Goal: Task Accomplishment & Management: Manage account settings

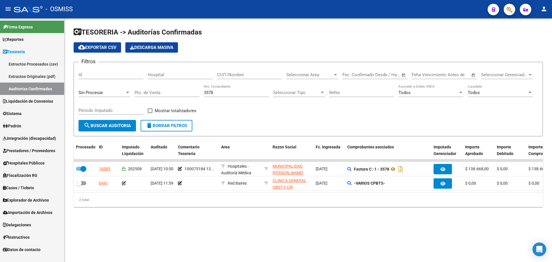
click at [395, 240] on mat-sidenav-content "TESORERIA -> Auditorías Confirmadas cloud_download Exportar CSV Descarga Masiva…" at bounding box center [307, 139] width 487 height 243
click at [215, 95] on div "3578 Nro. Comprobante" at bounding box center [236, 90] width 65 height 12
drag, startPoint x: 221, startPoint y: 93, endPoint x: 73, endPoint y: 55, distance: 152.5
click at [73, 55] on div "TESORERIA -> Auditorías Confirmadas cloud_download Exportar CSV Descarga Masiva…" at bounding box center [307, 121] width 487 height 207
type input "1121"
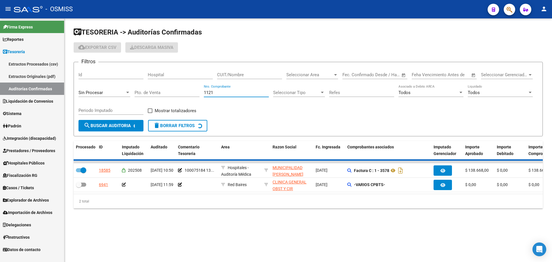
checkbox input "false"
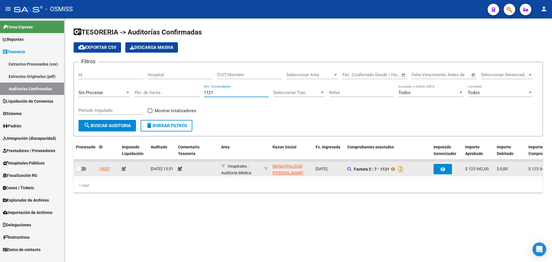
type input "1121"
click at [178, 171] on app-comentario-tesoreria at bounding box center [180, 168] width 4 height 5
click at [178, 169] on icon at bounding box center [180, 169] width 4 height 4
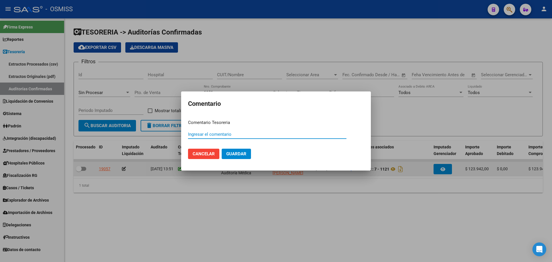
paste input "100075185"
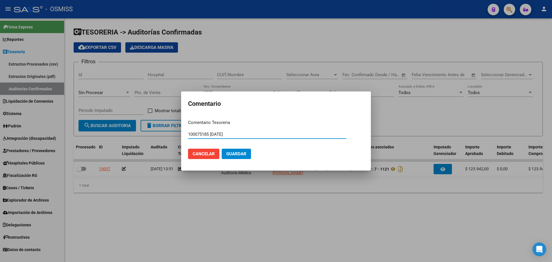
drag, startPoint x: 240, startPoint y: 134, endPoint x: 0, endPoint y: 125, distance: 240.4
click at [33, 128] on div "Comentario Comentario Tesoreria 100075185 13/08/2025 Ingresar el comentario Can…" at bounding box center [276, 131] width 552 height 262
type input "100075185 13/08/2025"
click at [245, 154] on span "Guardar" at bounding box center [236, 153] width 20 height 5
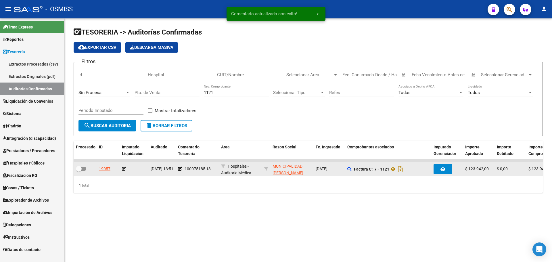
click at [123, 168] on icon at bounding box center [124, 169] width 4 height 4
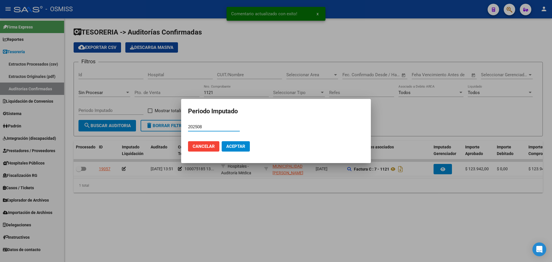
type input "202508"
click at [232, 147] on span "Aceptar" at bounding box center [235, 146] width 19 height 5
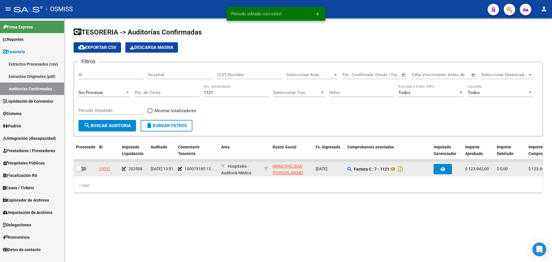
click at [84, 169] on div at bounding box center [85, 168] width 18 height 7
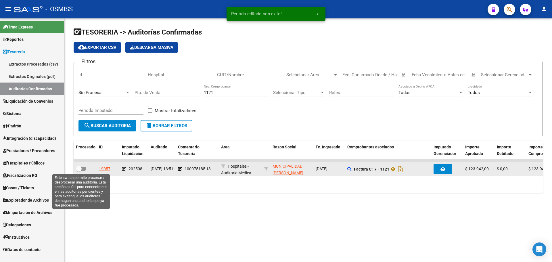
click at [84, 169] on span at bounding box center [81, 169] width 10 height 4
click at [79, 171] on input "checkbox" at bounding box center [78, 171] width 0 height 0
checkbox input "true"
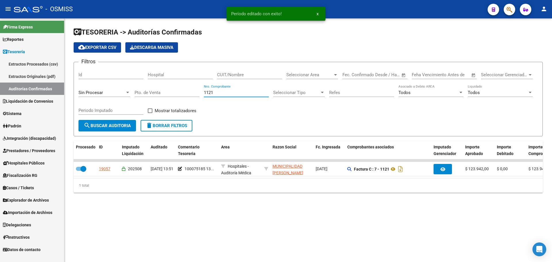
click at [222, 90] on input "1121" at bounding box center [236, 92] width 65 height 5
type input "1130"
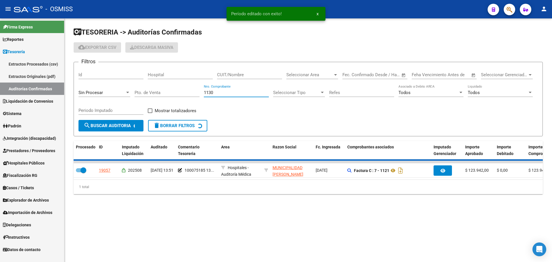
checkbox input "false"
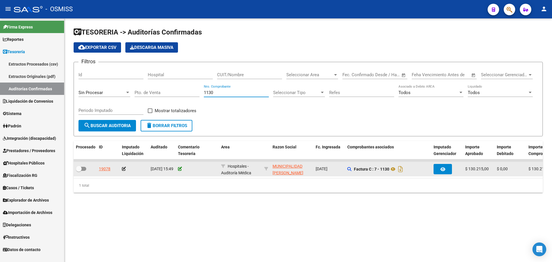
type input "1130"
click at [179, 169] on icon at bounding box center [180, 169] width 4 height 4
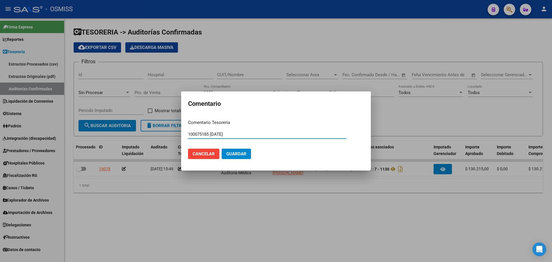
type input "100075185 13/08/2025"
click at [243, 150] on button "Guardar" at bounding box center [236, 154] width 29 height 10
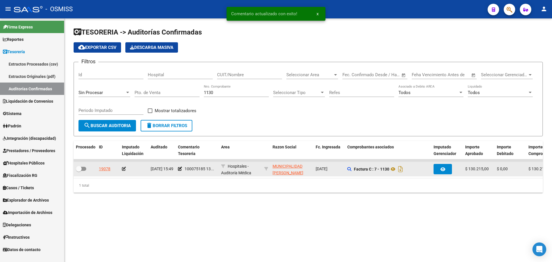
click at [123, 168] on icon at bounding box center [124, 169] width 4 height 4
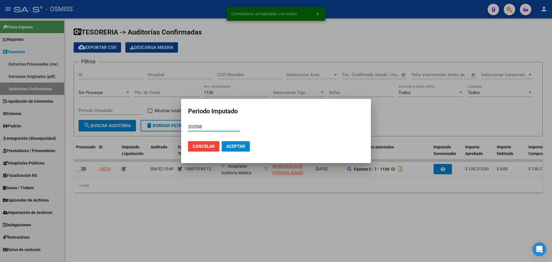
type input "202508"
click at [230, 143] on button "Aceptar" at bounding box center [236, 146] width 28 height 10
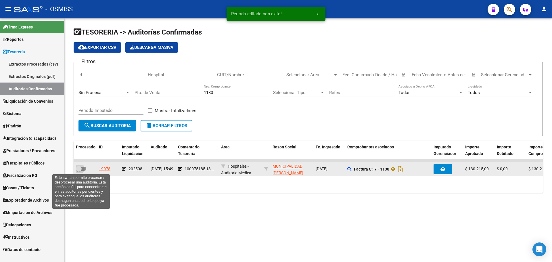
click at [81, 171] on span at bounding box center [79, 169] width 6 height 6
click at [79, 171] on input "checkbox" at bounding box center [78, 171] width 0 height 0
checkbox input "true"
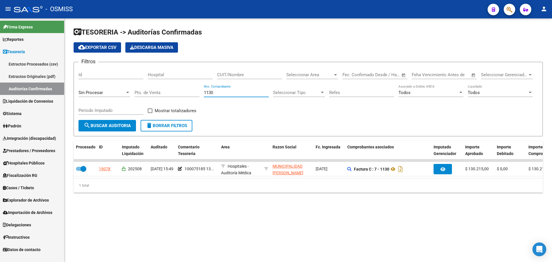
drag, startPoint x: 224, startPoint y: 94, endPoint x: 63, endPoint y: 62, distance: 164.2
click at [94, 74] on div "Filtros Id Hospital CUIT/Nombre Seleccionar Area Seleccionar Area Start date – …" at bounding box center [307, 93] width 459 height 53
type input "7111"
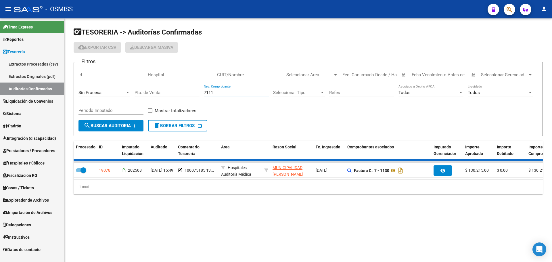
checkbox input "false"
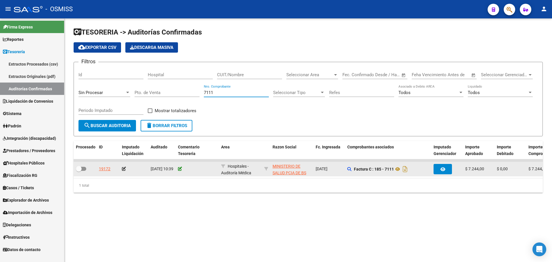
type input "7111"
click at [179, 169] on icon at bounding box center [180, 169] width 4 height 4
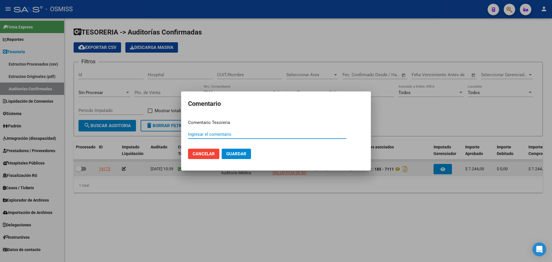
paste input "100075186"
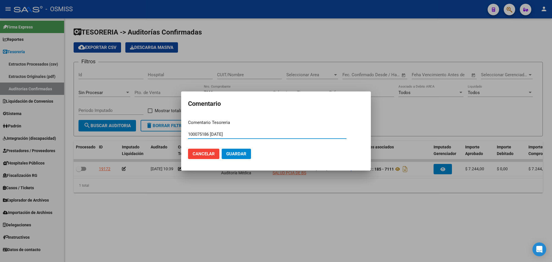
drag, startPoint x: 245, startPoint y: 134, endPoint x: 112, endPoint y: 120, distance: 133.4
click at [112, 120] on div "Comentario Comentario Tesoreria 100075186 13/08/2025 Ingresar el comentario Can…" at bounding box center [276, 131] width 552 height 262
type input "100075186 13/08/2025"
click at [246, 155] on span "Guardar" at bounding box center [236, 153] width 20 height 5
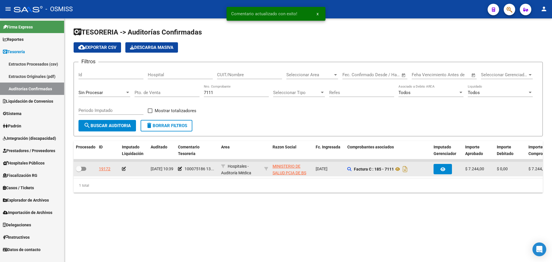
click at [122, 168] on icon at bounding box center [124, 169] width 4 height 4
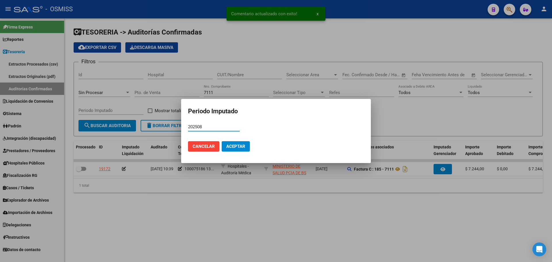
type input "202508"
click at [233, 147] on span "Aceptar" at bounding box center [235, 146] width 19 height 5
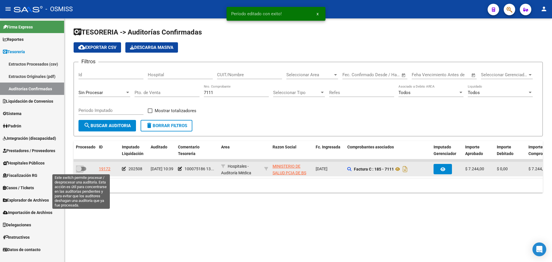
click at [82, 169] on span at bounding box center [81, 169] width 10 height 4
click at [79, 171] on input "checkbox" at bounding box center [78, 171] width 0 height 0
checkbox input "true"
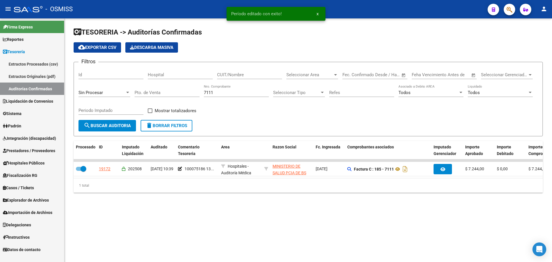
click at [238, 93] on input "7111" at bounding box center [236, 92] width 65 height 5
type input "7112"
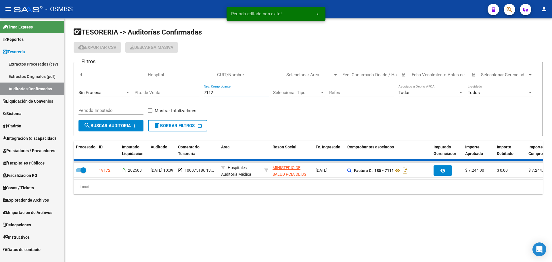
checkbox input "false"
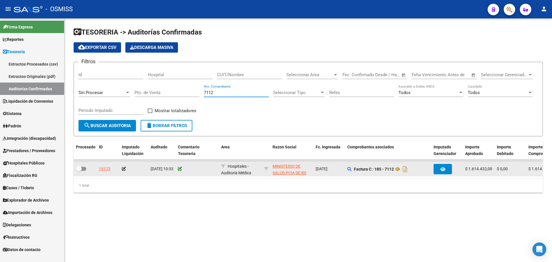
type input "7112"
click at [180, 167] on icon at bounding box center [180, 169] width 4 height 4
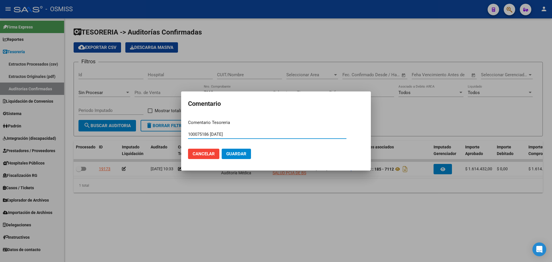
type input "100075186 13/08/2025"
click at [236, 154] on span "Guardar" at bounding box center [236, 153] width 20 height 5
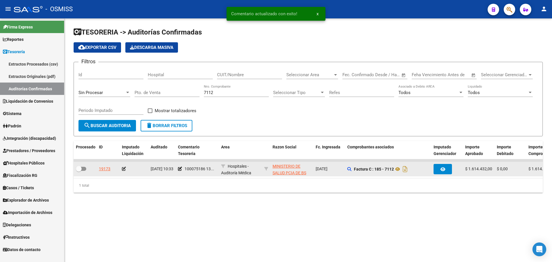
click at [122, 169] on datatable-body-cell at bounding box center [134, 169] width 29 height 14
click at [123, 169] on icon at bounding box center [124, 169] width 4 height 4
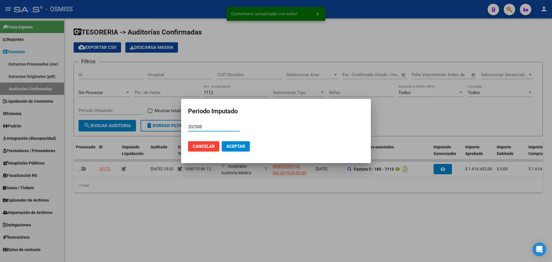
type input "202508"
click at [236, 148] on span "Aceptar" at bounding box center [235, 146] width 19 height 5
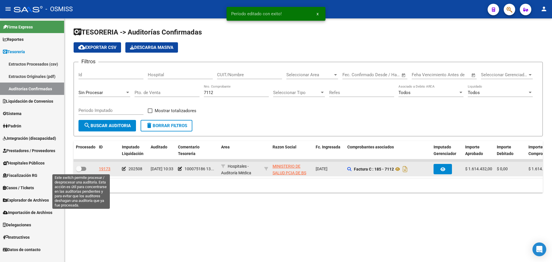
click at [82, 169] on span at bounding box center [81, 169] width 10 height 4
click at [79, 171] on input "checkbox" at bounding box center [78, 171] width 0 height 0
checkbox input "true"
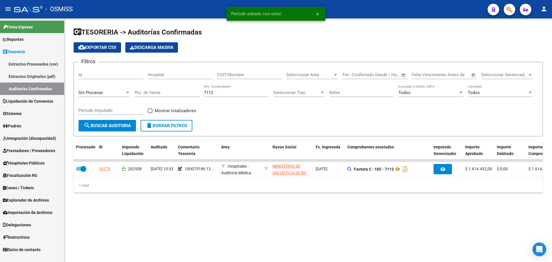
click at [214, 95] on input "7112" at bounding box center [236, 92] width 65 height 5
type input "7113"
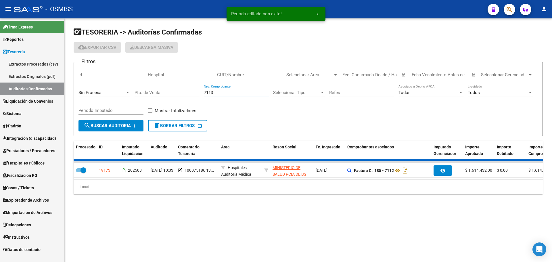
checkbox input "false"
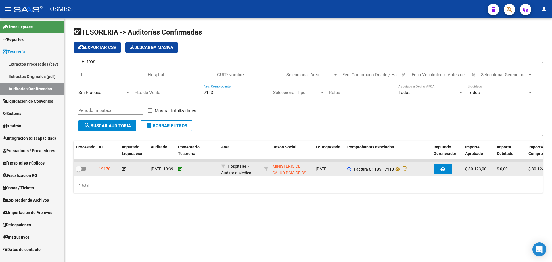
type input "7113"
click at [181, 169] on icon at bounding box center [180, 169] width 4 height 4
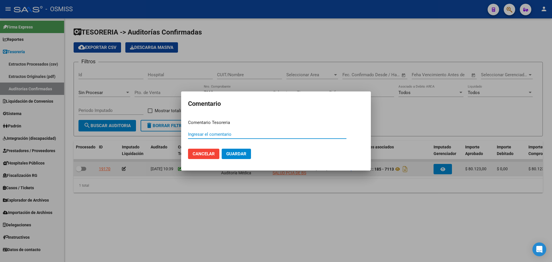
paste input "100075186 13/08/2025"
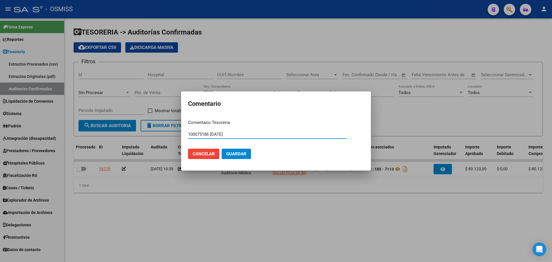
type input "100075186 13/08/2025"
click at [244, 148] on mat-dialog-actions "Cancelar Guardar" at bounding box center [276, 154] width 176 height 20
click at [239, 151] on span "Guardar" at bounding box center [236, 153] width 20 height 5
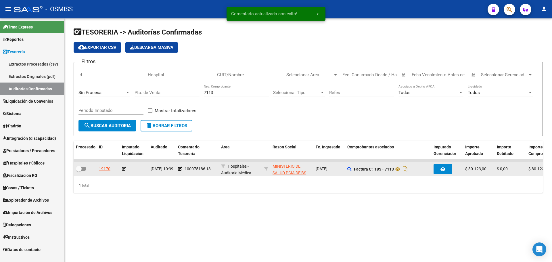
drag, startPoint x: 130, startPoint y: 167, endPoint x: 127, endPoint y: 166, distance: 3.0
click at [130, 167] on div at bounding box center [134, 168] width 24 height 7
click at [123, 170] on icon at bounding box center [124, 169] width 4 height 4
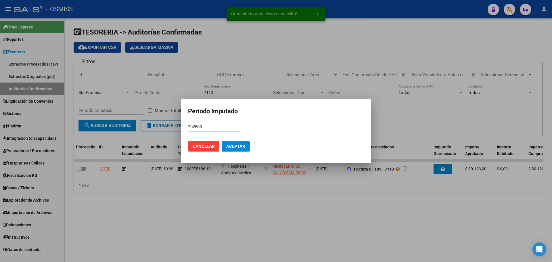
type input "202508"
click at [225, 143] on button "Aceptar" at bounding box center [236, 146] width 28 height 10
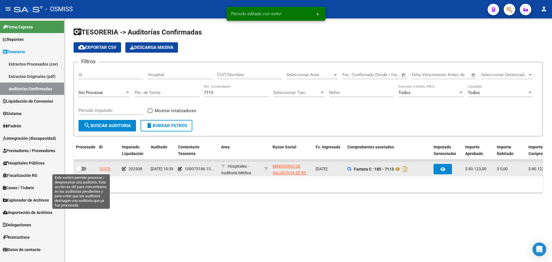
click at [80, 170] on span at bounding box center [79, 169] width 6 height 6
click at [79, 171] on input "checkbox" at bounding box center [78, 171] width 0 height 0
checkbox input "true"
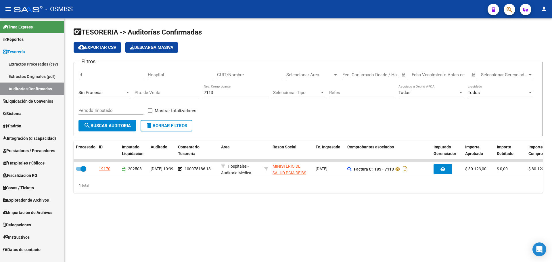
drag, startPoint x: 176, startPoint y: 89, endPoint x: 136, endPoint y: 84, distance: 39.6
click at [136, 84] on div "Filtros Id Hospital CUIT/Nombre Seleccionar Area Seleccionar Area Start date – …" at bounding box center [307, 93] width 459 height 53
type input "3030"
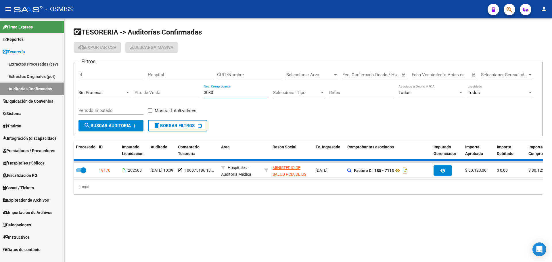
checkbox input "false"
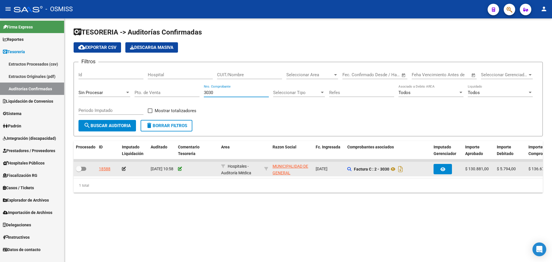
type input "3030"
click at [180, 167] on icon at bounding box center [180, 169] width 4 height 4
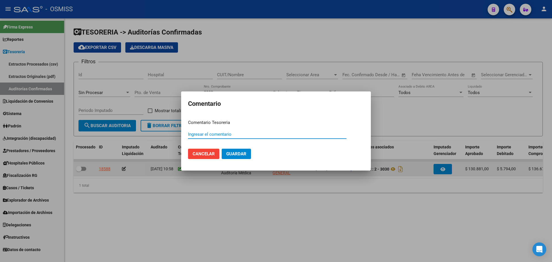
paste input "100075187"
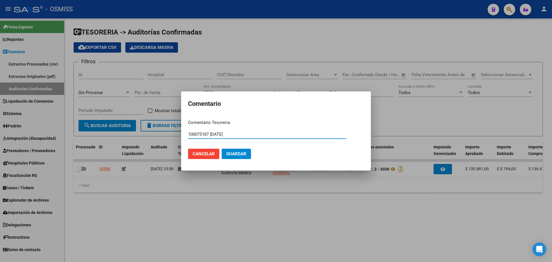
drag, startPoint x: 241, startPoint y: 132, endPoint x: 170, endPoint y: 126, distance: 71.5
click at [170, 126] on div "Comentario Comentario Tesoreria 100075187 13/08/2025 Ingresar el comentario Can…" at bounding box center [276, 131] width 552 height 262
type input "100075187 13/08/2025"
drag, startPoint x: 256, startPoint y: 157, endPoint x: 243, endPoint y: 152, distance: 14.2
click at [256, 157] on mat-dialog-actions "Cancelar Guardar" at bounding box center [276, 154] width 176 height 20
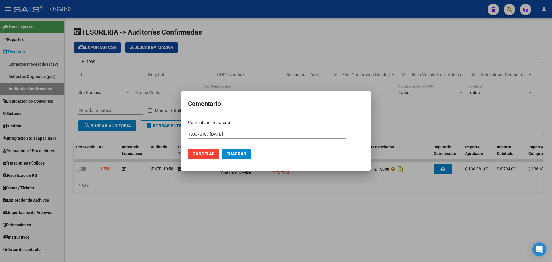
click at [241, 151] on span "Guardar" at bounding box center [236, 153] width 20 height 5
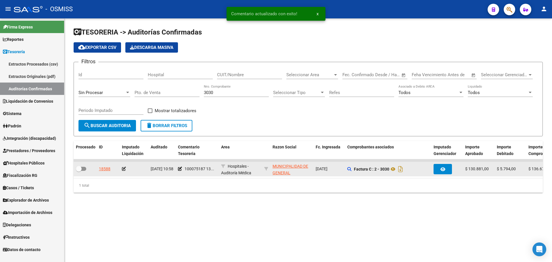
click at [124, 167] on icon at bounding box center [124, 169] width 4 height 4
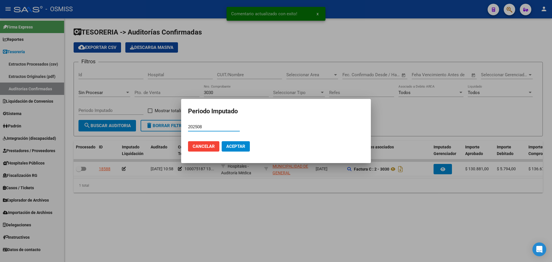
type input "202508"
click at [237, 147] on span "Aceptar" at bounding box center [235, 146] width 19 height 5
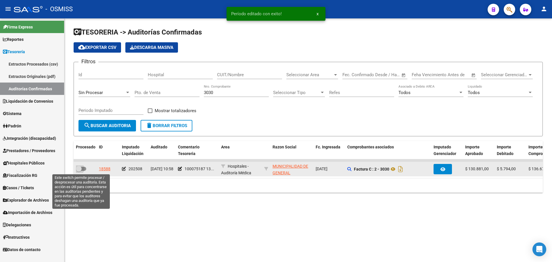
click at [80, 171] on span at bounding box center [79, 169] width 6 height 6
click at [79, 171] on input "checkbox" at bounding box center [78, 171] width 0 height 0
checkbox input "true"
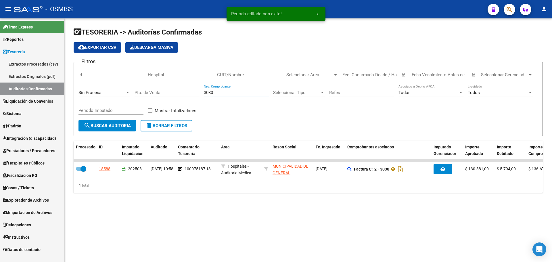
click at [225, 92] on input "3030" at bounding box center [236, 92] width 65 height 5
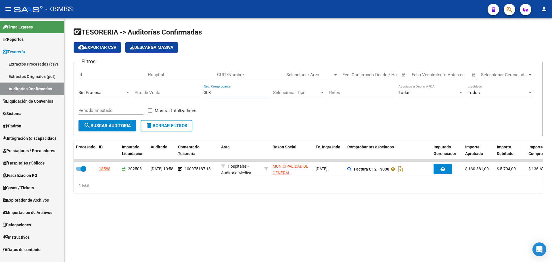
type input "3031"
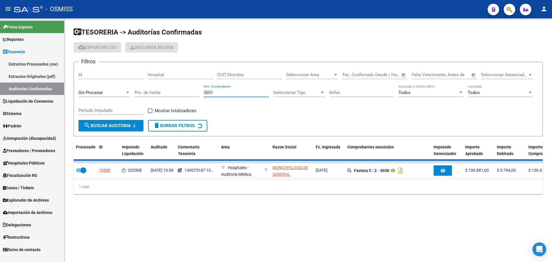
checkbox input "false"
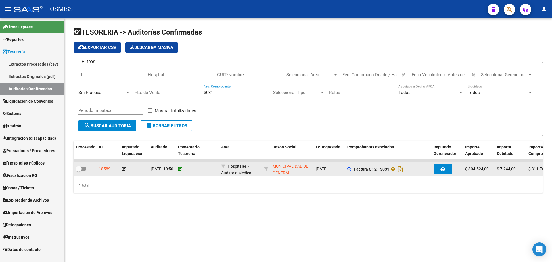
type input "3031"
click at [180, 167] on icon at bounding box center [180, 169] width 4 height 4
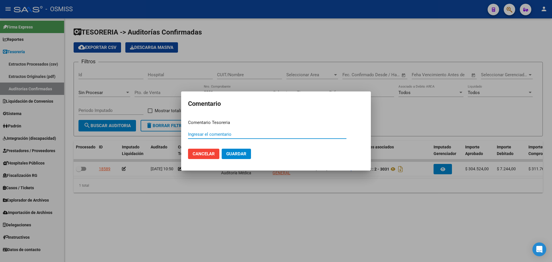
paste input "100075187 13/08/2025"
type input "100075187 13/08/2025"
click at [238, 155] on span "Guardar" at bounding box center [236, 153] width 20 height 5
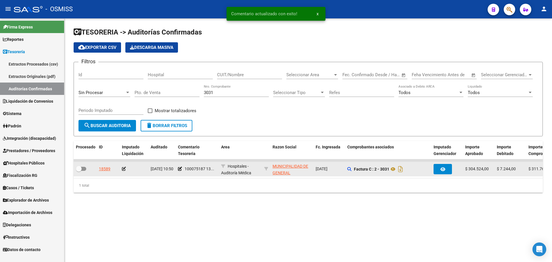
click at [126, 167] on div at bounding box center [134, 168] width 24 height 7
click at [123, 171] on app-auditoria-edit-perido at bounding box center [124, 168] width 4 height 5
click at [123, 167] on icon at bounding box center [124, 169] width 4 height 4
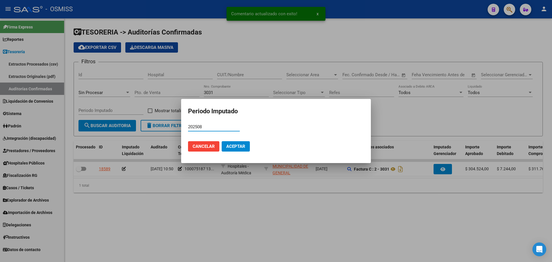
type input "202508"
click at [240, 145] on span "Aceptar" at bounding box center [235, 146] width 19 height 5
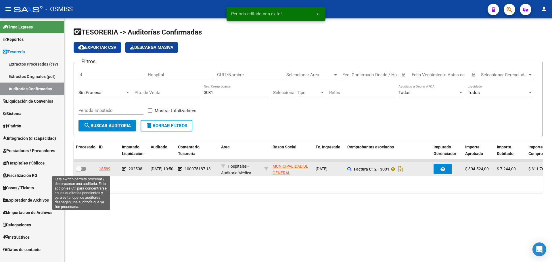
click at [82, 167] on span at bounding box center [81, 169] width 10 height 4
click at [79, 171] on input "checkbox" at bounding box center [78, 171] width 0 height 0
checkbox input "true"
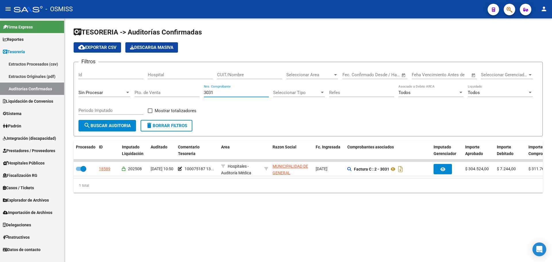
drag, startPoint x: 222, startPoint y: 93, endPoint x: 20, endPoint y: 75, distance: 203.6
click at [20, 75] on mat-sidenav-container "Firma Express Reportes Ingresos Percibidos Análisis de todos los conceptos (his…" at bounding box center [276, 139] width 552 height 243
type input "3963"
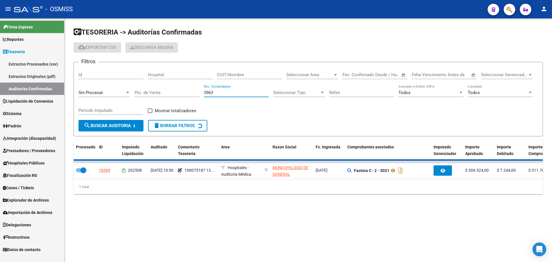
checkbox input "false"
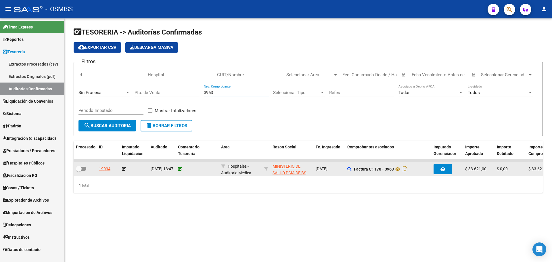
type input "3963"
click at [179, 170] on icon at bounding box center [180, 169] width 4 height 4
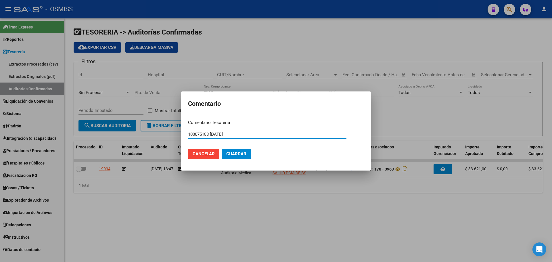
drag, startPoint x: 253, startPoint y: 134, endPoint x: 184, endPoint y: 133, distance: 69.8
click at [184, 133] on mat-dialog-content "Comentario Tesoreria 100075188 13/08/2025 Ingresar el comentario Cancelar Guard…" at bounding box center [276, 139] width 190 height 49
type input "100075188 13/08/2025"
click at [245, 156] on span "Guardar" at bounding box center [236, 153] width 20 height 5
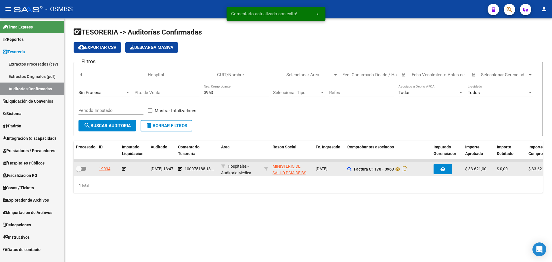
click at [124, 168] on icon at bounding box center [124, 169] width 4 height 4
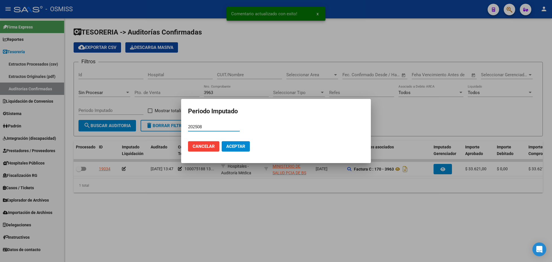
type input "202508"
click at [246, 147] on button "Aceptar" at bounding box center [236, 146] width 28 height 10
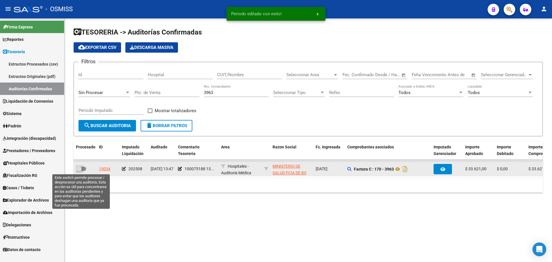
click at [85, 167] on span at bounding box center [81, 169] width 10 height 4
click at [79, 171] on input "checkbox" at bounding box center [78, 171] width 0 height 0
checkbox input "true"
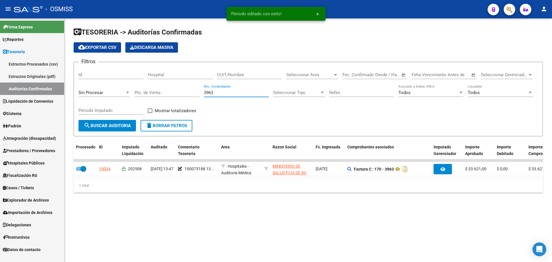
drag, startPoint x: 223, startPoint y: 94, endPoint x: 183, endPoint y: 93, distance: 40.2
click at [183, 93] on div "Filtros Id Hospital CUIT/Nombre Seleccionar Area Seleccionar Area Start date – …" at bounding box center [307, 93] width 459 height 53
type input "4011"
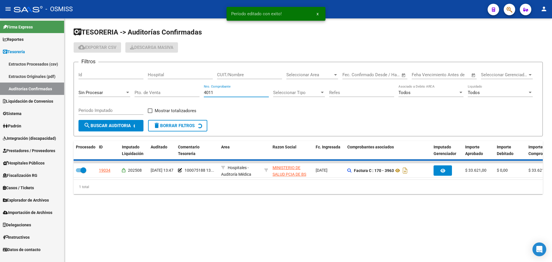
checkbox input "false"
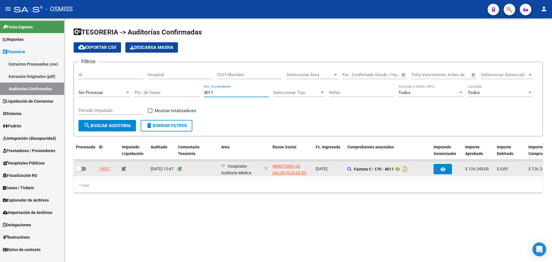
type input "4011"
click at [180, 167] on icon at bounding box center [180, 169] width 4 height 4
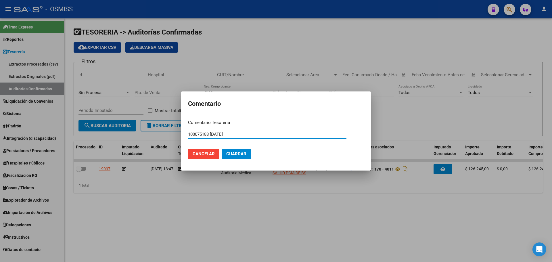
type input "100075188 13/08/2025"
click at [250, 155] on button "Guardar" at bounding box center [236, 154] width 29 height 10
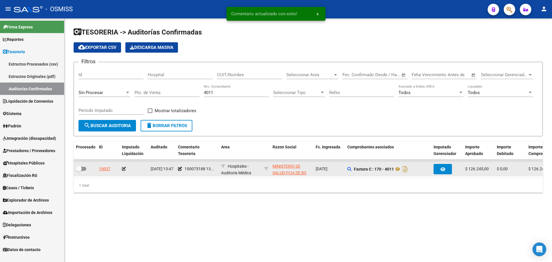
click at [123, 168] on icon at bounding box center [124, 169] width 4 height 4
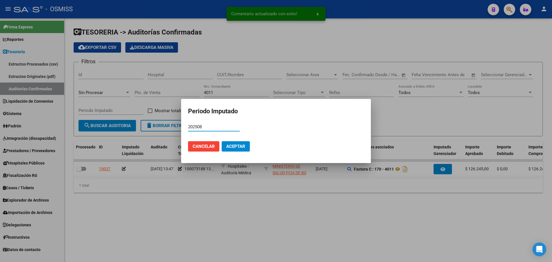
type input "202508"
click at [257, 142] on mat-dialog-actions "Cancelar Aceptar" at bounding box center [276, 146] width 176 height 20
click at [238, 146] on span "Aceptar" at bounding box center [235, 146] width 19 height 5
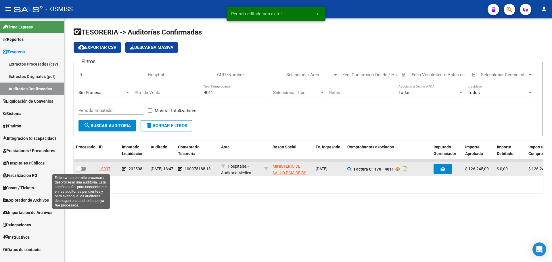
click at [85, 171] on label at bounding box center [81, 168] width 10 height 7
click at [79, 171] on input "checkbox" at bounding box center [78, 171] width 0 height 0
checkbox input "true"
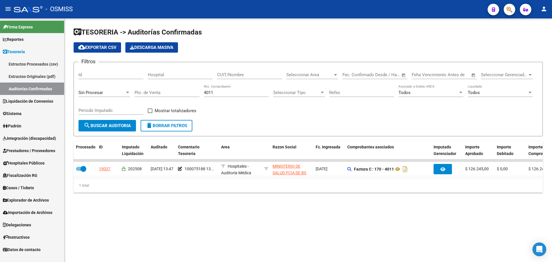
click at [214, 89] on div "4011 Nro. Comprobante" at bounding box center [236, 90] width 65 height 12
click at [218, 95] on div "4011 Nro. Comprobante" at bounding box center [236, 90] width 65 height 12
drag, startPoint x: 218, startPoint y: 94, endPoint x: 123, endPoint y: 94, distance: 95.7
click at [123, 94] on div "Filtros Id Hospital CUIT/Nombre Seleccionar Area Seleccionar Area Start date – …" at bounding box center [307, 93] width 459 height 53
type input "9949"
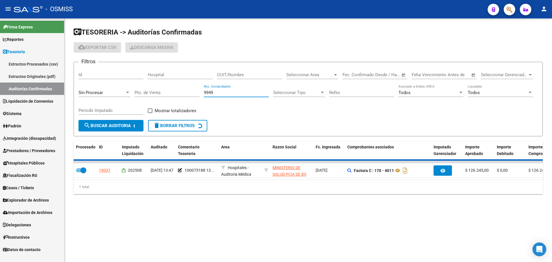
checkbox input "false"
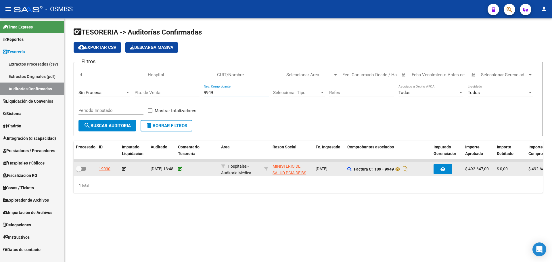
type input "9949"
click at [181, 168] on icon at bounding box center [180, 169] width 4 height 4
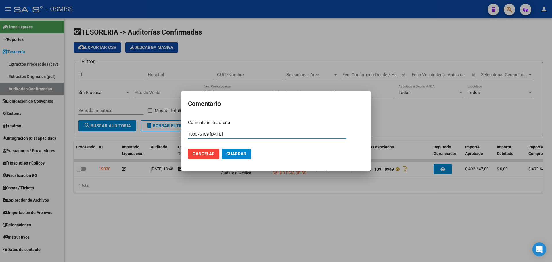
type input "100075189 13/08/2025"
click at [228, 151] on span "Guardar" at bounding box center [236, 153] width 20 height 5
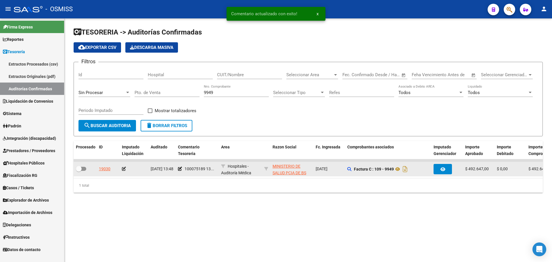
click at [125, 168] on icon at bounding box center [124, 169] width 4 height 4
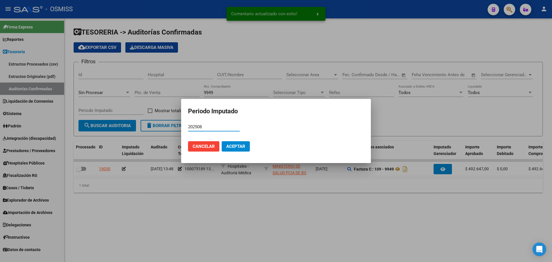
type input "202508"
click at [240, 148] on span "Aceptar" at bounding box center [235, 146] width 19 height 5
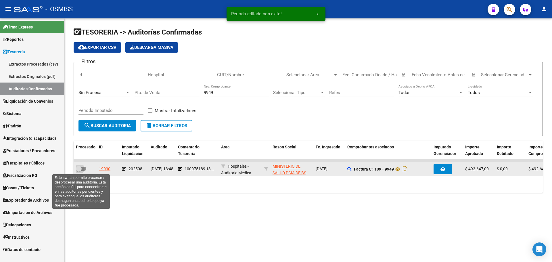
click at [82, 169] on span at bounding box center [81, 169] width 10 height 4
click at [79, 171] on input "checkbox" at bounding box center [78, 171] width 0 height 0
checkbox input "true"
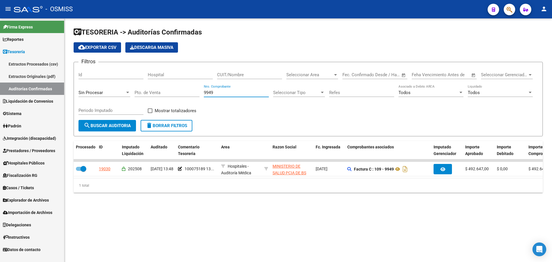
drag, startPoint x: 234, startPoint y: 92, endPoint x: 168, endPoint y: 90, distance: 66.1
click at [169, 90] on div "Filtros Id Hospital CUIT/Nombre Seleccionar Area Seleccionar Area Start date – …" at bounding box center [307, 93] width 459 height 53
type input "6325"
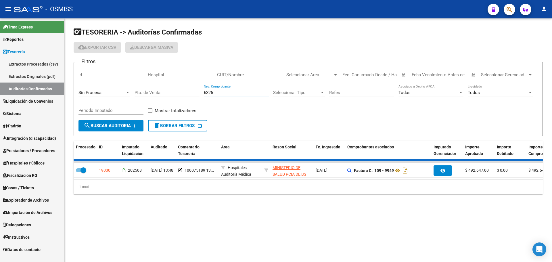
checkbox input "false"
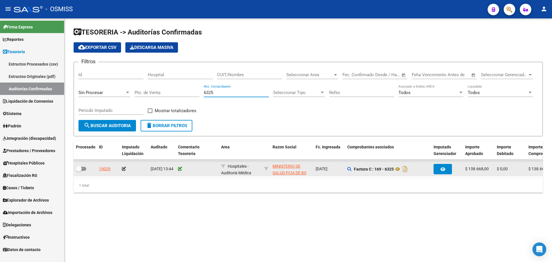
type input "6325"
click at [178, 170] on icon at bounding box center [180, 169] width 4 height 4
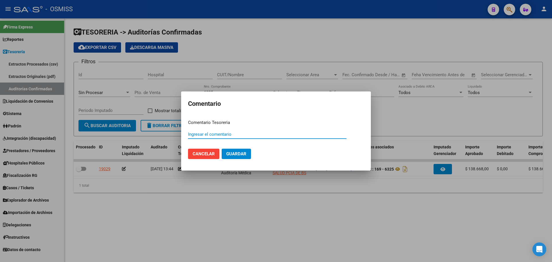
paste input "100075190"
type input "100075190 13/08/2025"
click at [252, 155] on mat-dialog-actions "Cancelar Guardar" at bounding box center [276, 154] width 176 height 20
click at [245, 155] on span "Guardar" at bounding box center [236, 153] width 20 height 5
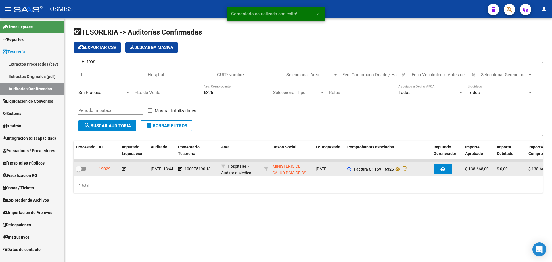
click at [123, 167] on icon at bounding box center [124, 169] width 4 height 4
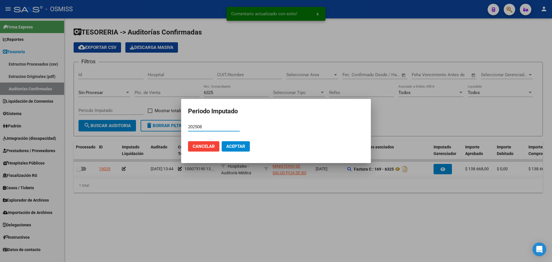
type input "202508"
click at [236, 144] on span "Aceptar" at bounding box center [235, 146] width 19 height 5
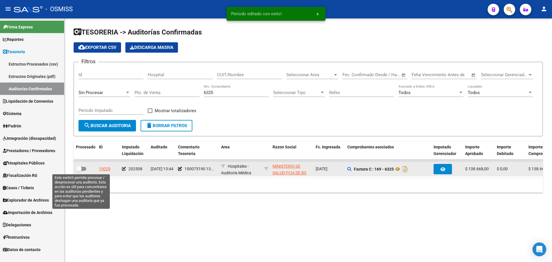
click at [83, 169] on span at bounding box center [81, 169] width 10 height 4
click at [79, 171] on input "checkbox" at bounding box center [78, 171] width 0 height 0
checkbox input "true"
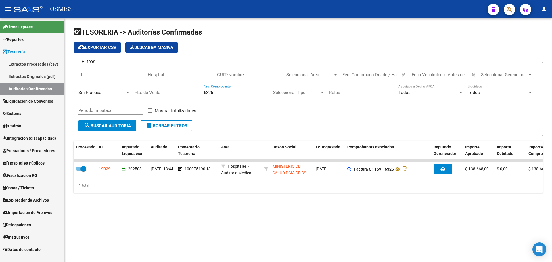
drag, startPoint x: 228, startPoint y: 94, endPoint x: 180, endPoint y: 88, distance: 48.0
click at [180, 88] on div "Filtros Id Hospital CUIT/Nombre Seleccionar Area Seleccionar Area Start date – …" at bounding box center [307, 93] width 459 height 53
type input "6745"
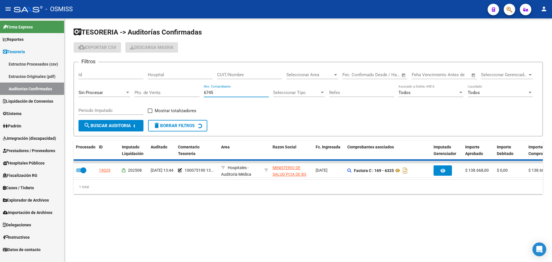
checkbox input "false"
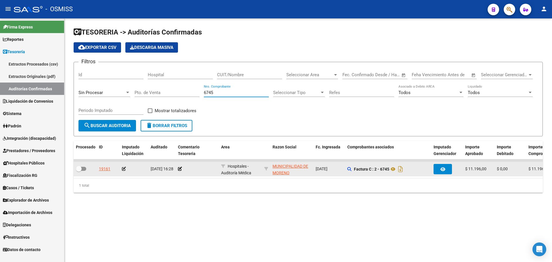
type input "6745"
click at [179, 165] on div at bounding box center [197, 168] width 38 height 7
click at [179, 166] on div at bounding box center [197, 168] width 38 height 7
click at [180, 168] on icon at bounding box center [180, 169] width 4 height 4
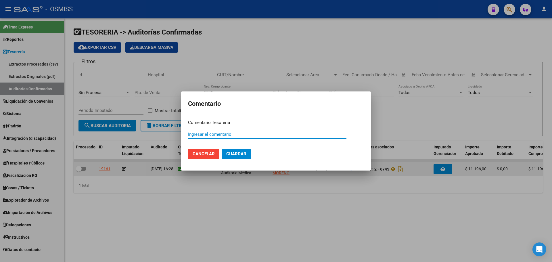
paste input "100075191"
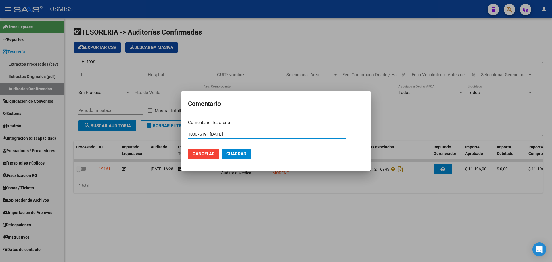
type input "100075191 13/08/2025"
click at [232, 157] on button "Guardar" at bounding box center [236, 154] width 29 height 10
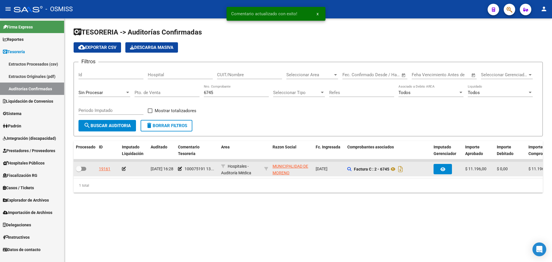
click at [123, 170] on icon at bounding box center [124, 169] width 4 height 4
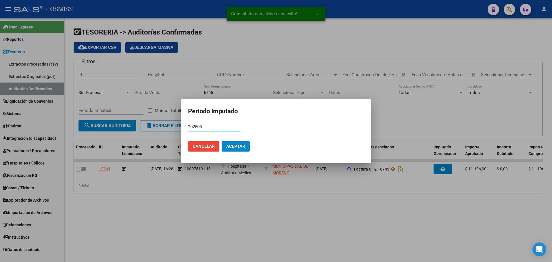
type input "202508"
click at [241, 146] on span "Aceptar" at bounding box center [235, 146] width 19 height 5
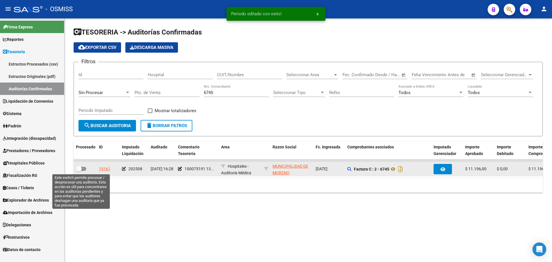
click at [81, 167] on span at bounding box center [79, 169] width 6 height 6
click at [79, 171] on input "checkbox" at bounding box center [78, 171] width 0 height 0
checkbox input "true"
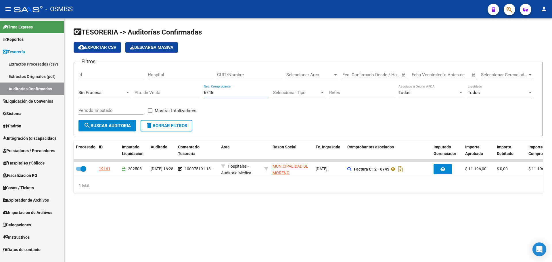
drag, startPoint x: 238, startPoint y: 93, endPoint x: 107, endPoint y: 78, distance: 132.1
click at [107, 78] on div "Filtros Id Hospital CUIT/Nombre Seleccionar Area Seleccionar Area Start date – …" at bounding box center [307, 93] width 459 height 53
type input "15696"
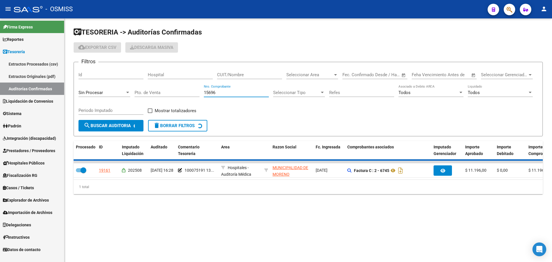
checkbox input "false"
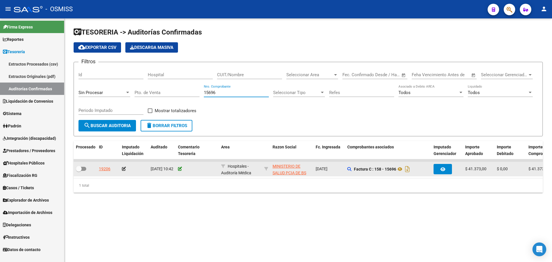
type input "15696"
click at [180, 170] on icon at bounding box center [180, 169] width 4 height 4
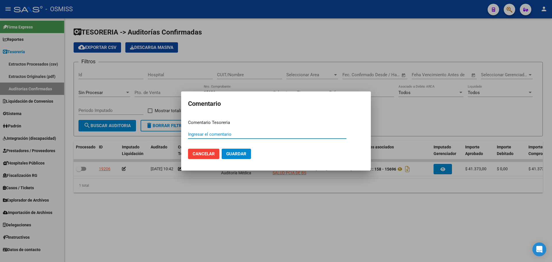
paste input "100075192"
type input "100075192 13/08/2025"
click at [230, 151] on span "Guardar" at bounding box center [236, 153] width 20 height 5
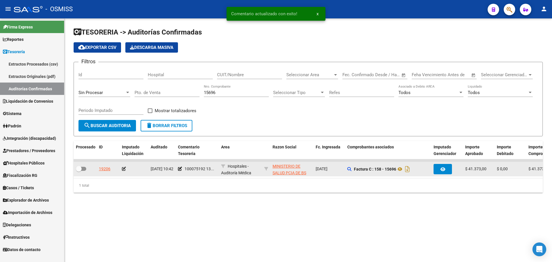
click at [124, 170] on icon at bounding box center [124, 169] width 4 height 4
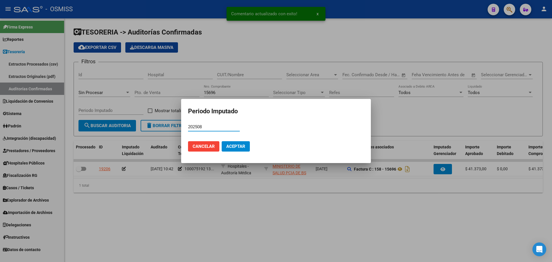
type input "202508"
click at [245, 148] on button "Aceptar" at bounding box center [236, 146] width 28 height 10
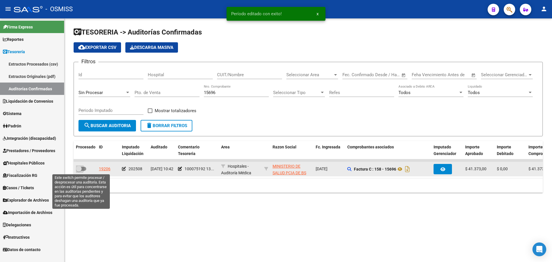
click at [82, 169] on span at bounding box center [81, 169] width 10 height 4
click at [79, 171] on input "checkbox" at bounding box center [78, 171] width 0 height 0
checkbox input "true"
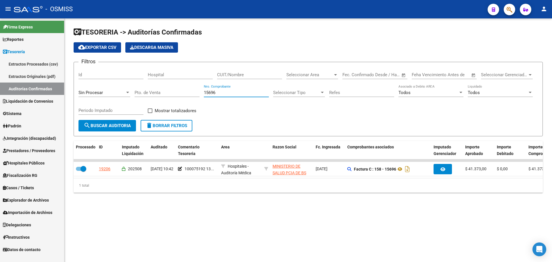
drag, startPoint x: 219, startPoint y: 90, endPoint x: 168, endPoint y: 84, distance: 51.2
click at [169, 84] on div "Filtros Id Hospital CUIT/Nombre Seleccionar Area Seleccionar Area Start date – …" at bounding box center [307, 93] width 459 height 53
type input "11223"
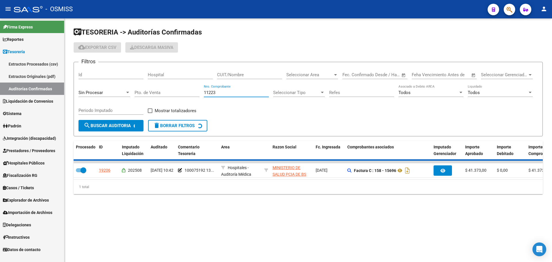
checkbox input "false"
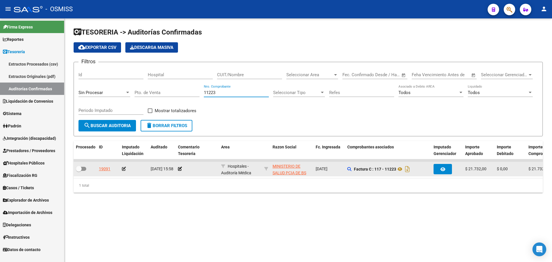
type input "11223"
click at [177, 167] on datatable-body-cell at bounding box center [197, 169] width 43 height 14
click at [179, 168] on icon at bounding box center [180, 169] width 4 height 4
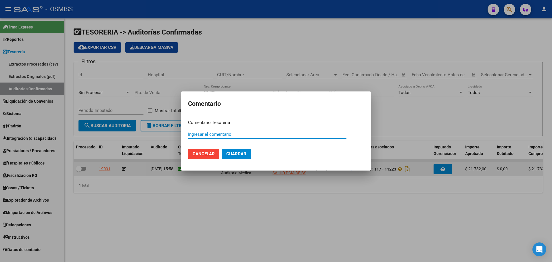
paste input "100075193"
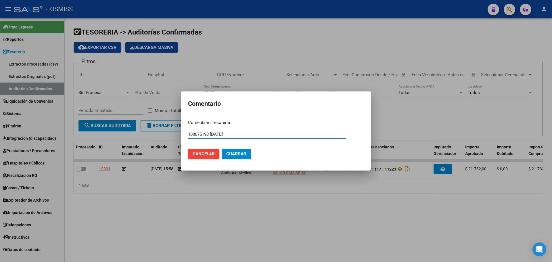
type input "100075193 13/08/2025"
click at [245, 155] on span "Guardar" at bounding box center [236, 153] width 20 height 5
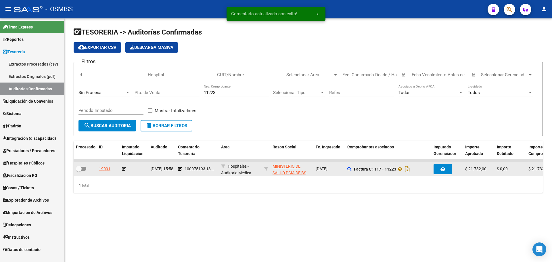
click at [123, 168] on icon at bounding box center [124, 169] width 4 height 4
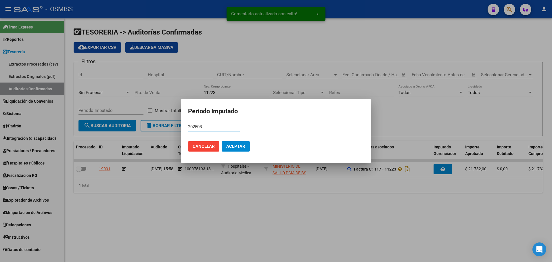
type input "202508"
click at [239, 145] on span "Aceptar" at bounding box center [235, 146] width 19 height 5
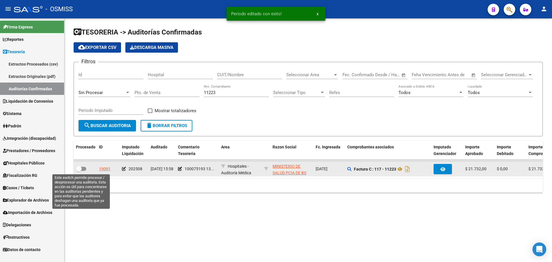
click at [82, 170] on span at bounding box center [81, 169] width 10 height 4
click at [79, 171] on input "checkbox" at bounding box center [78, 171] width 0 height 0
checkbox input "true"
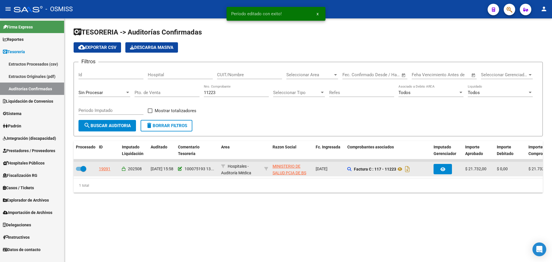
click at [181, 168] on icon at bounding box center [180, 169] width 4 height 4
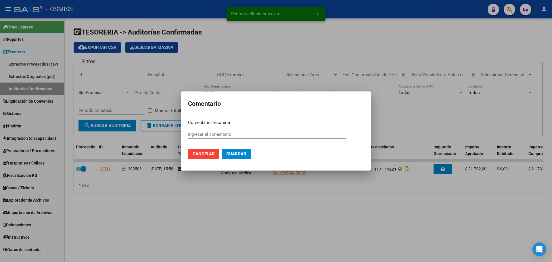
type input "100075193 13/08/2025"
drag, startPoint x: 264, startPoint y: 133, endPoint x: 163, endPoint y: 120, distance: 101.3
click at [163, 120] on div "Período editado con exito! x Comentario Comentario Tesoreria 100075193 13/08/20…" at bounding box center [276, 131] width 552 height 262
click at [198, 152] on span "Cancelar" at bounding box center [203, 153] width 22 height 5
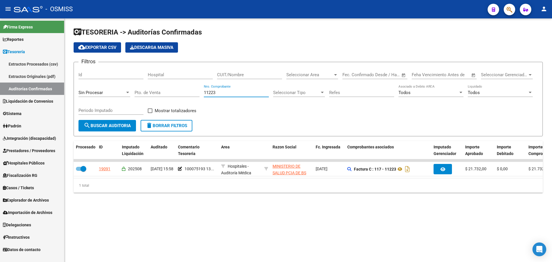
click at [228, 92] on input "11223" at bounding box center [236, 92] width 65 height 5
type input "11224"
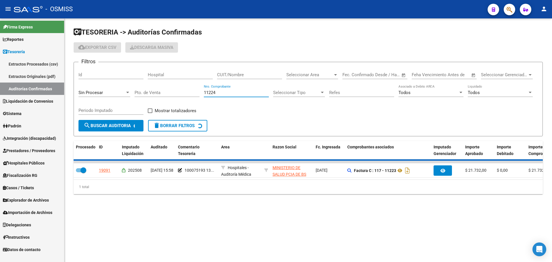
checkbox input "false"
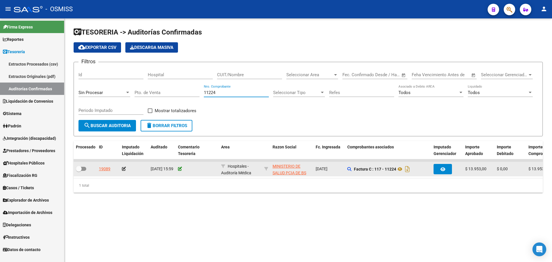
type input "11224"
click at [179, 168] on icon at bounding box center [180, 169] width 4 height 4
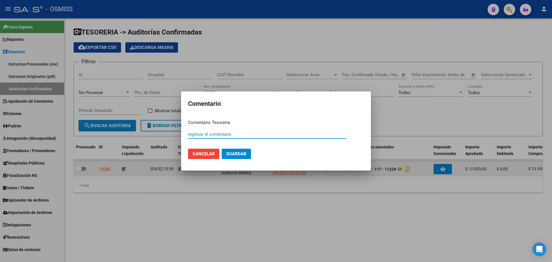
paste input "100075193 13/08/2025"
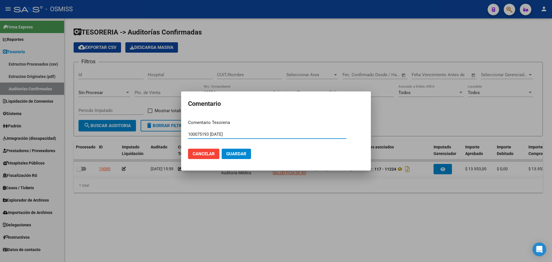
type input "100075193 13/08/2025"
click at [233, 152] on button "Guardar" at bounding box center [236, 154] width 29 height 10
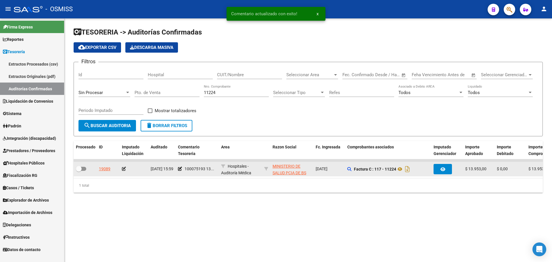
drag, startPoint x: 122, startPoint y: 170, endPoint x: 125, endPoint y: 172, distance: 3.4
click at [123, 170] on datatable-body-cell at bounding box center [134, 169] width 29 height 14
click at [124, 169] on icon at bounding box center [124, 169] width 4 height 4
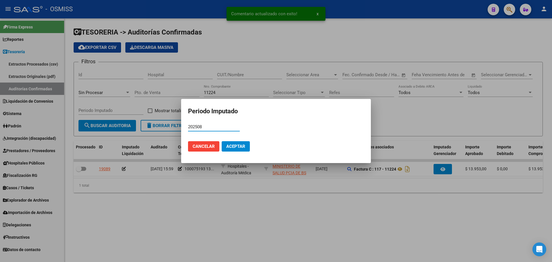
type input "202508"
click at [238, 146] on span "Aceptar" at bounding box center [235, 146] width 19 height 5
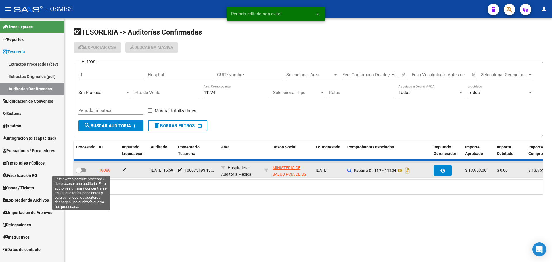
click at [83, 172] on div at bounding box center [85, 170] width 18 height 7
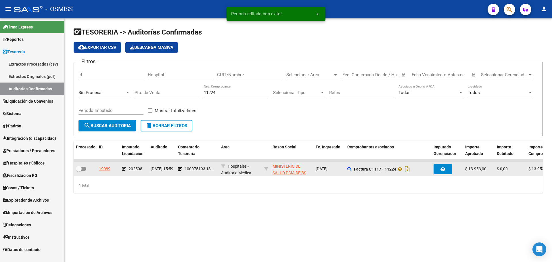
click at [87, 170] on div at bounding box center [85, 168] width 18 height 7
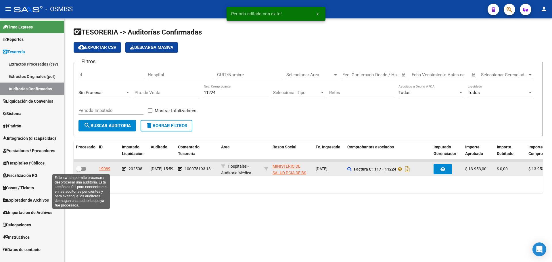
click at [85, 170] on span at bounding box center [81, 169] width 10 height 4
click at [79, 171] on input "checkbox" at bounding box center [78, 171] width 0 height 0
checkbox input "true"
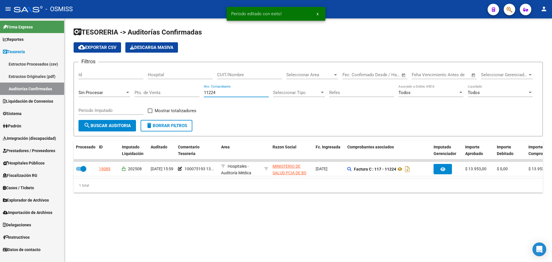
click at [229, 92] on input "11224" at bounding box center [236, 92] width 65 height 5
type input "11225"
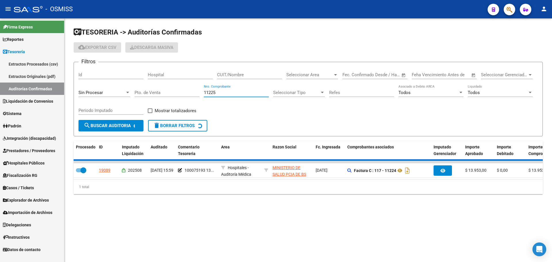
checkbox input "false"
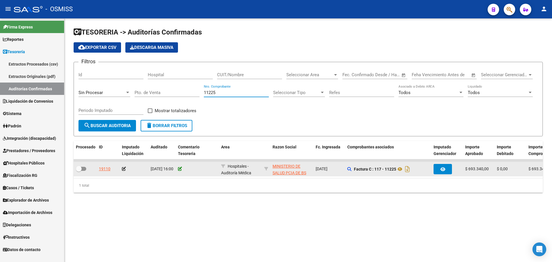
type input "11225"
click at [180, 167] on icon at bounding box center [180, 169] width 4 height 4
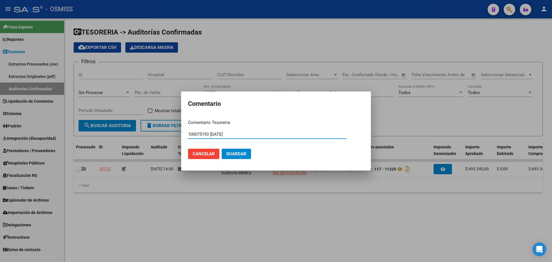
type input "100075193 13/08/2025"
click at [233, 155] on span "Guardar" at bounding box center [236, 153] width 20 height 5
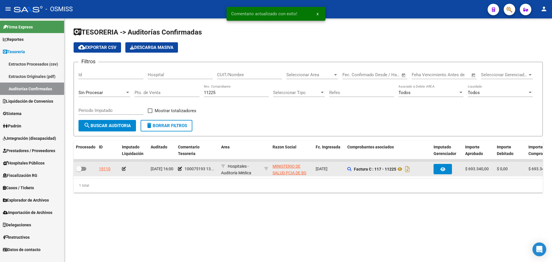
click at [124, 170] on icon at bounding box center [124, 169] width 4 height 4
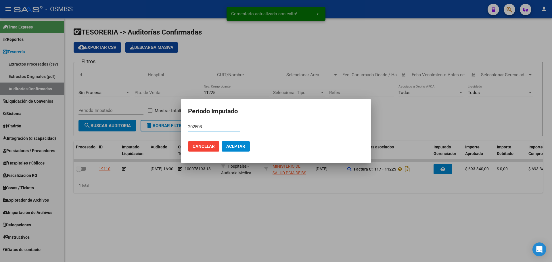
type input "202508"
click at [238, 149] on button "Aceptar" at bounding box center [236, 146] width 28 height 10
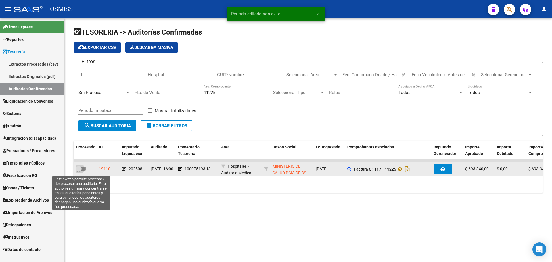
click at [83, 170] on span at bounding box center [81, 169] width 10 height 4
click at [79, 171] on input "checkbox" at bounding box center [78, 171] width 0 height 0
checkbox input "true"
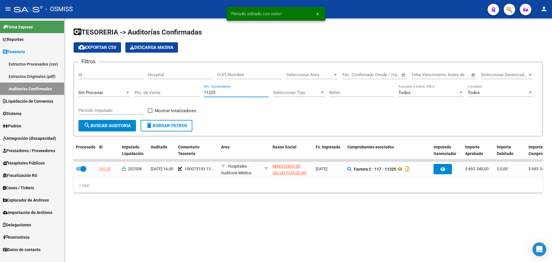
click at [226, 93] on input "11225" at bounding box center [236, 92] width 65 height 5
type input "11226"
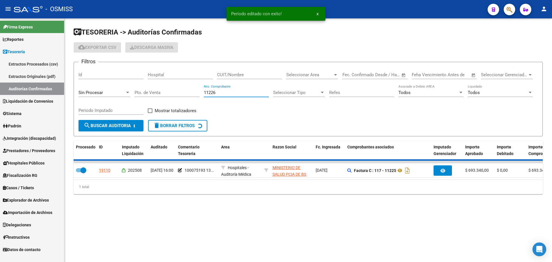
checkbox input "false"
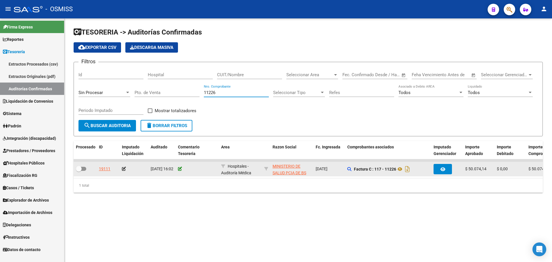
type input "11226"
click at [180, 169] on icon at bounding box center [180, 169] width 4 height 4
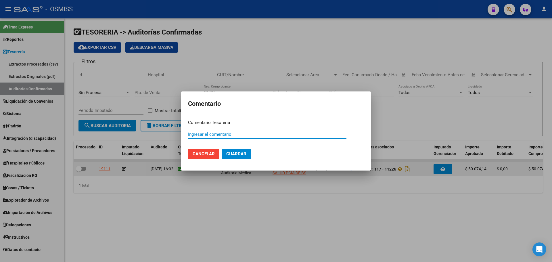
paste input "100075193 13/08/2025"
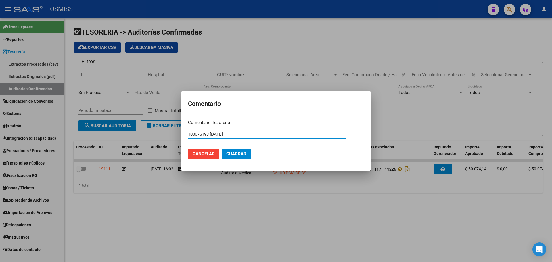
type input "100075193 13/08/2025"
click at [231, 159] on button "Guardar" at bounding box center [236, 154] width 29 height 10
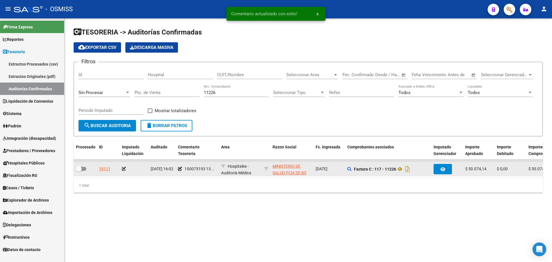
click at [126, 167] on div at bounding box center [134, 168] width 24 height 7
click at [125, 169] on icon at bounding box center [124, 169] width 4 height 4
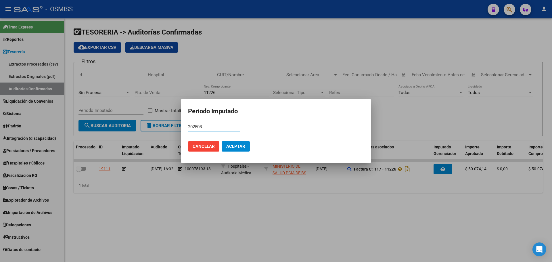
type input "202508"
click at [244, 151] on button "Aceptar" at bounding box center [236, 146] width 28 height 10
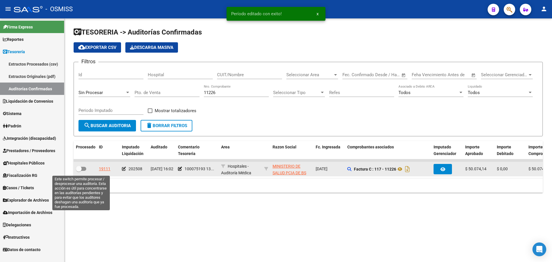
click at [82, 168] on span at bounding box center [81, 169] width 10 height 4
click at [79, 171] on input "checkbox" at bounding box center [78, 171] width 0 height 0
checkbox input "true"
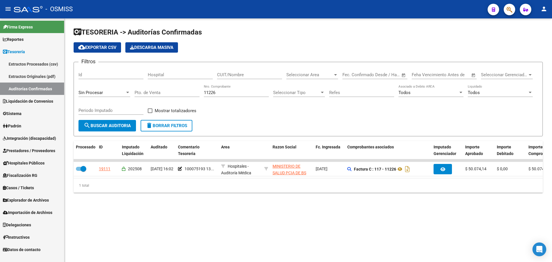
drag, startPoint x: 232, startPoint y: 92, endPoint x: 146, endPoint y: 81, distance: 87.5
click at [146, 81] on div "Filtros Id Hospital CUIT/Nombre Seleccionar Area Seleccionar Area Start date – …" at bounding box center [307, 93] width 459 height 53
type input "8498"
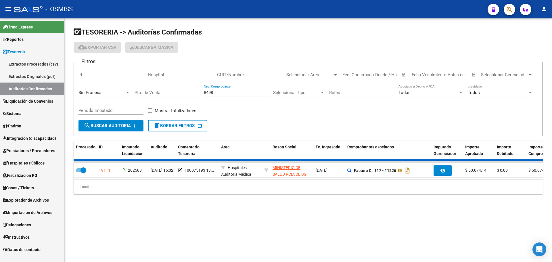
checkbox input "false"
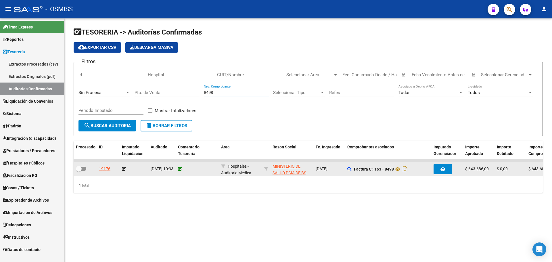
type input "8498"
click at [180, 167] on icon at bounding box center [180, 169] width 4 height 4
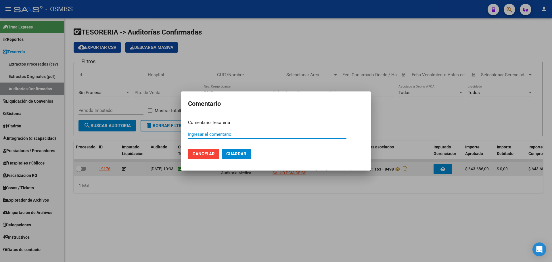
paste input "100075194"
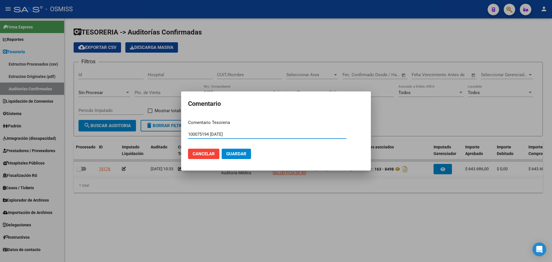
drag, startPoint x: 241, startPoint y: 134, endPoint x: 184, endPoint y: 132, distance: 56.6
click at [184, 132] on mat-dialog-content "Comentario Tesoreria 100075194 13/08/2025 Ingresar el comentario Cancelar Guard…" at bounding box center [276, 139] width 190 height 49
type input "100075194 13/08/2025"
click at [242, 156] on span "Guardar" at bounding box center [236, 153] width 20 height 5
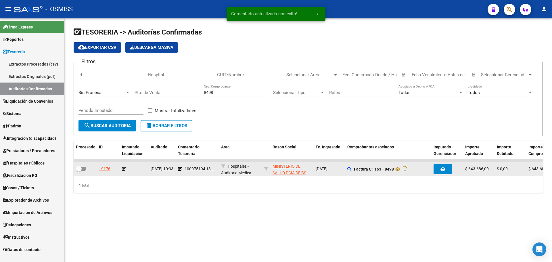
click at [125, 169] on icon at bounding box center [124, 169] width 4 height 4
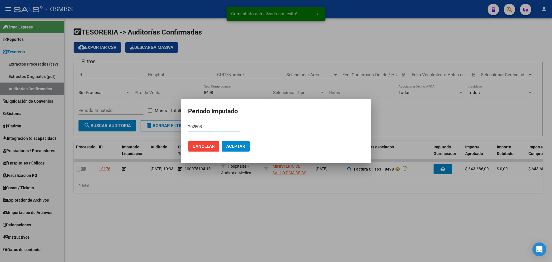
type input "202508"
click at [235, 149] on button "Aceptar" at bounding box center [236, 146] width 28 height 10
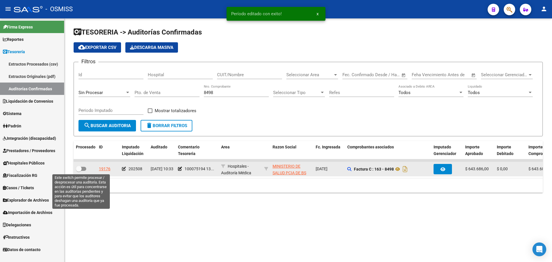
click at [82, 169] on span at bounding box center [81, 169] width 10 height 4
click at [79, 171] on input "checkbox" at bounding box center [78, 171] width 0 height 0
checkbox input "true"
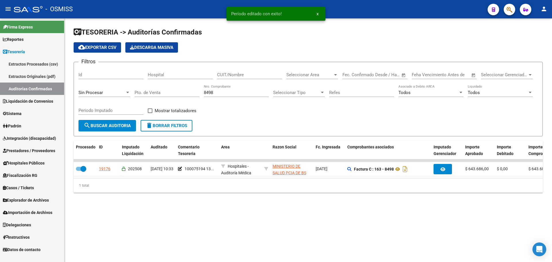
click at [226, 95] on input "8498" at bounding box center [236, 92] width 65 height 5
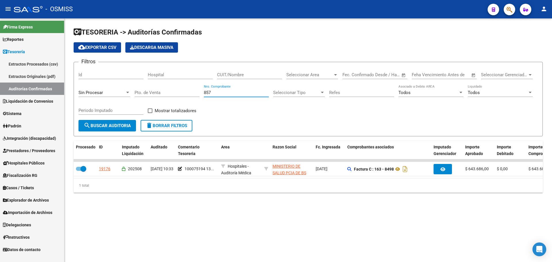
type input "8578"
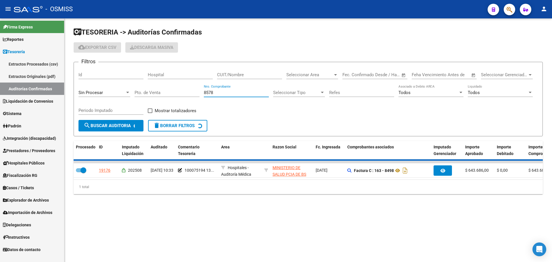
checkbox input "false"
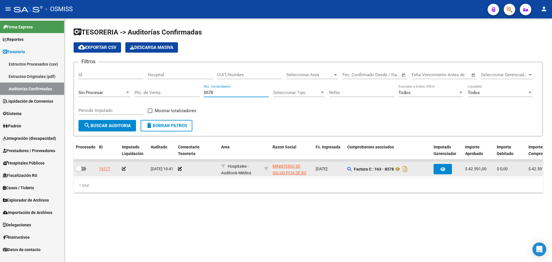
type input "8578"
click at [177, 169] on datatable-body-cell at bounding box center [197, 169] width 43 height 14
click at [181, 168] on icon at bounding box center [180, 169] width 4 height 4
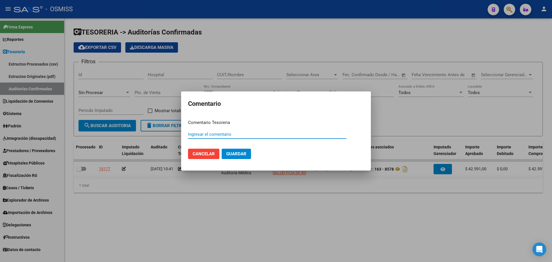
paste input "100075194 13/08/2025"
type input "100075194 13/08/2025"
click at [245, 151] on span "Guardar" at bounding box center [236, 153] width 20 height 5
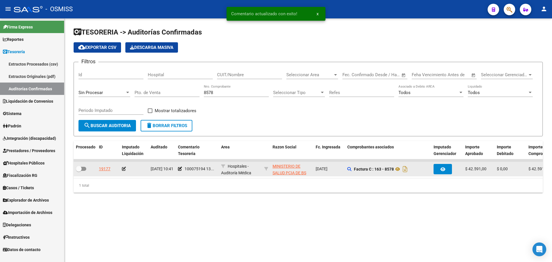
click at [125, 168] on icon at bounding box center [124, 169] width 4 height 4
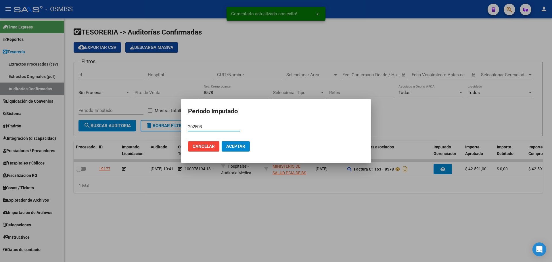
type input "202508"
click at [232, 149] on button "Aceptar" at bounding box center [236, 146] width 28 height 10
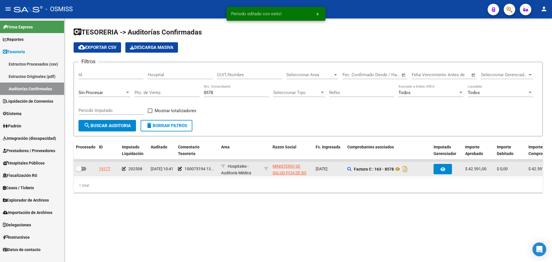
click at [88, 170] on div at bounding box center [85, 168] width 18 height 7
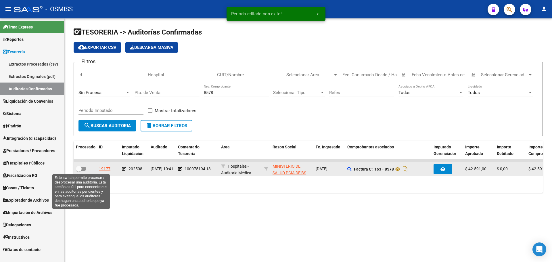
click at [83, 167] on span at bounding box center [81, 169] width 10 height 4
click at [79, 171] on input "checkbox" at bounding box center [78, 171] width 0 height 0
checkbox input "true"
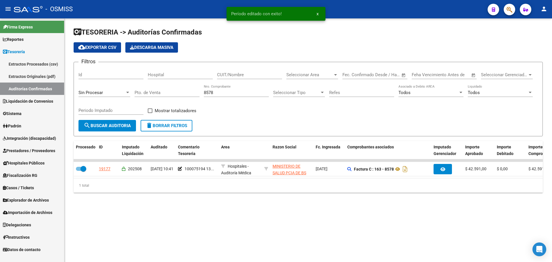
click at [289, 231] on mat-sidenav-content "TESORERIA -> Auditorías Confirmadas cloud_download Exportar CSV Descarga Masiva…" at bounding box center [307, 139] width 487 height 243
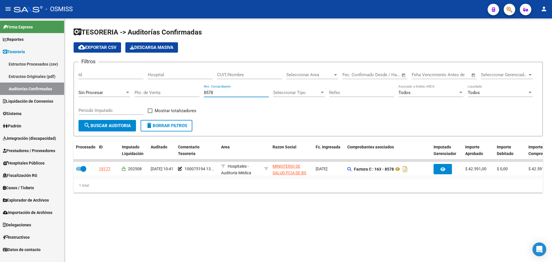
drag, startPoint x: 220, startPoint y: 91, endPoint x: 126, endPoint y: 82, distance: 94.1
click at [126, 82] on div "Filtros Id Hospital CUIT/Nombre Seleccionar Area Seleccionar Area Start date – …" at bounding box center [307, 93] width 459 height 53
type input "42478"
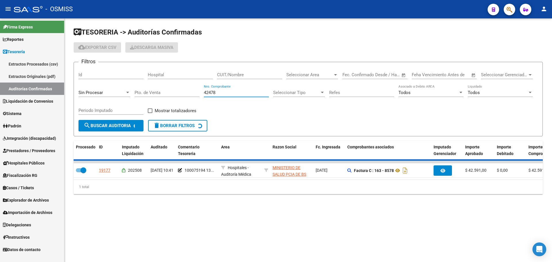
checkbox input "false"
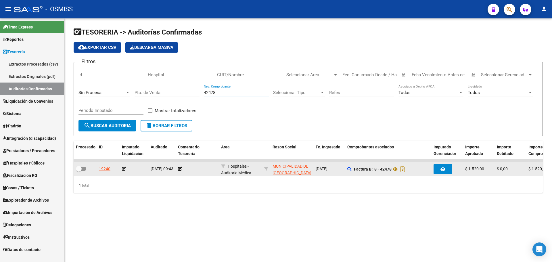
type input "42478"
click at [182, 165] on div at bounding box center [197, 168] width 38 height 7
click at [178, 167] on datatable-body-cell at bounding box center [197, 169] width 43 height 14
click at [178, 169] on icon at bounding box center [180, 169] width 4 height 4
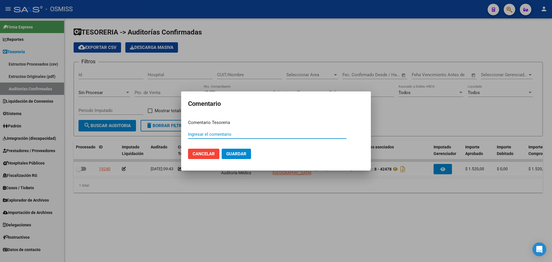
paste input "100075195"
drag, startPoint x: 237, startPoint y: 134, endPoint x: 153, endPoint y: 132, distance: 83.4
click at [153, 132] on div "Comentario Comentario Tesoreria 100075195 13/08/2025 Ingresar el comentario Can…" at bounding box center [276, 131] width 552 height 262
type input "100075195 13/08/2025"
click at [242, 158] on button "Guardar" at bounding box center [236, 154] width 29 height 10
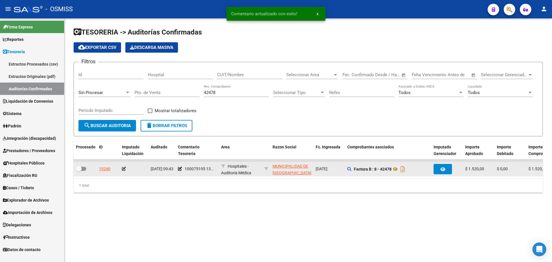
click at [125, 168] on icon at bounding box center [124, 169] width 4 height 4
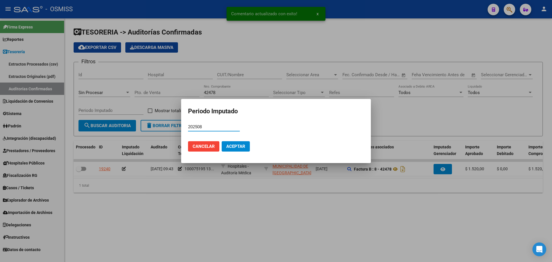
type input "202508"
click at [230, 143] on button "Aceptar" at bounding box center [236, 146] width 28 height 10
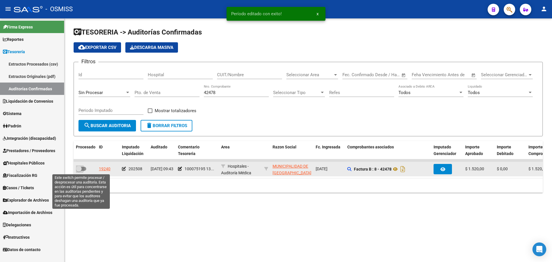
click at [84, 169] on span at bounding box center [81, 169] width 10 height 4
click at [79, 171] on input "checkbox" at bounding box center [78, 171] width 0 height 0
checkbox input "true"
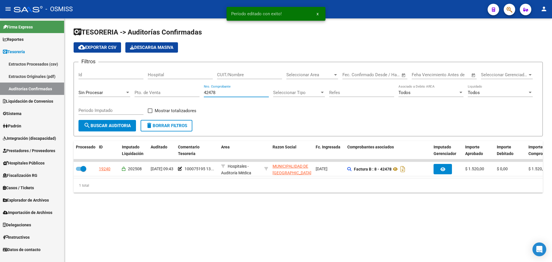
click at [233, 92] on input "42478" at bounding box center [236, 92] width 65 height 5
type input "42479"
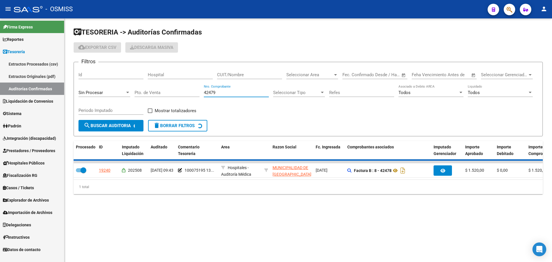
checkbox input "false"
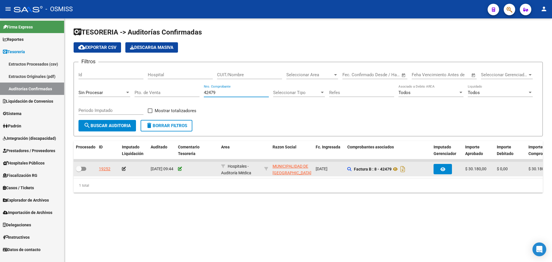
type input "42479"
click at [180, 169] on icon at bounding box center [180, 169] width 4 height 4
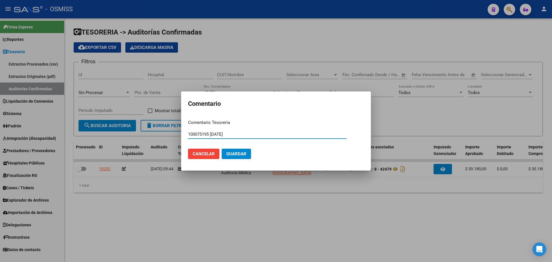
type input "100075195 13/08/2025"
click at [237, 154] on span "Guardar" at bounding box center [236, 153] width 20 height 5
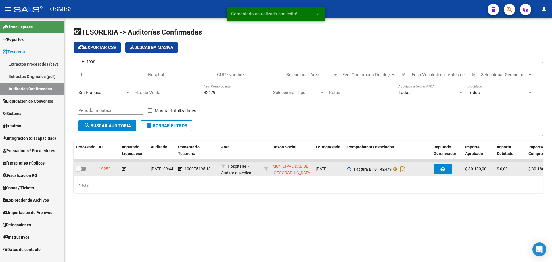
click at [122, 170] on icon at bounding box center [124, 169] width 4 height 4
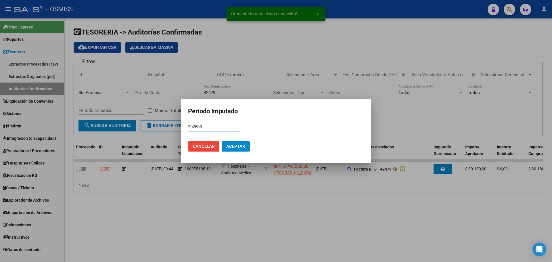
type input "202508"
click at [228, 147] on span "Aceptar" at bounding box center [235, 146] width 19 height 5
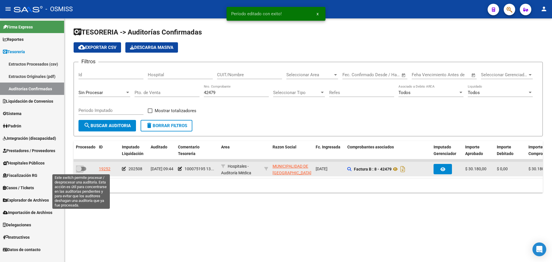
click at [84, 171] on label at bounding box center [81, 168] width 10 height 7
click at [79, 171] on input "checkbox" at bounding box center [78, 171] width 0 height 0
checkbox input "true"
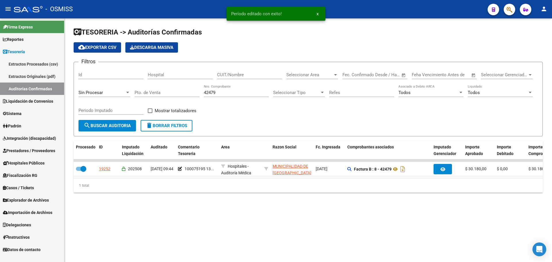
click at [269, 235] on mat-sidenav-content "TESORERIA -> Auditorías Confirmadas cloud_download Exportar CSV Descarga Masiva…" at bounding box center [307, 139] width 487 height 243
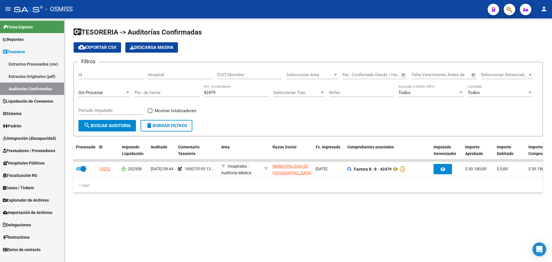
click at [234, 88] on div "42479 Nro. Comprobante" at bounding box center [236, 90] width 65 height 12
type input "42480"
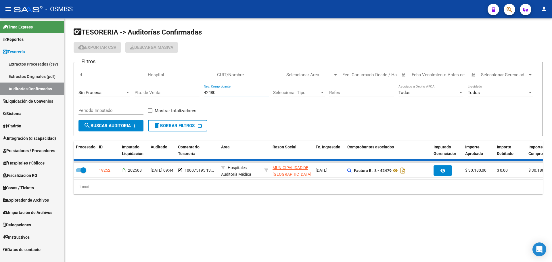
checkbox input "false"
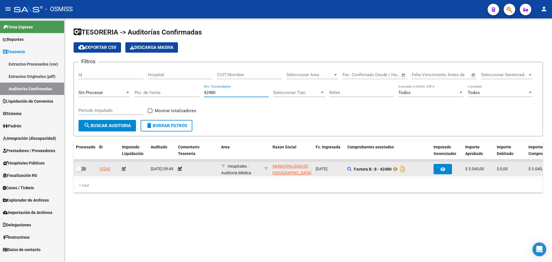
type input "42480"
click at [181, 171] on div at bounding box center [197, 168] width 38 height 7
click at [181, 169] on icon at bounding box center [180, 169] width 4 height 4
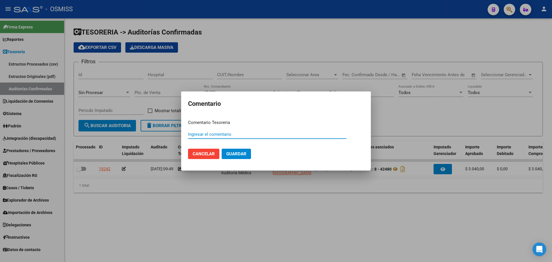
paste input "100075195 13/08/2025"
type input "100075195 13/08/2025"
click at [236, 153] on span "Guardar" at bounding box center [236, 153] width 20 height 5
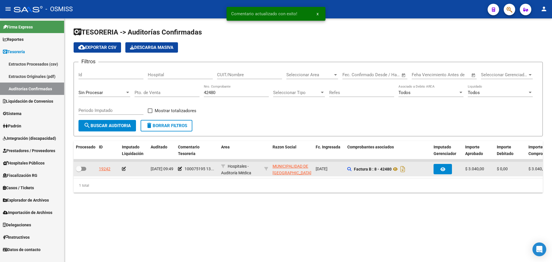
click at [125, 168] on icon at bounding box center [124, 169] width 4 height 4
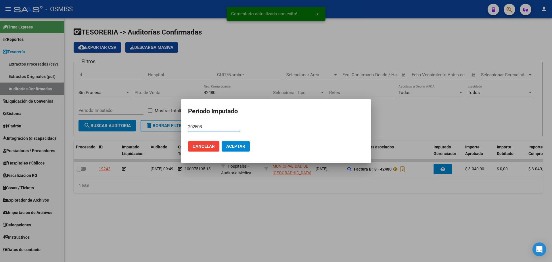
type input "202508"
click at [234, 153] on mat-dialog-actions "Cancelar Aceptar" at bounding box center [276, 146] width 176 height 20
click at [235, 149] on span "Aceptar" at bounding box center [235, 146] width 19 height 5
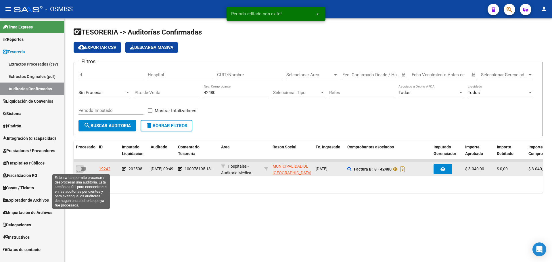
click at [83, 168] on span at bounding box center [81, 169] width 10 height 4
click at [79, 171] on input "checkbox" at bounding box center [78, 171] width 0 height 0
checkbox input "true"
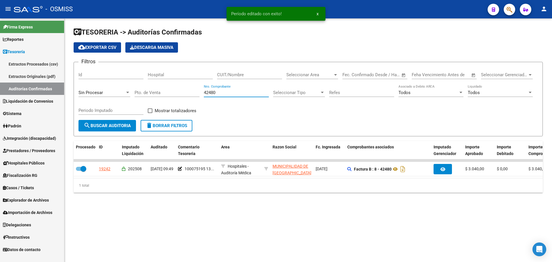
click at [238, 93] on input "42480" at bounding box center [236, 92] width 65 height 5
type input "42481"
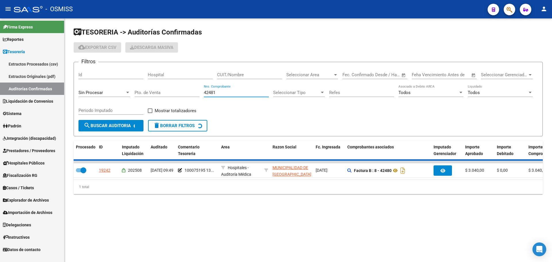
checkbox input "false"
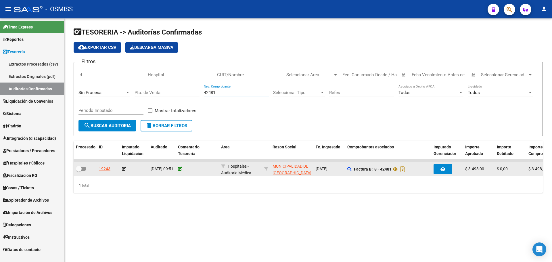
type input "42481"
click at [179, 168] on icon at bounding box center [180, 169] width 4 height 4
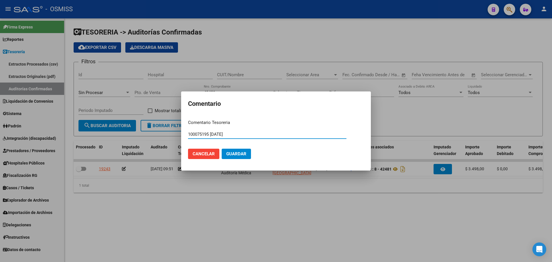
type input "100075195 13/08/2025"
click at [237, 151] on button "Guardar" at bounding box center [236, 154] width 29 height 10
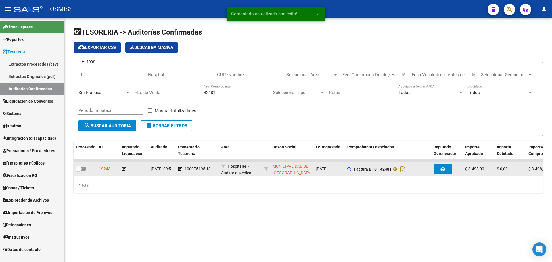
click at [124, 169] on icon at bounding box center [124, 169] width 4 height 4
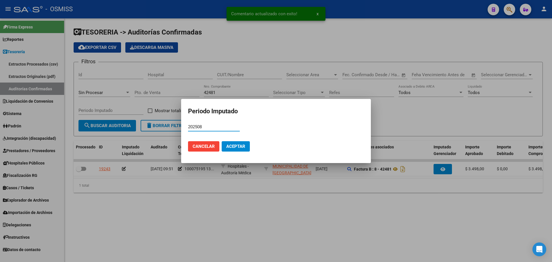
type input "202508"
click at [246, 145] on button "Aceptar" at bounding box center [236, 146] width 28 height 10
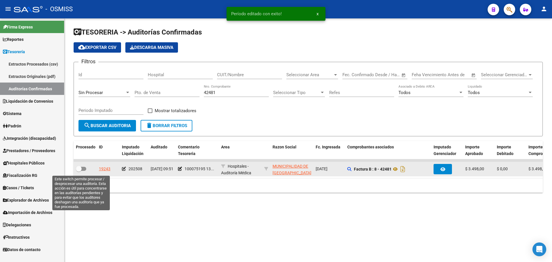
click at [84, 170] on span at bounding box center [81, 169] width 10 height 4
click at [79, 171] on input "checkbox" at bounding box center [78, 171] width 0 height 0
checkbox input "true"
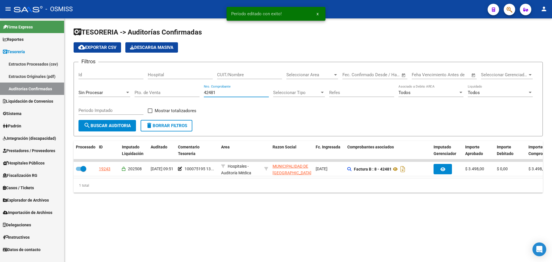
click at [229, 91] on input "42481" at bounding box center [236, 92] width 65 height 5
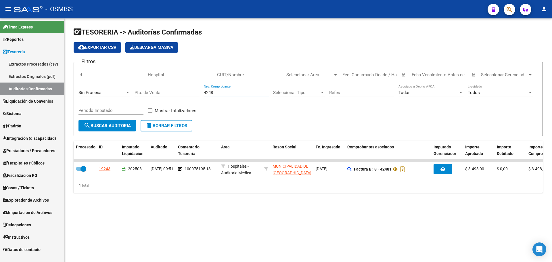
type input "42482"
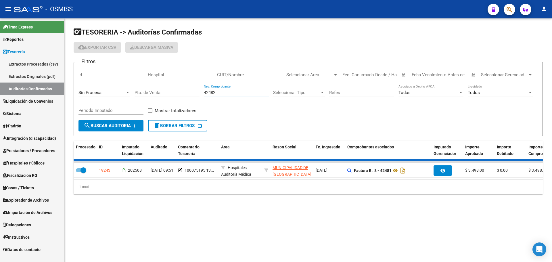
checkbox input "false"
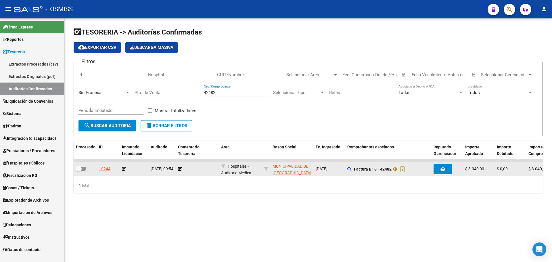
type input "42482"
click at [177, 168] on datatable-body-cell at bounding box center [197, 169] width 43 height 14
click at [180, 170] on icon at bounding box center [180, 169] width 4 height 4
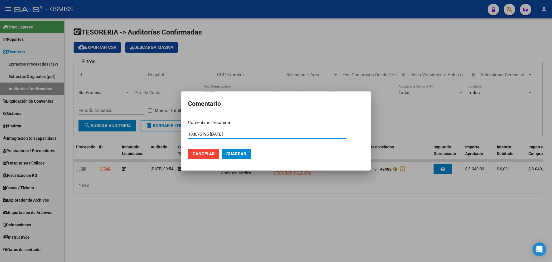
type input "100075195 13/08/2025"
click at [232, 156] on span "Guardar" at bounding box center [236, 153] width 20 height 5
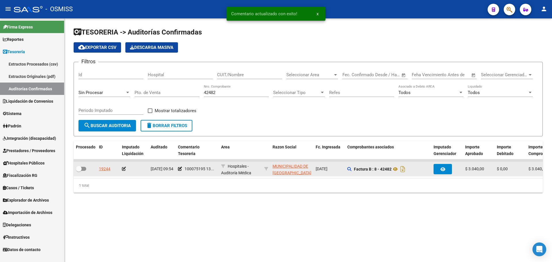
click at [120, 168] on datatable-body-cell at bounding box center [134, 169] width 29 height 14
click at [124, 169] on icon at bounding box center [124, 169] width 4 height 4
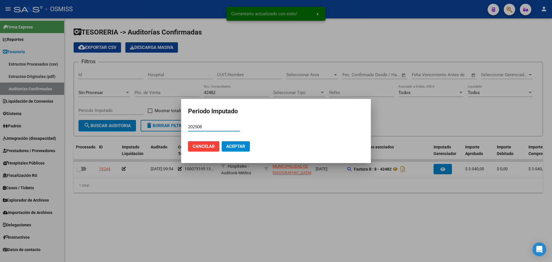
type input "202508"
click at [243, 145] on span "Aceptar" at bounding box center [235, 146] width 19 height 5
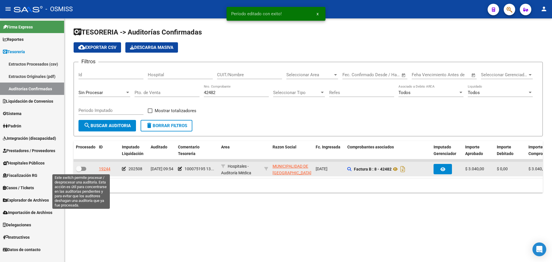
click at [79, 169] on span at bounding box center [79, 169] width 6 height 6
click at [79, 171] on input "checkbox" at bounding box center [78, 171] width 0 height 0
checkbox input "true"
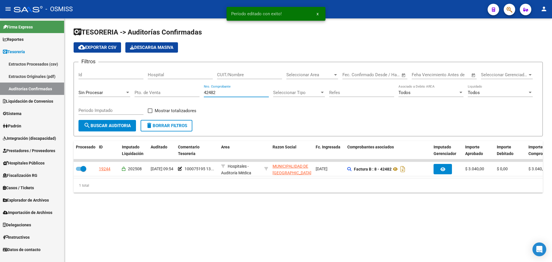
click at [244, 92] on input "42482" at bounding box center [236, 92] width 65 height 5
type input "42483"
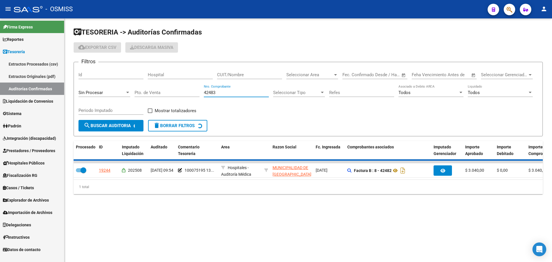
checkbox input "false"
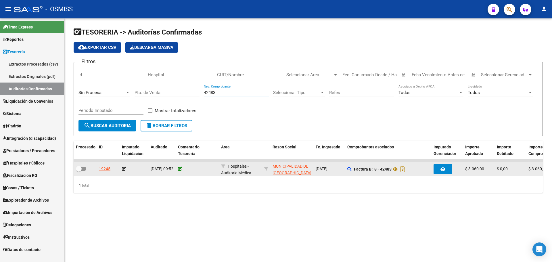
type input "42483"
click at [180, 167] on icon at bounding box center [180, 169] width 4 height 4
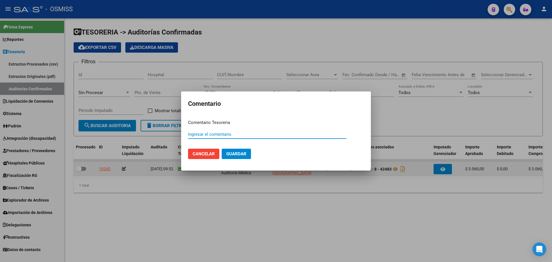
paste input "100075195 13/08/2025"
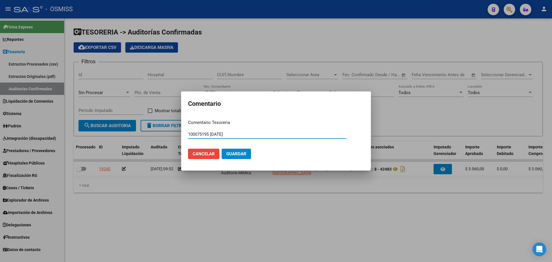
type input "100075195 13/08/2025"
click at [229, 156] on span "Guardar" at bounding box center [236, 153] width 20 height 5
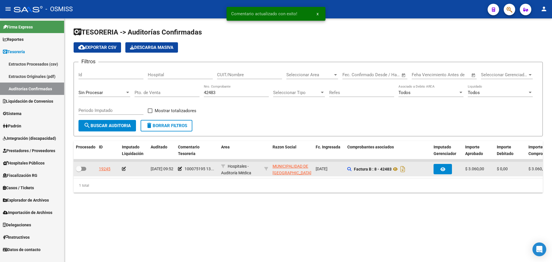
click at [122, 170] on icon at bounding box center [124, 169] width 4 height 4
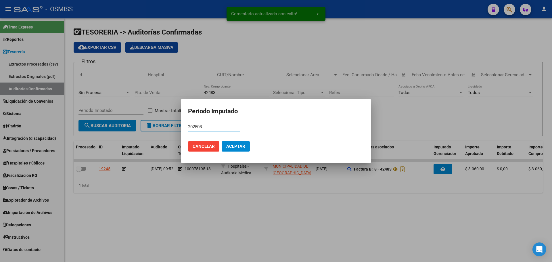
type input "202508"
click at [249, 145] on button "Aceptar" at bounding box center [236, 146] width 28 height 10
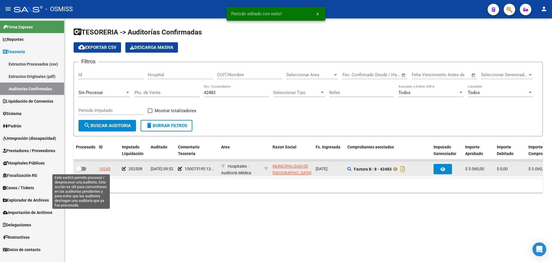
click at [84, 166] on label at bounding box center [81, 168] width 10 height 7
click at [79, 171] on input "checkbox" at bounding box center [78, 171] width 0 height 0
checkbox input "true"
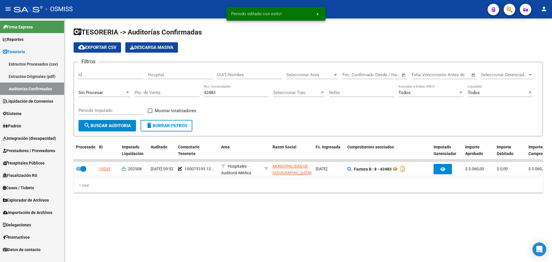
click at [229, 91] on input "42483" at bounding box center [236, 92] width 65 height 5
type input "42484"
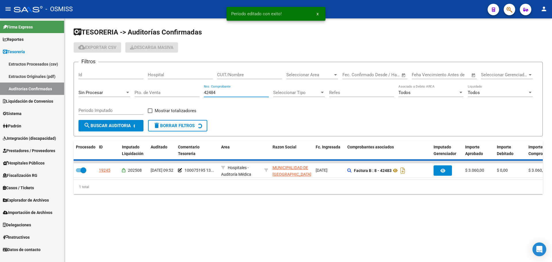
checkbox input "false"
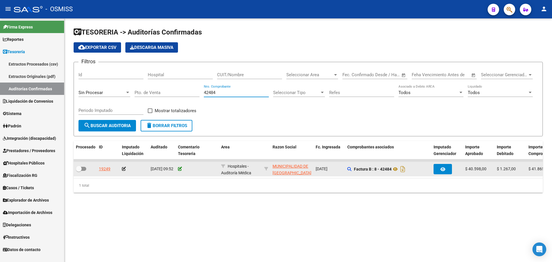
type input "42484"
click at [181, 168] on icon at bounding box center [180, 169] width 4 height 4
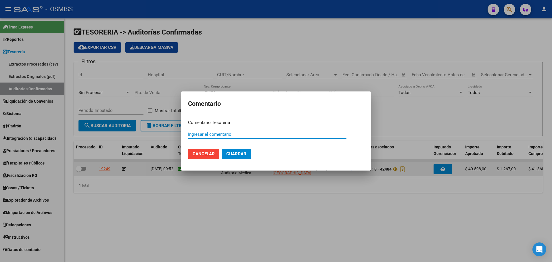
paste input "100075195 13/08/2025"
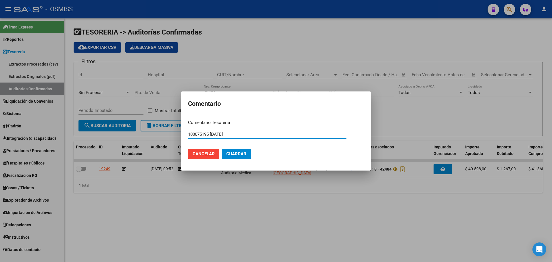
type input "100075195 13/08/2025"
click at [238, 156] on span "Guardar" at bounding box center [236, 153] width 20 height 5
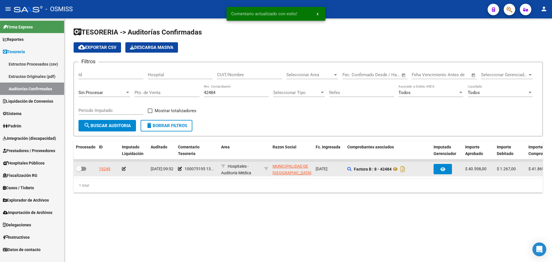
click at [126, 168] on div at bounding box center [134, 168] width 24 height 7
click at [124, 168] on icon at bounding box center [124, 169] width 4 height 4
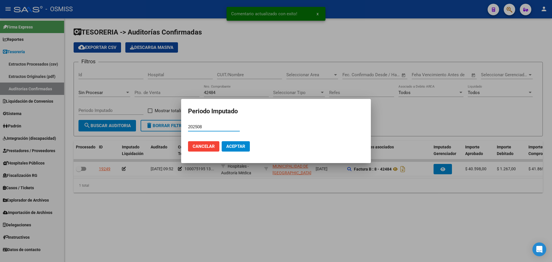
type input "202508"
click at [239, 153] on mat-dialog-actions "Cancelar Aceptar" at bounding box center [276, 146] width 176 height 20
click at [237, 145] on span "Aceptar" at bounding box center [235, 146] width 19 height 5
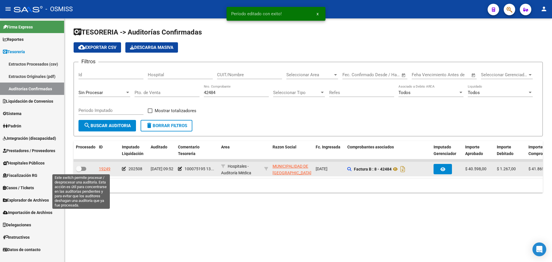
click at [83, 167] on span at bounding box center [81, 169] width 10 height 4
click at [79, 171] on input "checkbox" at bounding box center [78, 171] width 0 height 0
checkbox input "true"
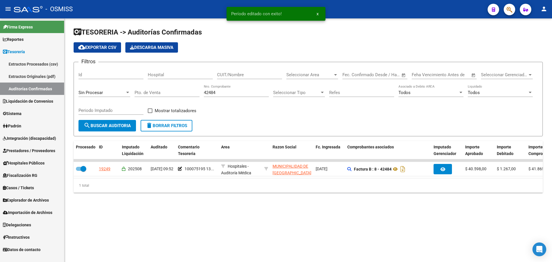
click at [237, 92] on input "42484" at bounding box center [236, 92] width 65 height 5
type input "42485"
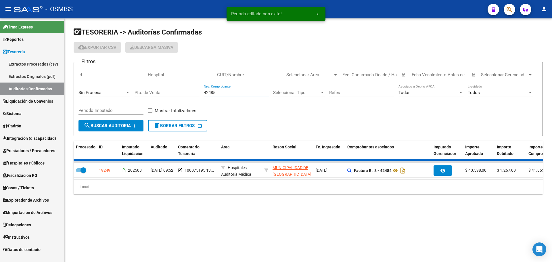
checkbox input "false"
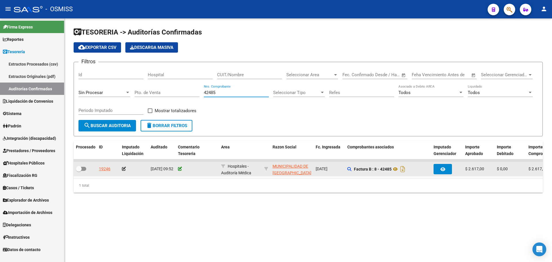
type input "42485"
click at [180, 169] on icon at bounding box center [180, 169] width 4 height 4
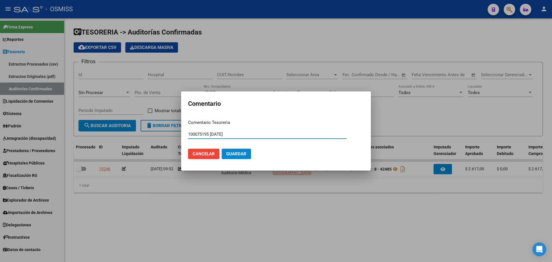
type input "100075195 13/08/2025"
click at [236, 154] on span "Guardar" at bounding box center [236, 153] width 20 height 5
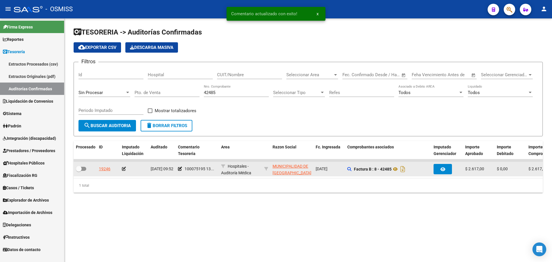
click at [125, 170] on icon at bounding box center [124, 169] width 4 height 4
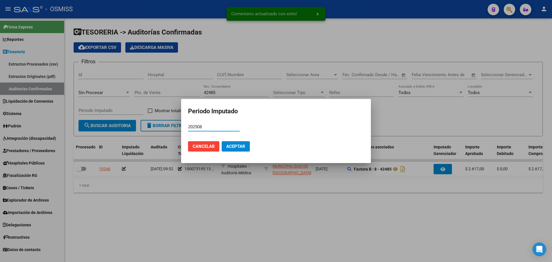
type input "202508"
click at [242, 145] on span "Aceptar" at bounding box center [235, 146] width 19 height 5
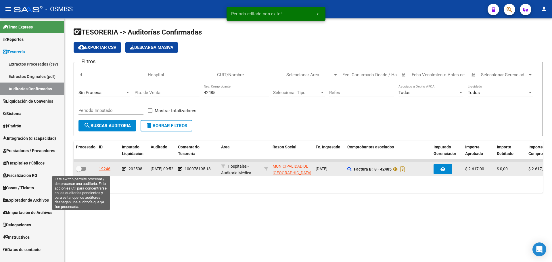
click at [84, 167] on span at bounding box center [81, 169] width 10 height 4
click at [79, 171] on input "checkbox" at bounding box center [78, 171] width 0 height 0
checkbox input "true"
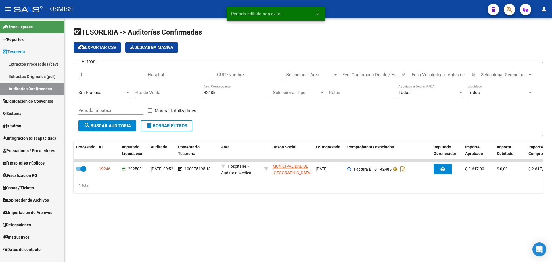
click at [232, 94] on input "42485" at bounding box center [236, 92] width 65 height 5
type input "42487"
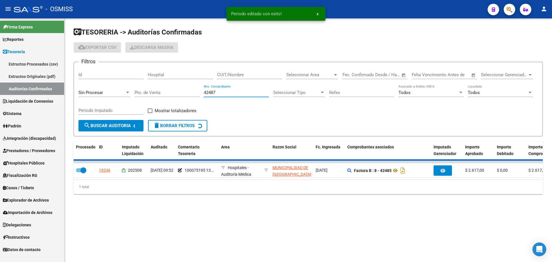
checkbox input "false"
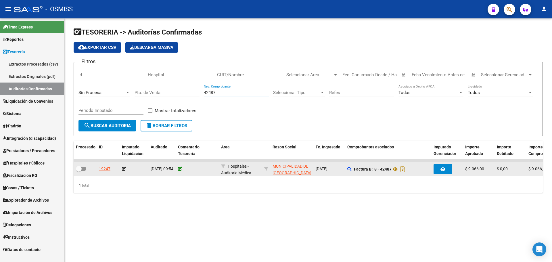
type input "42487"
click at [180, 170] on icon at bounding box center [180, 169] width 4 height 4
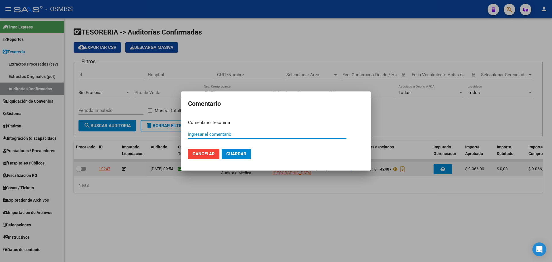
paste input "100075195 13/08/2025"
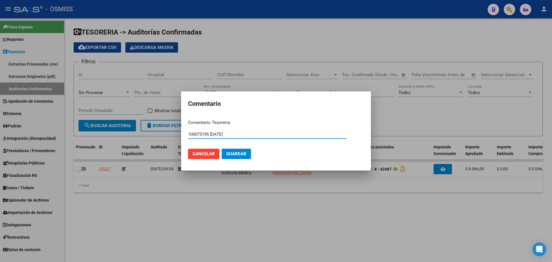
type input "100075195 13/08/2025"
click at [228, 156] on span "Guardar" at bounding box center [236, 153] width 20 height 5
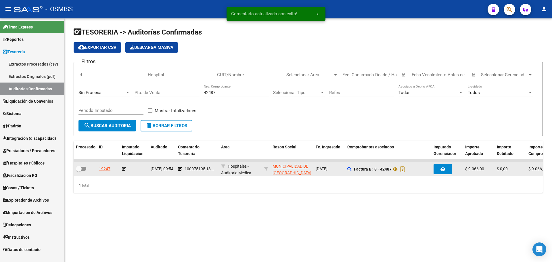
click at [124, 169] on icon at bounding box center [124, 169] width 4 height 4
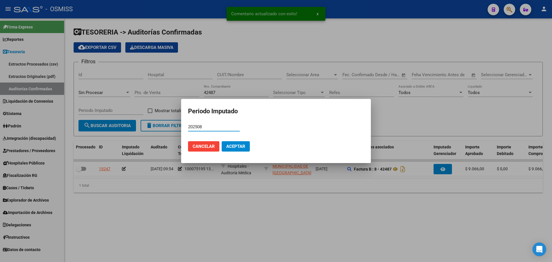
type input "202508"
click at [239, 149] on button "Aceptar" at bounding box center [236, 146] width 28 height 10
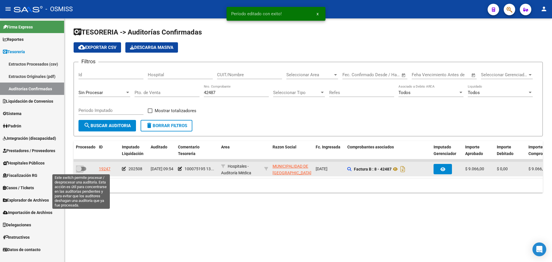
click at [80, 170] on span at bounding box center [79, 169] width 6 height 6
click at [79, 171] on input "checkbox" at bounding box center [78, 171] width 0 height 0
checkbox input "true"
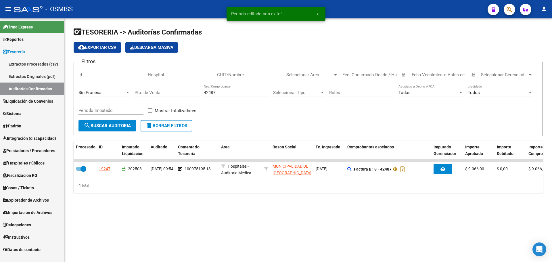
click at [220, 95] on input "42487" at bounding box center [236, 92] width 65 height 5
type input "42488"
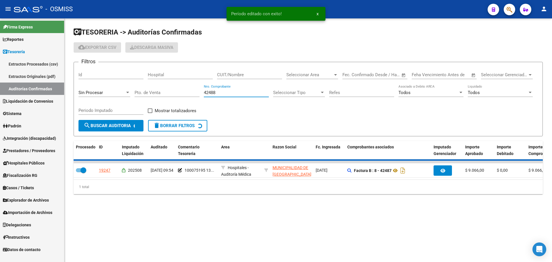
checkbox input "false"
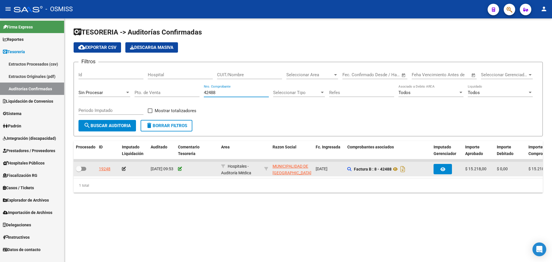
type input "42488"
click at [179, 170] on icon at bounding box center [180, 169] width 4 height 4
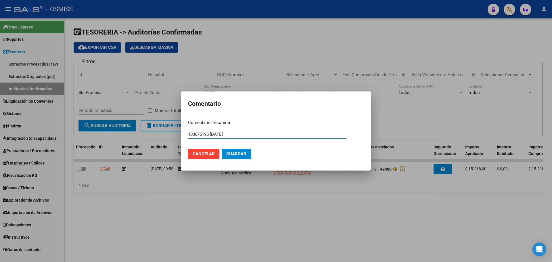
type input "100075195 13/08/2025"
click at [239, 152] on span "Guardar" at bounding box center [236, 153] width 20 height 5
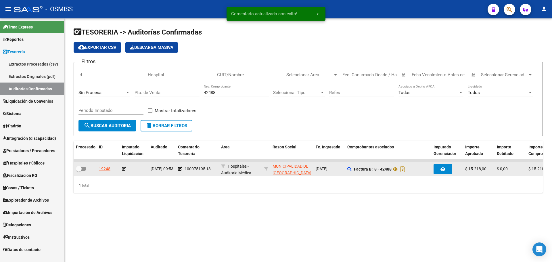
click at [123, 171] on div at bounding box center [134, 168] width 24 height 7
click at [124, 169] on icon at bounding box center [124, 169] width 4 height 4
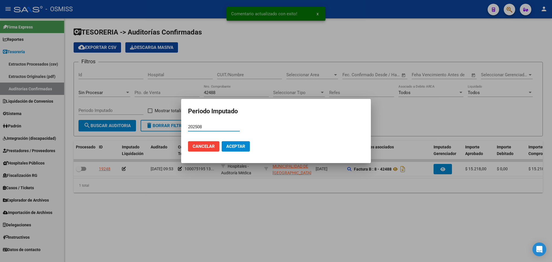
type input "202508"
drag, startPoint x: 238, startPoint y: 146, endPoint x: 205, endPoint y: 152, distance: 33.5
click at [238, 146] on span "Aceptar" at bounding box center [235, 146] width 19 height 5
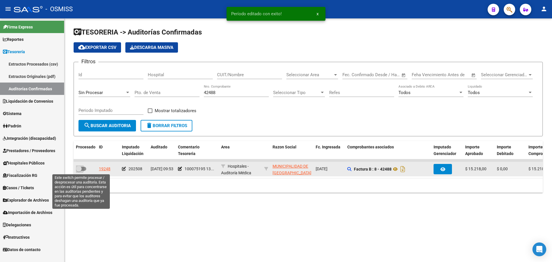
click at [83, 170] on span at bounding box center [81, 169] width 10 height 4
click at [79, 171] on input "checkbox" at bounding box center [78, 171] width 0 height 0
checkbox input "true"
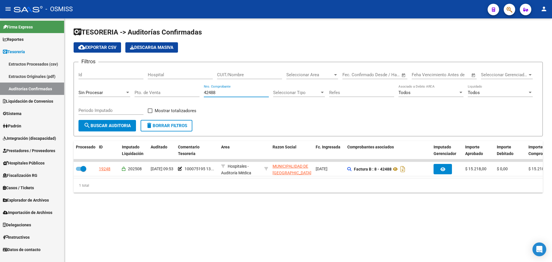
drag, startPoint x: 245, startPoint y: 91, endPoint x: 182, endPoint y: 80, distance: 64.1
click at [182, 80] on div "Filtros Id Hospital CUIT/Nombre Seleccionar Area Seleccionar Area Start date – …" at bounding box center [307, 93] width 459 height 53
click at [247, 75] on input "CUIT/Nombre" at bounding box center [249, 74] width 65 height 5
paste input "30-54568150-8"
click at [229, 74] on input "30-545681508" at bounding box center [249, 74] width 65 height 5
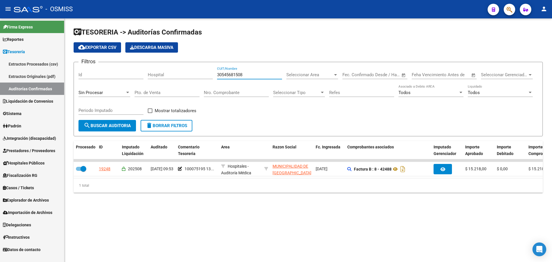
type input "30545681508"
click at [119, 95] on div "Sin Procesar" at bounding box center [101, 92] width 47 height 5
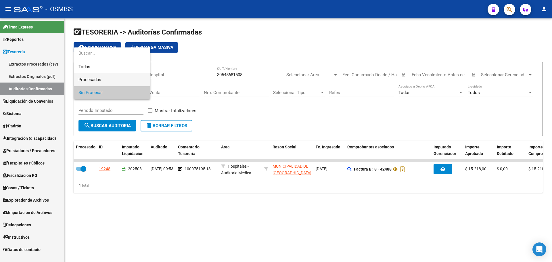
click at [114, 81] on span "Procesadas" at bounding box center [111, 79] width 67 height 13
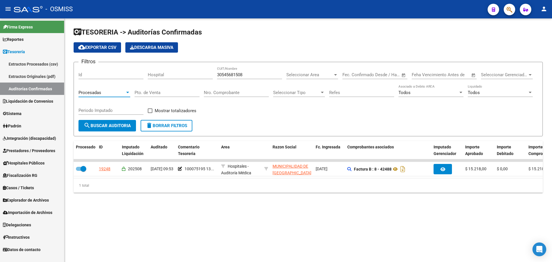
click at [487, 91] on div "Todos" at bounding box center [497, 92] width 60 height 5
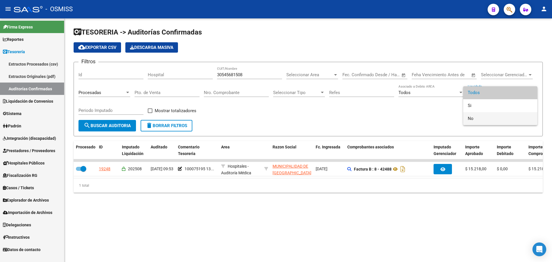
click at [484, 120] on span "No" at bounding box center [499, 118] width 65 height 13
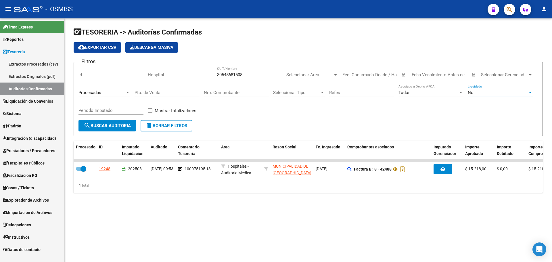
click at [99, 108] on input "Periodo Imputado" at bounding box center [110, 110] width 65 height 5
type input "202508"
click at [170, 112] on span "Mostrar totalizadores" at bounding box center [176, 110] width 42 height 7
click at [150, 113] on input "Mostrar totalizadores" at bounding box center [150, 113] width 0 height 0
checkbox input "true"
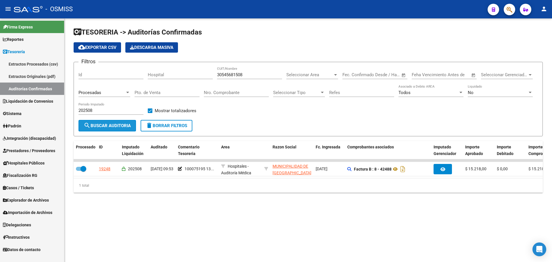
click at [112, 131] on button "search Buscar Auditoria" at bounding box center [106, 125] width 57 height 11
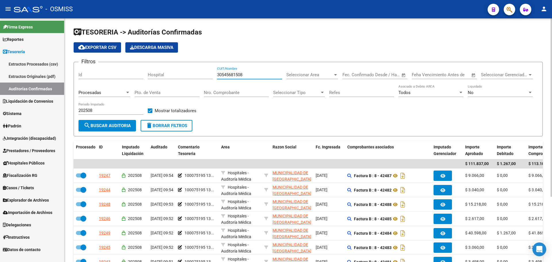
drag, startPoint x: 249, startPoint y: 76, endPoint x: 124, endPoint y: 62, distance: 125.8
click at [124, 62] on form "Filtros Id Hospital 30545681508 CUIT/Nombre Seleccionar Area Seleccionar Area S…" at bounding box center [308, 99] width 469 height 74
click at [167, 124] on span "delete Borrar Filtros" at bounding box center [166, 125] width 41 height 5
checkbox input "false"
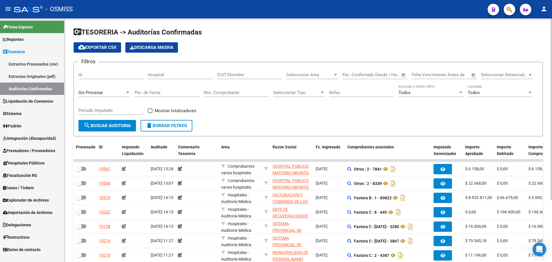
click at [217, 93] on input "Nro. Comprobante" at bounding box center [236, 92] width 65 height 5
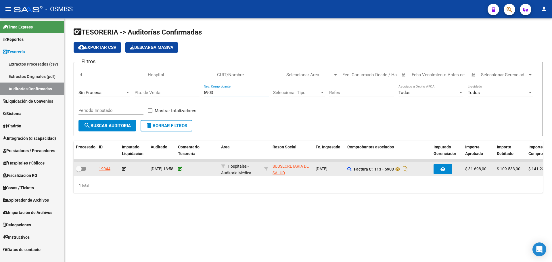
type input "5903"
click at [181, 169] on icon at bounding box center [180, 169] width 4 height 4
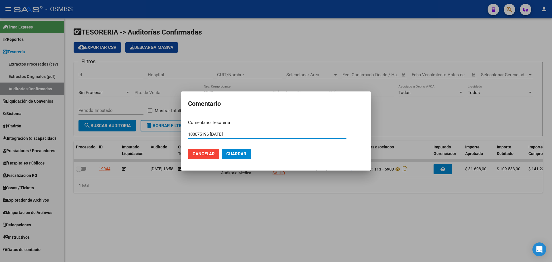
type input "100075196 13/08/2025"
click at [236, 156] on span "Guardar" at bounding box center [236, 153] width 20 height 5
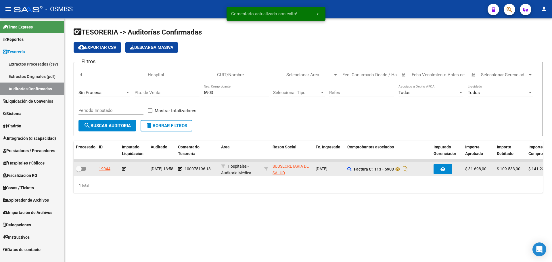
click at [124, 167] on icon at bounding box center [124, 169] width 4 height 4
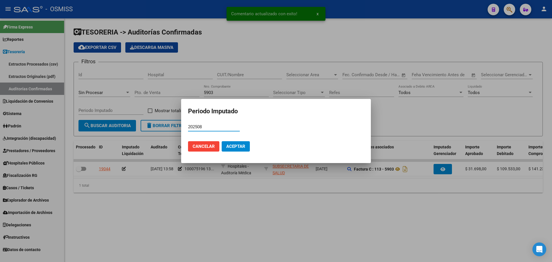
type input "202508"
click at [239, 146] on span "Aceptar" at bounding box center [235, 146] width 19 height 5
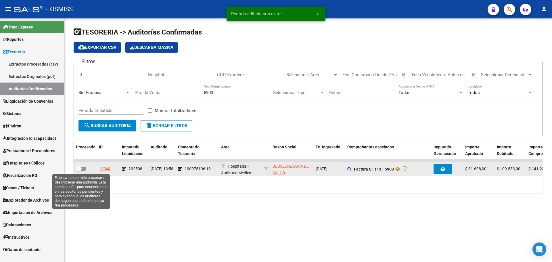
click at [80, 169] on span at bounding box center [79, 169] width 6 height 6
click at [79, 171] on input "checkbox" at bounding box center [78, 171] width 0 height 0
checkbox input "true"
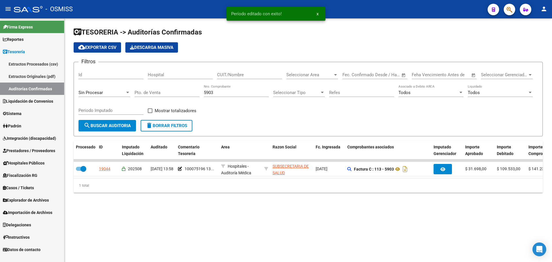
click at [226, 96] on div "5903 Nro. Comprobante" at bounding box center [236, 90] width 65 height 12
type input "5957"
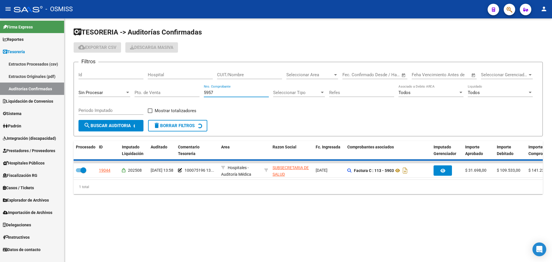
checkbox input "false"
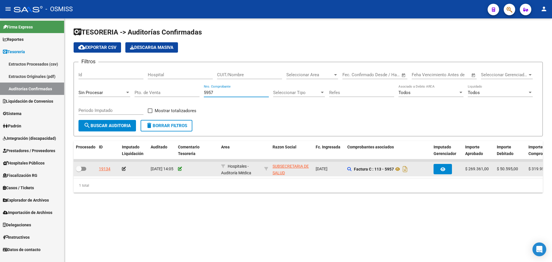
type input "5957"
click at [182, 168] on icon at bounding box center [180, 169] width 4 height 4
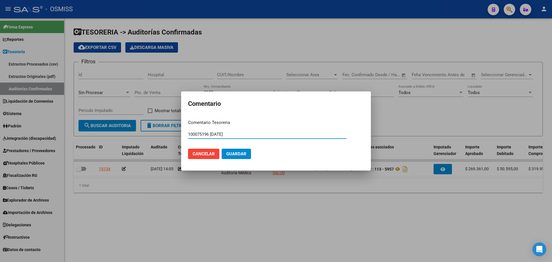
type input "100075196 13/08/2025"
click at [234, 158] on button "Guardar" at bounding box center [236, 154] width 29 height 10
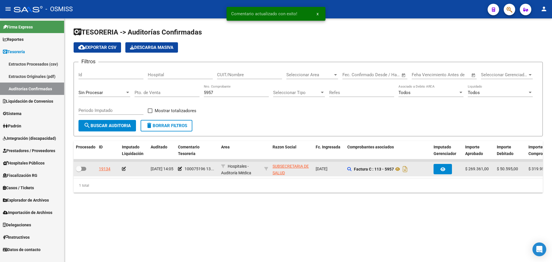
click at [124, 168] on icon at bounding box center [124, 169] width 4 height 4
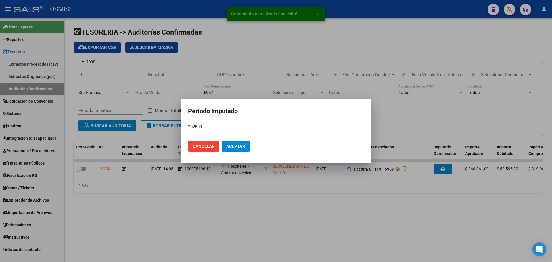
type input "202508"
click at [244, 146] on span "Aceptar" at bounding box center [235, 146] width 19 height 5
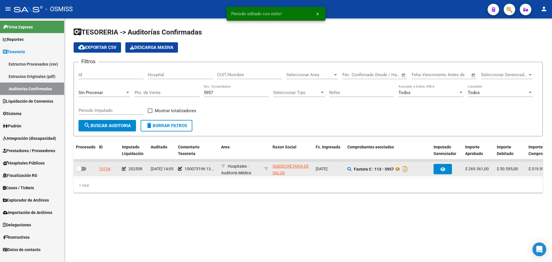
click at [83, 168] on span at bounding box center [81, 169] width 10 height 4
click at [79, 171] on input "checkbox" at bounding box center [78, 171] width 0 height 0
checkbox input "true"
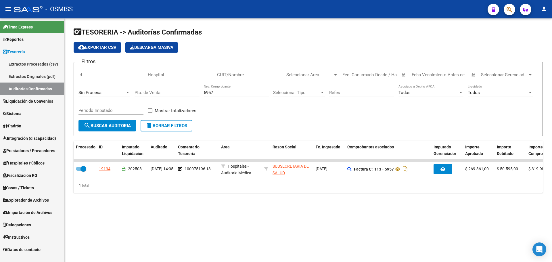
drag, startPoint x: 220, startPoint y: 93, endPoint x: 167, endPoint y: 93, distance: 52.9
click at [175, 93] on div "Filtros Id Hospital CUIT/Nombre Seleccionar Area Seleccionar Area Start date – …" at bounding box center [307, 93] width 459 height 53
type input "936"
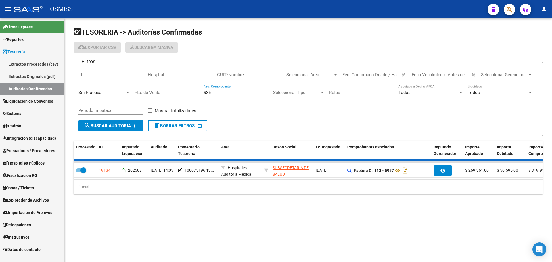
checkbox input "false"
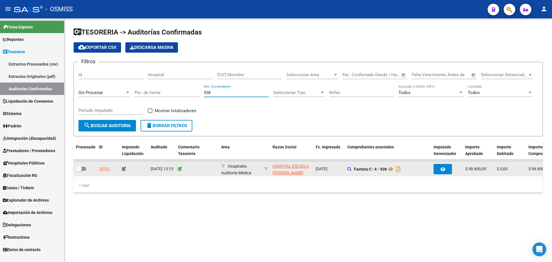
type input "936"
click at [180, 170] on icon at bounding box center [180, 169] width 4 height 4
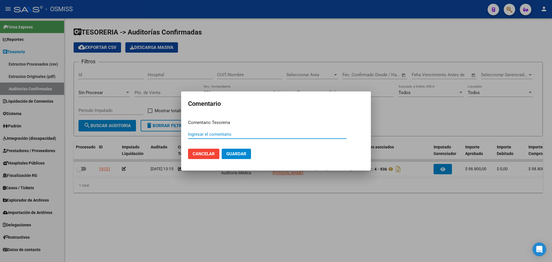
paste input "100075197"
type input "100075197 13/08/2025"
click at [232, 157] on button "Guardar" at bounding box center [236, 154] width 29 height 10
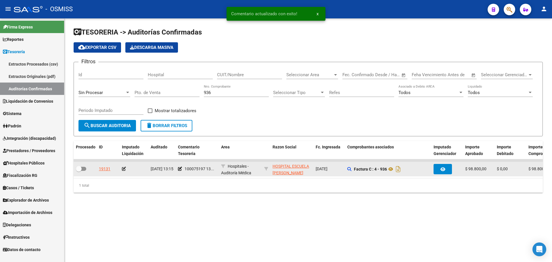
click at [124, 168] on icon at bounding box center [124, 169] width 4 height 4
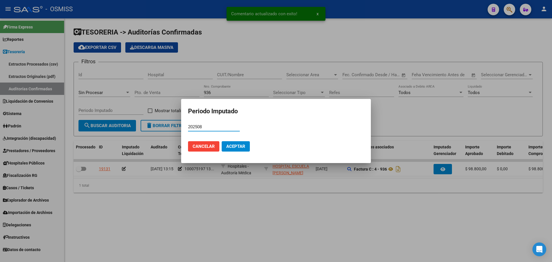
type input "202508"
drag, startPoint x: 253, startPoint y: 147, endPoint x: 229, endPoint y: 145, distance: 24.2
click at [253, 147] on mat-dialog-actions "Cancelar Aceptar" at bounding box center [276, 146] width 176 height 20
click at [229, 145] on span "Aceptar" at bounding box center [235, 146] width 19 height 5
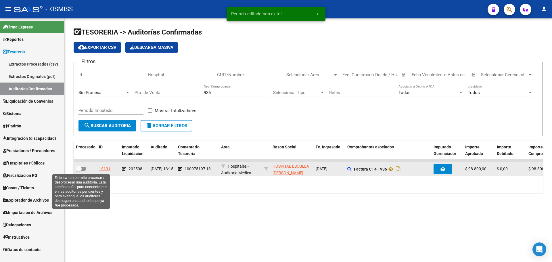
click at [84, 170] on span at bounding box center [81, 169] width 10 height 4
click at [79, 171] on input "checkbox" at bounding box center [78, 171] width 0 height 0
checkbox input "true"
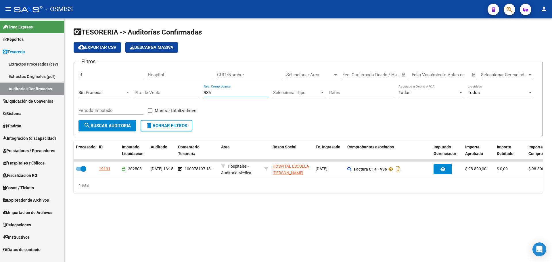
drag, startPoint x: 213, startPoint y: 92, endPoint x: 120, endPoint y: 91, distance: 92.5
click at [120, 91] on div "Filtros Id Hospital CUIT/Nombre Seleccionar Area Seleccionar Area Start date – …" at bounding box center [307, 93] width 459 height 53
type input "1097"
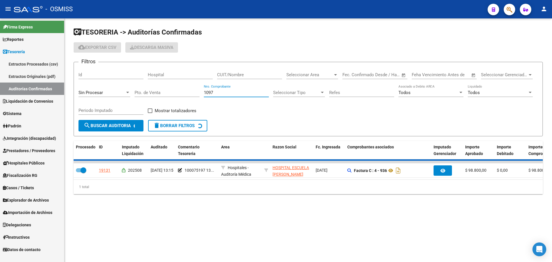
checkbox input "false"
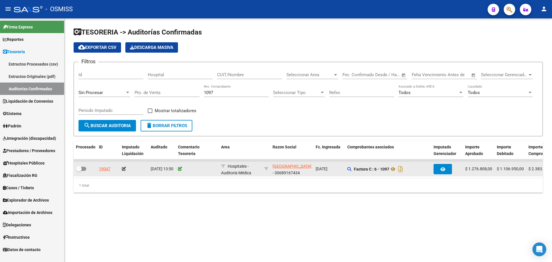
click at [180, 169] on icon at bounding box center [180, 169] width 4 height 4
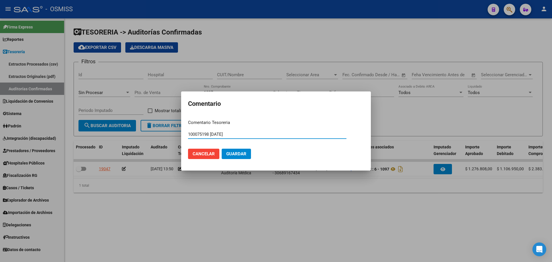
drag, startPoint x: 241, startPoint y: 134, endPoint x: 139, endPoint y: 127, distance: 102.2
click at [139, 127] on div "Comentario Comentario Tesoreria 100075198 13/08/2025 Ingresar el comentario Can…" at bounding box center [276, 131] width 552 height 262
drag, startPoint x: 234, startPoint y: 150, endPoint x: 219, endPoint y: 152, distance: 15.2
click at [234, 150] on button "Guardar" at bounding box center [236, 154] width 29 height 10
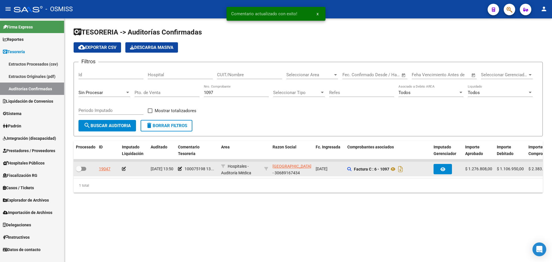
click at [126, 170] on icon at bounding box center [124, 169] width 4 height 4
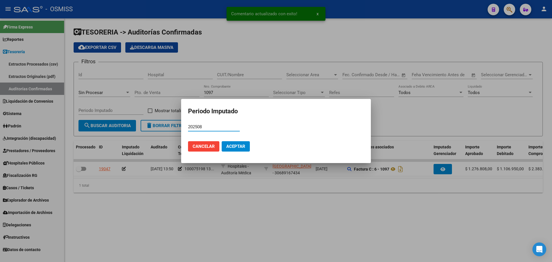
click at [237, 140] on mat-dialog-actions "Cancelar Aceptar" at bounding box center [276, 146] width 176 height 20
click at [236, 145] on span "Aceptar" at bounding box center [235, 146] width 19 height 5
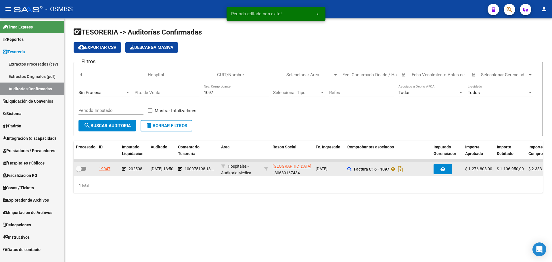
click at [86, 165] on div at bounding box center [85, 168] width 18 height 7
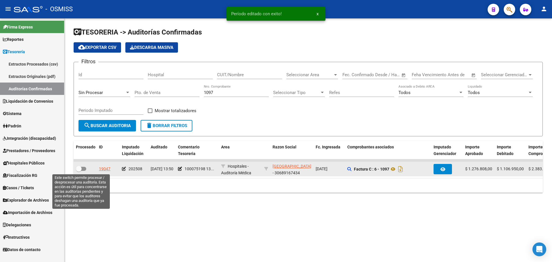
click at [82, 171] on label at bounding box center [81, 168] width 10 height 7
click at [79, 171] on input "checkbox" at bounding box center [78, 171] width 0 height 0
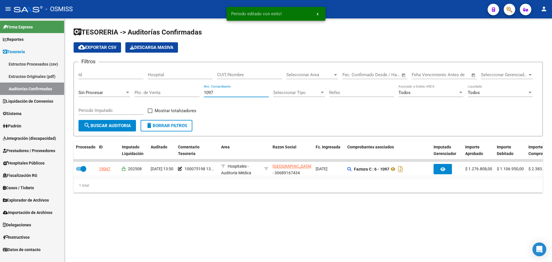
drag, startPoint x: 223, startPoint y: 94, endPoint x: 149, endPoint y: 93, distance: 73.3
click at [149, 93] on div "Filtros Id Hospital CUIT/Nombre Seleccionar Area Seleccionar Area Start date – …" at bounding box center [307, 93] width 459 height 53
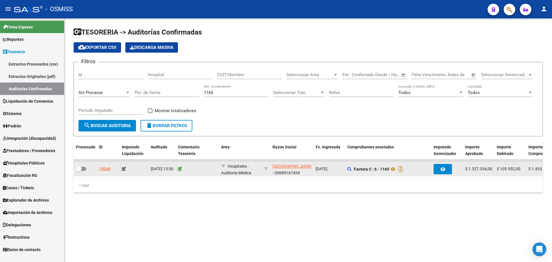
click at [180, 167] on icon at bounding box center [180, 169] width 4 height 4
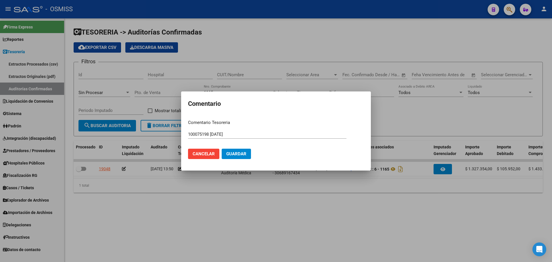
click at [232, 148] on mat-dialog-actions "Cancelar Guardar" at bounding box center [276, 154] width 176 height 20
click at [239, 155] on span "Guardar" at bounding box center [236, 153] width 20 height 5
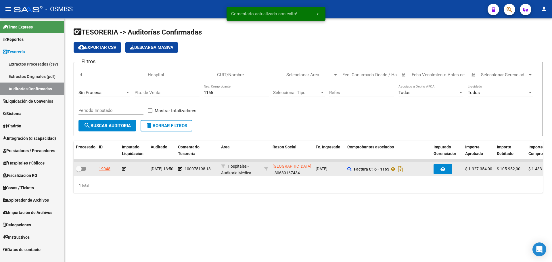
click at [124, 167] on icon at bounding box center [124, 169] width 4 height 4
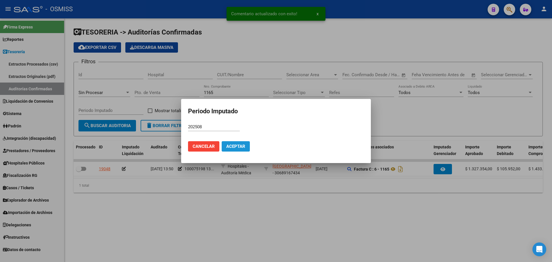
click at [237, 143] on button "Aceptar" at bounding box center [236, 146] width 28 height 10
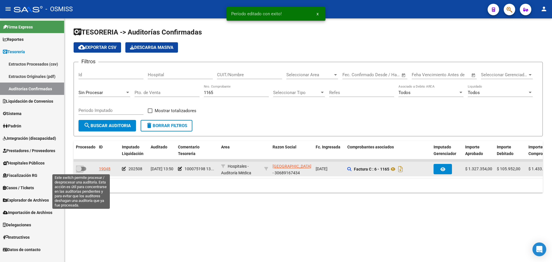
click at [83, 168] on span at bounding box center [81, 169] width 10 height 4
click at [79, 171] on input "checkbox" at bounding box center [78, 171] width 0 height 0
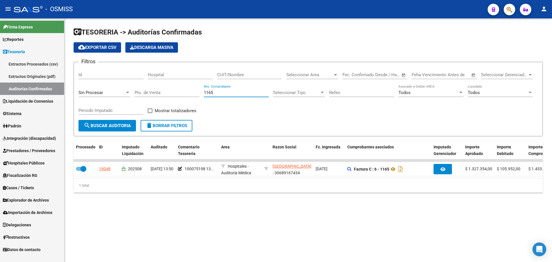
drag, startPoint x: 224, startPoint y: 93, endPoint x: 171, endPoint y: 94, distance: 53.5
click at [171, 94] on div "Filtros Id Hospital CUIT/Nombre Seleccionar Area Seleccionar Area Start date – …" at bounding box center [307, 93] width 459 height 53
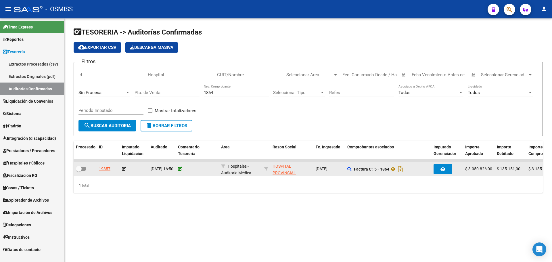
click at [180, 168] on icon at bounding box center [180, 169] width 4 height 4
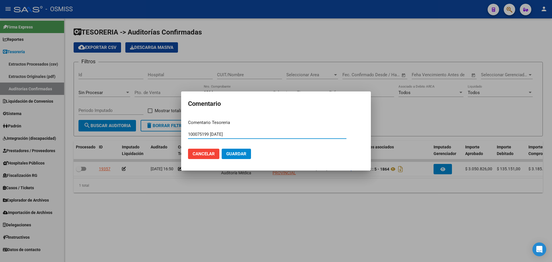
drag, startPoint x: 241, startPoint y: 136, endPoint x: 142, endPoint y: 128, distance: 99.7
click at [142, 128] on div "Comentario Comentario Tesoreria 100075199 13/08/2025 Ingresar el comentario Can…" at bounding box center [276, 131] width 552 height 262
click at [235, 154] on span "Guardar" at bounding box center [236, 153] width 20 height 5
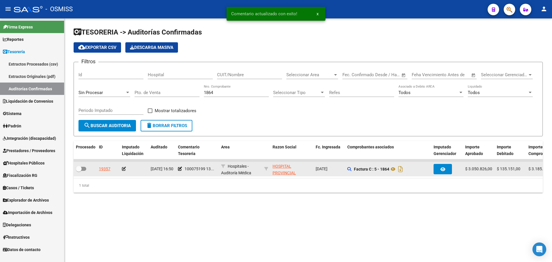
click at [123, 168] on icon at bounding box center [124, 169] width 4 height 4
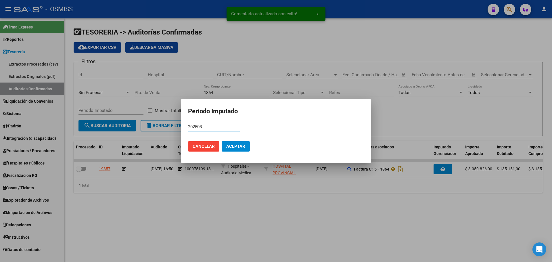
click at [244, 149] on button "Aceptar" at bounding box center [236, 146] width 28 height 10
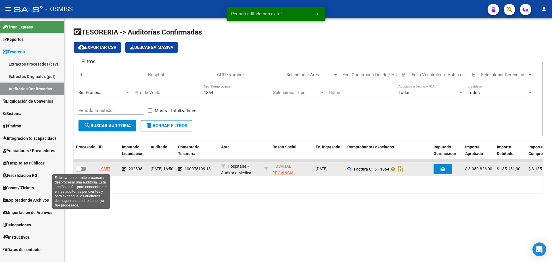
click at [85, 169] on span at bounding box center [81, 169] width 10 height 4
click at [79, 171] on input "checkbox" at bounding box center [78, 171] width 0 height 0
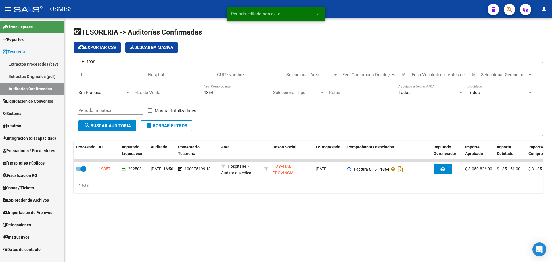
click at [224, 86] on div "1864 Nro. Comprobante" at bounding box center [236, 90] width 65 height 12
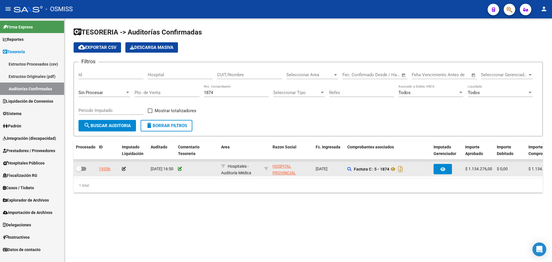
click at [179, 169] on icon at bounding box center [180, 169] width 4 height 4
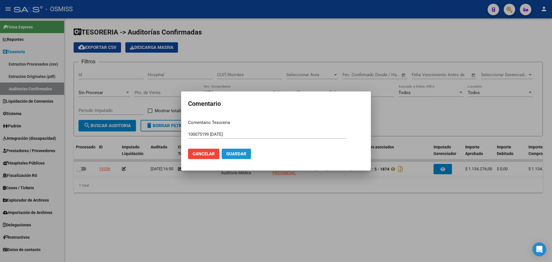
click at [236, 155] on span "Guardar" at bounding box center [236, 153] width 20 height 5
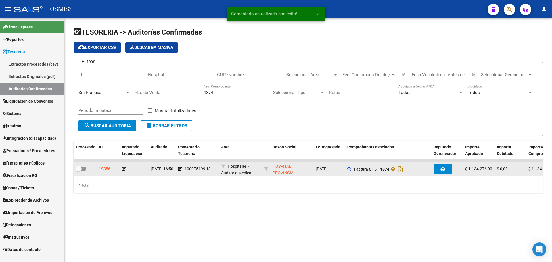
click at [123, 169] on icon at bounding box center [124, 169] width 4 height 4
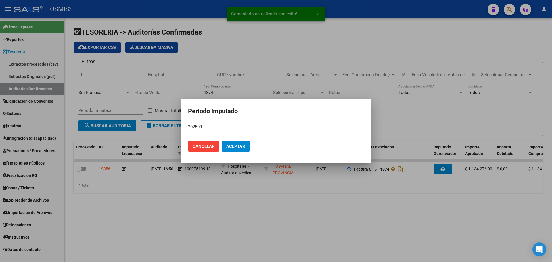
click at [229, 146] on span "Aceptar" at bounding box center [235, 146] width 19 height 5
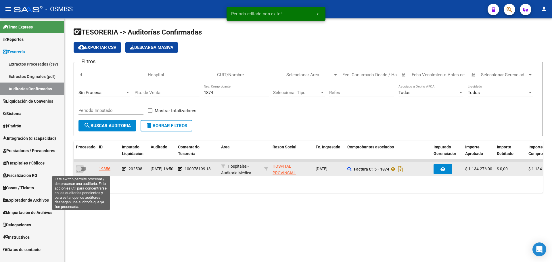
click at [83, 169] on span at bounding box center [81, 169] width 10 height 4
click at [79, 171] on input "checkbox" at bounding box center [78, 171] width 0 height 0
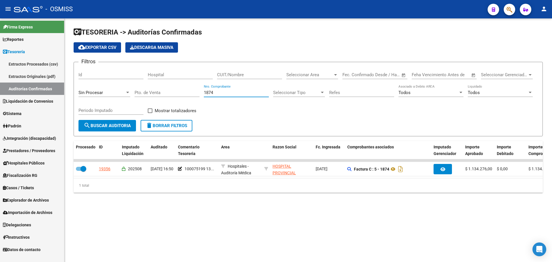
drag, startPoint x: 234, startPoint y: 94, endPoint x: 85, endPoint y: 83, distance: 149.0
click at [85, 83] on div "Filtros Id Hospital CUIT/Nombre Seleccionar Area Seleccionar Area Start date – …" at bounding box center [307, 93] width 459 height 53
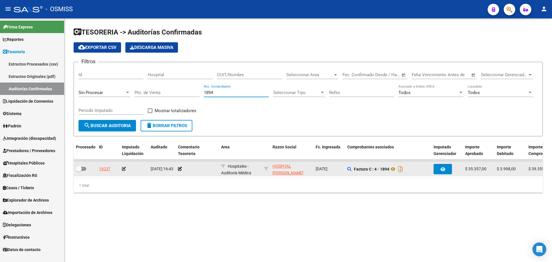
click at [183, 169] on div at bounding box center [197, 168] width 38 height 7
click at [180, 169] on icon at bounding box center [180, 169] width 4 height 4
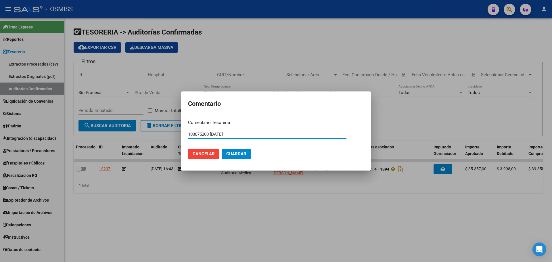
click at [239, 154] on span "Guardar" at bounding box center [236, 153] width 20 height 5
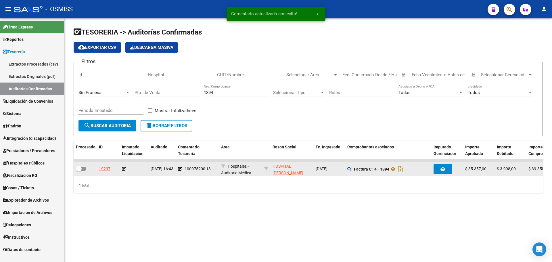
click at [124, 168] on icon at bounding box center [124, 169] width 4 height 4
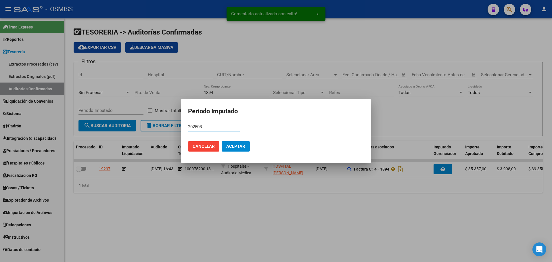
click at [232, 149] on button "Aceptar" at bounding box center [236, 146] width 28 height 10
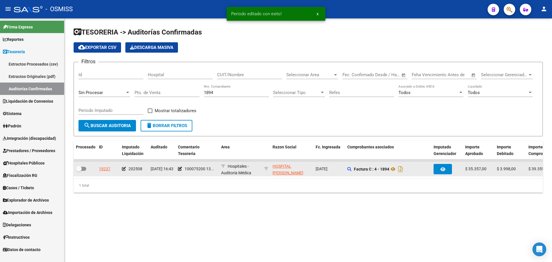
click at [86, 170] on div at bounding box center [85, 168] width 18 height 7
click at [84, 170] on span at bounding box center [81, 169] width 10 height 4
click at [79, 171] on input "checkbox" at bounding box center [78, 171] width 0 height 0
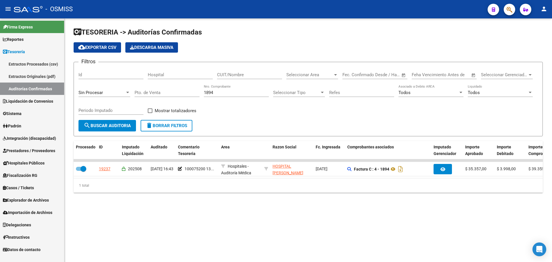
drag, startPoint x: 221, startPoint y: 95, endPoint x: 139, endPoint y: 92, distance: 81.6
click at [139, 92] on div "Filtros Id Hospital CUIT/Nombre Seleccionar Area Seleccionar Area Start date – …" at bounding box center [307, 93] width 459 height 53
click at [213, 100] on div "1894 Nro. Comprobante" at bounding box center [236, 93] width 65 height 18
drag, startPoint x: 216, startPoint y: 92, endPoint x: 140, endPoint y: 90, distance: 76.2
click at [140, 90] on div "Filtros Id Hospital CUIT/Nombre Seleccionar Area Seleccionar Area Start date – …" at bounding box center [307, 93] width 459 height 53
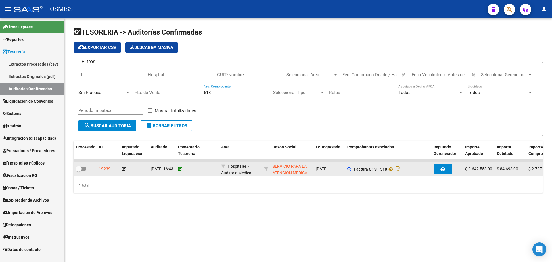
click at [181, 169] on icon at bounding box center [180, 169] width 4 height 4
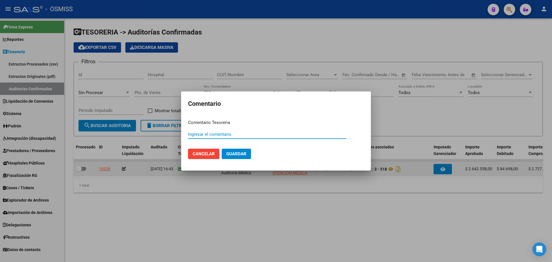
paste input "100075201"
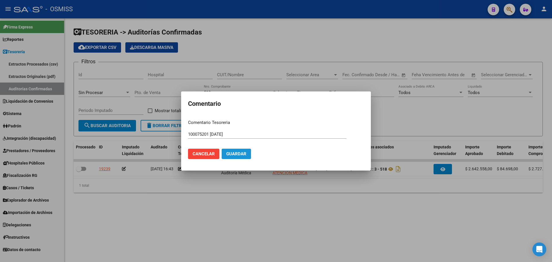
click at [231, 153] on span "Guardar" at bounding box center [236, 153] width 20 height 5
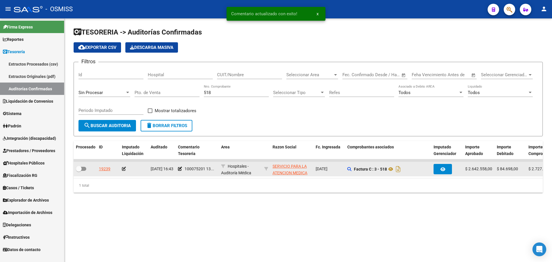
click at [122, 167] on icon at bounding box center [124, 169] width 4 height 4
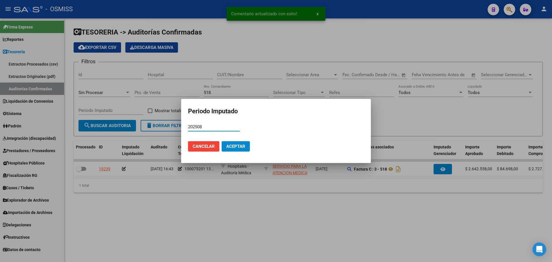
click at [241, 147] on span "Aceptar" at bounding box center [235, 146] width 19 height 5
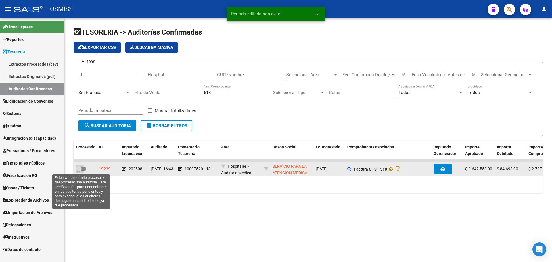
click at [82, 167] on span at bounding box center [81, 169] width 10 height 4
click at [79, 171] on input "checkbox" at bounding box center [78, 171] width 0 height 0
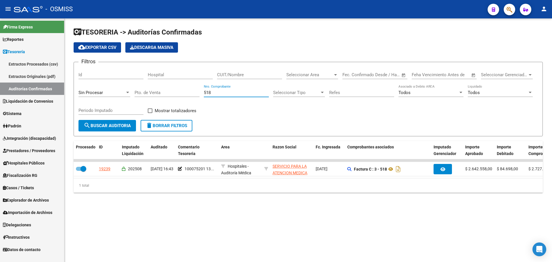
drag, startPoint x: 223, startPoint y: 92, endPoint x: 66, endPoint y: 70, distance: 158.3
click at [66, 70] on div "TESORERIA -> Auditorías Confirmadas cloud_download Exportar CSV Descarga Masiva…" at bounding box center [307, 114] width 487 height 192
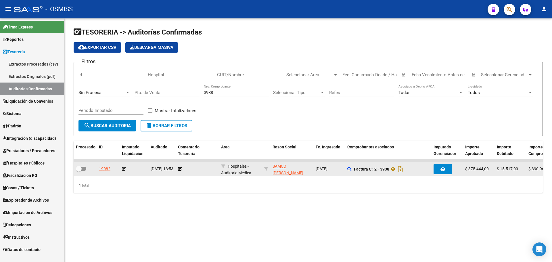
click at [181, 171] on app-comentario-tesoreria at bounding box center [180, 168] width 4 height 5
click at [179, 168] on icon at bounding box center [180, 169] width 4 height 4
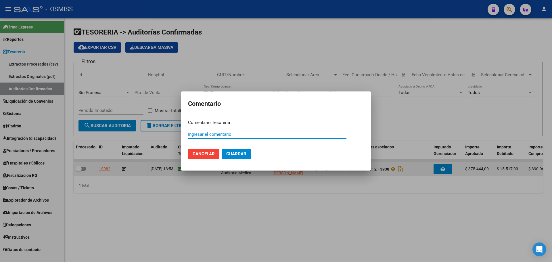
paste input "100075202"
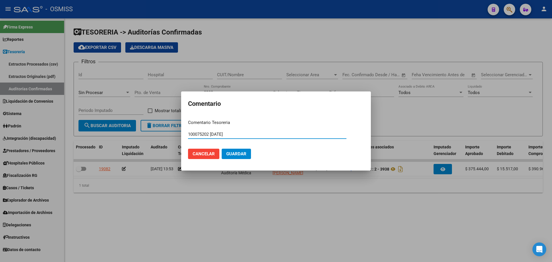
click at [246, 152] on button "Guardar" at bounding box center [236, 154] width 29 height 10
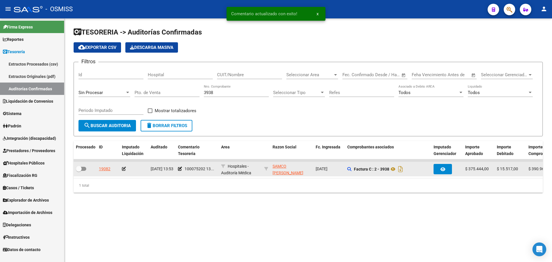
click at [122, 168] on icon at bounding box center [124, 169] width 4 height 4
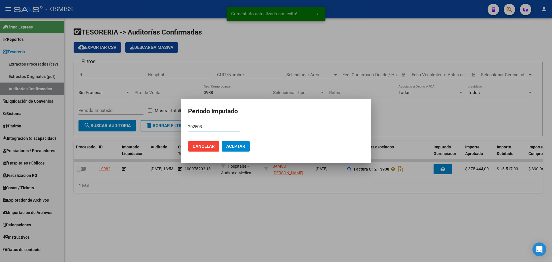
click at [241, 145] on span "Aceptar" at bounding box center [235, 146] width 19 height 5
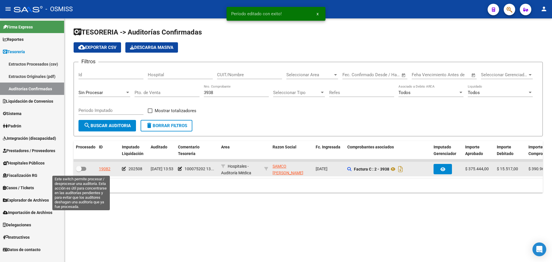
click at [83, 168] on span at bounding box center [81, 169] width 10 height 4
click at [79, 171] on input "checkbox" at bounding box center [78, 171] width 0 height 0
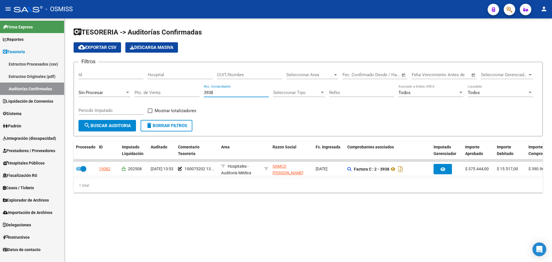
drag, startPoint x: 231, startPoint y: 94, endPoint x: 142, endPoint y: 89, distance: 88.9
click at [142, 89] on div "Filtros Id Hospital CUIT/Nombre Seleccionar Area Seleccionar Area Start date – …" at bounding box center [307, 93] width 459 height 53
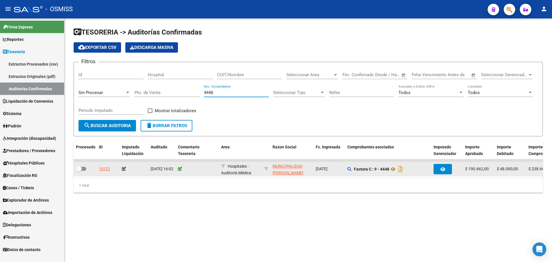
click at [179, 169] on icon at bounding box center [180, 169] width 4 height 4
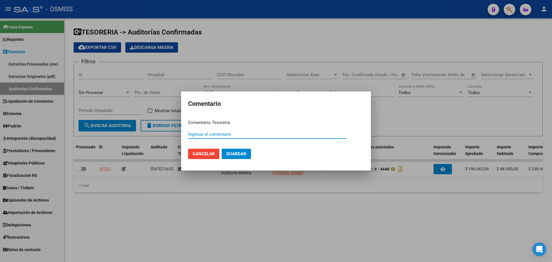
paste input "100075203"
click at [236, 156] on span "Guardar" at bounding box center [236, 153] width 20 height 5
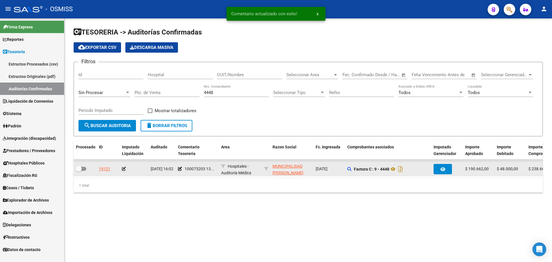
click at [124, 170] on icon at bounding box center [124, 169] width 4 height 4
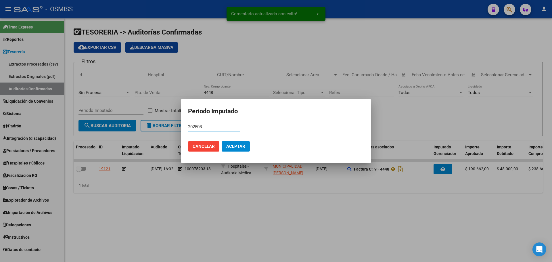
click at [234, 146] on span "Aceptar" at bounding box center [235, 146] width 19 height 5
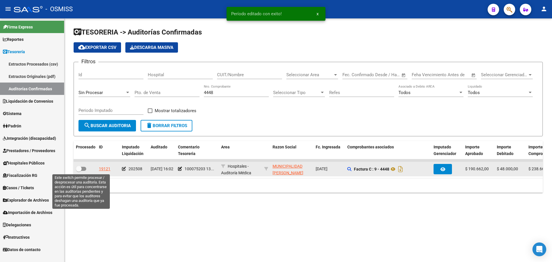
click at [83, 166] on label at bounding box center [81, 168] width 10 height 7
click at [79, 171] on input "checkbox" at bounding box center [78, 171] width 0 height 0
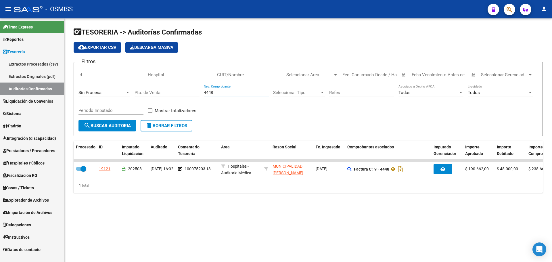
drag, startPoint x: 205, startPoint y: 89, endPoint x: 172, endPoint y: 82, distance: 34.3
click at [172, 82] on div "Filtros Id Hospital CUIT/Nombre Seleccionar Area Seleccionar Area Start date – …" at bounding box center [307, 93] width 459 height 53
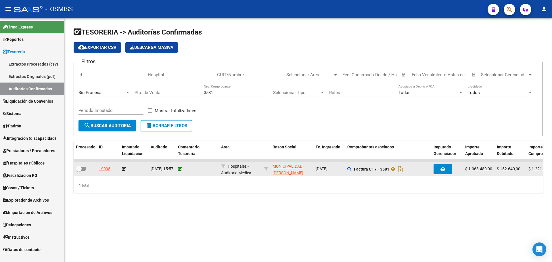
click at [179, 169] on icon at bounding box center [180, 169] width 4 height 4
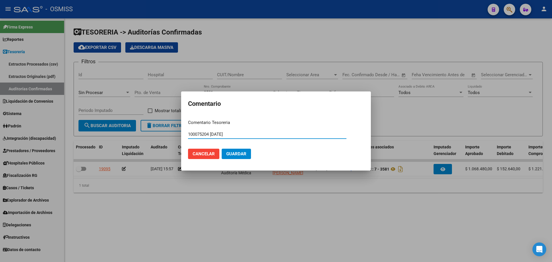
click at [227, 153] on span "Guardar" at bounding box center [236, 153] width 20 height 5
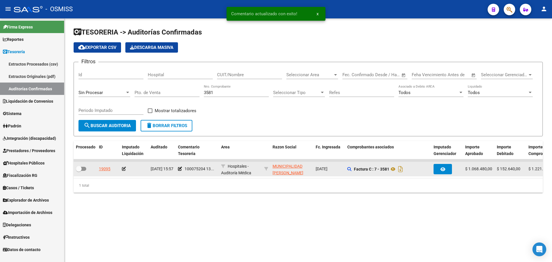
click at [124, 168] on icon at bounding box center [124, 169] width 4 height 4
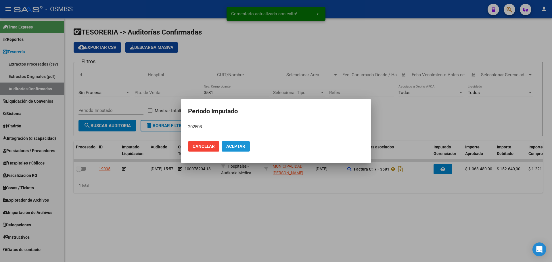
click at [244, 145] on span "Aceptar" at bounding box center [235, 146] width 19 height 5
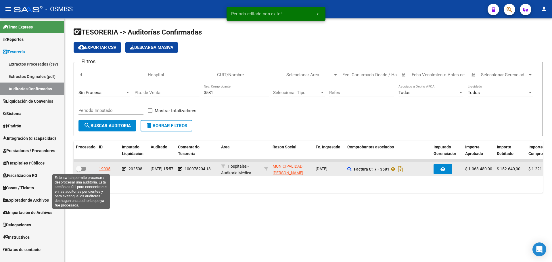
click at [82, 169] on span at bounding box center [81, 169] width 10 height 4
click at [79, 171] on input "checkbox" at bounding box center [78, 171] width 0 height 0
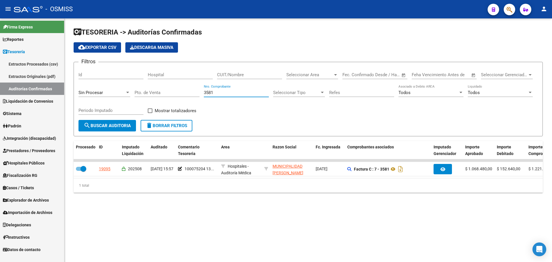
drag, startPoint x: 228, startPoint y: 93, endPoint x: 128, endPoint y: 90, distance: 100.3
click at [128, 90] on div "Filtros Id Hospital CUIT/Nombre Seleccionar Area Seleccionar Area Start date – …" at bounding box center [307, 93] width 459 height 53
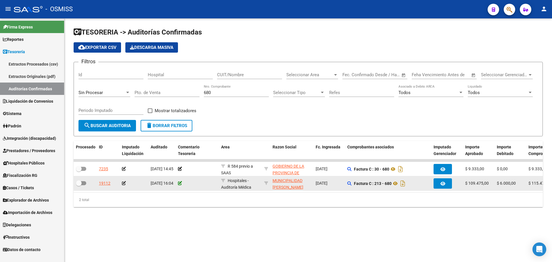
click at [178, 182] on icon at bounding box center [180, 183] width 4 height 4
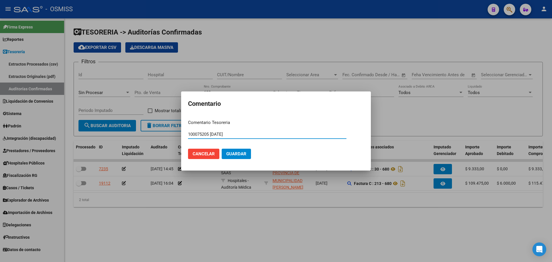
click at [231, 151] on span "Guardar" at bounding box center [236, 153] width 20 height 5
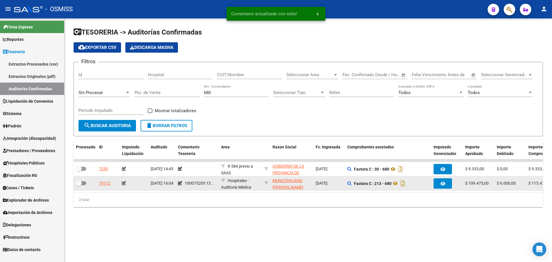
click at [125, 183] on icon at bounding box center [124, 183] width 4 height 4
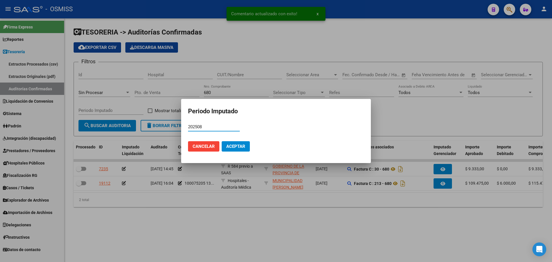
click at [243, 147] on span "Aceptar" at bounding box center [235, 146] width 19 height 5
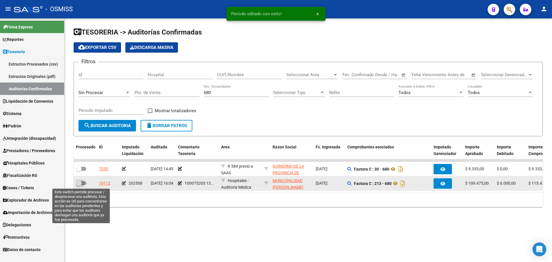
click at [82, 180] on label at bounding box center [81, 183] width 10 height 7
click at [79, 185] on input "checkbox" at bounding box center [78, 185] width 0 height 0
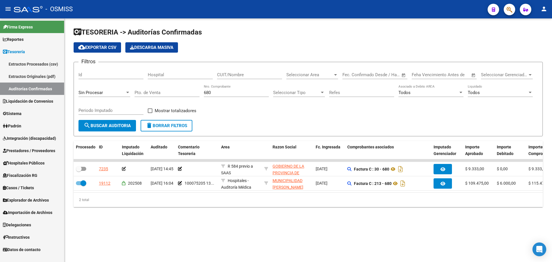
click at [223, 95] on div "680 Nro. Comprobante" at bounding box center [236, 90] width 65 height 12
drag, startPoint x: 221, startPoint y: 93, endPoint x: 144, endPoint y: 94, distance: 77.0
click at [145, 93] on div "Filtros Id Hospital CUIT/Nombre Seleccionar Area Seleccionar Area Start date – …" at bounding box center [307, 93] width 459 height 53
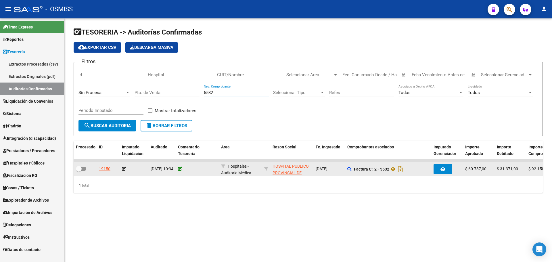
click at [179, 168] on icon at bounding box center [180, 169] width 4 height 4
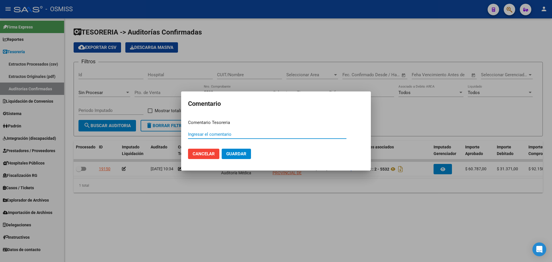
paste input "100075206"
drag, startPoint x: 245, startPoint y: 133, endPoint x: 160, endPoint y: 133, distance: 85.3
click at [160, 133] on div "Comentario Comentario Tesoreria 100075206 13/08/2025 Ingresar el comentario Can…" at bounding box center [276, 131] width 552 height 262
click at [242, 152] on span "Guardar" at bounding box center [236, 153] width 20 height 5
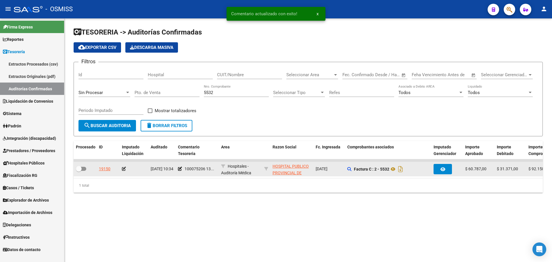
click at [123, 169] on icon at bounding box center [124, 169] width 4 height 4
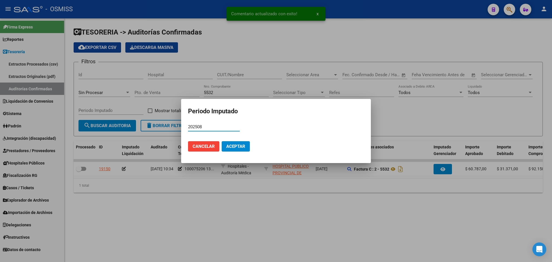
click at [227, 147] on span "Aceptar" at bounding box center [235, 146] width 19 height 5
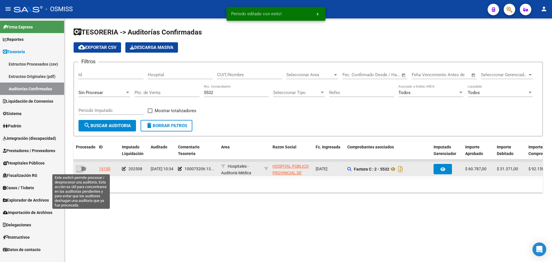
click at [82, 168] on span at bounding box center [81, 169] width 10 height 4
click at [79, 171] on input "checkbox" at bounding box center [78, 171] width 0 height 0
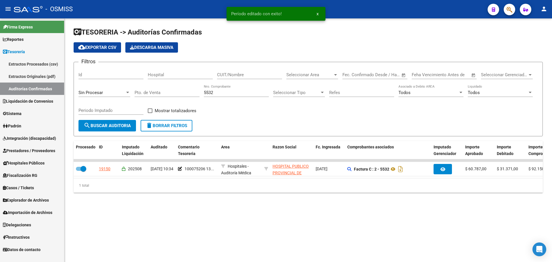
drag, startPoint x: 228, startPoint y: 94, endPoint x: 84, endPoint y: 94, distance: 143.9
click at [84, 94] on div "Filtros Id Hospital CUIT/Nombre Seleccionar Area Seleccionar Area Start date – …" at bounding box center [307, 93] width 459 height 53
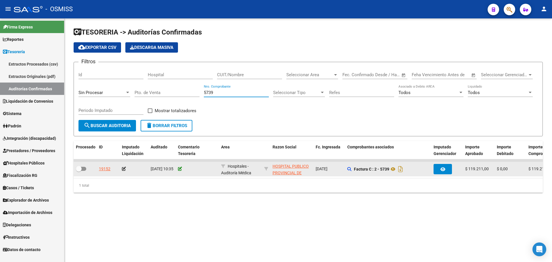
click at [181, 169] on icon at bounding box center [180, 169] width 4 height 4
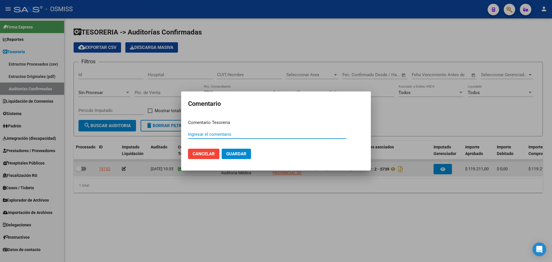
paste input "100075206 13/08/2025"
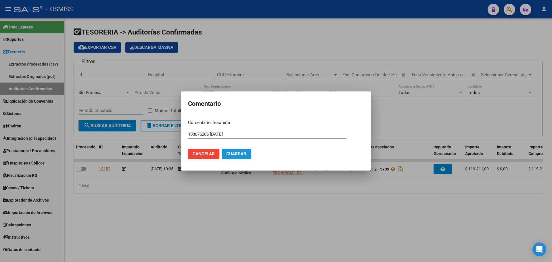
click at [249, 149] on button "Guardar" at bounding box center [236, 154] width 29 height 10
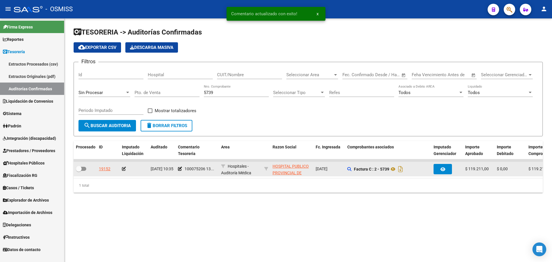
click at [123, 168] on icon at bounding box center [124, 169] width 4 height 4
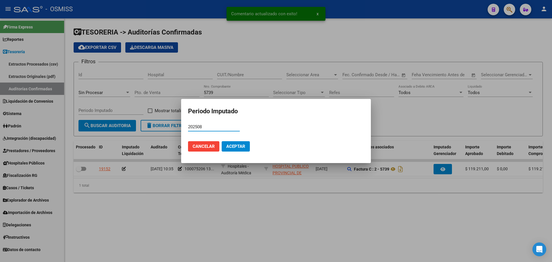
click at [233, 152] on mat-dialog-actions "Cancelar Aceptar" at bounding box center [276, 146] width 176 height 20
click at [229, 137] on mat-dialog-actions "Cancelar Aceptar" at bounding box center [276, 146] width 176 height 20
click at [234, 147] on span "Aceptar" at bounding box center [235, 146] width 19 height 5
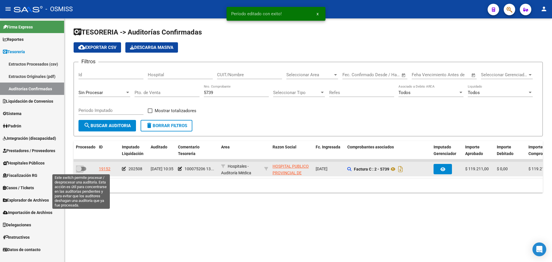
click at [84, 166] on label at bounding box center [81, 168] width 10 height 7
click at [79, 171] on input "checkbox" at bounding box center [78, 171] width 0 height 0
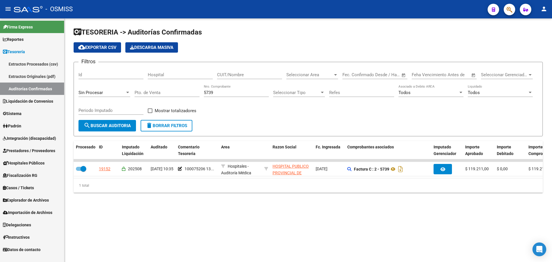
click at [227, 89] on div "5739 Nro. Comprobante" at bounding box center [236, 90] width 65 height 12
drag, startPoint x: 226, startPoint y: 92, endPoint x: 95, endPoint y: 86, distance: 131.4
click at [95, 86] on div "Filtros Id Hospital CUIT/Nombre Seleccionar Area Seleccionar Area Start date – …" at bounding box center [307, 93] width 459 height 53
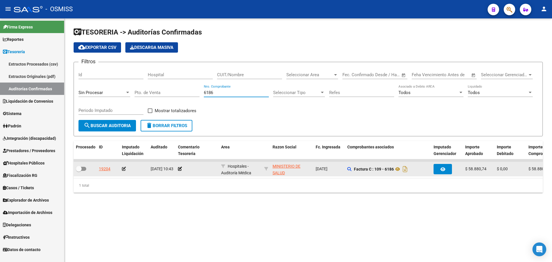
click at [180, 171] on div at bounding box center [197, 168] width 38 height 7
click at [180, 171] on app-comentario-tesoreria at bounding box center [180, 168] width 4 height 5
click at [179, 169] on icon at bounding box center [180, 169] width 4 height 4
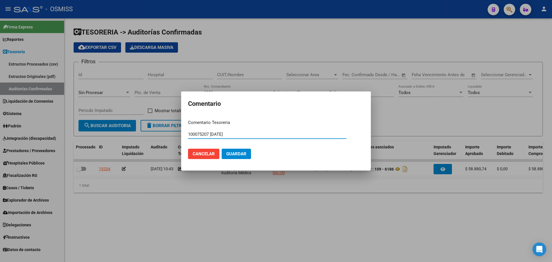
click at [244, 155] on span "Guardar" at bounding box center [236, 153] width 20 height 5
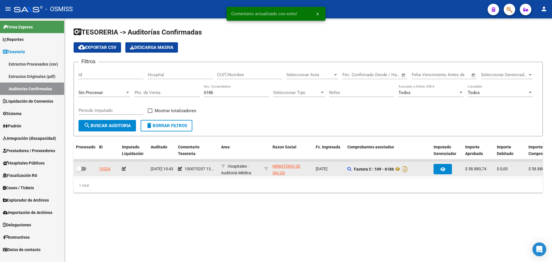
click at [123, 169] on icon at bounding box center [124, 169] width 4 height 4
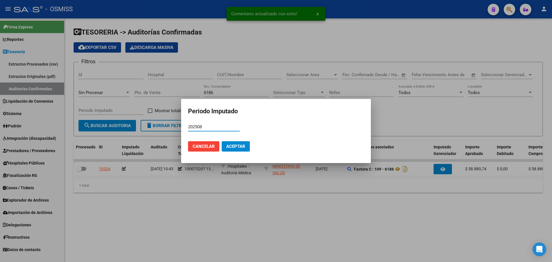
click at [232, 147] on span "Aceptar" at bounding box center [235, 146] width 19 height 5
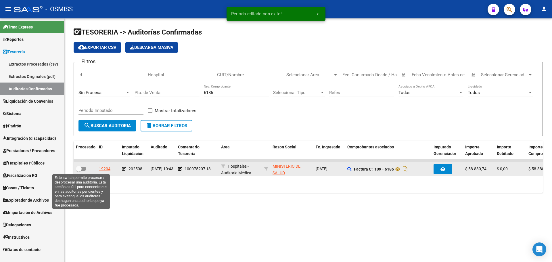
click at [86, 171] on label at bounding box center [81, 168] width 10 height 7
click at [79, 171] on input "checkbox" at bounding box center [78, 171] width 0 height 0
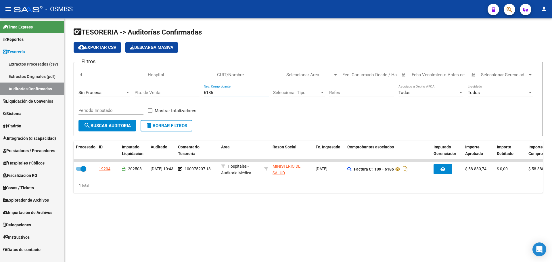
drag, startPoint x: 226, startPoint y: 93, endPoint x: 157, endPoint y: 88, distance: 69.1
click at [158, 88] on div "Filtros Id Hospital CUIT/Nombre Seleccionar Area Seleccionar Area Start date – …" at bounding box center [307, 93] width 459 height 53
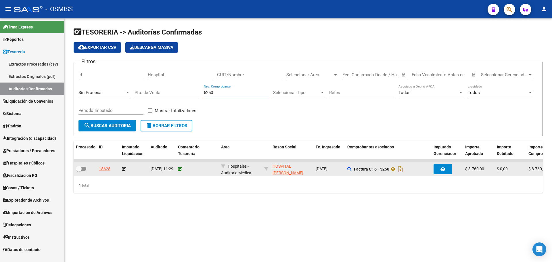
click at [181, 168] on icon at bounding box center [180, 169] width 4 height 4
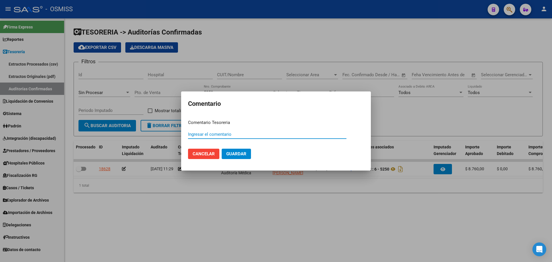
paste input "100075208"
click at [242, 155] on span "Guardar" at bounding box center [236, 153] width 20 height 5
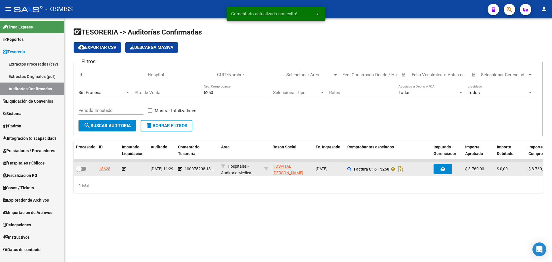
click at [125, 168] on icon at bounding box center [124, 169] width 4 height 4
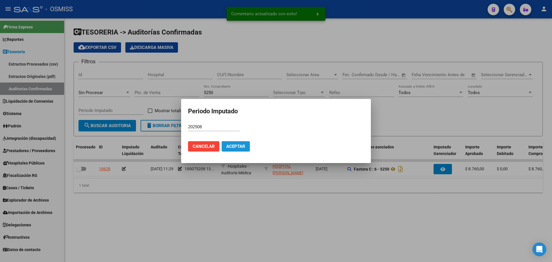
click at [228, 148] on span "Aceptar" at bounding box center [235, 146] width 19 height 5
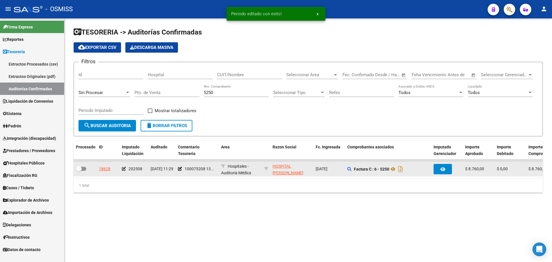
click at [88, 169] on div at bounding box center [85, 168] width 18 height 7
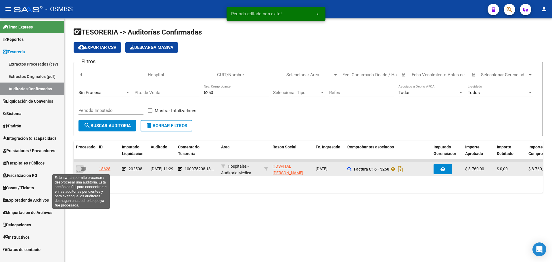
click at [83, 169] on span at bounding box center [81, 169] width 10 height 4
click at [79, 171] on input "checkbox" at bounding box center [78, 171] width 0 height 0
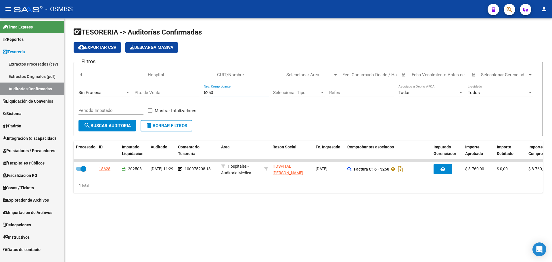
drag, startPoint x: 220, startPoint y: 94, endPoint x: 58, endPoint y: 89, distance: 162.7
click at [147, 95] on div "Filtros Id Hospital CUIT/Nombre Seleccionar Area Seleccionar Area Start date – …" at bounding box center [307, 93] width 459 height 53
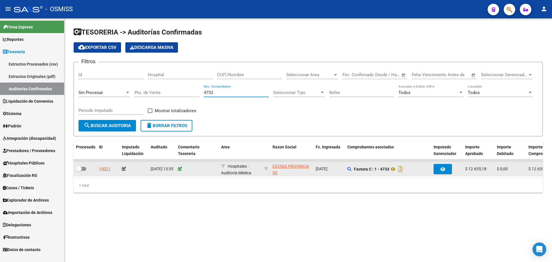
click at [180, 169] on icon at bounding box center [180, 169] width 4 height 4
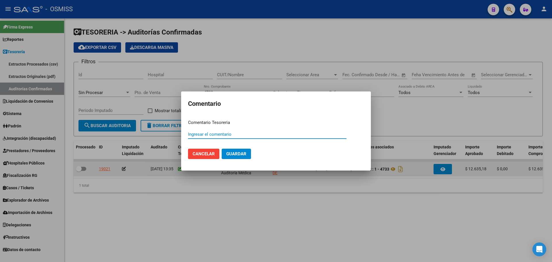
paste input "100075209"
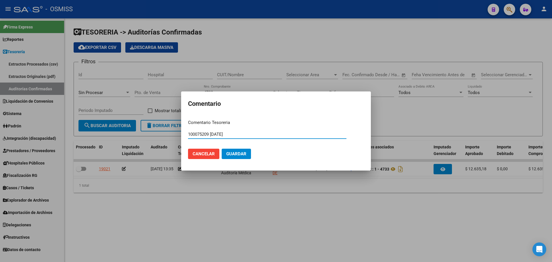
drag, startPoint x: 238, startPoint y: 134, endPoint x: 144, endPoint y: 129, distance: 95.0
click at [144, 129] on div "Comentario Comentario Tesoreria 100075209 13/08/2025 Ingresar el comentario Can…" at bounding box center [276, 131] width 552 height 262
click at [240, 153] on span "Guardar" at bounding box center [236, 153] width 20 height 5
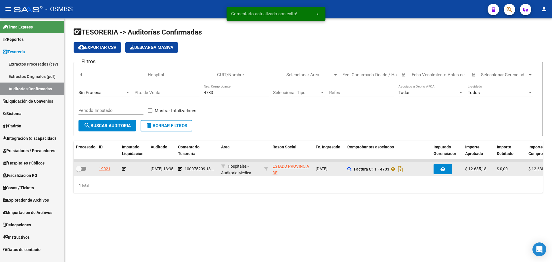
click at [124, 166] on div at bounding box center [134, 168] width 24 height 7
click at [124, 169] on icon at bounding box center [124, 169] width 4 height 4
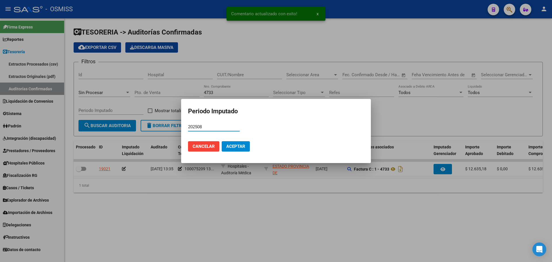
click at [227, 147] on span "Aceptar" at bounding box center [235, 146] width 19 height 5
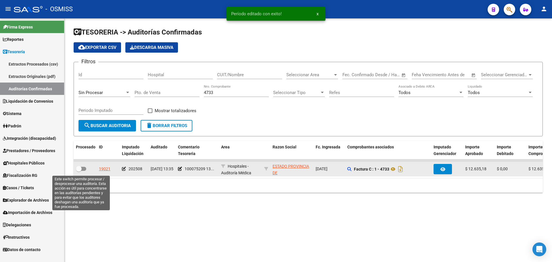
click at [79, 170] on span at bounding box center [79, 169] width 6 height 6
click at [79, 171] on input "checkbox" at bounding box center [78, 171] width 0 height 0
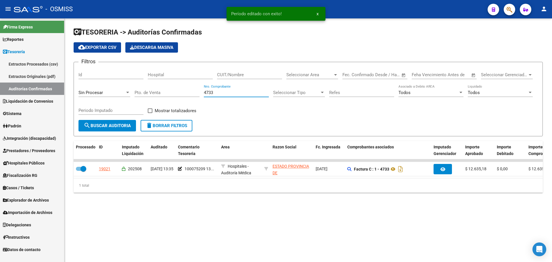
drag, startPoint x: 231, startPoint y: 92, endPoint x: 124, endPoint y: 92, distance: 106.6
click at [124, 92] on div "Filtros Id Hospital CUIT/Nombre Seleccionar Area Seleccionar Area Start date – …" at bounding box center [307, 93] width 459 height 53
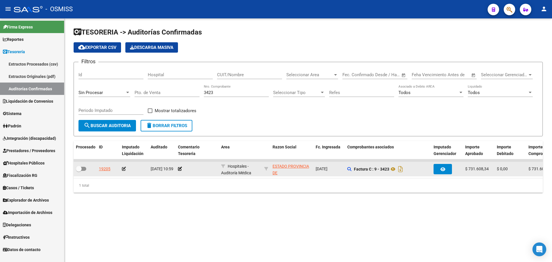
click at [182, 167] on div at bounding box center [197, 168] width 38 height 7
click at [180, 168] on icon at bounding box center [180, 169] width 4 height 4
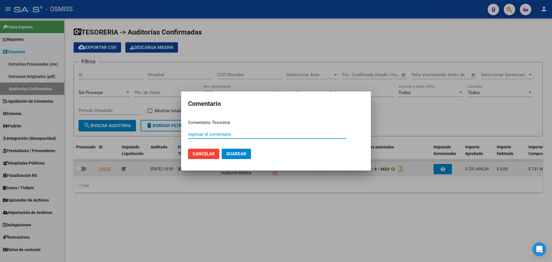
paste input "100075209 13/08/2025"
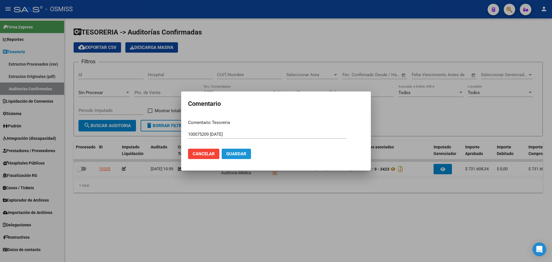
click at [245, 153] on span "Guardar" at bounding box center [236, 153] width 20 height 5
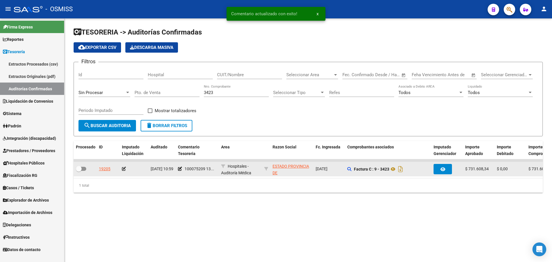
click at [124, 168] on icon at bounding box center [124, 169] width 4 height 4
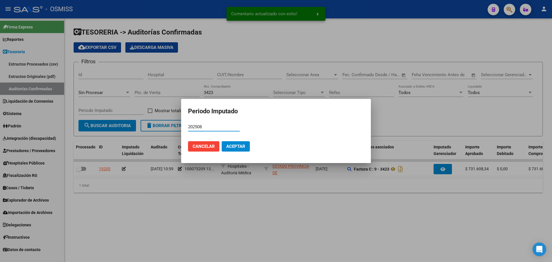
click at [235, 145] on span "Aceptar" at bounding box center [235, 146] width 19 height 5
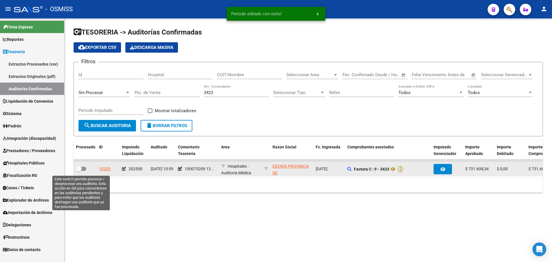
click at [82, 168] on span at bounding box center [81, 169] width 10 height 4
click at [79, 171] on input "checkbox" at bounding box center [78, 171] width 0 height 0
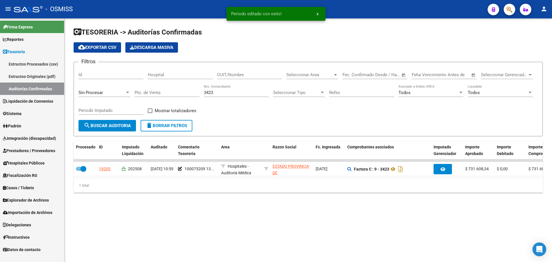
click at [223, 90] on input "3423" at bounding box center [236, 92] width 65 height 5
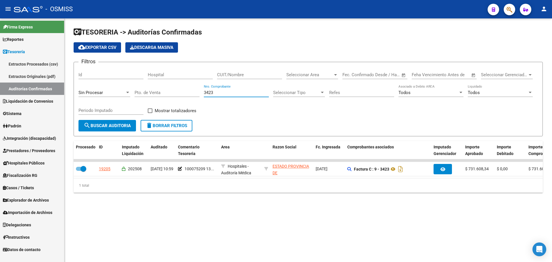
drag, startPoint x: 224, startPoint y: 92, endPoint x: 134, endPoint y: 92, distance: 89.4
click at [140, 92] on div "Filtros Id Hospital CUIT/Nombre Seleccionar Area Seleccionar Area Start date – …" at bounding box center [307, 93] width 459 height 53
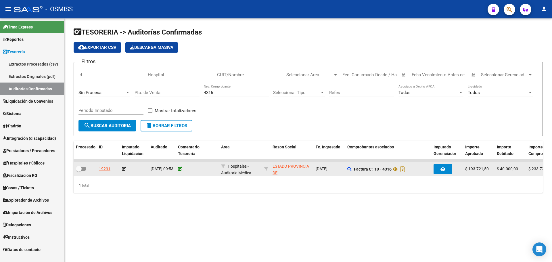
click at [180, 169] on icon at bounding box center [180, 169] width 4 height 4
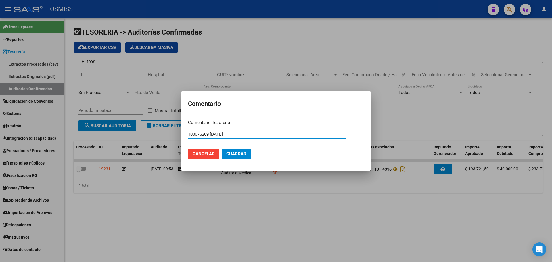
click at [240, 153] on span "Guardar" at bounding box center [236, 153] width 20 height 5
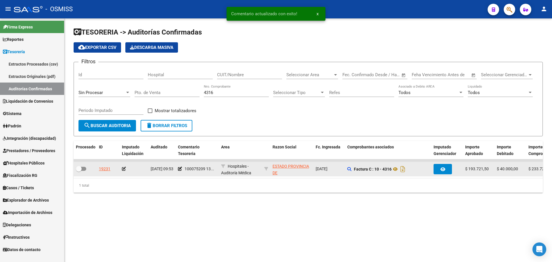
click at [124, 170] on icon at bounding box center [124, 169] width 4 height 4
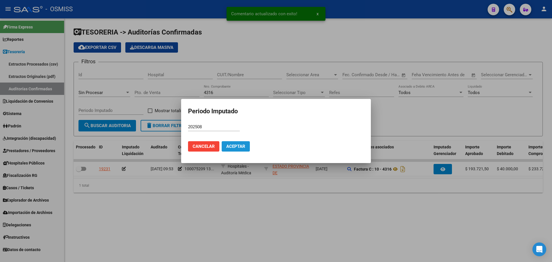
click at [232, 145] on span "Aceptar" at bounding box center [235, 146] width 19 height 5
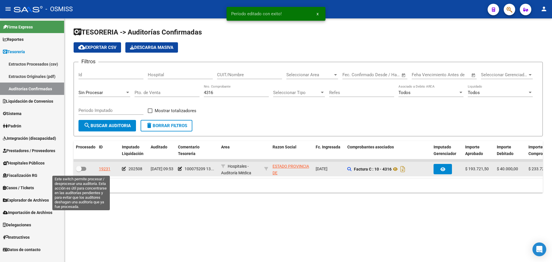
click at [86, 167] on span at bounding box center [81, 169] width 10 height 4
click at [79, 171] on input "checkbox" at bounding box center [78, 171] width 0 height 0
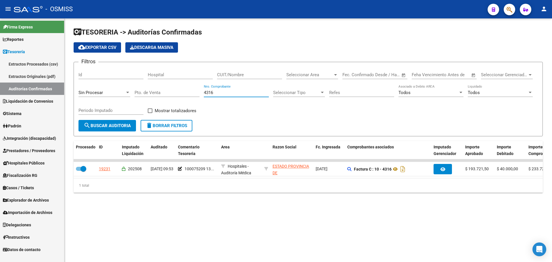
drag, startPoint x: 230, startPoint y: 93, endPoint x: 146, endPoint y: 93, distance: 84.2
click at [146, 93] on div "Filtros Id Hospital CUIT/Nombre Seleccionar Area Seleccionar Area Start date – …" at bounding box center [307, 93] width 459 height 53
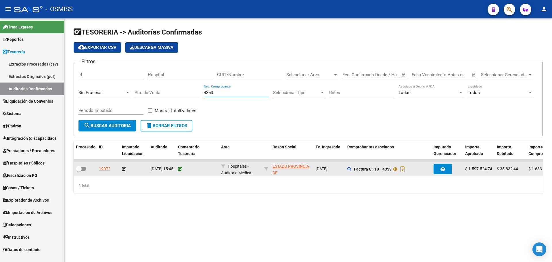
click at [181, 168] on icon at bounding box center [180, 169] width 4 height 4
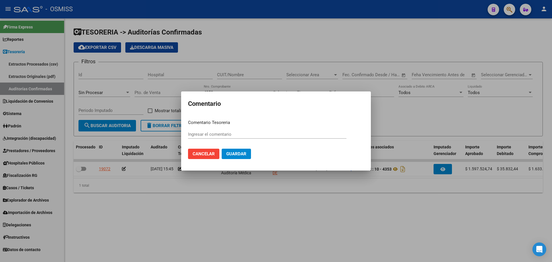
click at [167, 183] on div at bounding box center [276, 131] width 552 height 262
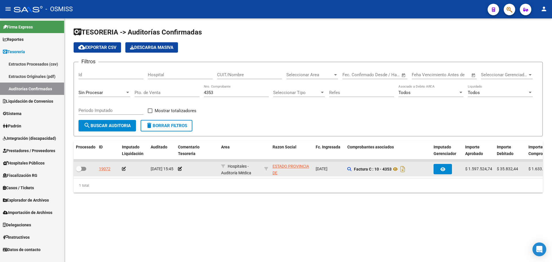
click at [180, 166] on div at bounding box center [197, 168] width 38 height 7
click at [180, 168] on icon at bounding box center [180, 169] width 4 height 4
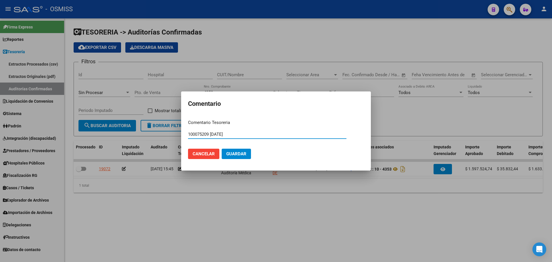
click at [228, 150] on button "Guardar" at bounding box center [236, 154] width 29 height 10
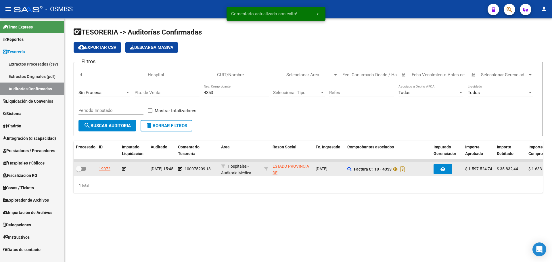
click at [124, 168] on icon at bounding box center [124, 169] width 4 height 4
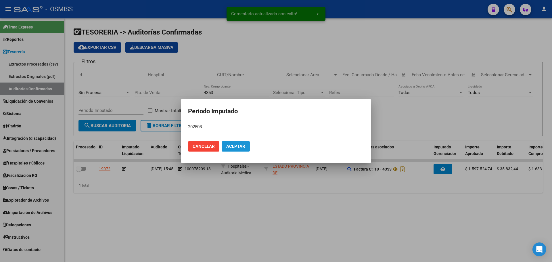
click at [240, 148] on span "Aceptar" at bounding box center [235, 146] width 19 height 5
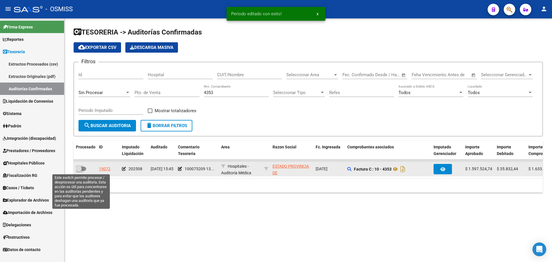
click at [82, 170] on span at bounding box center [81, 169] width 10 height 4
click at [79, 171] on input "checkbox" at bounding box center [78, 171] width 0 height 0
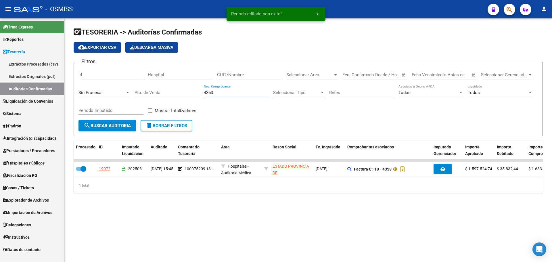
drag, startPoint x: 247, startPoint y: 91, endPoint x: 161, endPoint y: 91, distance: 85.6
click at [161, 91] on div "Filtros Id Hospital CUIT/Nombre Seleccionar Area Seleccionar Area Start date – …" at bounding box center [307, 93] width 459 height 53
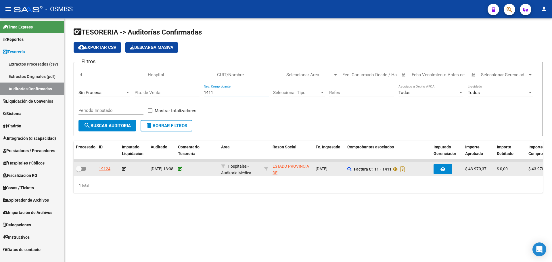
click at [179, 167] on icon at bounding box center [180, 169] width 4 height 4
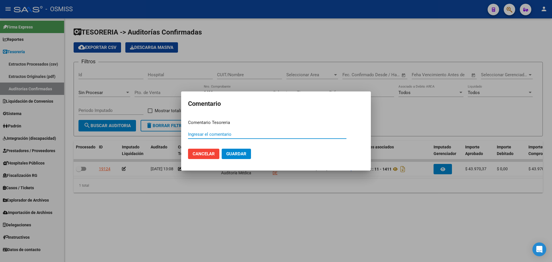
paste input "100075209 13/08/2025"
click at [244, 155] on span "Guardar" at bounding box center [236, 153] width 20 height 5
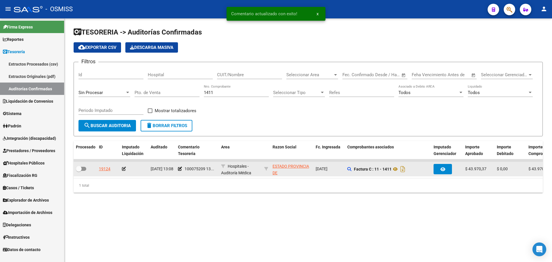
click at [124, 169] on icon at bounding box center [124, 169] width 4 height 4
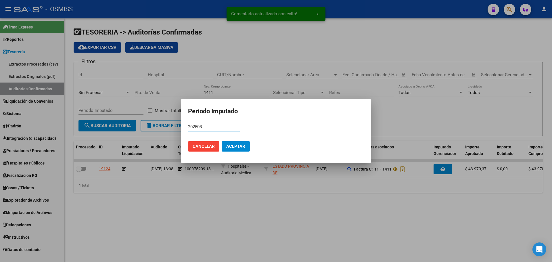
click at [237, 143] on button "Aceptar" at bounding box center [236, 146] width 28 height 10
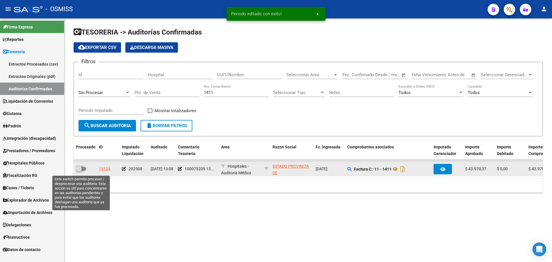
click at [83, 170] on span at bounding box center [81, 169] width 10 height 4
click at [79, 171] on input "checkbox" at bounding box center [78, 171] width 0 height 0
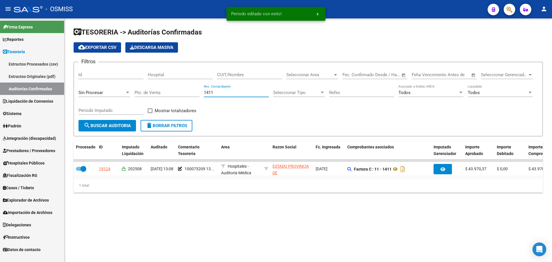
drag, startPoint x: 247, startPoint y: 94, endPoint x: 65, endPoint y: 91, distance: 181.6
click at [65, 91] on div "TESORERIA -> Auditorías Confirmadas cloud_download Exportar CSV Descarga Masiva…" at bounding box center [307, 114] width 487 height 192
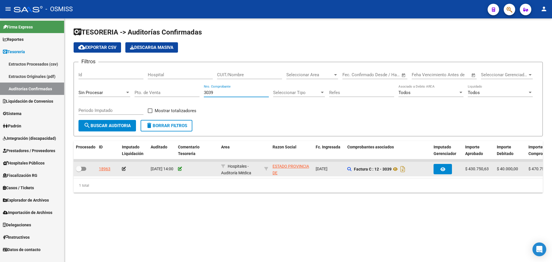
click at [181, 168] on icon at bounding box center [180, 169] width 4 height 4
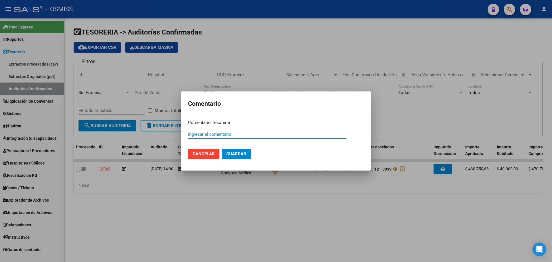
paste input "100075209 13/08/2025"
click at [228, 152] on span "Guardar" at bounding box center [236, 153] width 20 height 5
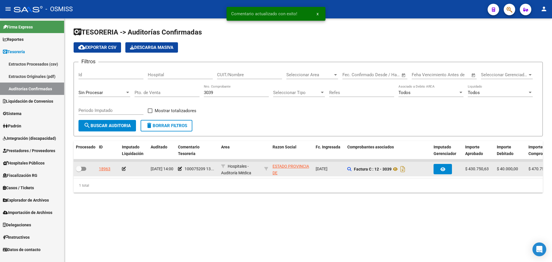
click at [125, 167] on icon at bounding box center [124, 169] width 4 height 4
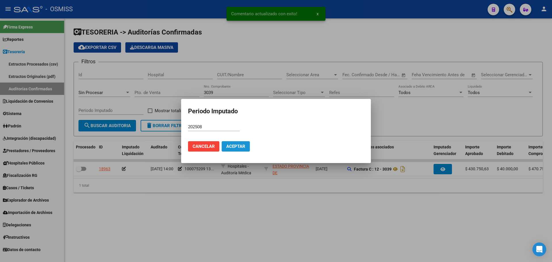
click at [236, 145] on span "Aceptar" at bounding box center [235, 146] width 19 height 5
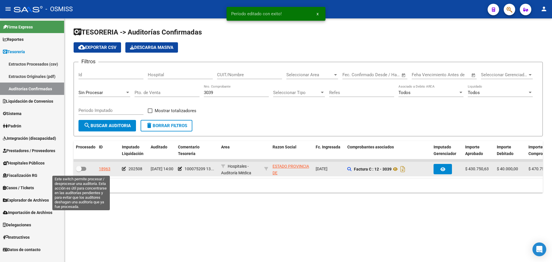
click at [82, 169] on span at bounding box center [81, 169] width 10 height 4
click at [79, 171] on input "checkbox" at bounding box center [78, 171] width 0 height 0
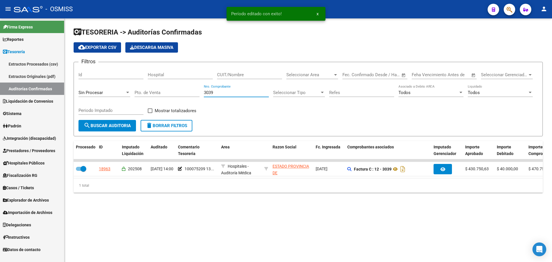
drag, startPoint x: 217, startPoint y: 93, endPoint x: 142, endPoint y: 93, distance: 75.0
click at [142, 93] on div "Filtros Id Hospital CUIT/Nombre Seleccionar Area Seleccionar Area Start date – …" at bounding box center [307, 93] width 459 height 53
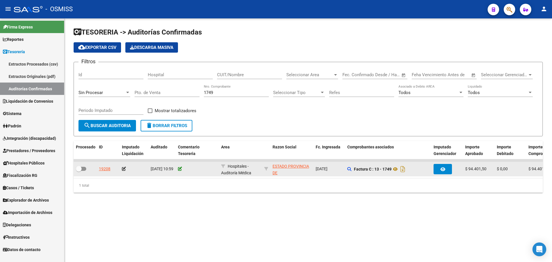
click at [180, 169] on icon at bounding box center [180, 169] width 4 height 4
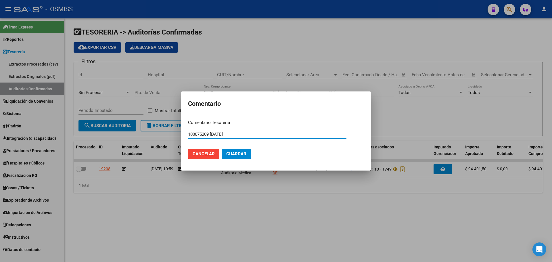
click at [235, 152] on span "Guardar" at bounding box center [236, 153] width 20 height 5
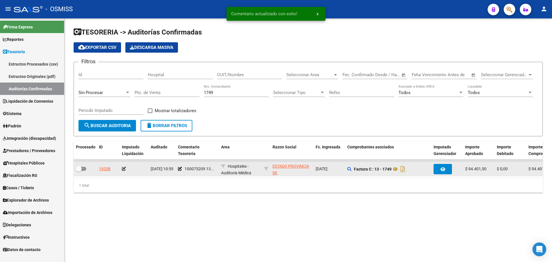
click at [124, 168] on icon at bounding box center [124, 169] width 4 height 4
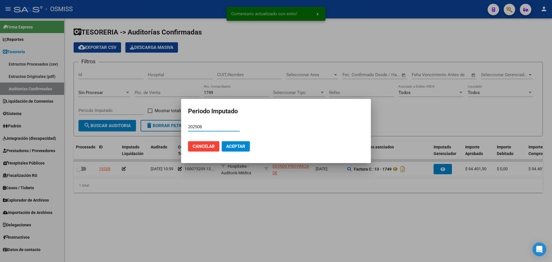
click at [238, 146] on span "Aceptar" at bounding box center [235, 146] width 19 height 5
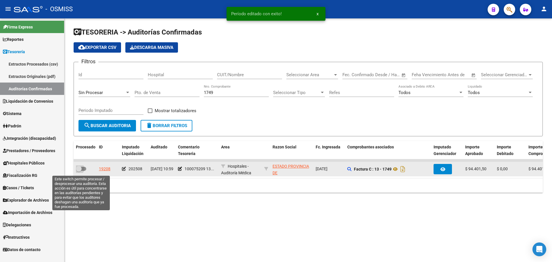
click at [84, 170] on span at bounding box center [81, 169] width 10 height 4
click at [79, 171] on input "checkbox" at bounding box center [78, 171] width 0 height 0
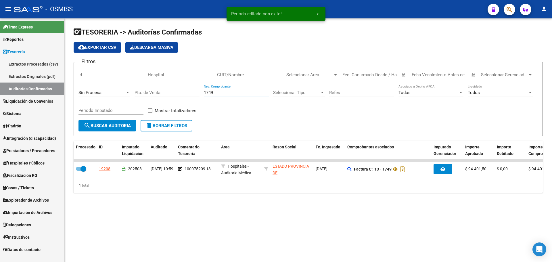
drag, startPoint x: 218, startPoint y: 94, endPoint x: 69, endPoint y: 84, distance: 149.7
click at [69, 84] on div "TESORERIA -> Auditorías Confirmadas cloud_download Exportar CSV Descarga Masiva…" at bounding box center [307, 114] width 487 height 192
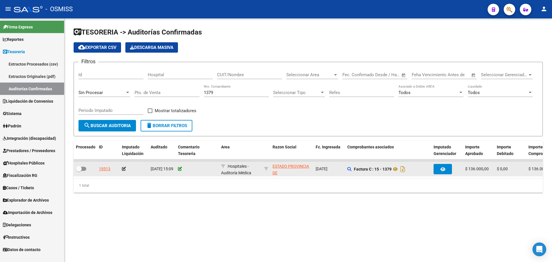
click at [180, 168] on icon at bounding box center [180, 169] width 4 height 4
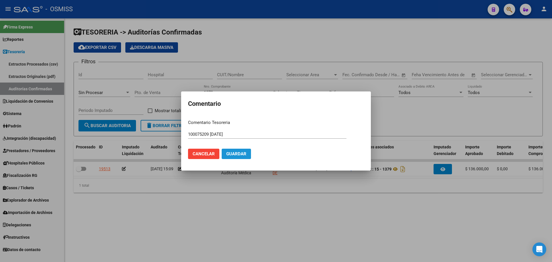
click at [240, 150] on button "Guardar" at bounding box center [236, 154] width 29 height 10
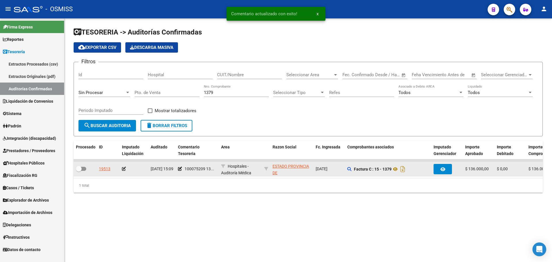
click at [124, 168] on icon at bounding box center [124, 169] width 4 height 4
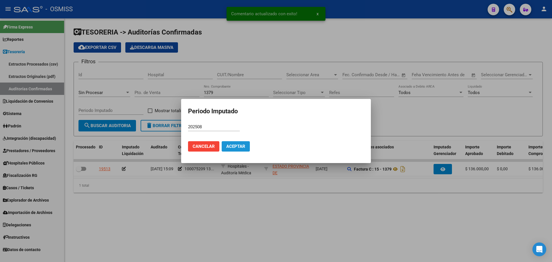
click at [238, 149] on button "Aceptar" at bounding box center [236, 146] width 28 height 10
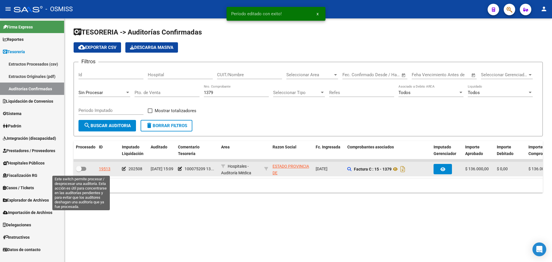
click at [83, 168] on span at bounding box center [81, 169] width 10 height 4
click at [79, 171] on input "checkbox" at bounding box center [78, 171] width 0 height 0
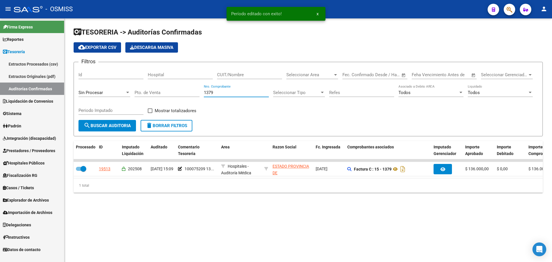
drag, startPoint x: 237, startPoint y: 93, endPoint x: 76, endPoint y: 66, distance: 163.1
click at [87, 69] on div "Filtros Id Hospital CUIT/Nombre Seleccionar Area Seleccionar Area Start date – …" at bounding box center [307, 93] width 459 height 53
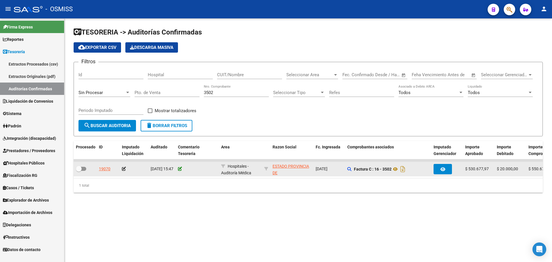
click at [180, 167] on icon at bounding box center [180, 169] width 4 height 4
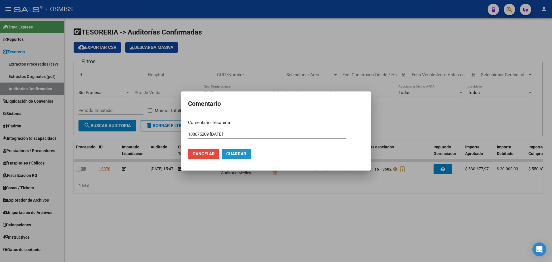
click at [235, 154] on span "Guardar" at bounding box center [236, 153] width 20 height 5
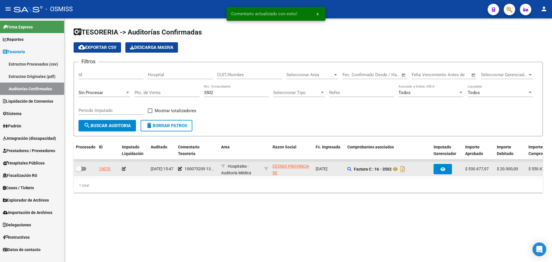
click at [124, 167] on icon at bounding box center [124, 169] width 4 height 4
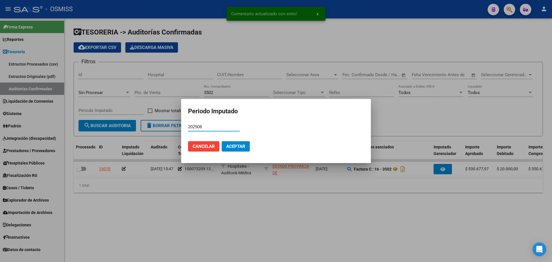
click at [238, 145] on span "Aceptar" at bounding box center [235, 146] width 19 height 5
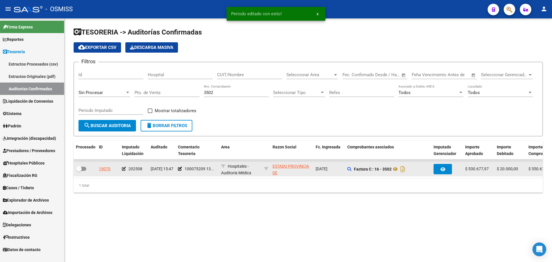
click at [86, 170] on div at bounding box center [85, 168] width 18 height 7
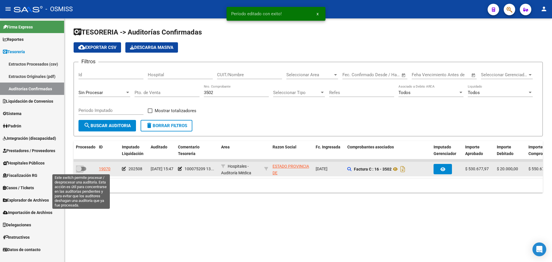
click at [84, 169] on span at bounding box center [81, 169] width 10 height 4
click at [79, 171] on input "checkbox" at bounding box center [78, 171] width 0 height 0
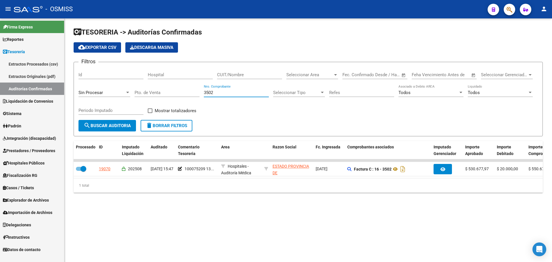
drag, startPoint x: 216, startPoint y: 94, endPoint x: 115, endPoint y: 81, distance: 101.7
click at [116, 80] on div "Filtros Id Hospital CUIT/Nombre Seleccionar Area Seleccionar Area Start date – …" at bounding box center [307, 93] width 459 height 53
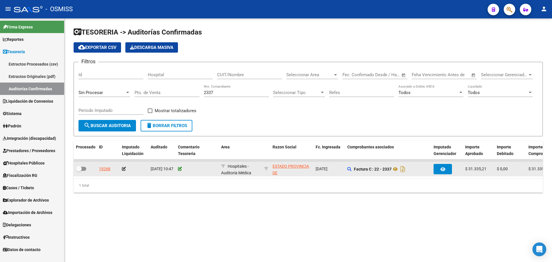
click at [178, 170] on icon at bounding box center [180, 169] width 4 height 4
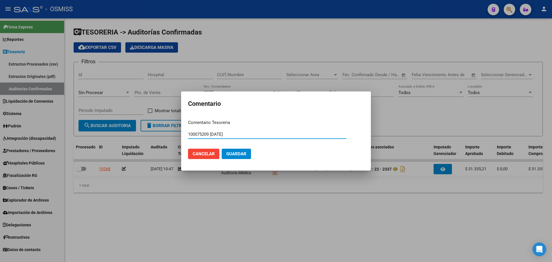
click at [236, 151] on span "Guardar" at bounding box center [236, 153] width 20 height 5
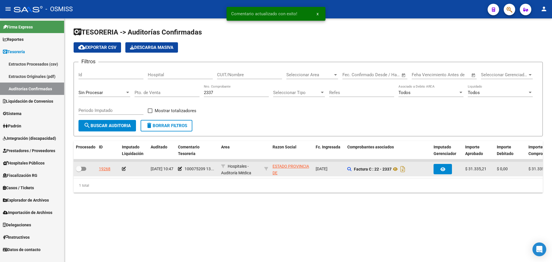
click at [124, 167] on icon at bounding box center [124, 169] width 4 height 4
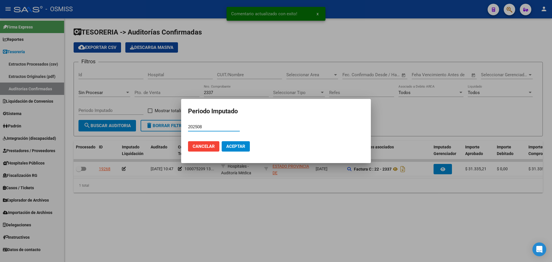
click at [234, 149] on span "Aceptar" at bounding box center [235, 146] width 19 height 5
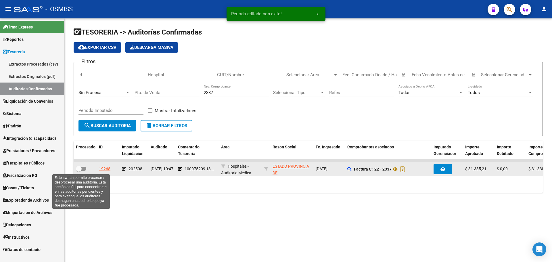
click at [84, 168] on span at bounding box center [81, 169] width 10 height 4
click at [79, 171] on input "checkbox" at bounding box center [78, 171] width 0 height 0
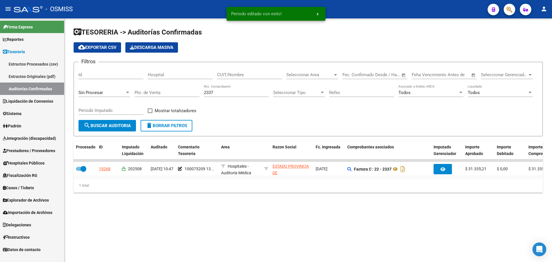
click at [240, 96] on div "2337 Nro. Comprobante" at bounding box center [236, 90] width 65 height 12
drag, startPoint x: 239, startPoint y: 93, endPoint x: 108, endPoint y: 99, distance: 131.1
click at [116, 95] on div "Filtros Id Hospital CUIT/Nombre Seleccionar Area Seleccionar Area Start date – …" at bounding box center [307, 93] width 459 height 53
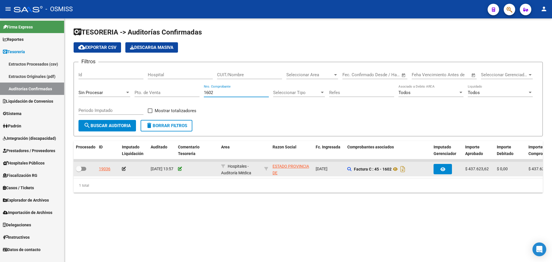
click at [180, 168] on icon at bounding box center [180, 169] width 4 height 4
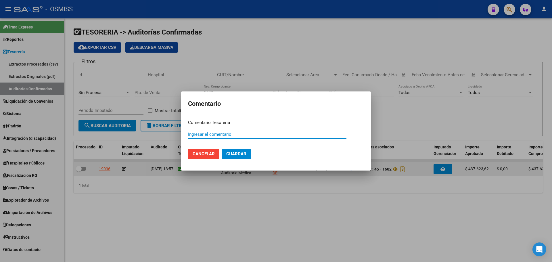
paste input "100075209 13/08/2025"
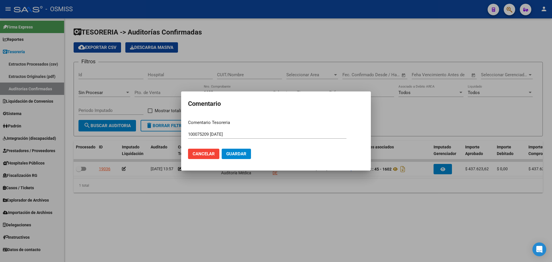
click at [244, 148] on mat-dialog-actions "Cancelar Guardar" at bounding box center [276, 154] width 176 height 20
click at [243, 153] on span "Guardar" at bounding box center [236, 153] width 20 height 5
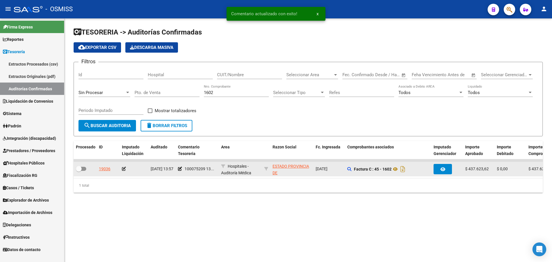
click at [124, 167] on icon at bounding box center [124, 169] width 4 height 4
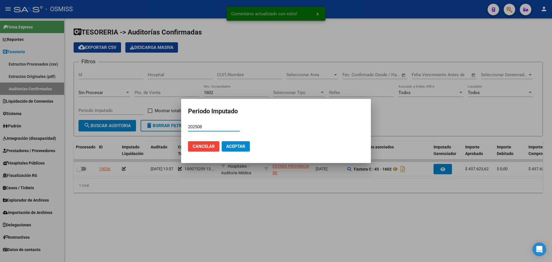
click at [233, 147] on span "Aceptar" at bounding box center [235, 146] width 19 height 5
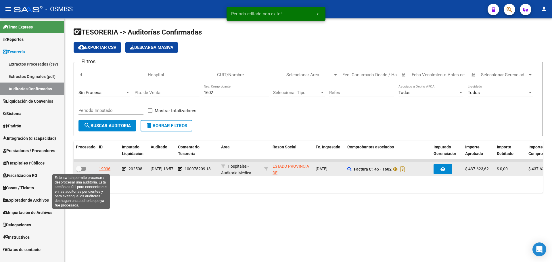
click at [84, 168] on span at bounding box center [81, 169] width 10 height 4
click at [79, 171] on input "checkbox" at bounding box center [78, 171] width 0 height 0
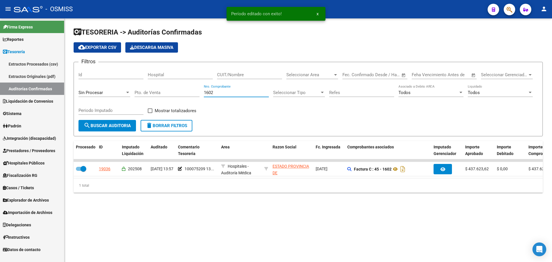
drag, startPoint x: 226, startPoint y: 94, endPoint x: 180, endPoint y: 92, distance: 46.0
click at [180, 92] on div "Filtros Id Hospital CUIT/Nombre Seleccionar Area Seleccionar Area Start date – …" at bounding box center [307, 93] width 459 height 53
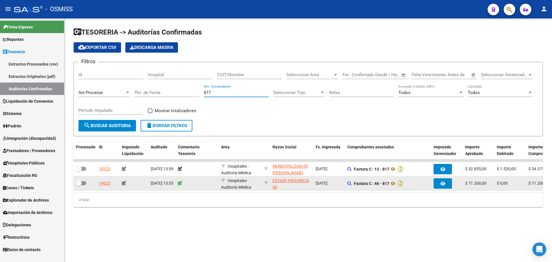
click at [179, 185] on icon at bounding box center [180, 183] width 4 height 4
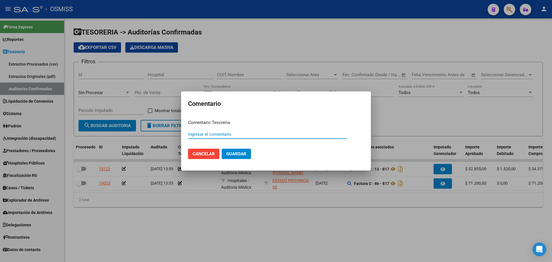
paste input "100075209 13/08/2025"
click at [233, 156] on span "Guardar" at bounding box center [236, 153] width 20 height 5
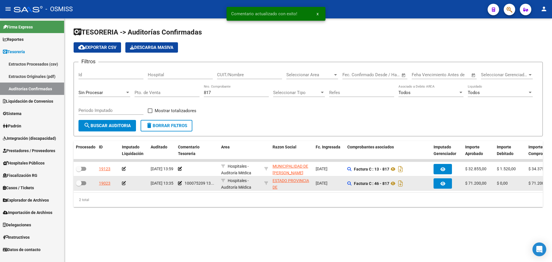
click at [124, 183] on icon at bounding box center [124, 183] width 4 height 4
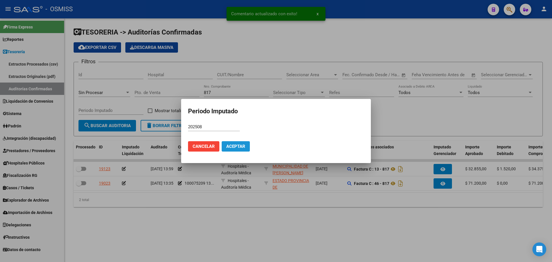
click at [244, 144] on span "Aceptar" at bounding box center [235, 146] width 19 height 5
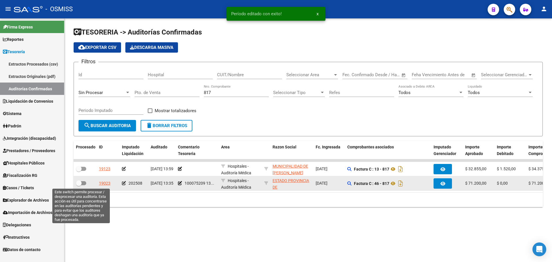
click at [78, 185] on span at bounding box center [79, 183] width 6 height 6
click at [78, 185] on input "checkbox" at bounding box center [78, 185] width 0 height 0
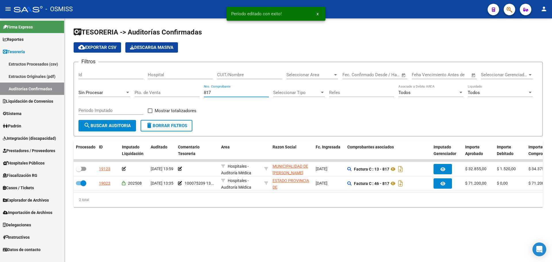
drag, startPoint x: 206, startPoint y: 91, endPoint x: 111, endPoint y: 91, distance: 95.1
click at [124, 86] on div "Filtros Id Hospital CUIT/Nombre Seleccionar Area Seleccionar Area Start date – …" at bounding box center [307, 93] width 459 height 53
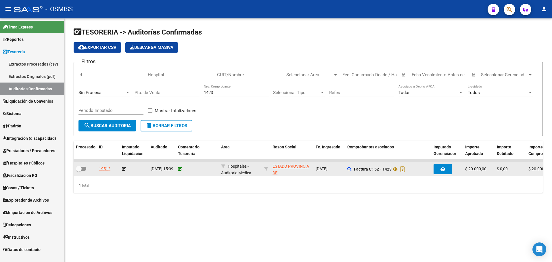
click at [179, 169] on icon at bounding box center [180, 169] width 4 height 4
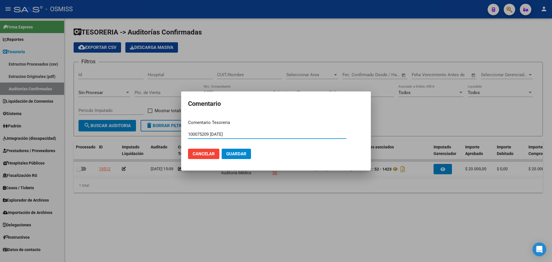
click at [231, 154] on span "Guardar" at bounding box center [236, 153] width 20 height 5
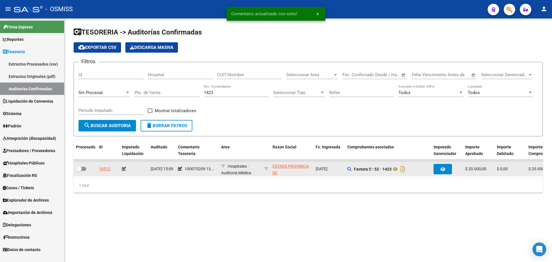
click at [124, 168] on icon at bounding box center [124, 169] width 4 height 4
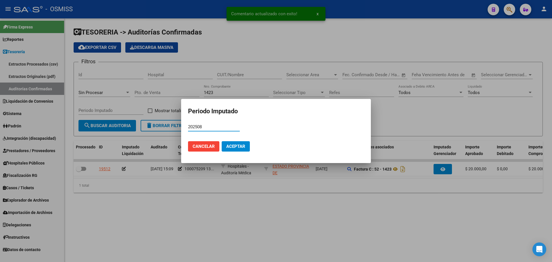
click at [224, 144] on button "Aceptar" at bounding box center [236, 146] width 28 height 10
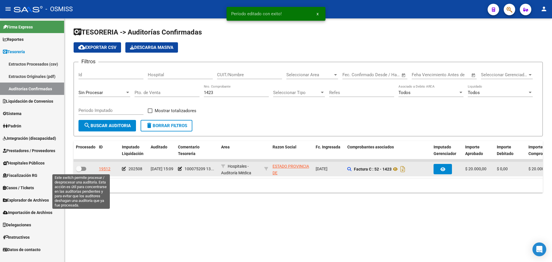
drag, startPoint x: 83, startPoint y: 169, endPoint x: 141, endPoint y: 172, distance: 58.4
click at [83, 169] on span at bounding box center [81, 169] width 10 height 4
click at [79, 171] on input "checkbox" at bounding box center [78, 171] width 0 height 0
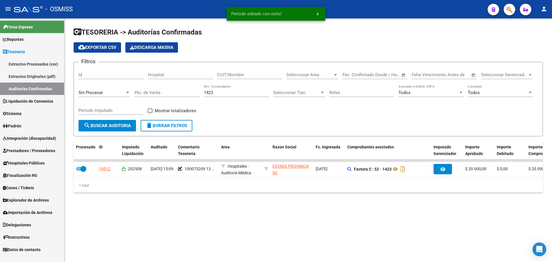
drag, startPoint x: 243, startPoint y: 105, endPoint x: 236, endPoint y: 92, distance: 15.4
click at [242, 103] on div "Filtros Id Hospital CUIT/Nombre Seleccionar Area Seleccionar Area Start date – …" at bounding box center [307, 93] width 459 height 53
drag, startPoint x: 236, startPoint y: 93, endPoint x: 41, endPoint y: 80, distance: 195.0
click at [47, 78] on mat-sidenav-container "Firma Express Reportes Ingresos Percibidos Análisis de todos los conceptos (his…" at bounding box center [276, 139] width 552 height 243
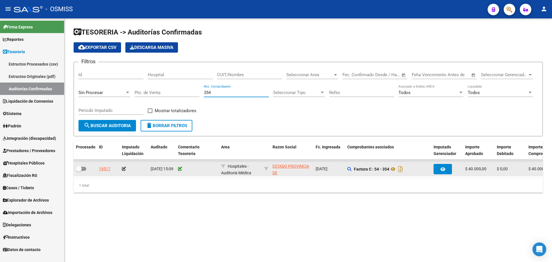
click at [181, 170] on icon at bounding box center [180, 169] width 4 height 4
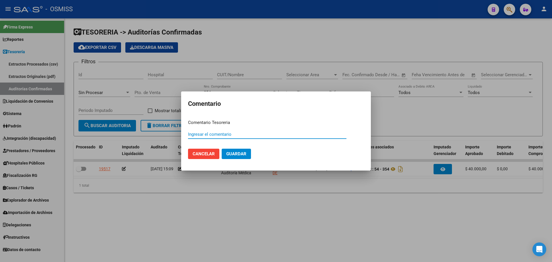
paste input "100075209 13/08/2025"
click at [231, 153] on span "Guardar" at bounding box center [236, 153] width 20 height 5
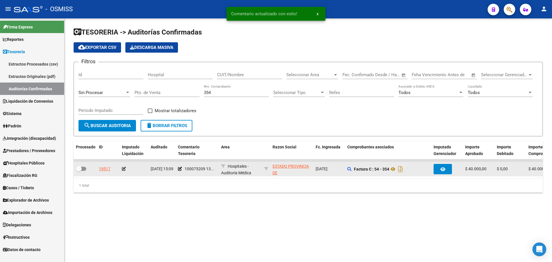
click at [124, 168] on icon at bounding box center [124, 169] width 4 height 4
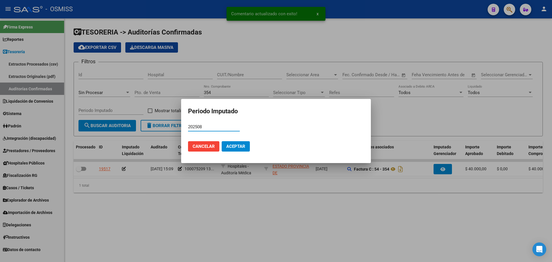
click at [237, 143] on button "Aceptar" at bounding box center [236, 146] width 28 height 10
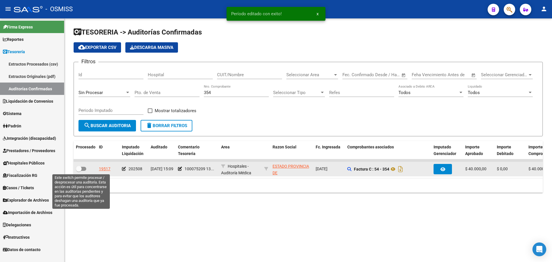
click at [87, 167] on div at bounding box center [85, 168] width 18 height 7
click at [82, 169] on span at bounding box center [81, 169] width 10 height 4
click at [79, 171] on input "checkbox" at bounding box center [78, 171] width 0 height 0
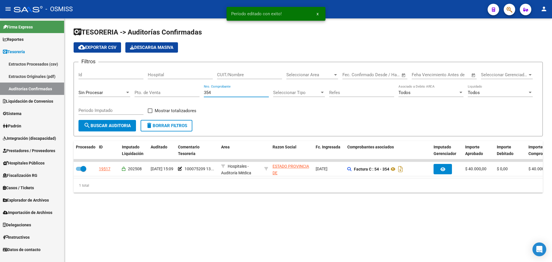
drag, startPoint x: 232, startPoint y: 90, endPoint x: 105, endPoint y: 87, distance: 127.0
click at [105, 87] on div "Filtros Id Hospital CUIT/Nombre Seleccionar Area Seleccionar Area Start date – …" at bounding box center [307, 93] width 459 height 53
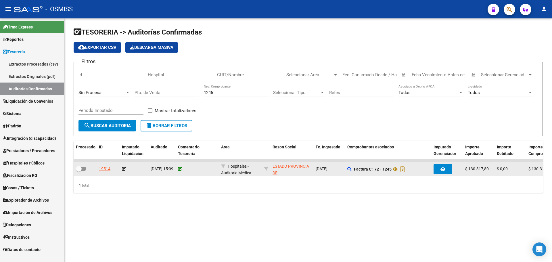
click at [180, 170] on icon at bounding box center [180, 169] width 4 height 4
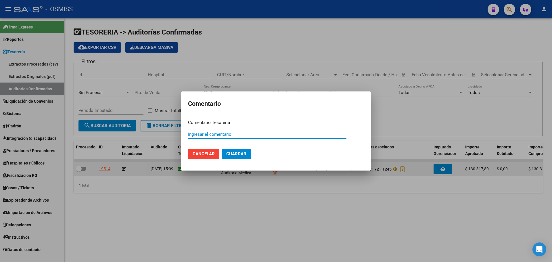
paste input "100075209 13/08/2025"
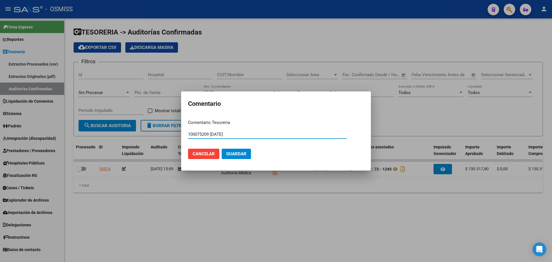
click at [232, 156] on span "Guardar" at bounding box center [236, 153] width 20 height 5
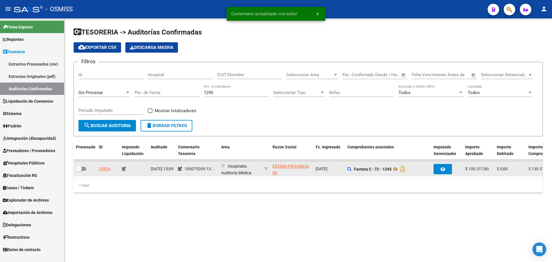
click at [123, 168] on icon at bounding box center [124, 169] width 4 height 4
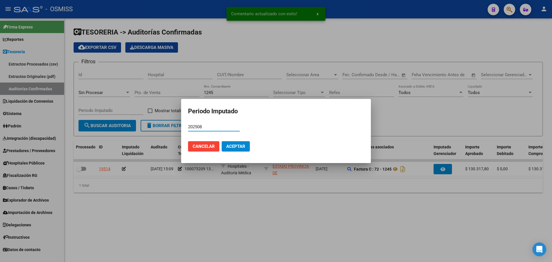
click at [235, 149] on button "Aceptar" at bounding box center [236, 146] width 28 height 10
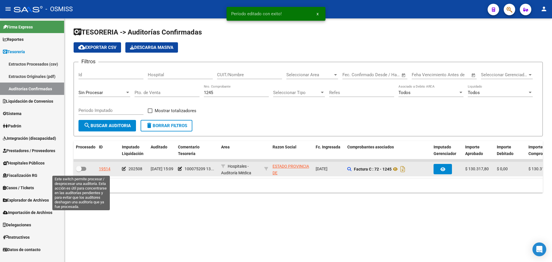
click at [84, 170] on span at bounding box center [81, 169] width 10 height 4
click at [79, 171] on input "checkbox" at bounding box center [78, 171] width 0 height 0
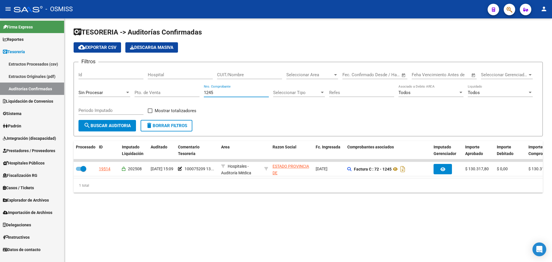
drag, startPoint x: 242, startPoint y: 93, endPoint x: 99, endPoint y: 93, distance: 143.1
click at [101, 93] on div "Filtros Id Hospital CUIT/Nombre Seleccionar Area Seleccionar Area Start date – …" at bounding box center [307, 93] width 459 height 53
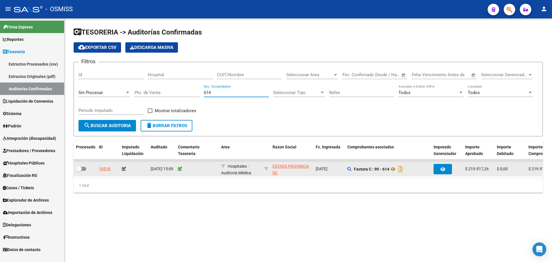
click at [180, 167] on icon at bounding box center [180, 169] width 4 height 4
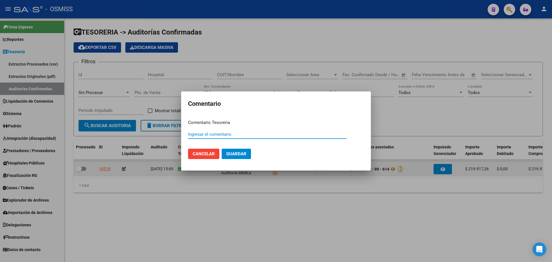
paste input "100075209 13/08/2025"
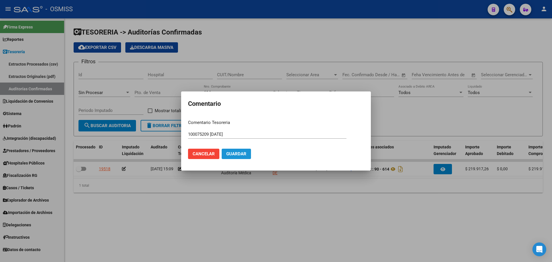
click at [244, 154] on span "Guardar" at bounding box center [236, 153] width 20 height 5
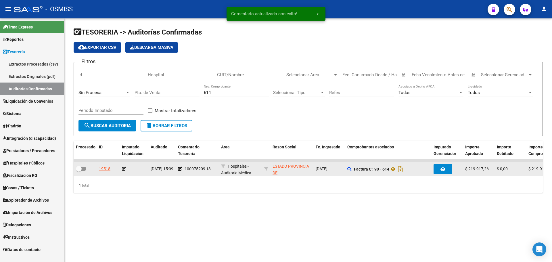
click at [123, 170] on icon at bounding box center [124, 169] width 4 height 4
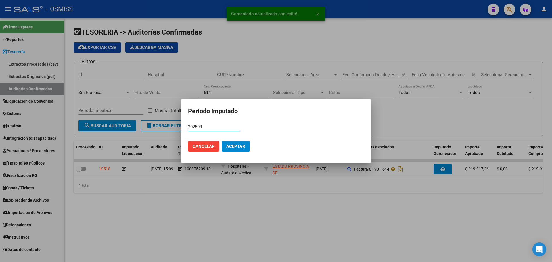
click at [239, 148] on span "Aceptar" at bounding box center [235, 146] width 19 height 5
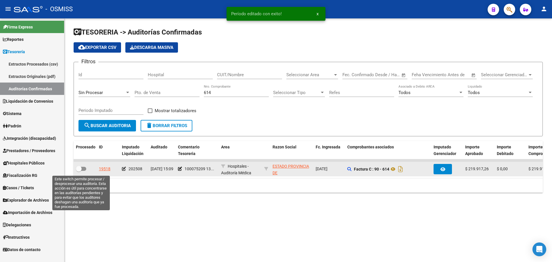
click at [83, 169] on span at bounding box center [81, 169] width 10 height 4
click at [79, 171] on input "checkbox" at bounding box center [78, 171] width 0 height 0
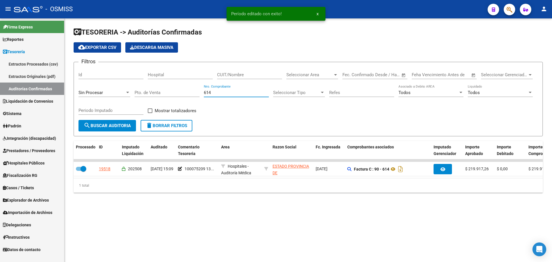
drag, startPoint x: 220, startPoint y: 92, endPoint x: 77, endPoint y: 92, distance: 142.8
click at [82, 90] on div "Filtros Id Hospital CUIT/Nombre Seleccionar Area Seleccionar Area Start date – …" at bounding box center [307, 93] width 459 height 53
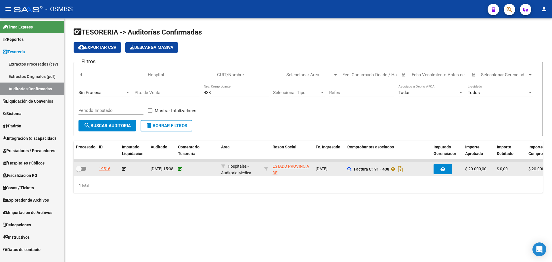
click at [178, 168] on icon at bounding box center [180, 169] width 4 height 4
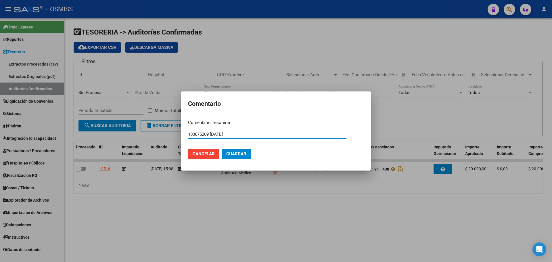
click at [224, 150] on button "Guardar" at bounding box center [236, 154] width 29 height 10
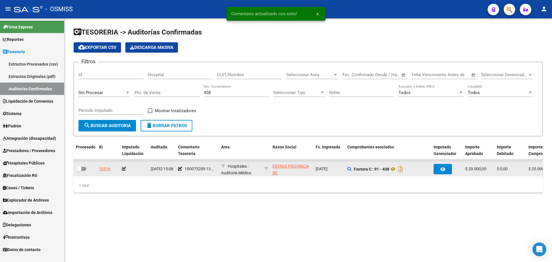
click at [124, 170] on icon at bounding box center [124, 169] width 4 height 4
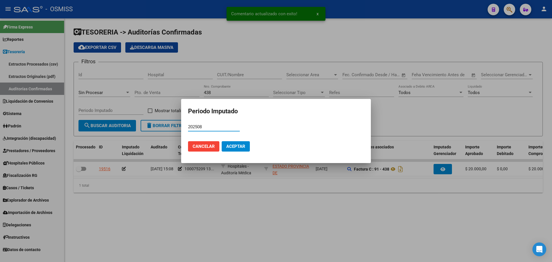
click at [239, 144] on span "Aceptar" at bounding box center [235, 146] width 19 height 5
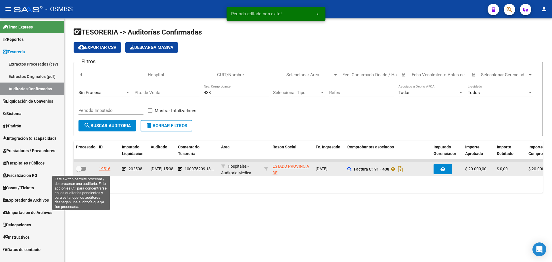
click at [83, 167] on span at bounding box center [81, 169] width 10 height 4
click at [79, 171] on input "checkbox" at bounding box center [78, 171] width 0 height 0
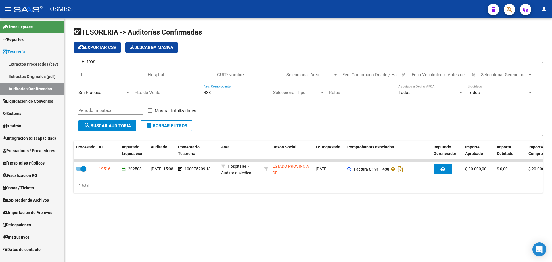
drag, startPoint x: 219, startPoint y: 92, endPoint x: 143, endPoint y: 79, distance: 76.3
click at [143, 79] on div "Filtros Id Hospital CUIT/Nombre Seleccionar Area Seleccionar Area Start date – …" at bounding box center [307, 93] width 459 height 53
click at [229, 76] on input "CUIT/Nombre" at bounding box center [249, 74] width 65 height 5
paste input "30-67337754-4"
click at [230, 76] on input "30-673377544" at bounding box center [249, 74] width 65 height 5
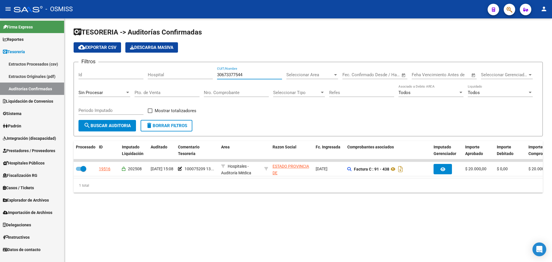
click at [149, 110] on span at bounding box center [150, 110] width 5 height 5
click at [150, 113] on input "Mostrar totalizadores" at bounding box center [150, 113] width 0 height 0
click at [109, 91] on div "Sin Procesar" at bounding box center [101, 92] width 47 height 5
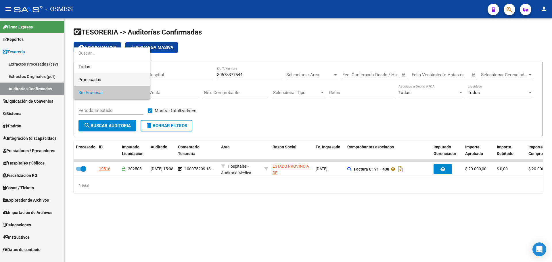
click at [106, 75] on span "Procesadas" at bounding box center [111, 79] width 67 height 13
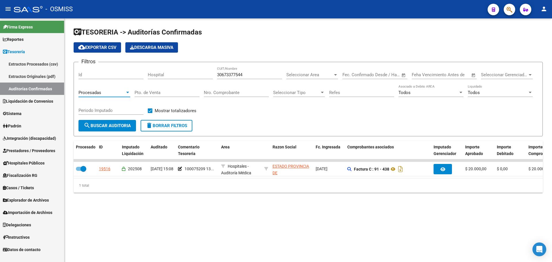
click at [108, 111] on input "Periodo Imputado" at bounding box center [110, 110] width 65 height 5
click at [498, 89] on div "Todos Liquidado" at bounding box center [499, 90] width 65 height 12
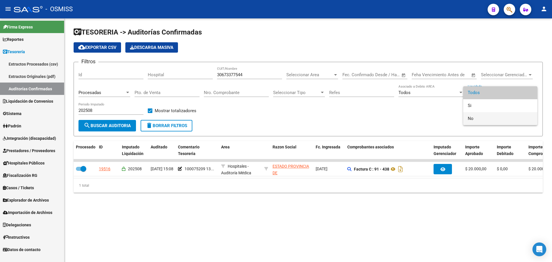
click at [486, 114] on span "No" at bounding box center [499, 118] width 65 height 13
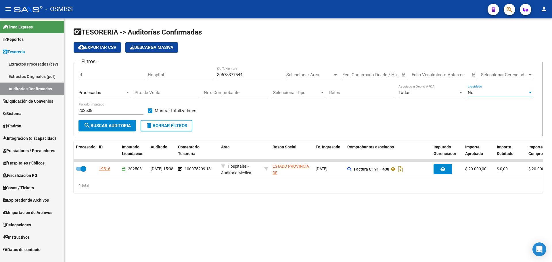
click at [121, 127] on span "search Buscar Auditoria" at bounding box center [107, 125] width 47 height 5
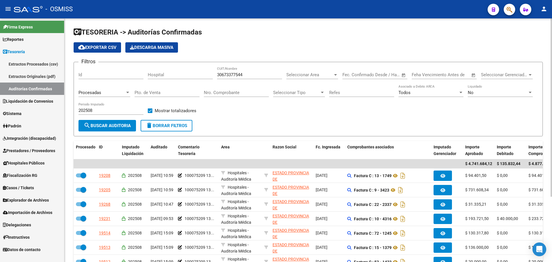
click at [165, 130] on button "delete Borrar Filtros" at bounding box center [166, 125] width 52 height 11
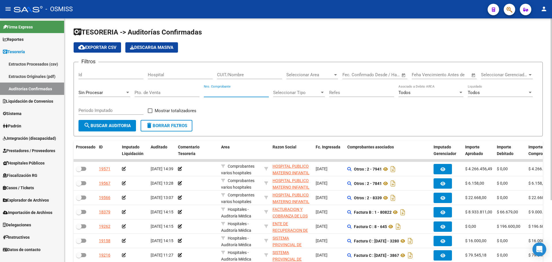
click at [237, 93] on input "Nro. Comprobante" at bounding box center [236, 92] width 65 height 5
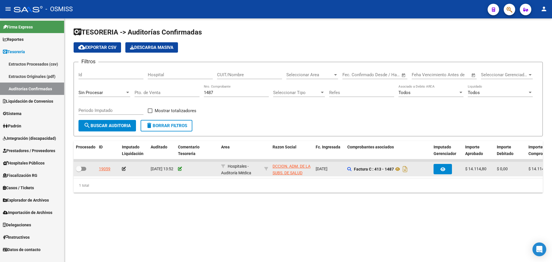
click at [178, 168] on icon at bounding box center [180, 169] width 4 height 4
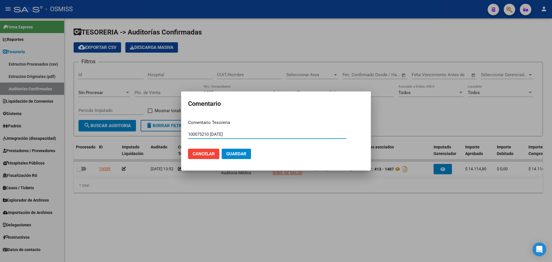
drag, startPoint x: 242, startPoint y: 136, endPoint x: 127, endPoint y: 118, distance: 116.5
click at [127, 118] on div "Comentario Comentario Tesoreria 100075210 13/08/2025 Ingresar el comentario Can…" at bounding box center [276, 131] width 552 height 262
click at [240, 151] on button "Guardar" at bounding box center [236, 154] width 29 height 10
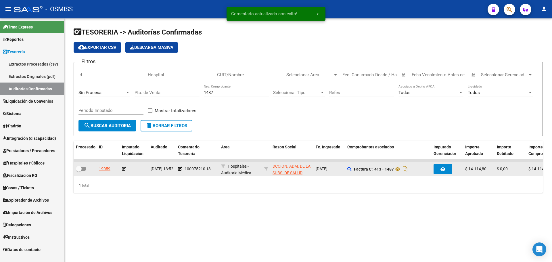
click at [124, 169] on icon at bounding box center [124, 169] width 4 height 4
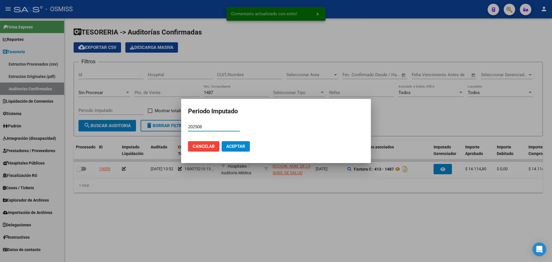
click at [244, 148] on span "Aceptar" at bounding box center [235, 146] width 19 height 5
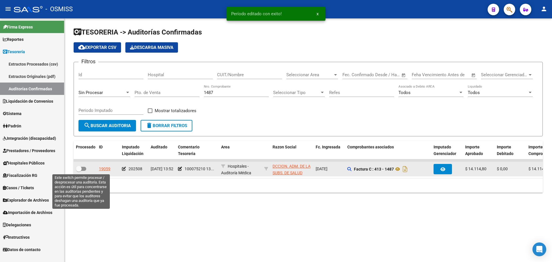
click at [82, 169] on span at bounding box center [81, 169] width 10 height 4
click at [79, 171] on input "checkbox" at bounding box center [78, 171] width 0 height 0
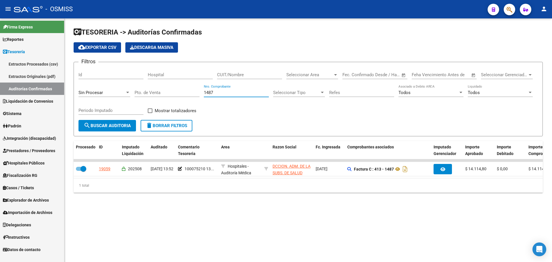
drag, startPoint x: 228, startPoint y: 93, endPoint x: 95, endPoint y: 87, distance: 132.9
click at [98, 87] on div "Filtros Id Hospital CUIT/Nombre Seleccionar Area Seleccionar Area Start date – …" at bounding box center [307, 93] width 459 height 53
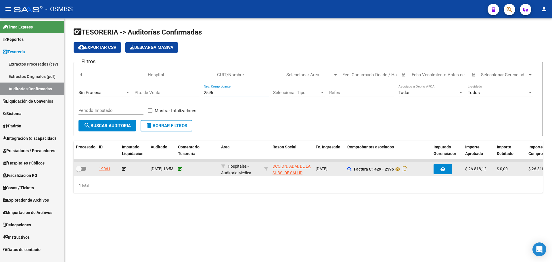
click at [180, 169] on icon at bounding box center [180, 169] width 4 height 4
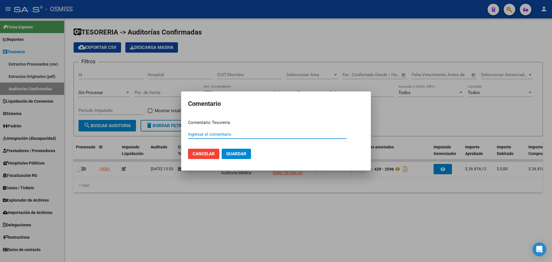
paste input "100075210 13/08/2025"
click at [239, 152] on span "Guardar" at bounding box center [236, 153] width 20 height 5
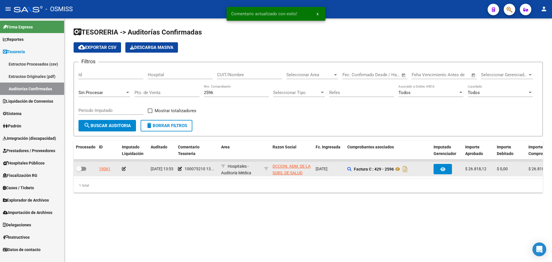
click at [124, 168] on icon at bounding box center [124, 169] width 4 height 4
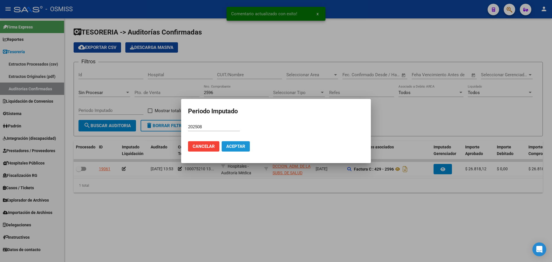
click at [239, 144] on span "Aceptar" at bounding box center [235, 146] width 19 height 5
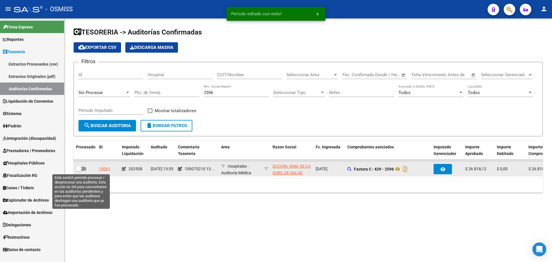
click at [82, 166] on label at bounding box center [81, 168] width 10 height 7
click at [79, 171] on input "checkbox" at bounding box center [78, 171] width 0 height 0
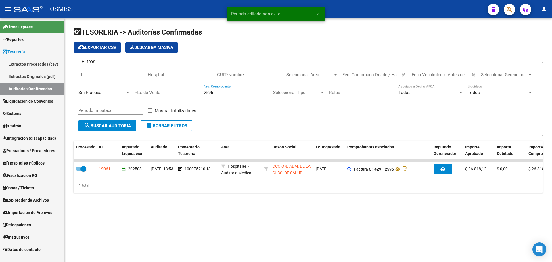
drag, startPoint x: 247, startPoint y: 92, endPoint x: 137, endPoint y: 93, distance: 110.0
click at [137, 93] on div "Filtros Id Hospital CUIT/Nombre Seleccionar Area Seleccionar Area Start date – …" at bounding box center [307, 93] width 459 height 53
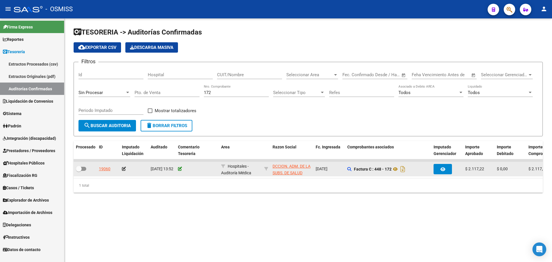
click at [179, 169] on icon at bounding box center [180, 169] width 4 height 4
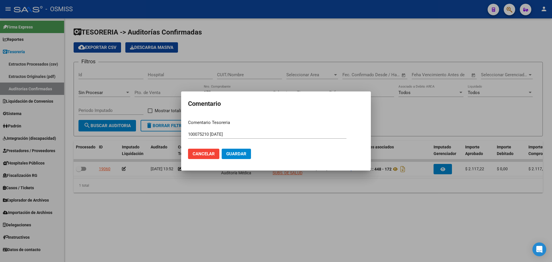
click at [231, 148] on mat-dialog-actions "Cancelar Guardar" at bounding box center [276, 154] width 176 height 20
click at [230, 157] on button "Guardar" at bounding box center [236, 154] width 29 height 10
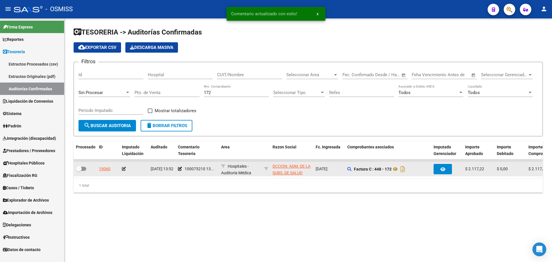
click at [123, 167] on icon at bounding box center [124, 169] width 4 height 4
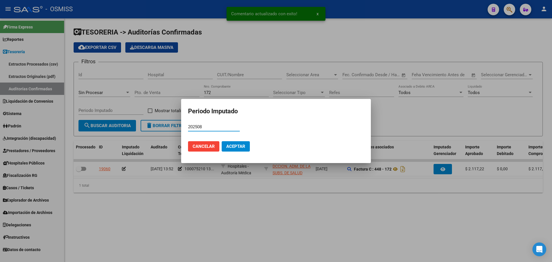
click at [244, 145] on span "Aceptar" at bounding box center [235, 146] width 19 height 5
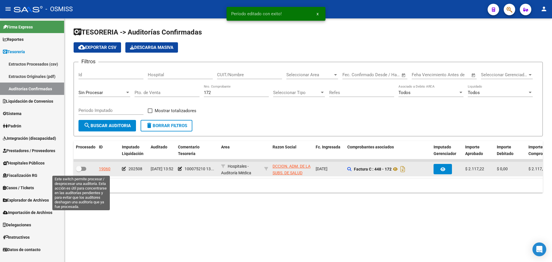
click at [83, 167] on span at bounding box center [81, 169] width 10 height 4
click at [79, 171] on input "checkbox" at bounding box center [78, 171] width 0 height 0
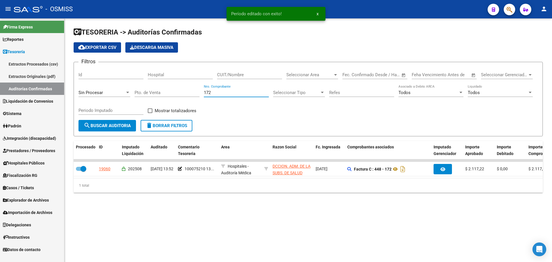
drag, startPoint x: 237, startPoint y: 92, endPoint x: 59, endPoint y: 93, distance: 178.1
click at [67, 92] on div "TESORERIA -> Auditorías Confirmadas cloud_download Exportar CSV Descarga Masiva…" at bounding box center [307, 114] width 487 height 192
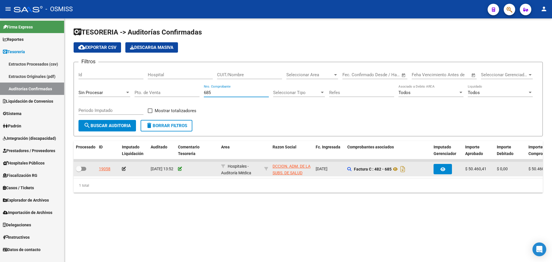
click at [179, 168] on icon at bounding box center [180, 169] width 4 height 4
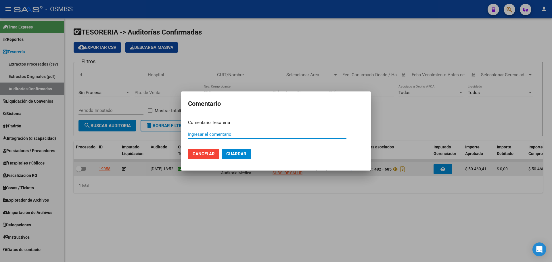
paste input "100075210 13/08/2025"
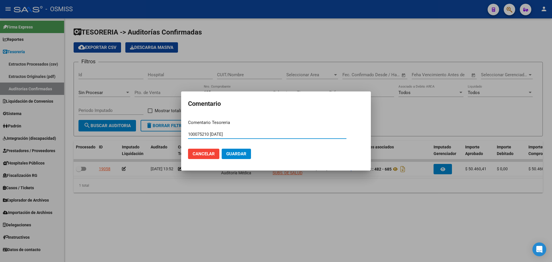
click at [236, 152] on span "Guardar" at bounding box center [236, 153] width 20 height 5
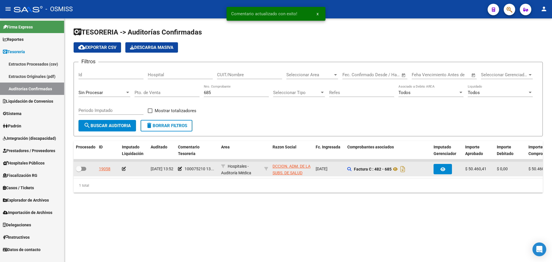
click at [124, 169] on icon at bounding box center [124, 169] width 4 height 4
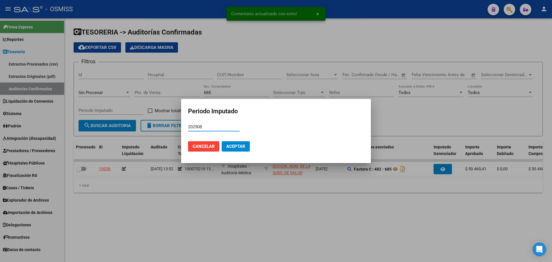
click at [244, 147] on span "Aceptar" at bounding box center [235, 146] width 19 height 5
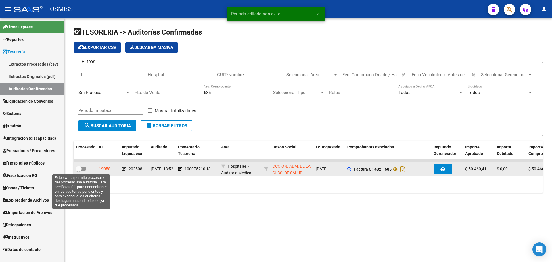
click at [83, 170] on span at bounding box center [81, 169] width 10 height 4
click at [79, 171] on input "checkbox" at bounding box center [78, 171] width 0 height 0
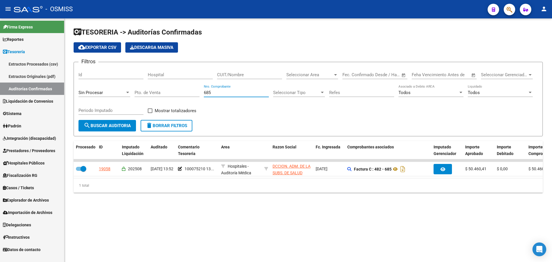
drag, startPoint x: 214, startPoint y: 93, endPoint x: 140, endPoint y: 80, distance: 75.6
click at [140, 80] on div "Filtros Id Hospital CUIT/Nombre Seleccionar Area Seleccionar Area Start date – …" at bounding box center [307, 93] width 459 height 53
click at [229, 72] on div "CUIT/Nombre" at bounding box center [249, 73] width 65 height 12
paste input "30-70751937-8"
click at [223, 75] on input "30-707519378" at bounding box center [249, 74] width 65 height 5
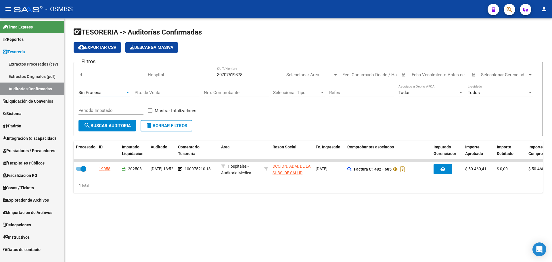
click at [120, 95] on div "Sin Procesar" at bounding box center [101, 92] width 47 height 5
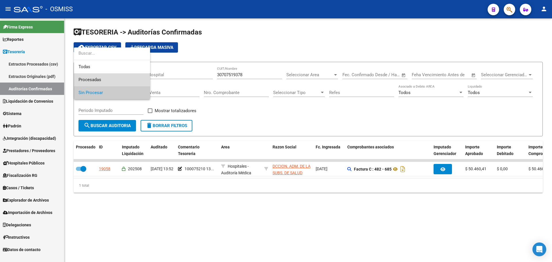
click at [105, 80] on span "Procesadas" at bounding box center [111, 79] width 67 height 13
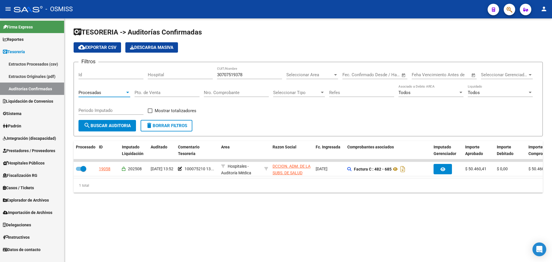
click at [484, 91] on div "Todos" at bounding box center [497, 92] width 60 height 5
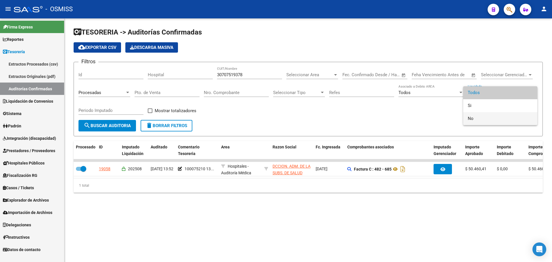
click at [475, 115] on span "No" at bounding box center [499, 118] width 65 height 13
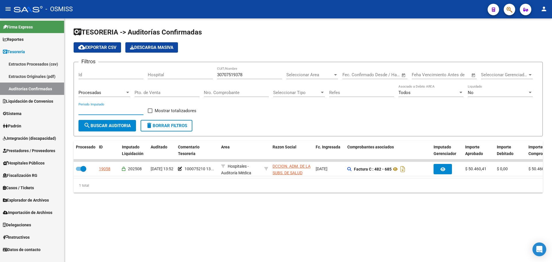
click at [119, 111] on input "Periodo Imputado" at bounding box center [110, 110] width 65 height 5
click at [152, 111] on label "Mostrar totalizadores" at bounding box center [172, 110] width 49 height 7
click at [150, 113] on input "Mostrar totalizadores" at bounding box center [150, 113] width 0 height 0
click at [107, 136] on div "TESORERIA -> Auditorías Confirmadas cloud_download Exportar CSV Descarga Masiva…" at bounding box center [308, 110] width 469 height 165
click at [107, 130] on button "search Buscar Auditoria" at bounding box center [106, 125] width 57 height 11
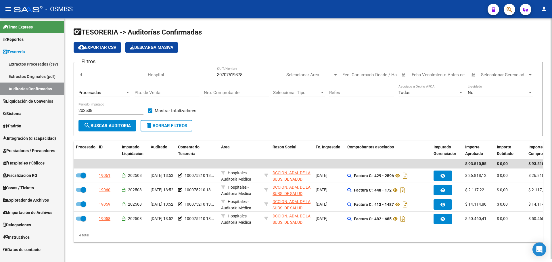
click at [176, 128] on button "delete Borrar Filtros" at bounding box center [166, 125] width 52 height 11
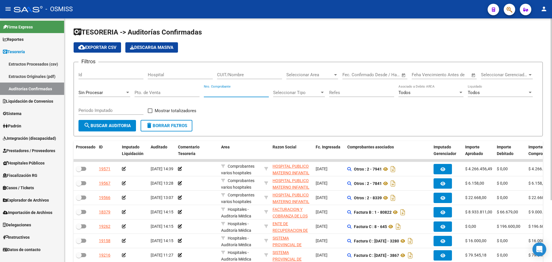
click at [238, 91] on input "Nro. Comprobante" at bounding box center [236, 92] width 65 height 5
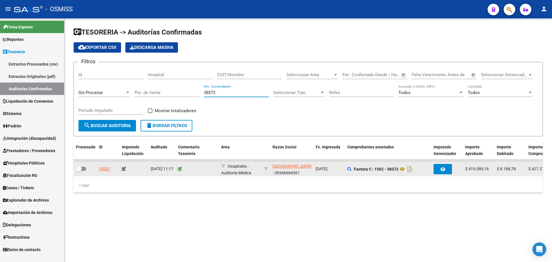
click at [180, 170] on icon at bounding box center [180, 169] width 4 height 4
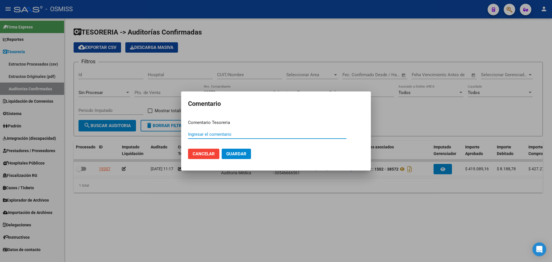
paste input "100075212"
drag, startPoint x: 255, startPoint y: 134, endPoint x: 123, endPoint y: 133, distance: 132.2
click at [123, 133] on div "Comentario Comentario Tesoreria 100075212 13/08/2025 Ingresar el comentario Can…" at bounding box center [276, 131] width 552 height 262
click at [241, 152] on span "Guardar" at bounding box center [236, 153] width 20 height 5
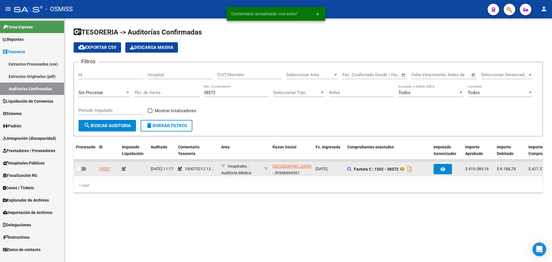
click at [122, 170] on icon at bounding box center [124, 169] width 4 height 4
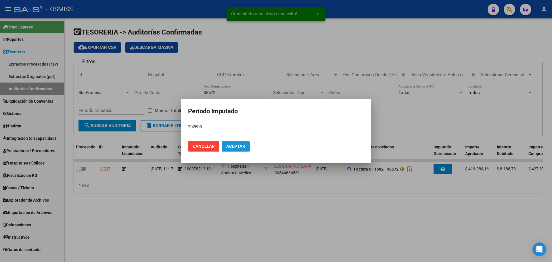
click at [233, 147] on span "Aceptar" at bounding box center [235, 146] width 19 height 5
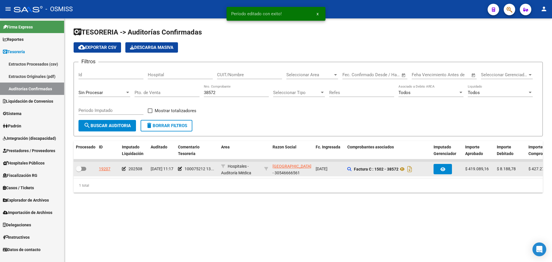
click at [86, 169] on div at bounding box center [85, 168] width 18 height 7
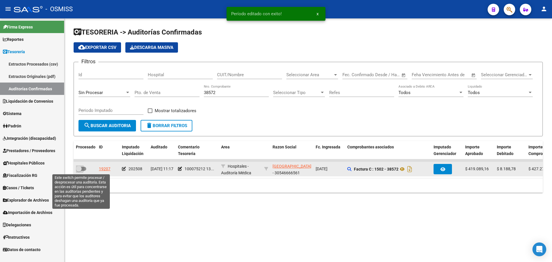
click at [84, 170] on span at bounding box center [81, 169] width 10 height 4
click at [79, 171] on input "checkbox" at bounding box center [78, 171] width 0 height 0
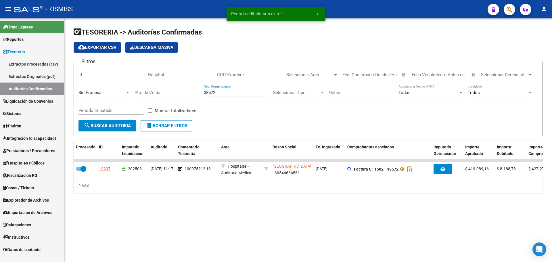
click at [237, 93] on input "38572" at bounding box center [236, 92] width 65 height 5
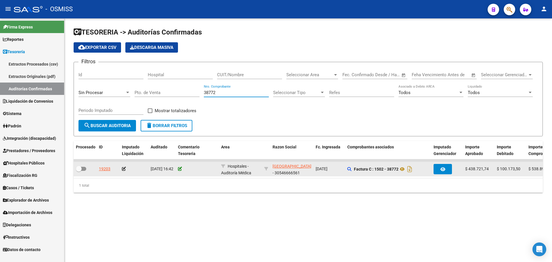
click at [180, 167] on icon at bounding box center [180, 169] width 4 height 4
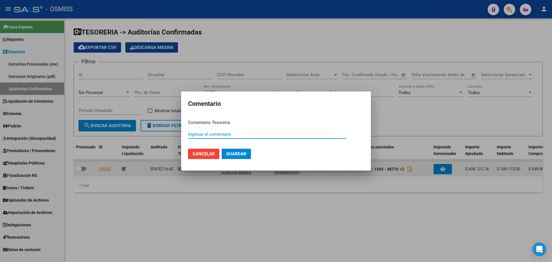
paste input "100075212 13/08/2025"
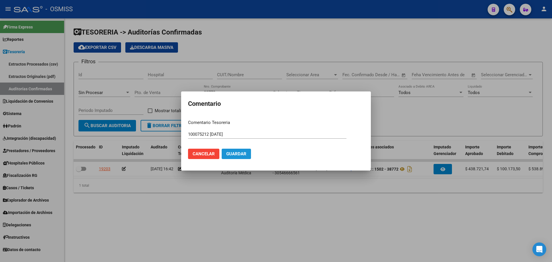
click at [233, 154] on span "Guardar" at bounding box center [236, 153] width 20 height 5
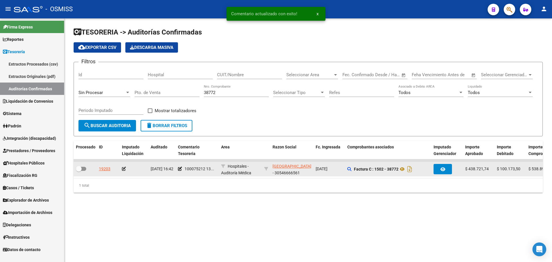
click at [122, 168] on icon at bounding box center [124, 169] width 4 height 4
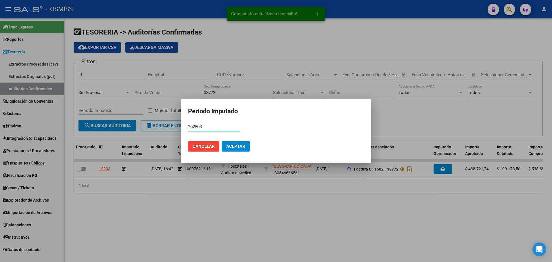
click at [253, 143] on mat-dialog-actions "Cancelar Aceptar" at bounding box center [276, 146] width 176 height 20
click at [239, 147] on span "Aceptar" at bounding box center [235, 146] width 19 height 5
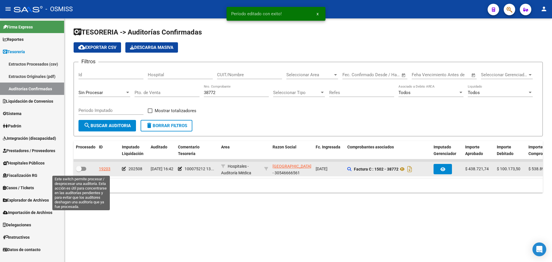
click at [81, 170] on span at bounding box center [79, 169] width 6 height 6
click at [79, 171] on input "checkbox" at bounding box center [78, 171] width 0 height 0
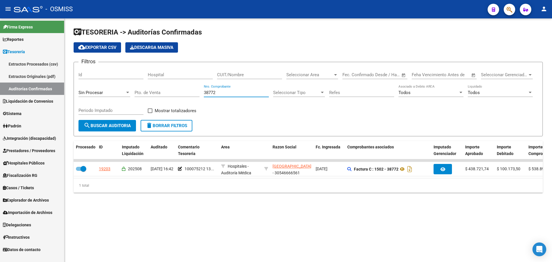
drag, startPoint x: 228, startPoint y: 93, endPoint x: 75, endPoint y: 84, distance: 152.5
click at [76, 84] on form "Filtros Id Hospital CUIT/Nombre Seleccionar Area Seleccionar Area Start date – …" at bounding box center [308, 99] width 469 height 74
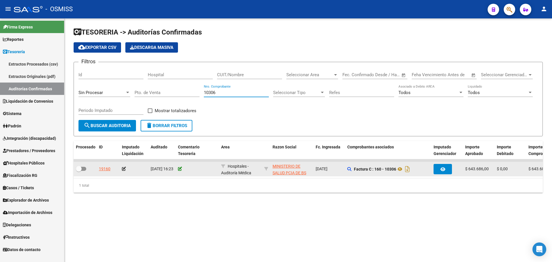
click at [179, 167] on icon at bounding box center [180, 169] width 4 height 4
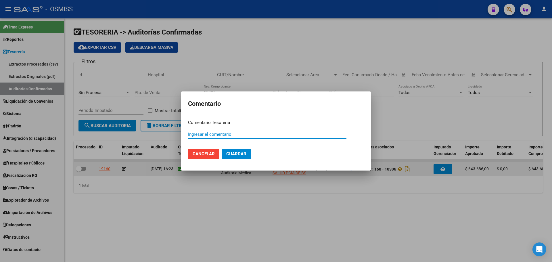
paste input "100075213"
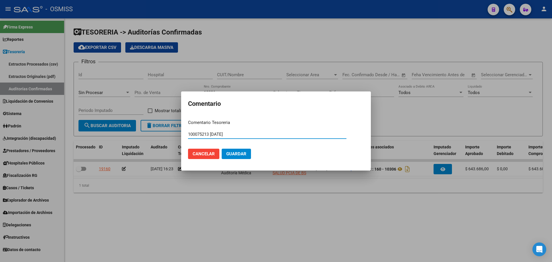
drag, startPoint x: 215, startPoint y: 134, endPoint x: 113, endPoint y: 127, distance: 101.4
click at [113, 127] on div "Comentario Comentario Tesoreria 100075213 13/08/2025 Ingresar el comentario Can…" at bounding box center [276, 131] width 552 height 262
click at [234, 153] on span "Guardar" at bounding box center [236, 153] width 20 height 5
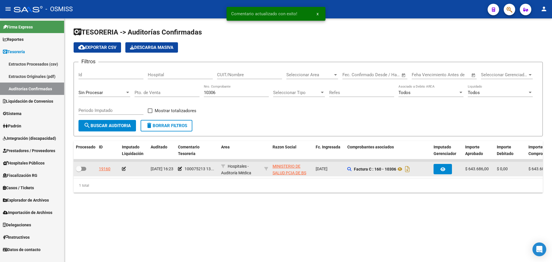
click at [124, 168] on icon at bounding box center [124, 169] width 4 height 4
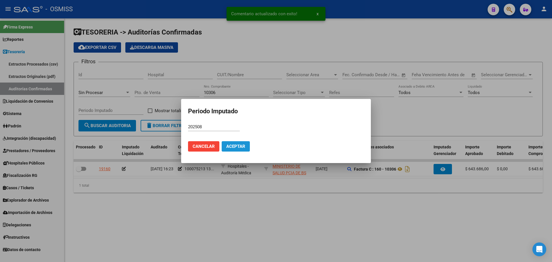
click at [248, 145] on button "Aceptar" at bounding box center [236, 146] width 28 height 10
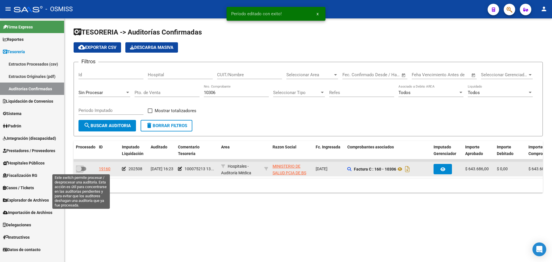
click at [82, 167] on span at bounding box center [81, 169] width 10 height 4
click at [79, 171] on input "checkbox" at bounding box center [78, 171] width 0 height 0
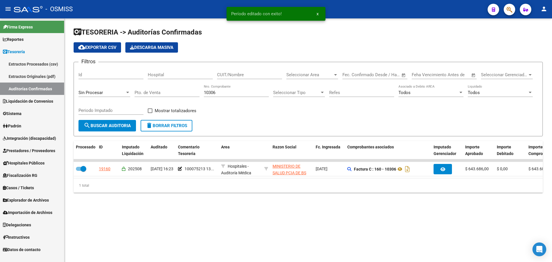
click at [242, 93] on input "10306" at bounding box center [236, 92] width 65 height 5
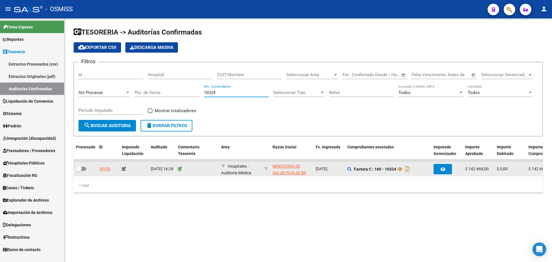
click at [180, 167] on icon at bounding box center [180, 169] width 4 height 4
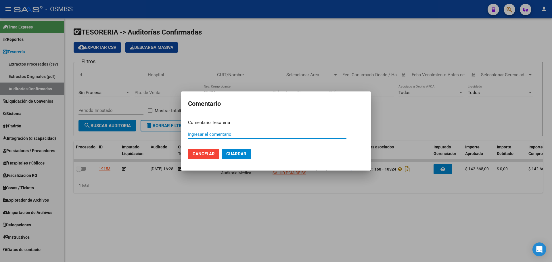
paste input "100075213 13/08/2025"
click at [246, 155] on button "Guardar" at bounding box center [236, 154] width 29 height 10
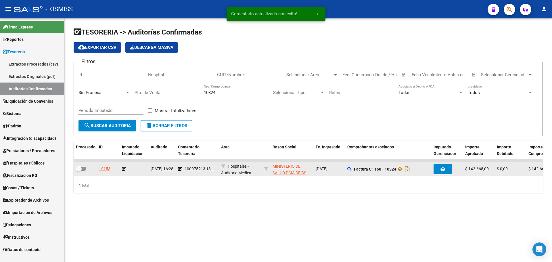
click at [122, 168] on icon at bounding box center [124, 169] width 4 height 4
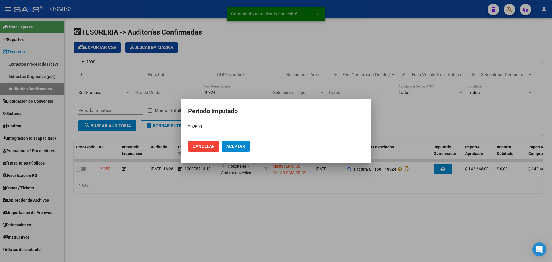
click at [233, 146] on span "Aceptar" at bounding box center [235, 146] width 19 height 5
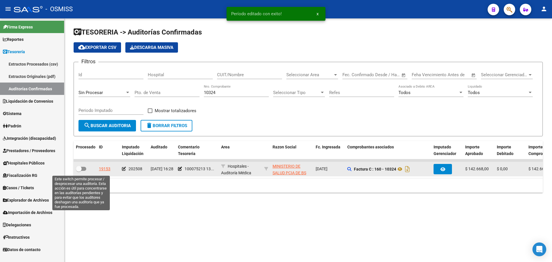
click at [82, 169] on span at bounding box center [81, 169] width 10 height 4
click at [79, 171] on input "checkbox" at bounding box center [78, 171] width 0 height 0
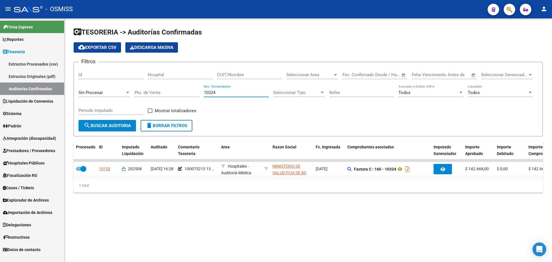
drag, startPoint x: 227, startPoint y: 93, endPoint x: 127, endPoint y: 93, distance: 100.0
click at [127, 93] on div "Filtros Id Hospital CUIT/Nombre Seleccionar Area Seleccionar Area Start date – …" at bounding box center [307, 93] width 459 height 53
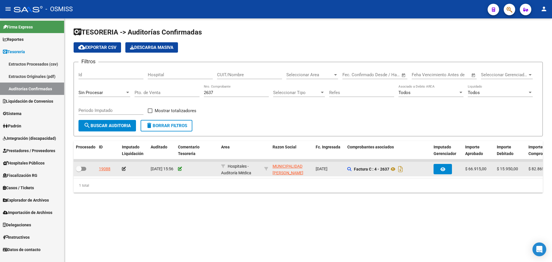
click at [180, 169] on icon at bounding box center [180, 169] width 4 height 4
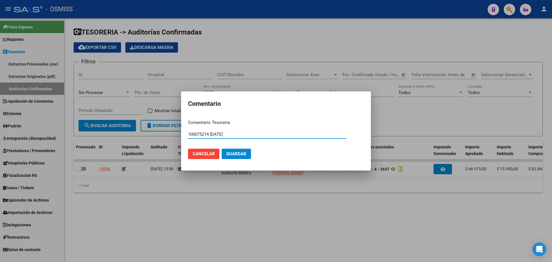
drag, startPoint x: 257, startPoint y: 136, endPoint x: 124, endPoint y: 120, distance: 134.8
click at [124, 120] on div "Comentario Comentario Tesoreria 100075214 13/08/2025 Ingresar el comentario Can…" at bounding box center [276, 131] width 552 height 262
click at [223, 156] on button "Guardar" at bounding box center [236, 154] width 29 height 10
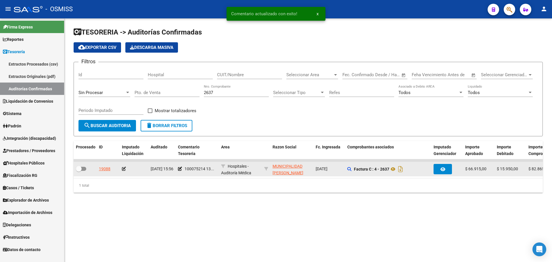
click at [123, 169] on icon at bounding box center [124, 169] width 4 height 4
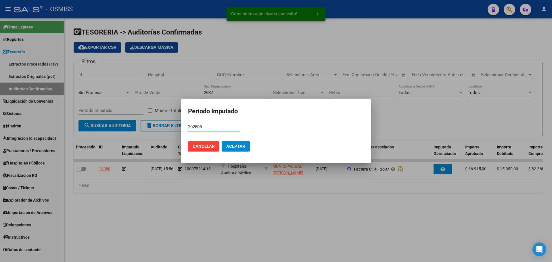
click at [230, 146] on span "Aceptar" at bounding box center [235, 146] width 19 height 5
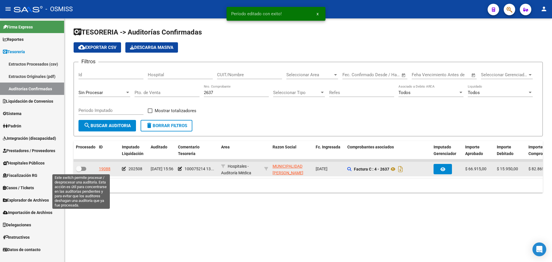
click at [84, 167] on span at bounding box center [81, 169] width 10 height 4
click at [79, 171] on input "checkbox" at bounding box center [78, 171] width 0 height 0
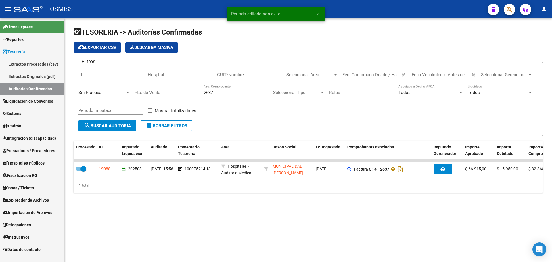
click at [224, 95] on div "2637 Nro. Comprobante" at bounding box center [236, 90] width 65 height 12
drag, startPoint x: 222, startPoint y: 93, endPoint x: 94, endPoint y: 87, distance: 128.6
click at [94, 87] on div "Filtros Id Hospital CUIT/Nombre Seleccionar Area Seleccionar Area Start date – …" at bounding box center [307, 93] width 459 height 53
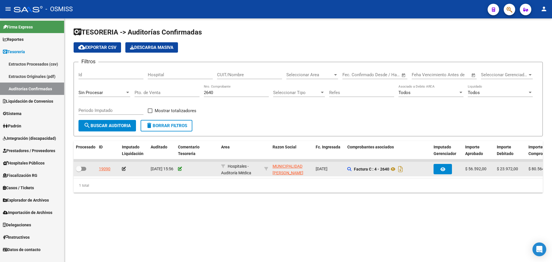
click at [181, 168] on icon at bounding box center [180, 169] width 4 height 4
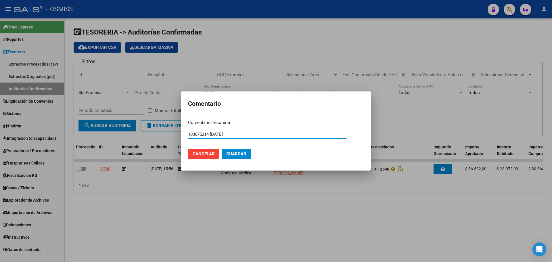
click at [235, 159] on button "Guardar" at bounding box center [236, 154] width 29 height 10
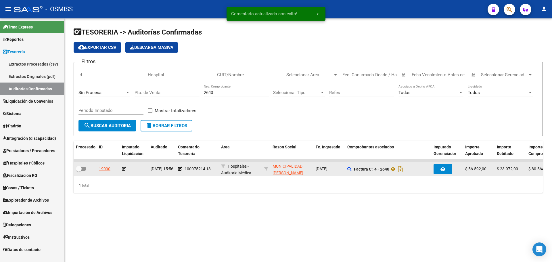
click at [122, 169] on datatable-body-cell at bounding box center [134, 169] width 29 height 14
click at [123, 169] on icon at bounding box center [124, 169] width 4 height 4
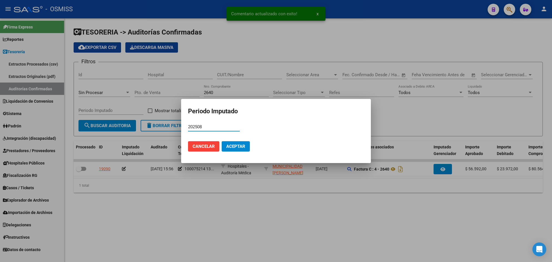
click at [247, 141] on button "Aceptar" at bounding box center [236, 146] width 28 height 10
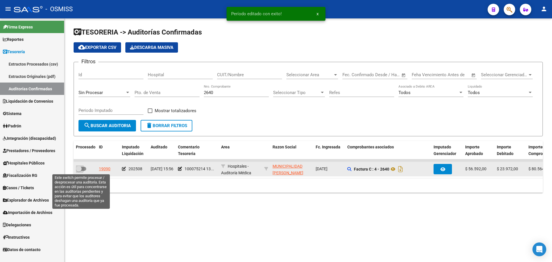
click at [85, 166] on label at bounding box center [81, 168] width 10 height 7
click at [79, 171] on input "checkbox" at bounding box center [78, 171] width 0 height 0
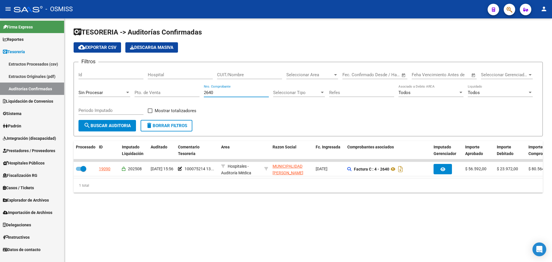
drag, startPoint x: 224, startPoint y: 93, endPoint x: 63, endPoint y: 65, distance: 162.5
click at [63, 65] on mat-sidenav-container "Firma Express Reportes Ingresos Percibidos Análisis de todos los conceptos (his…" at bounding box center [276, 139] width 552 height 243
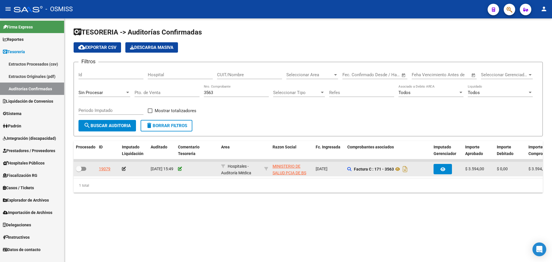
click at [180, 168] on icon at bounding box center [180, 169] width 4 height 4
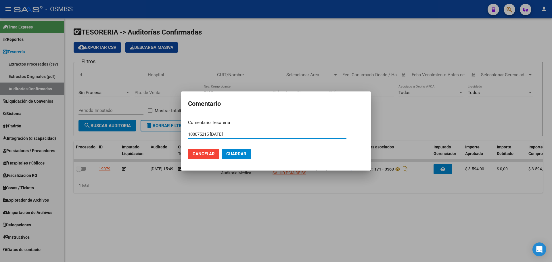
drag, startPoint x: 255, startPoint y: 135, endPoint x: 148, endPoint y: 128, distance: 106.6
click at [149, 128] on div "Comentario Comentario Tesoreria 100075215 13/08/2025 Ingresar el comentario Can…" at bounding box center [276, 131] width 552 height 262
click at [237, 155] on span "Guardar" at bounding box center [236, 153] width 20 height 5
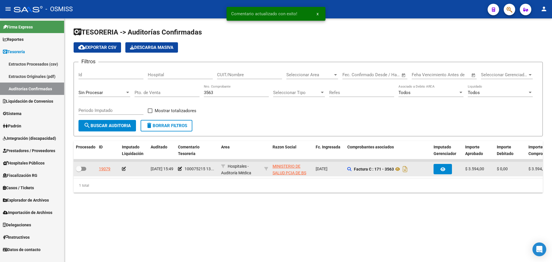
click at [124, 167] on icon at bounding box center [124, 169] width 4 height 4
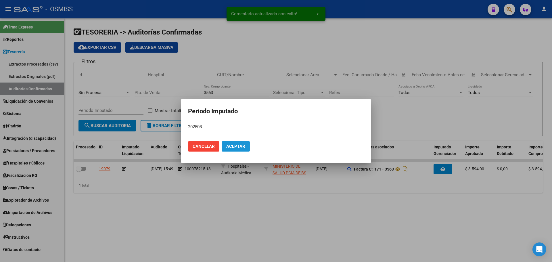
click at [233, 149] on button "Aceptar" at bounding box center [236, 146] width 28 height 10
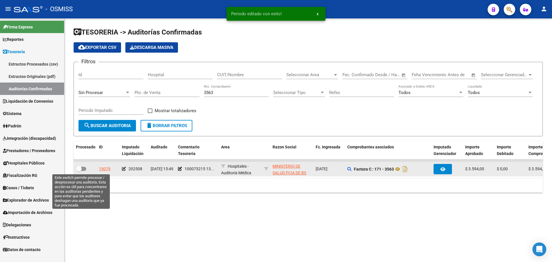
click at [82, 169] on span at bounding box center [81, 169] width 10 height 4
click at [79, 171] on input "checkbox" at bounding box center [78, 171] width 0 height 0
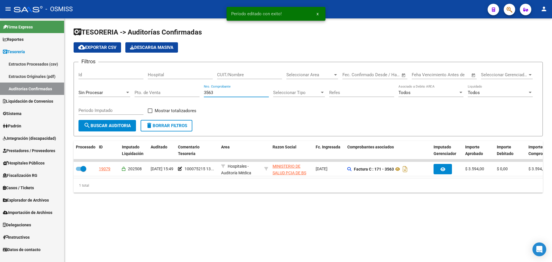
click at [216, 91] on input "3563" at bounding box center [236, 92] width 65 height 5
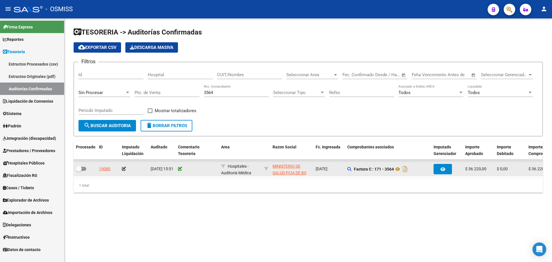
click at [180, 168] on icon at bounding box center [180, 169] width 4 height 4
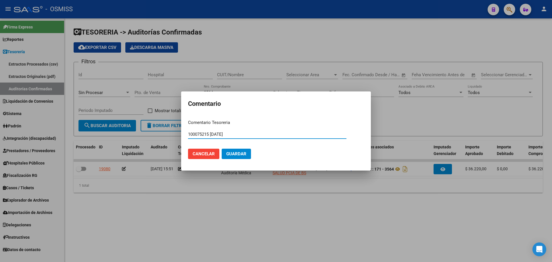
click at [236, 158] on button "Guardar" at bounding box center [236, 154] width 29 height 10
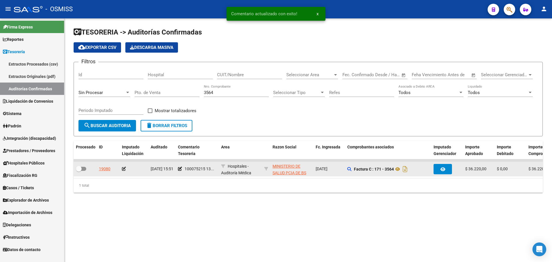
click at [123, 170] on icon at bounding box center [124, 169] width 4 height 4
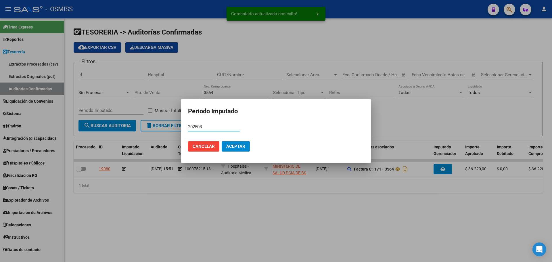
click at [240, 148] on span "Aceptar" at bounding box center [235, 146] width 19 height 5
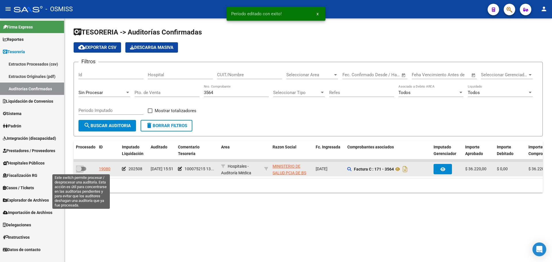
click at [83, 168] on span at bounding box center [81, 169] width 10 height 4
click at [79, 171] on input "checkbox" at bounding box center [78, 171] width 0 height 0
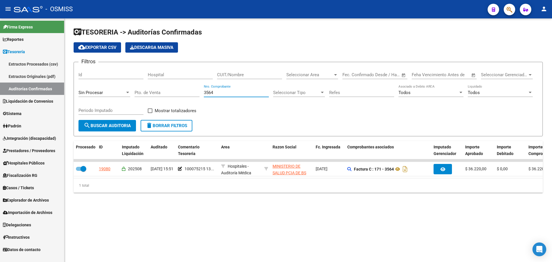
drag, startPoint x: 223, startPoint y: 94, endPoint x: 143, endPoint y: 95, distance: 80.4
click at [153, 93] on div "Filtros Id Hospital CUIT/Nombre Seleccionar Area Seleccionar Area Start date – …" at bounding box center [307, 93] width 459 height 53
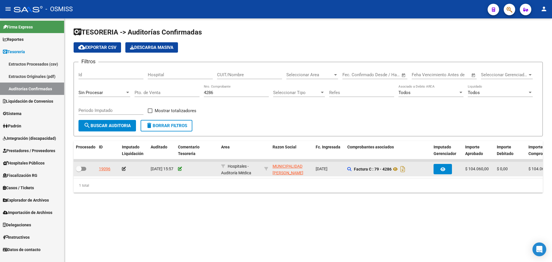
click at [180, 168] on icon at bounding box center [180, 169] width 4 height 4
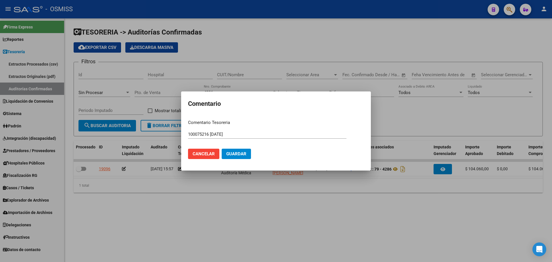
click at [235, 148] on mat-dialog-actions "Cancelar Guardar" at bounding box center [276, 154] width 176 height 20
click at [234, 161] on mat-dialog-actions "Cancelar Guardar" at bounding box center [276, 154] width 176 height 20
click at [234, 156] on span "Guardar" at bounding box center [236, 153] width 20 height 5
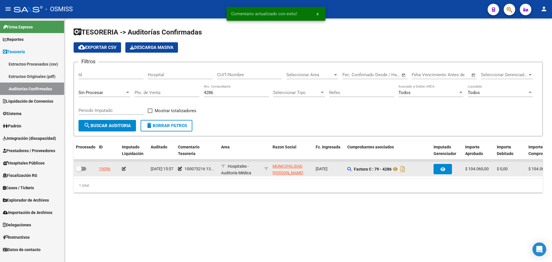
click at [125, 169] on icon at bounding box center [124, 169] width 4 height 4
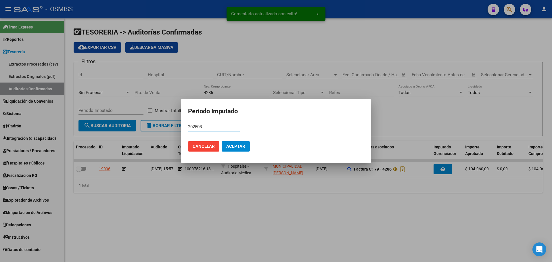
click at [229, 146] on span "Aceptar" at bounding box center [235, 146] width 19 height 5
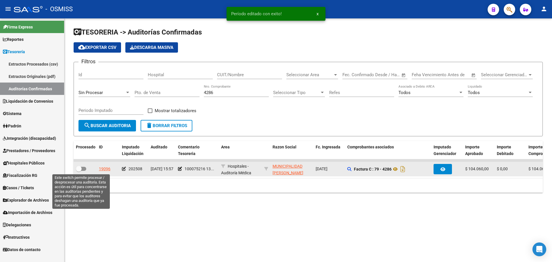
click at [84, 167] on span at bounding box center [81, 169] width 10 height 4
click at [79, 171] on input "checkbox" at bounding box center [78, 171] width 0 height 0
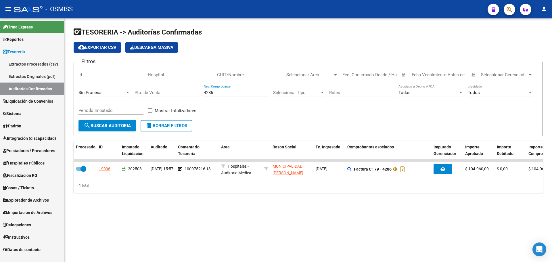
drag, startPoint x: 221, startPoint y: 92, endPoint x: 100, endPoint y: 86, distance: 121.4
click at [100, 86] on div "Filtros Id Hospital CUIT/Nombre Seleccionar Area Seleccionar Area Start date – …" at bounding box center [307, 93] width 459 height 53
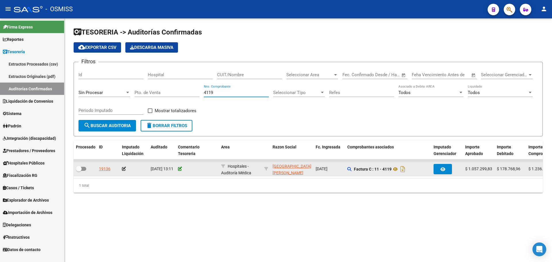
click at [179, 169] on icon at bounding box center [180, 169] width 4 height 4
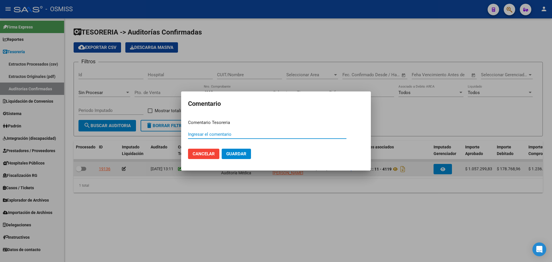
paste input "100075217"
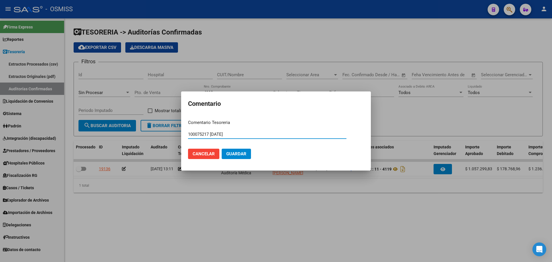
drag, startPoint x: 238, startPoint y: 135, endPoint x: 113, endPoint y: 129, distance: 124.8
click at [113, 129] on div "Comentario Comentario Tesoreria 100075217 13/08/2025 Ingresar el comentario Can…" at bounding box center [276, 131] width 552 height 262
click at [237, 153] on span "Guardar" at bounding box center [236, 153] width 20 height 5
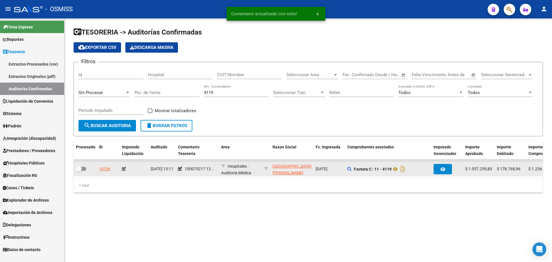
click at [123, 167] on icon at bounding box center [124, 169] width 4 height 4
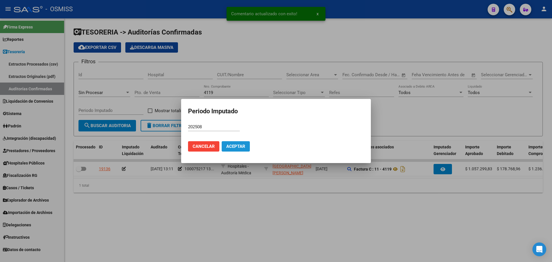
click at [228, 145] on span "Aceptar" at bounding box center [235, 146] width 19 height 5
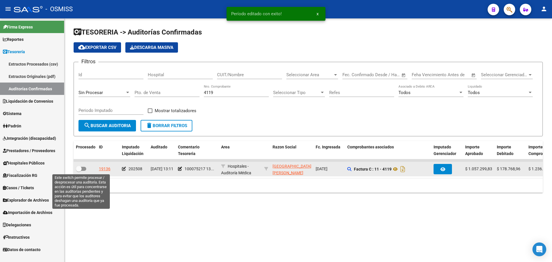
click at [83, 169] on span at bounding box center [81, 169] width 10 height 4
click at [79, 171] on input "checkbox" at bounding box center [78, 171] width 0 height 0
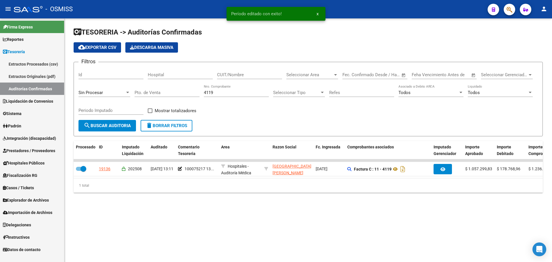
click at [237, 95] on div "4119 Nro. Comprobante" at bounding box center [236, 90] width 65 height 12
click at [236, 93] on input "4119" at bounding box center [236, 92] width 65 height 5
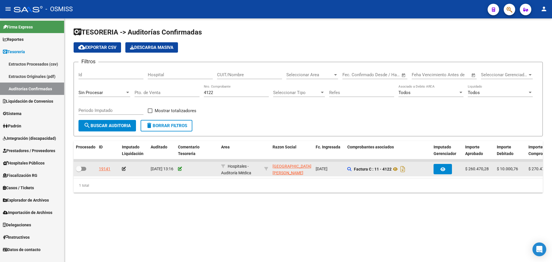
click at [181, 167] on icon at bounding box center [180, 169] width 4 height 4
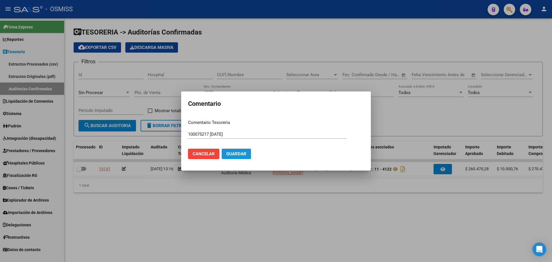
click at [242, 154] on span "Guardar" at bounding box center [236, 153] width 20 height 5
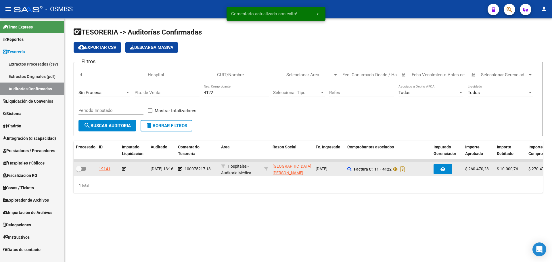
click at [125, 169] on icon at bounding box center [124, 169] width 4 height 4
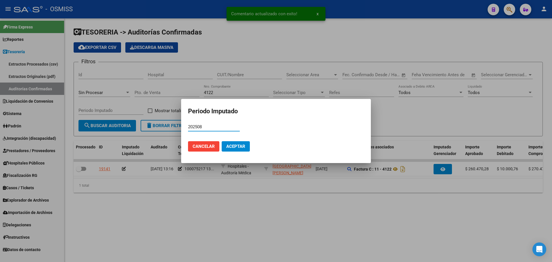
click at [235, 144] on span "Aceptar" at bounding box center [235, 146] width 19 height 5
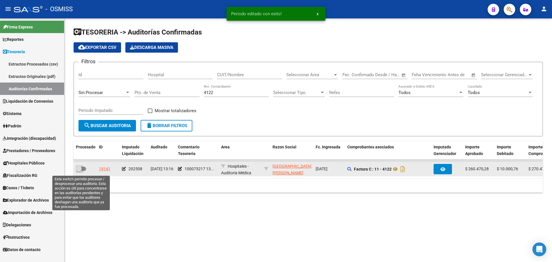
click at [80, 169] on span at bounding box center [79, 169] width 6 height 6
click at [79, 171] on input "checkbox" at bounding box center [78, 171] width 0 height 0
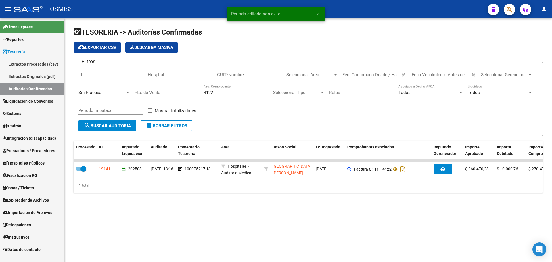
click at [220, 93] on input "4122" at bounding box center [236, 92] width 65 height 5
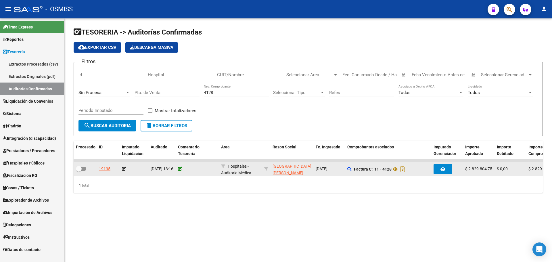
click at [179, 170] on icon at bounding box center [180, 169] width 4 height 4
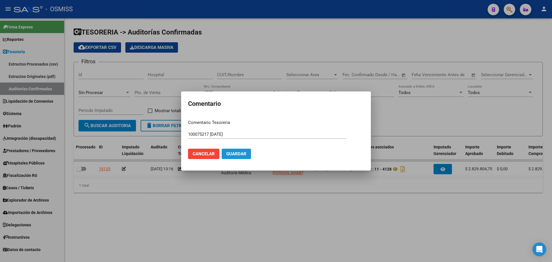
click at [244, 156] on span "Guardar" at bounding box center [236, 153] width 20 height 5
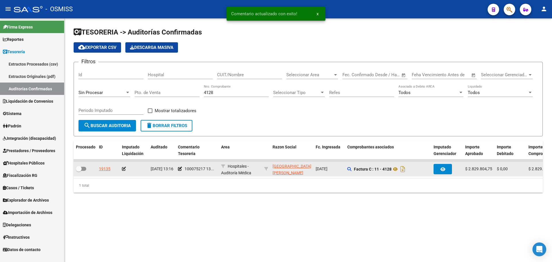
click at [121, 169] on datatable-body-cell at bounding box center [134, 169] width 29 height 14
click at [124, 169] on icon at bounding box center [124, 169] width 4 height 4
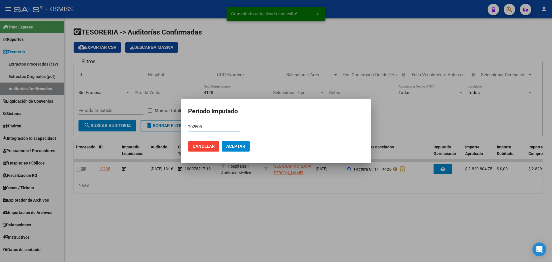
click at [237, 145] on span "Aceptar" at bounding box center [235, 146] width 19 height 5
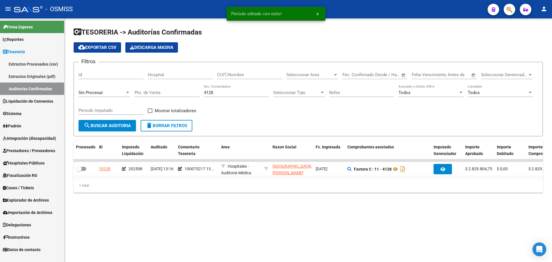
click at [72, 173] on div "TESORERIA -> Auditorías Confirmadas cloud_download Exportar CSV Descarga Masiva…" at bounding box center [307, 114] width 487 height 192
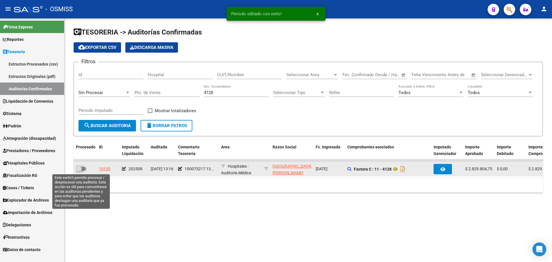
click at [83, 169] on span at bounding box center [81, 169] width 10 height 4
click at [79, 171] on input "checkbox" at bounding box center [78, 171] width 0 height 0
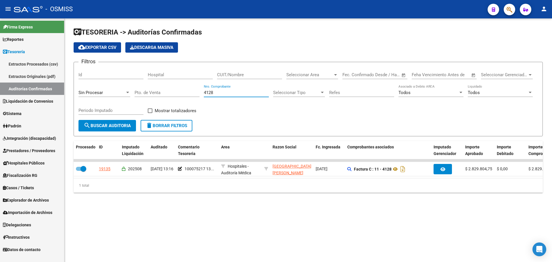
drag, startPoint x: 220, startPoint y: 93, endPoint x: 90, endPoint y: 88, distance: 130.2
click at [105, 88] on div "Filtros Id Hospital CUIT/Nombre Seleccionar Area Seleccionar Area Start date – …" at bounding box center [307, 93] width 459 height 53
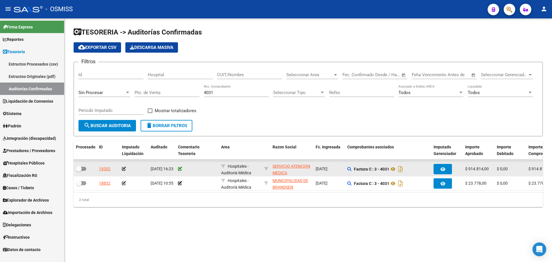
click at [181, 168] on icon at bounding box center [180, 169] width 4 height 4
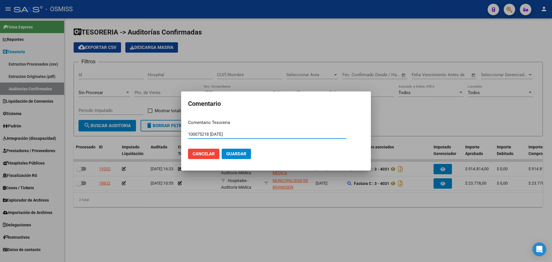
click at [233, 156] on span "Guardar" at bounding box center [236, 153] width 20 height 5
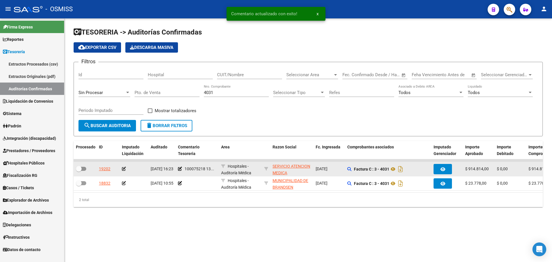
click at [123, 169] on icon at bounding box center [124, 169] width 4 height 4
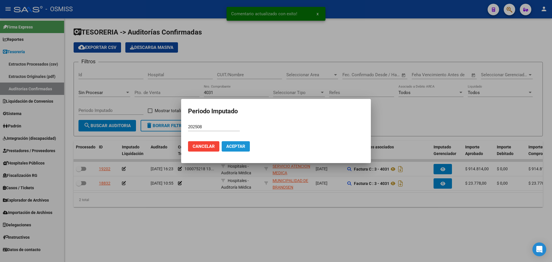
click at [235, 145] on span "Aceptar" at bounding box center [235, 146] width 19 height 5
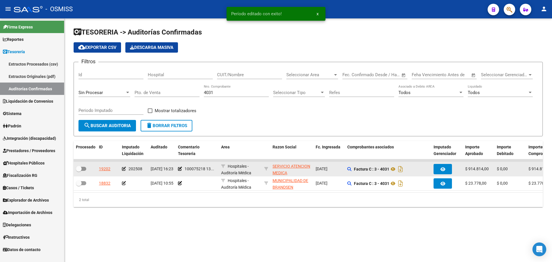
click at [82, 168] on span at bounding box center [81, 169] width 10 height 4
click at [79, 171] on input "checkbox" at bounding box center [78, 171] width 0 height 0
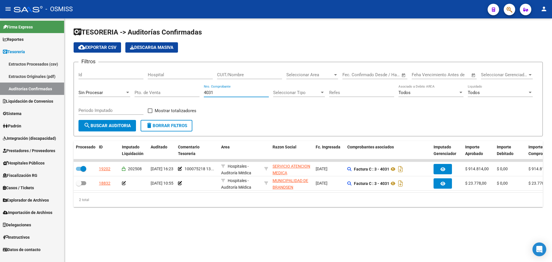
drag, startPoint x: 224, startPoint y: 95, endPoint x: 175, endPoint y: 95, distance: 48.8
click at [175, 95] on div "Filtros Id Hospital CUIT/Nombre Seleccionar Area Seleccionar Area Start date – …" at bounding box center [307, 93] width 459 height 53
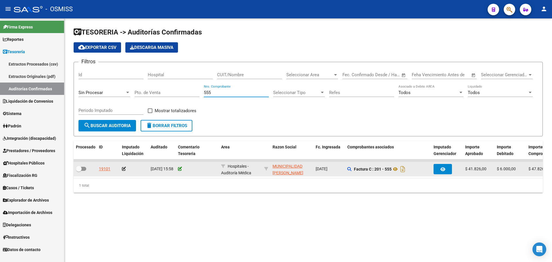
click at [178, 170] on icon at bounding box center [180, 169] width 4 height 4
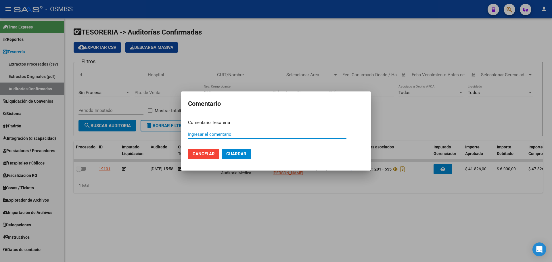
paste input "100075219"
click at [234, 154] on span "Guardar" at bounding box center [236, 153] width 20 height 5
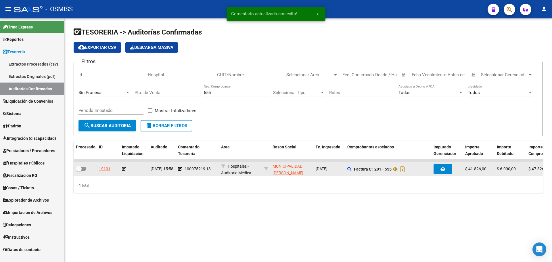
click at [124, 169] on icon at bounding box center [124, 169] width 4 height 4
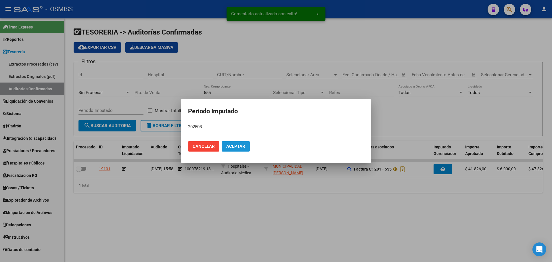
click at [247, 145] on button "Aceptar" at bounding box center [236, 146] width 28 height 10
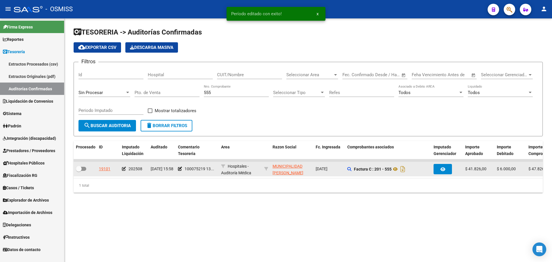
click at [87, 168] on div at bounding box center [85, 168] width 18 height 7
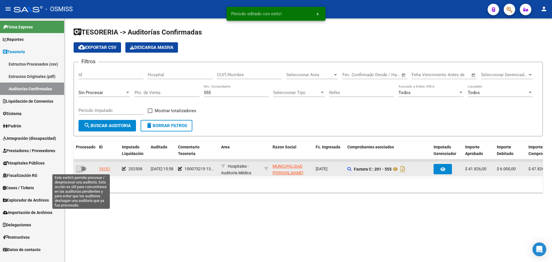
click at [85, 168] on span at bounding box center [81, 169] width 10 height 4
click at [79, 171] on input "checkbox" at bounding box center [78, 171] width 0 height 0
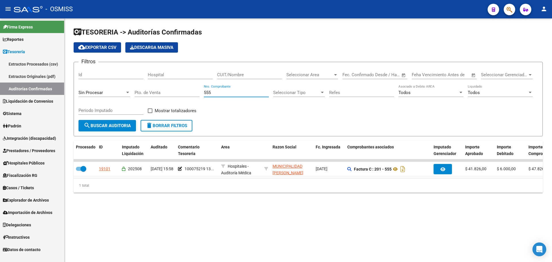
click at [222, 90] on input "555" at bounding box center [236, 92] width 65 height 5
drag, startPoint x: 223, startPoint y: 92, endPoint x: 103, endPoint y: 93, distance: 119.5
click at [118, 92] on div "Filtros Id Hospital CUIT/Nombre Seleccionar Area Seleccionar Area Start date – …" at bounding box center [307, 93] width 459 height 53
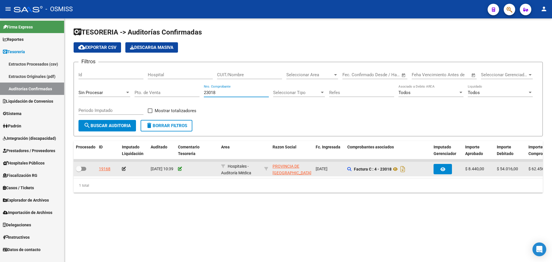
click at [181, 170] on icon at bounding box center [180, 169] width 4 height 4
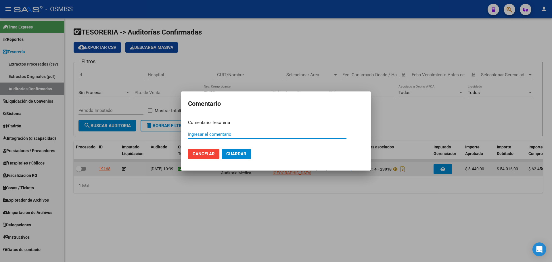
paste input "100075220"
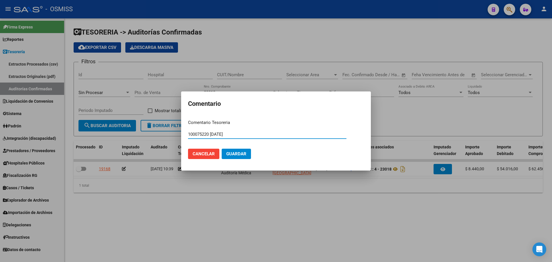
drag, startPoint x: 199, startPoint y: 132, endPoint x: 131, endPoint y: 132, distance: 67.8
click at [131, 132] on div "Comentario Comentario Tesoreria 100075220 13/08/2025 Ingresar el comentario Can…" at bounding box center [276, 131] width 552 height 262
click at [244, 157] on button "Guardar" at bounding box center [236, 154] width 29 height 10
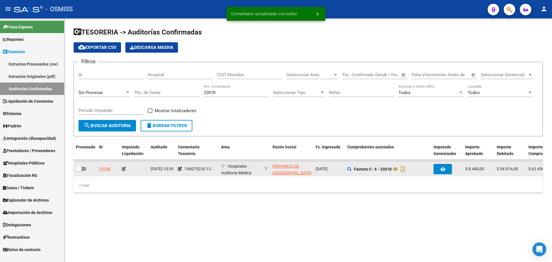
click at [123, 167] on icon at bounding box center [124, 169] width 4 height 4
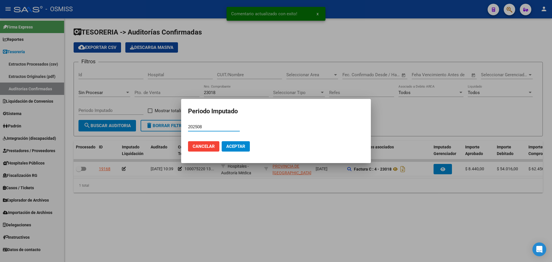
click at [244, 148] on span "Aceptar" at bounding box center [235, 146] width 19 height 5
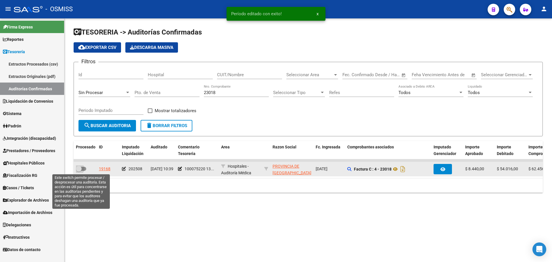
click at [84, 168] on span at bounding box center [81, 169] width 10 height 4
click at [79, 171] on input "checkbox" at bounding box center [78, 171] width 0 height 0
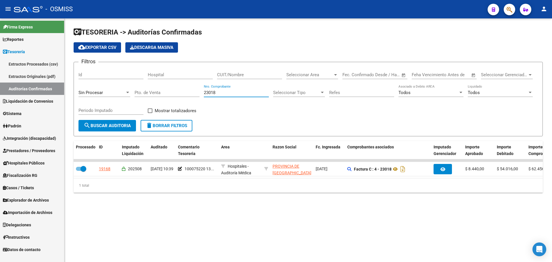
drag, startPoint x: 227, startPoint y: 93, endPoint x: 107, endPoint y: 86, distance: 120.0
click at [107, 86] on div "Filtros Id Hospital CUIT/Nombre Seleccionar Area Seleccionar Area Start date – …" at bounding box center [307, 93] width 459 height 53
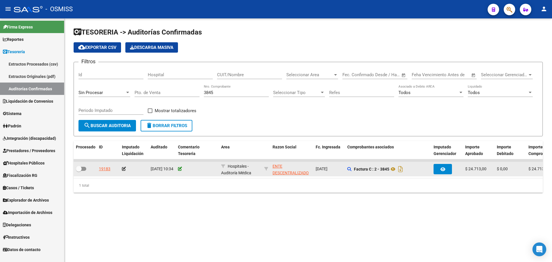
click at [180, 166] on div at bounding box center [197, 168] width 38 height 7
click at [180, 167] on icon at bounding box center [180, 169] width 4 height 4
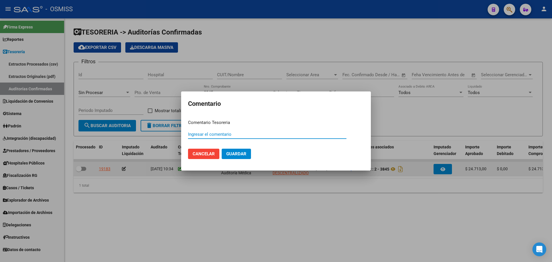
paste input "100075221"
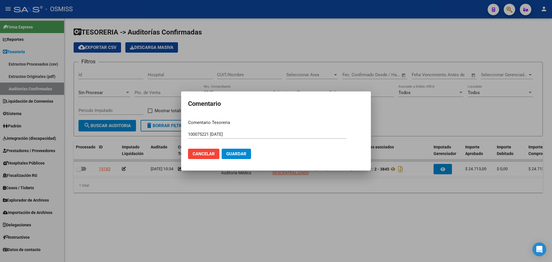
click at [243, 131] on div "100075221 13/08/2025 Ingresar el comentario" at bounding box center [267, 134] width 158 height 9
drag, startPoint x: 240, startPoint y: 134, endPoint x: 166, endPoint y: 121, distance: 75.5
click at [166, 121] on div "Comentario Comentario Tesoreria 100075221 13/08/2025 Ingresar el comentario Can…" at bounding box center [276, 131] width 552 height 262
click at [237, 151] on button "Guardar" at bounding box center [236, 154] width 29 height 10
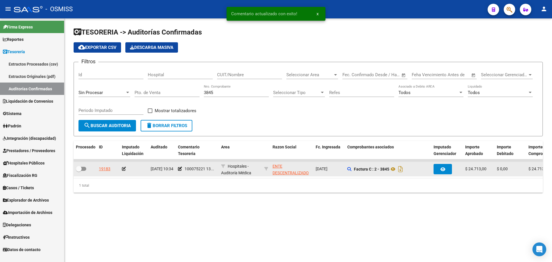
click at [123, 167] on icon at bounding box center [124, 169] width 4 height 4
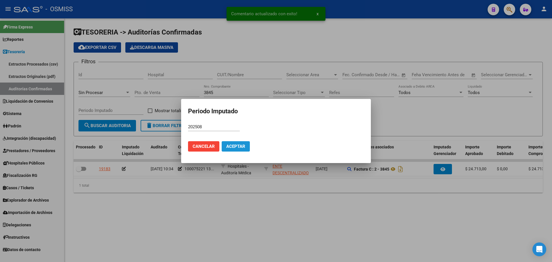
click at [234, 143] on button "Aceptar" at bounding box center [236, 146] width 28 height 10
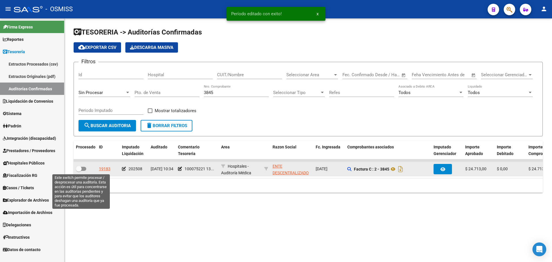
click at [79, 170] on span at bounding box center [79, 169] width 6 height 6
click at [79, 171] on input "checkbox" at bounding box center [78, 171] width 0 height 0
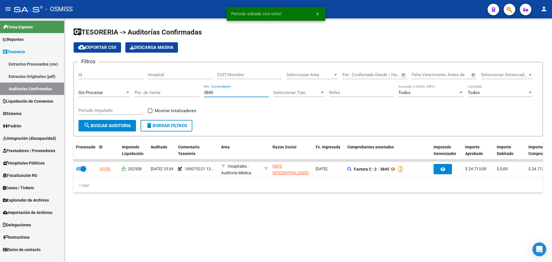
click at [228, 92] on input "3845" at bounding box center [236, 92] width 65 height 5
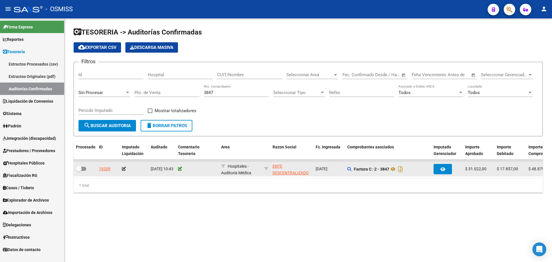
click at [179, 170] on icon at bounding box center [180, 169] width 4 height 4
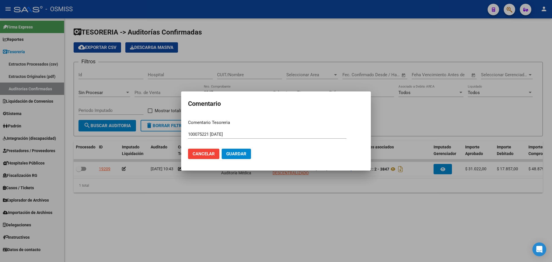
click at [251, 156] on mat-dialog-actions "Cancelar Guardar" at bounding box center [276, 154] width 176 height 20
click at [238, 151] on span "Guardar" at bounding box center [236, 153] width 20 height 5
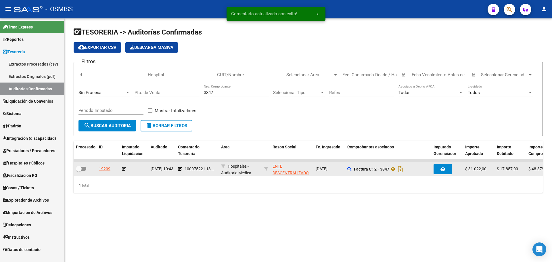
click at [124, 168] on icon at bounding box center [124, 169] width 4 height 4
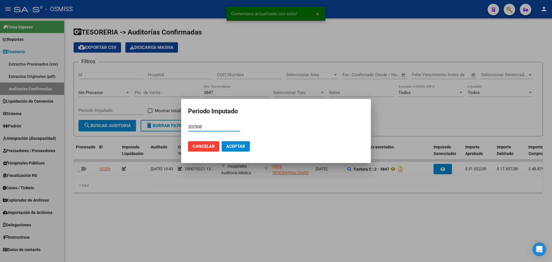
click at [240, 148] on span "Aceptar" at bounding box center [235, 146] width 19 height 5
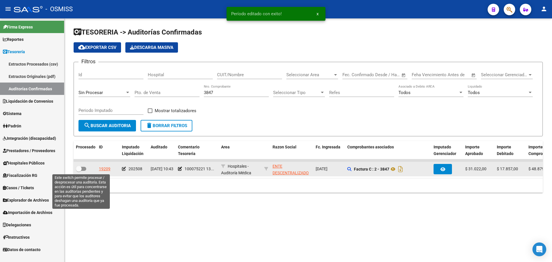
click at [84, 170] on span at bounding box center [81, 169] width 10 height 4
click at [79, 171] on input "checkbox" at bounding box center [78, 171] width 0 height 0
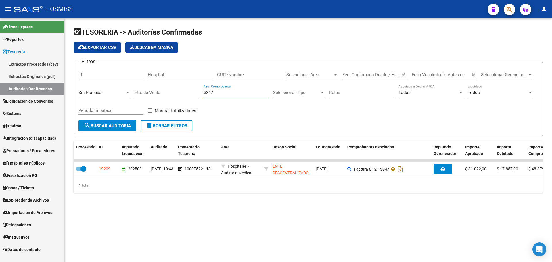
drag, startPoint x: 244, startPoint y: 93, endPoint x: 123, endPoint y: 91, distance: 121.3
click at [123, 91] on div "Filtros Id Hospital CUIT/Nombre Seleccionar Area Seleccionar Area Start date – …" at bounding box center [307, 93] width 459 height 53
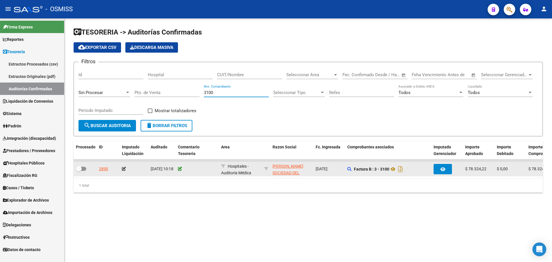
click at [180, 168] on icon at bounding box center [180, 169] width 4 height 4
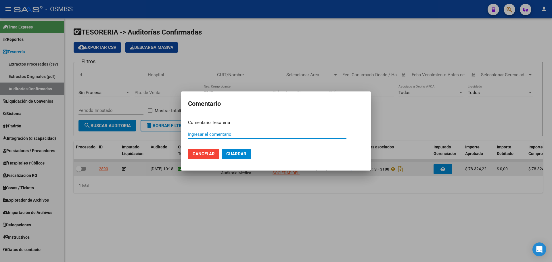
paste input "100075222"
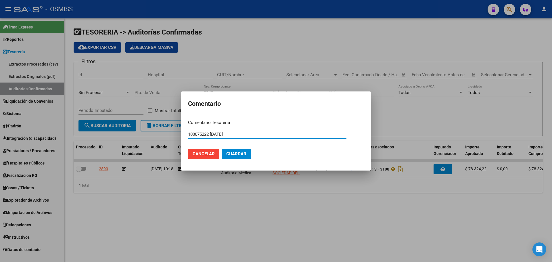
drag, startPoint x: 245, startPoint y: 136, endPoint x: 82, endPoint y: 131, distance: 162.4
click at [82, 131] on div "Comentario Comentario Tesoreria 100075222 13/08/2025 Ingresar el comentario Can…" at bounding box center [276, 131] width 552 height 262
click at [236, 150] on button "Guardar" at bounding box center [236, 154] width 29 height 10
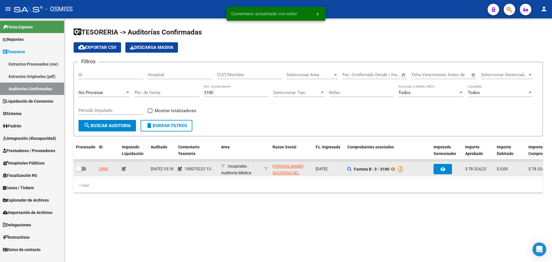
click at [124, 169] on icon at bounding box center [124, 169] width 4 height 4
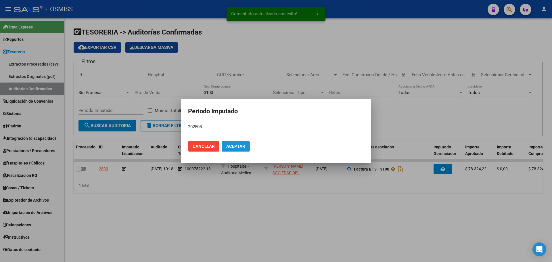
click at [236, 147] on span "Aceptar" at bounding box center [235, 146] width 19 height 5
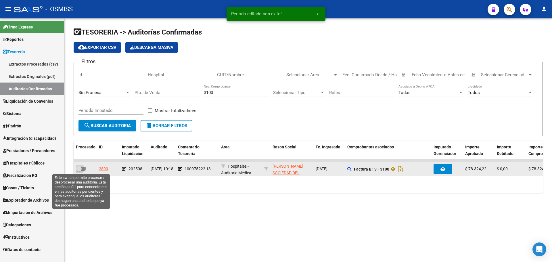
click at [82, 168] on span at bounding box center [81, 169] width 10 height 4
click at [79, 171] on input "checkbox" at bounding box center [78, 171] width 0 height 0
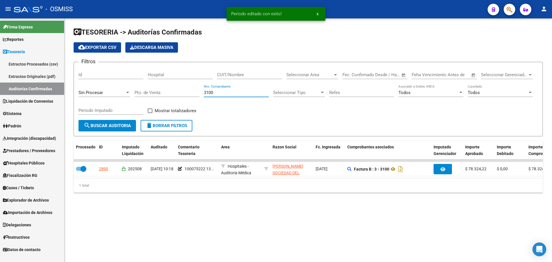
drag, startPoint x: 230, startPoint y: 94, endPoint x: 177, endPoint y: 94, distance: 53.7
click at [177, 94] on div "Filtros Id Hospital CUIT/Nombre Seleccionar Area Seleccionar Area Start date – …" at bounding box center [307, 93] width 459 height 53
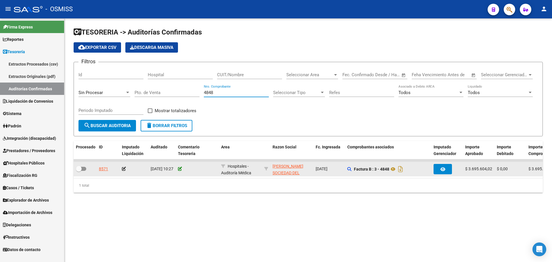
click at [179, 170] on icon at bounding box center [180, 169] width 4 height 4
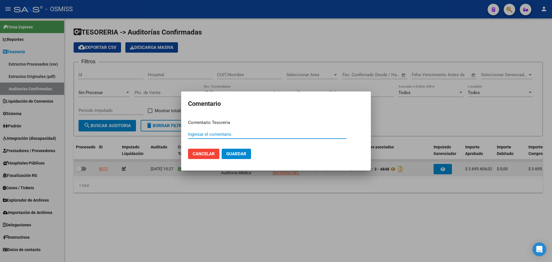
paste input "100075222 13/08/2025"
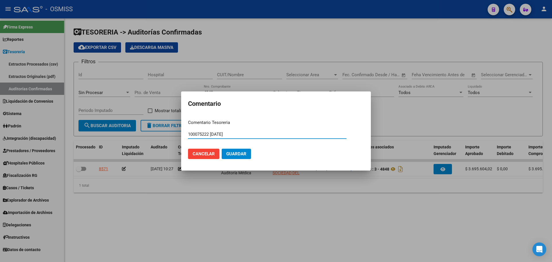
click at [237, 151] on span "Guardar" at bounding box center [236, 153] width 20 height 5
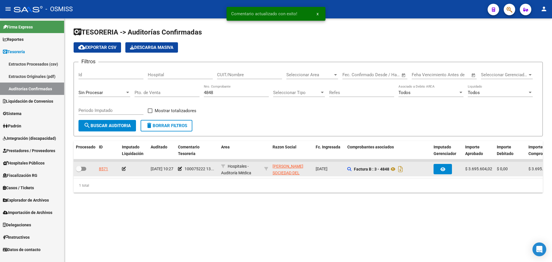
click at [124, 167] on icon at bounding box center [124, 169] width 4 height 4
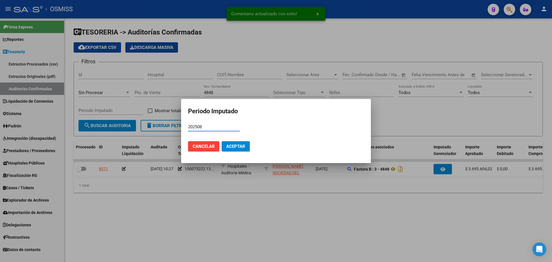
click at [243, 145] on span "Aceptar" at bounding box center [235, 146] width 19 height 5
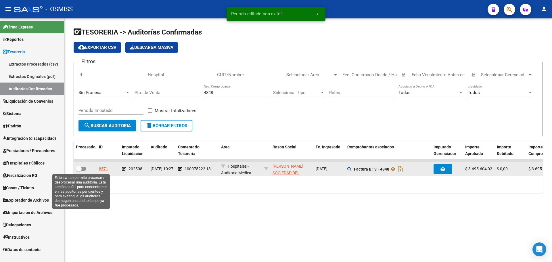
click at [85, 167] on span at bounding box center [81, 169] width 10 height 4
click at [79, 171] on input "checkbox" at bounding box center [78, 171] width 0 height 0
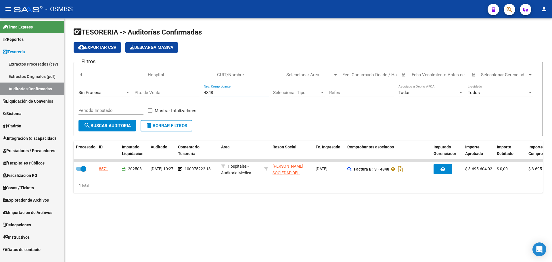
drag, startPoint x: 220, startPoint y: 93, endPoint x: 98, endPoint y: 90, distance: 121.6
click at [99, 91] on div "Filtros Id Hospital CUIT/Nombre Seleccionar Area Seleccionar Area Start date – …" at bounding box center [307, 93] width 459 height 53
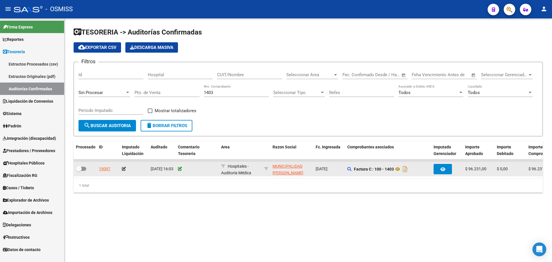
click at [180, 170] on icon at bounding box center [180, 169] width 4 height 4
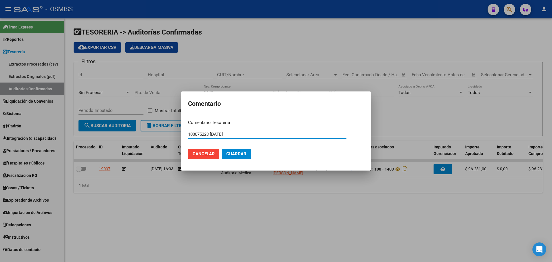
drag, startPoint x: 242, startPoint y: 135, endPoint x: 114, endPoint y: 131, distance: 127.6
click at [114, 131] on div "Comentario Comentario Tesoreria 100075223 13/08/2025 Ingresar el comentario Can…" at bounding box center [276, 131] width 552 height 262
click at [239, 152] on span "Guardar" at bounding box center [236, 153] width 20 height 5
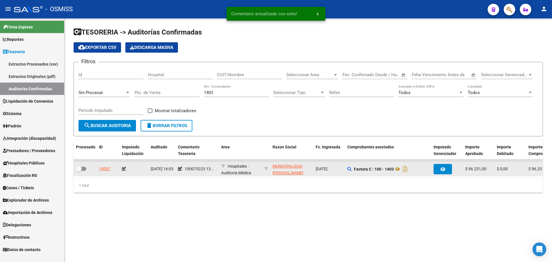
click at [124, 167] on icon at bounding box center [124, 169] width 4 height 4
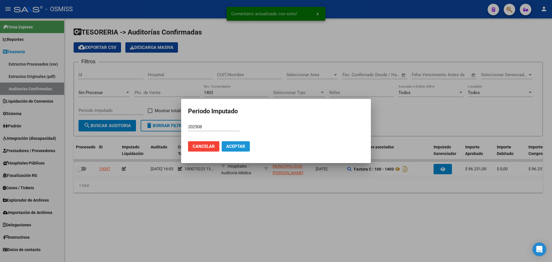
click at [230, 144] on span "Aceptar" at bounding box center [235, 146] width 19 height 5
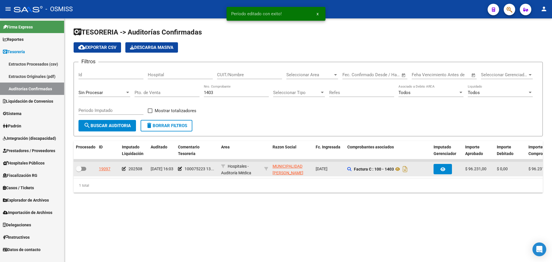
click at [88, 166] on div at bounding box center [85, 168] width 18 height 7
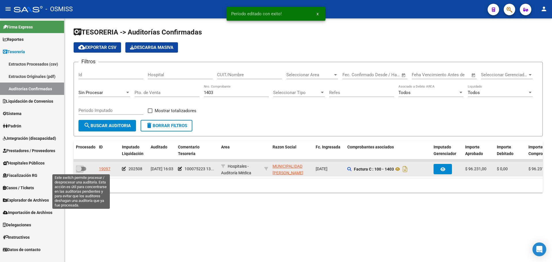
click at [86, 171] on label at bounding box center [81, 168] width 10 height 7
click at [79, 171] on input "checkbox" at bounding box center [78, 171] width 0 height 0
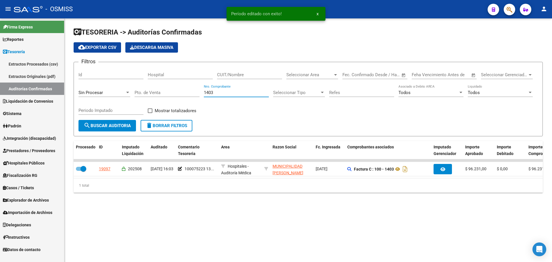
drag, startPoint x: 239, startPoint y: 92, endPoint x: 99, endPoint y: 90, distance: 139.6
click at [99, 90] on div "Filtros Id Hospital CUIT/Nombre Seleccionar Area Seleccionar Area Start date – …" at bounding box center [307, 93] width 459 height 53
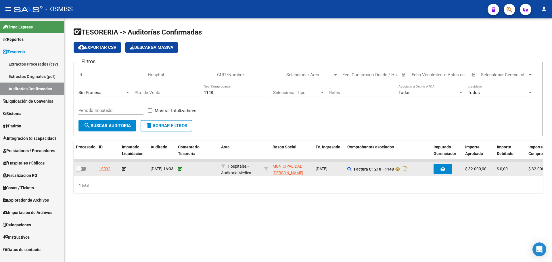
click at [180, 167] on icon at bounding box center [180, 169] width 4 height 4
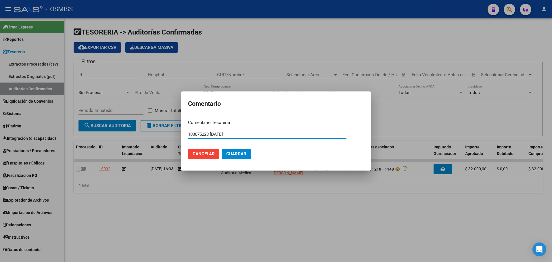
click at [236, 152] on span "Guardar" at bounding box center [236, 153] width 20 height 5
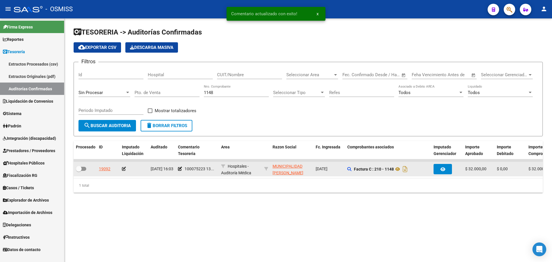
click at [125, 168] on icon at bounding box center [124, 169] width 4 height 4
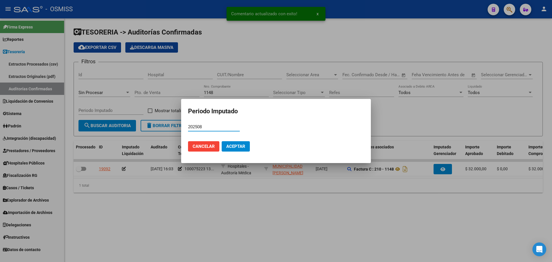
click at [251, 142] on mat-dialog-actions "Cancelar Aceptar" at bounding box center [276, 146] width 176 height 20
click at [238, 144] on span "Aceptar" at bounding box center [235, 146] width 19 height 5
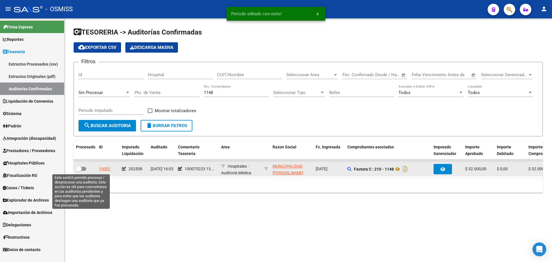
click at [85, 169] on span at bounding box center [81, 169] width 10 height 4
click at [79, 171] on input "checkbox" at bounding box center [78, 171] width 0 height 0
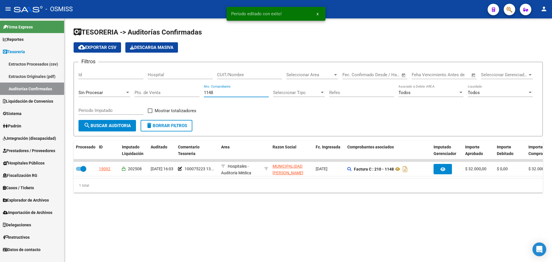
drag, startPoint x: 251, startPoint y: 92, endPoint x: 138, endPoint y: 94, distance: 112.6
click at [140, 93] on div "Filtros Id Hospital CUIT/Nombre Seleccionar Area Seleccionar Area Start date – …" at bounding box center [307, 93] width 459 height 53
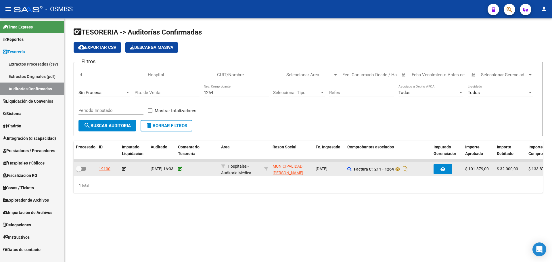
click at [181, 168] on icon at bounding box center [180, 169] width 4 height 4
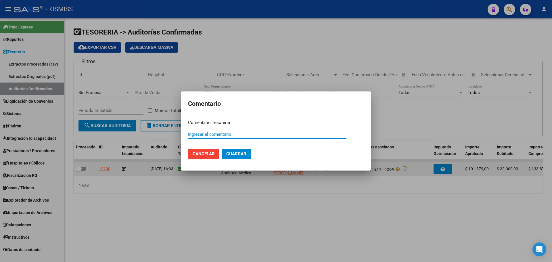
paste input "100075223 13/08/2025"
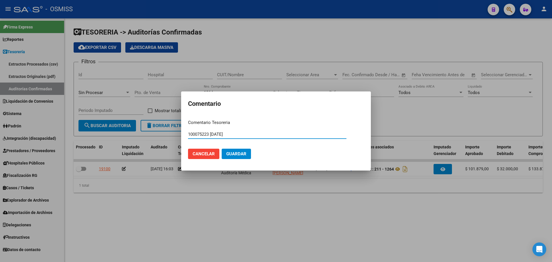
click at [239, 147] on mat-dialog-actions "Cancelar Guardar" at bounding box center [276, 154] width 176 height 20
click at [239, 151] on button "Guardar" at bounding box center [236, 154] width 29 height 10
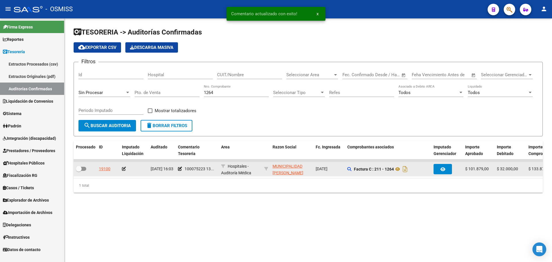
click at [124, 167] on icon at bounding box center [124, 169] width 4 height 4
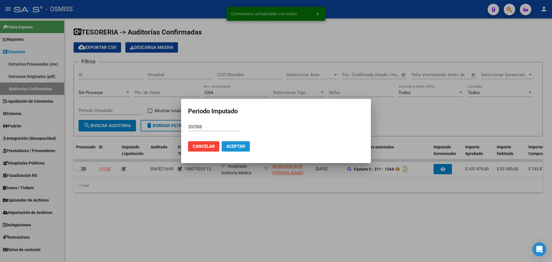
click at [234, 146] on span "Aceptar" at bounding box center [235, 146] width 19 height 5
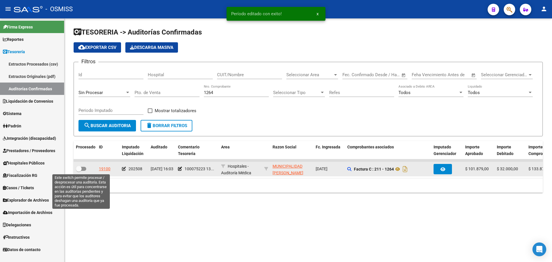
click at [81, 172] on label at bounding box center [81, 168] width 10 height 7
click at [79, 171] on input "checkbox" at bounding box center [78, 171] width 0 height 0
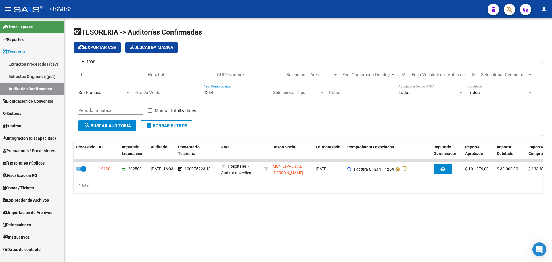
drag, startPoint x: 224, startPoint y: 94, endPoint x: 0, endPoint y: 95, distance: 224.4
click at [27, 89] on mat-sidenav-container "Firma Express Reportes Ingresos Percibidos Análisis de todos los conceptos (his…" at bounding box center [276, 139] width 552 height 243
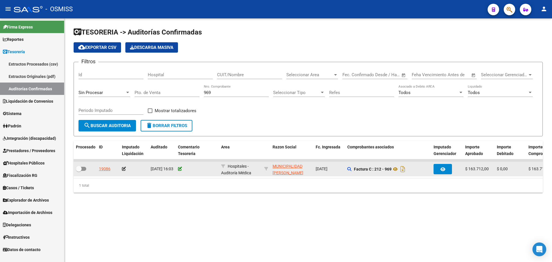
click at [180, 167] on icon at bounding box center [180, 169] width 4 height 4
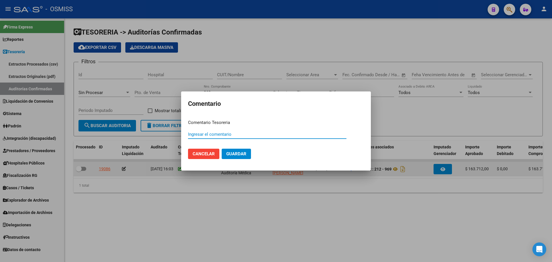
paste input "100075223 13/08/2025"
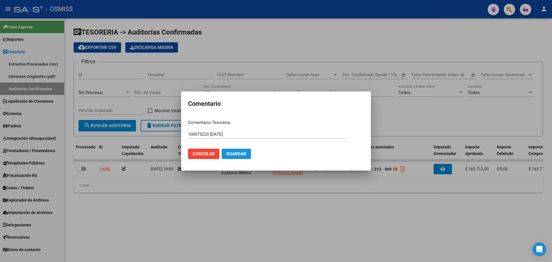
click at [231, 155] on span "Guardar" at bounding box center [236, 153] width 20 height 5
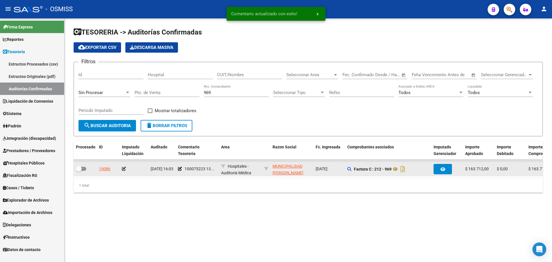
click at [124, 169] on icon at bounding box center [124, 169] width 4 height 4
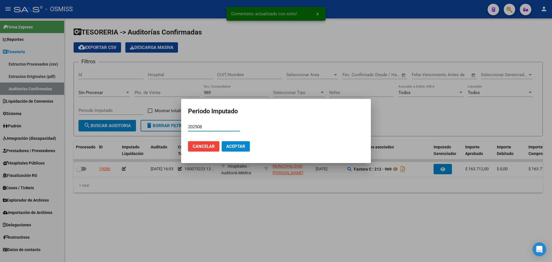
click at [240, 149] on button "Aceptar" at bounding box center [236, 146] width 28 height 10
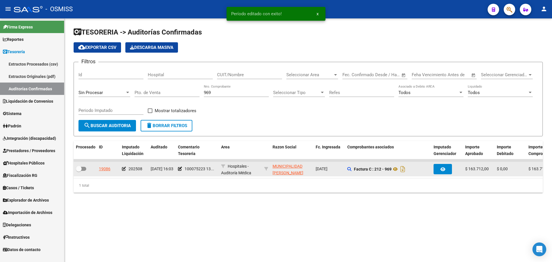
click at [86, 170] on label at bounding box center [81, 168] width 10 height 7
click at [79, 171] on input "checkbox" at bounding box center [78, 171] width 0 height 0
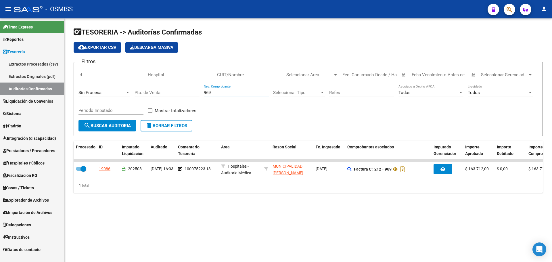
drag, startPoint x: 236, startPoint y: 91, endPoint x: 109, endPoint y: 80, distance: 128.0
click at [113, 78] on div "Filtros Id Hospital CUIT/Nombre Seleccionar Area Seleccionar Area Start date – …" at bounding box center [307, 93] width 459 height 53
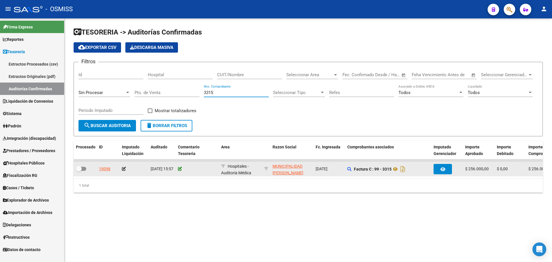
click at [179, 168] on icon at bounding box center [180, 169] width 4 height 4
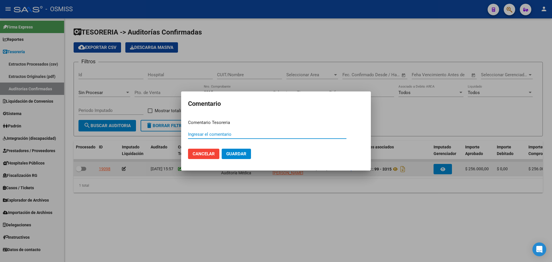
paste input "100075224"
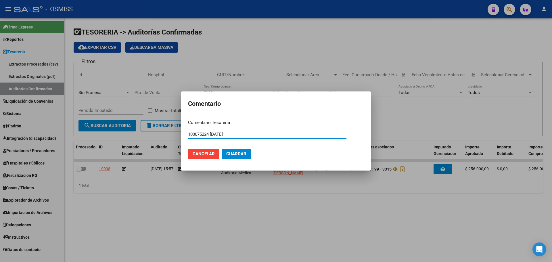
drag, startPoint x: 247, startPoint y: 155, endPoint x: 242, endPoint y: 154, distance: 5.2
click at [246, 155] on button "Guardar" at bounding box center [236, 154] width 29 height 10
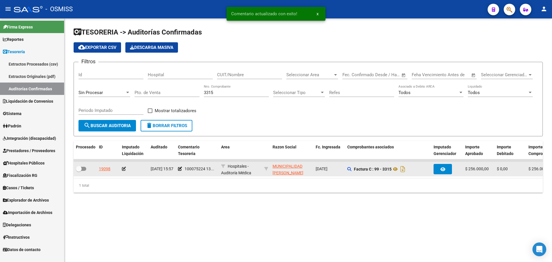
click at [123, 168] on icon at bounding box center [124, 169] width 4 height 4
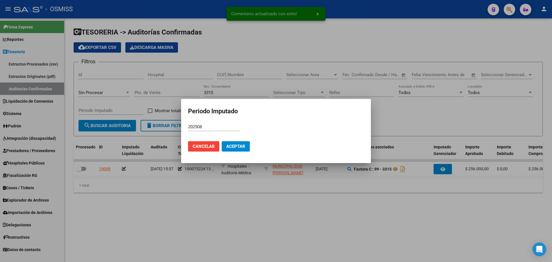
click at [252, 146] on mat-dialog-actions "Cancelar Aceptar" at bounding box center [276, 146] width 176 height 20
click at [236, 145] on span "Aceptar" at bounding box center [235, 146] width 19 height 5
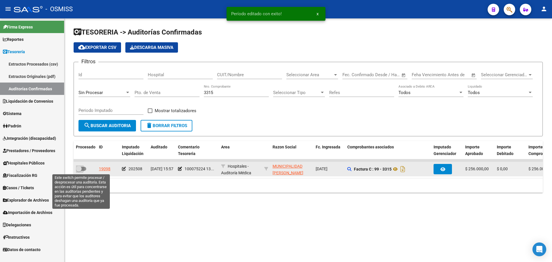
click at [84, 167] on span at bounding box center [81, 169] width 10 height 4
click at [79, 171] on input "checkbox" at bounding box center [78, 171] width 0 height 0
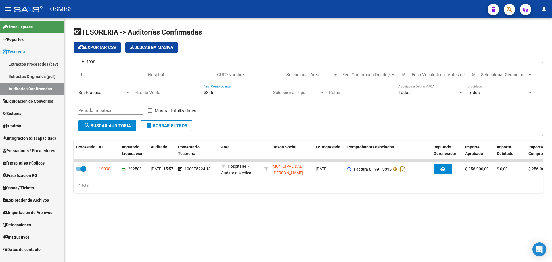
drag, startPoint x: 226, startPoint y: 93, endPoint x: 113, endPoint y: 92, distance: 112.3
click at [113, 92] on div "Filtros Id Hospital CUIT/Nombre Seleccionar Area Seleccionar Area Start date – …" at bounding box center [307, 93] width 459 height 53
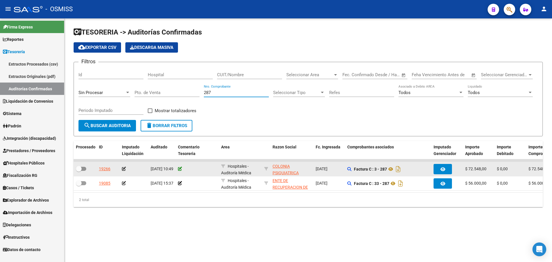
click at [180, 168] on icon at bounding box center [180, 169] width 4 height 4
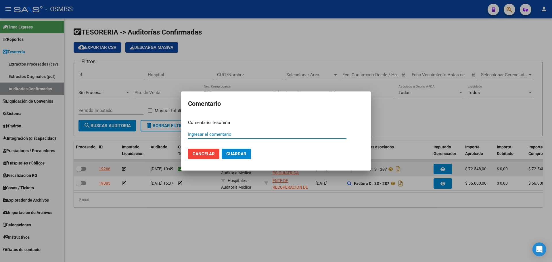
paste input "100075225"
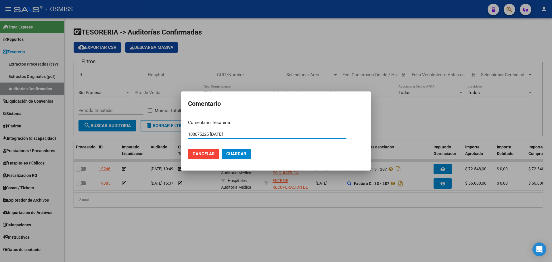
click at [237, 153] on span "Guardar" at bounding box center [236, 153] width 20 height 5
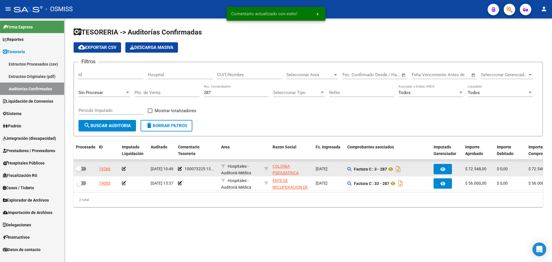
click at [124, 167] on icon at bounding box center [124, 169] width 4 height 4
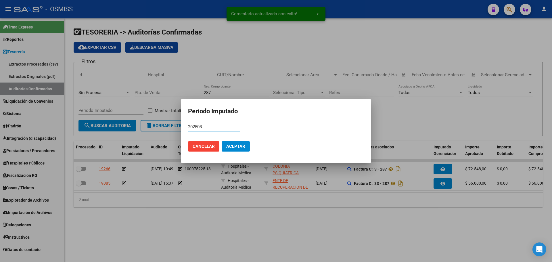
click at [235, 149] on button "Aceptar" at bounding box center [236, 146] width 28 height 10
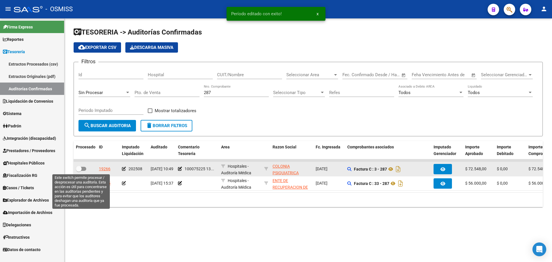
click at [81, 168] on span at bounding box center [79, 169] width 6 height 6
click at [79, 171] on input "checkbox" at bounding box center [78, 171] width 0 height 0
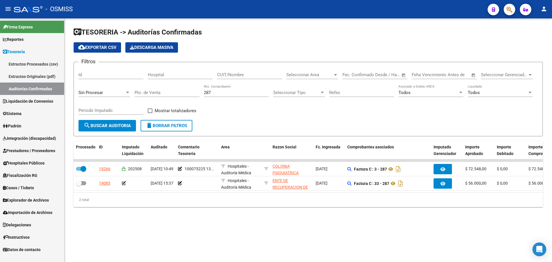
drag, startPoint x: 219, startPoint y: 93, endPoint x: 67, endPoint y: 95, distance: 152.3
click at [69, 93] on div "TESORERIA -> Auditorías Confirmadas cloud_download Exportar CSV Descarga Masiva…" at bounding box center [307, 121] width 487 height 207
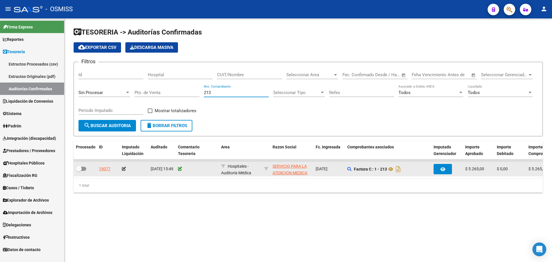
click at [178, 170] on icon at bounding box center [180, 169] width 4 height 4
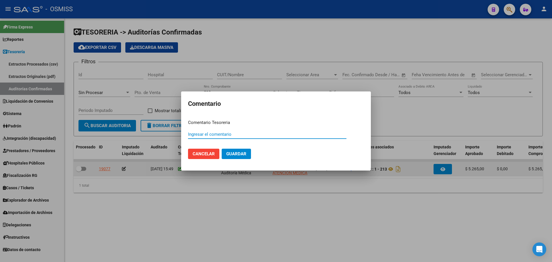
paste input "100075226"
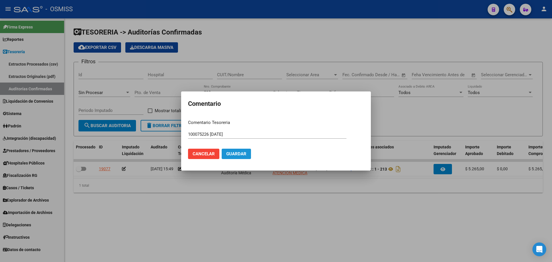
click at [234, 154] on span "Guardar" at bounding box center [236, 153] width 20 height 5
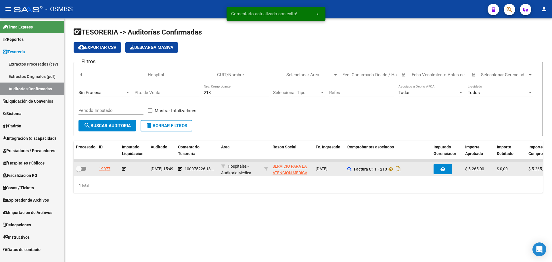
click at [125, 170] on icon at bounding box center [124, 169] width 4 height 4
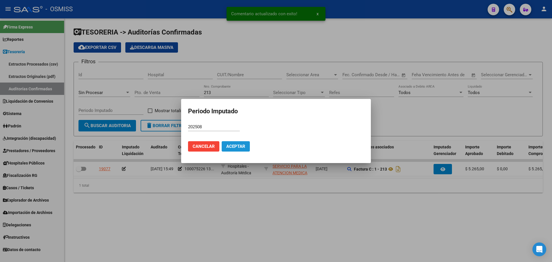
click at [239, 144] on span "Aceptar" at bounding box center [235, 146] width 19 height 5
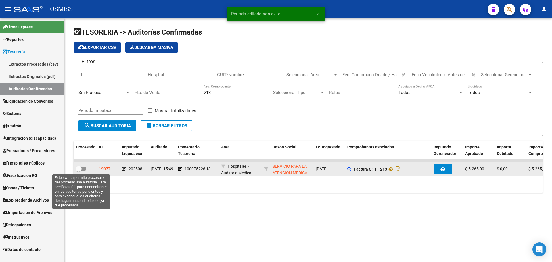
click at [84, 169] on span at bounding box center [81, 169] width 10 height 4
click at [79, 171] on input "checkbox" at bounding box center [78, 171] width 0 height 0
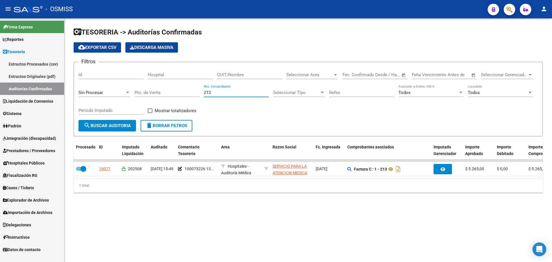
drag, startPoint x: 222, startPoint y: 95, endPoint x: 146, endPoint y: 95, distance: 76.1
click at [147, 94] on div "Filtros Id Hospital CUIT/Nombre Seleccionar Area Seleccionar Area Start date – …" at bounding box center [307, 93] width 459 height 53
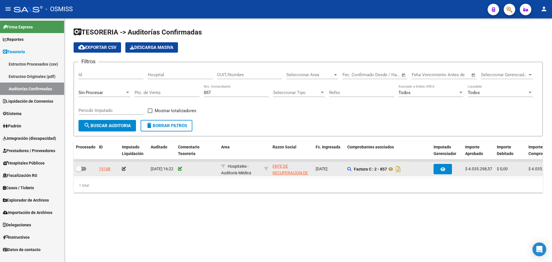
click at [179, 168] on icon at bounding box center [180, 169] width 4 height 4
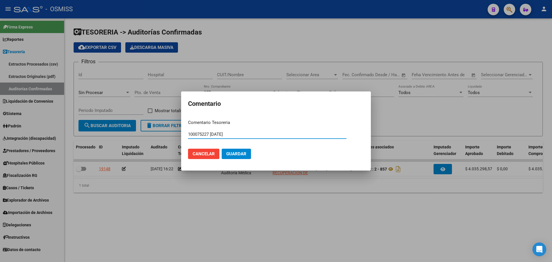
click at [248, 155] on button "Guardar" at bounding box center [236, 154] width 29 height 10
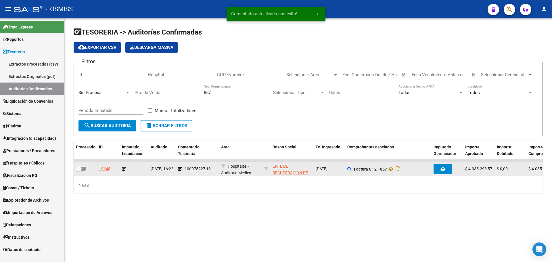
click at [123, 168] on icon at bounding box center [124, 169] width 4 height 4
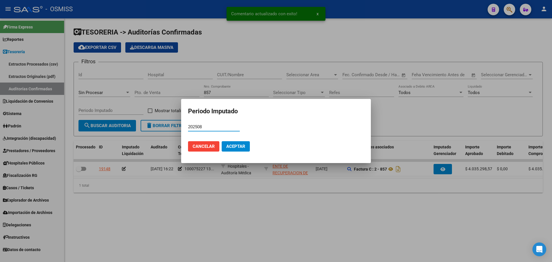
click at [236, 151] on button "Aceptar" at bounding box center [236, 146] width 28 height 10
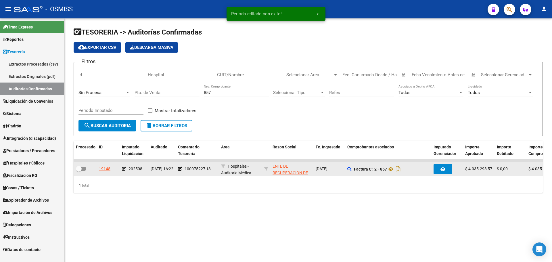
click at [85, 166] on div at bounding box center [85, 168] width 18 height 7
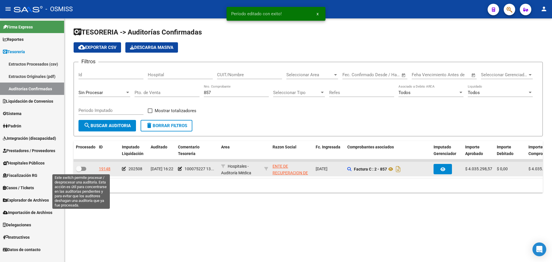
click at [84, 167] on span at bounding box center [81, 169] width 10 height 4
click at [79, 171] on input "checkbox" at bounding box center [78, 171] width 0 height 0
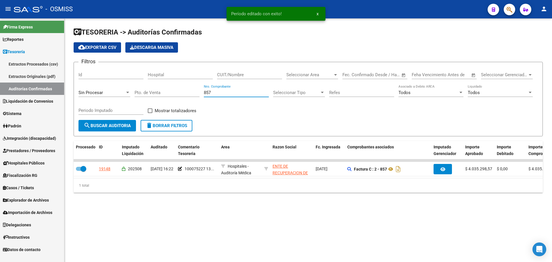
drag, startPoint x: 240, startPoint y: 90, endPoint x: 48, endPoint y: 101, distance: 191.9
click at [54, 97] on mat-sidenav-container "Firma Express Reportes Ingresos Percibidos Análisis de todos los conceptos (his…" at bounding box center [276, 139] width 552 height 243
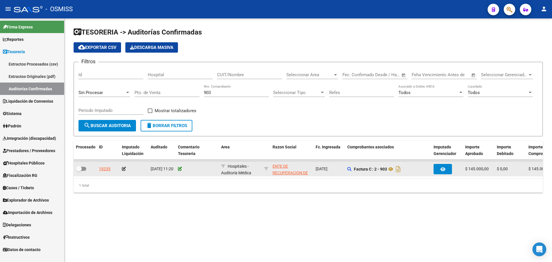
click at [179, 170] on icon at bounding box center [180, 169] width 4 height 4
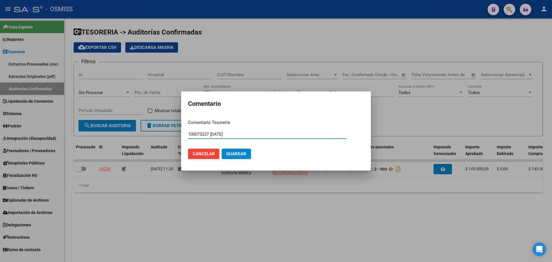
drag, startPoint x: 239, startPoint y: 132, endPoint x: 139, endPoint y: 132, distance: 99.7
click at [139, 132] on div "Comentario Comentario Tesoreria 100075227 13/08/2025 Ingresar el comentario Can…" at bounding box center [276, 131] width 552 height 262
click at [229, 157] on button "Guardar" at bounding box center [236, 154] width 29 height 10
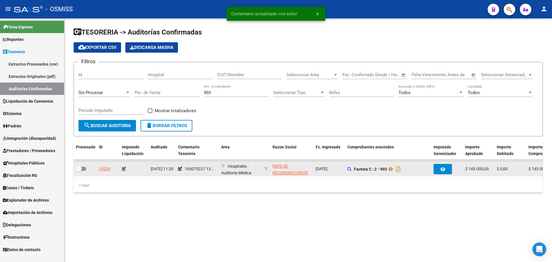
click at [124, 169] on icon at bounding box center [124, 169] width 4 height 4
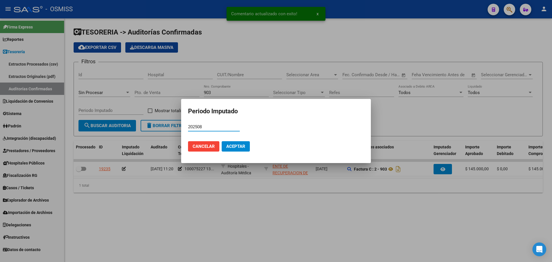
click at [239, 148] on span "Aceptar" at bounding box center [235, 146] width 19 height 5
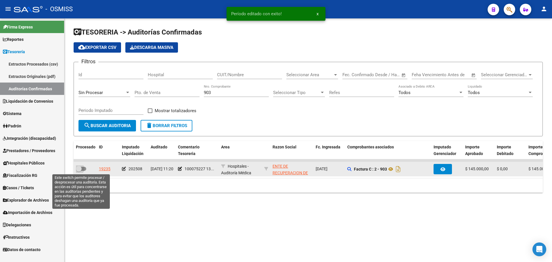
click at [85, 167] on span at bounding box center [81, 169] width 10 height 4
click at [79, 171] on input "checkbox" at bounding box center [78, 171] width 0 height 0
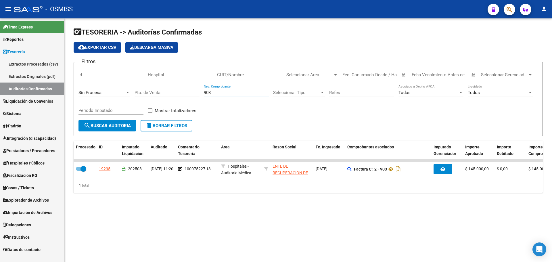
drag, startPoint x: 241, startPoint y: 95, endPoint x: 93, endPoint y: 93, distance: 148.0
click at [93, 93] on div "Filtros Id Hospital CUIT/Nombre Seleccionar Area Seleccionar Area Start date – …" at bounding box center [307, 93] width 459 height 53
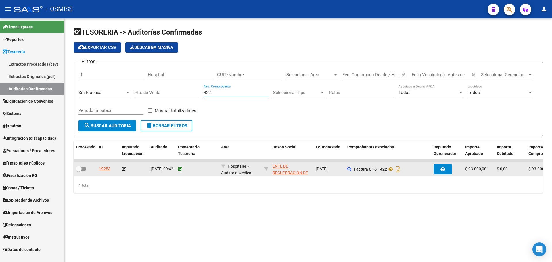
click at [179, 169] on icon at bounding box center [180, 169] width 4 height 4
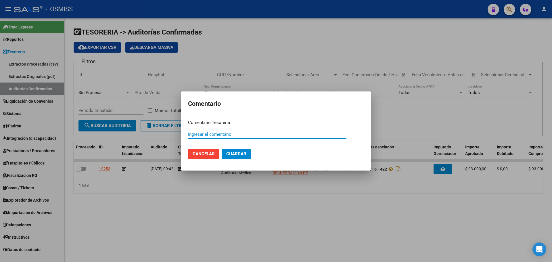
paste input "100075227 13/08/2025"
click at [238, 155] on span "Guardar" at bounding box center [236, 153] width 20 height 5
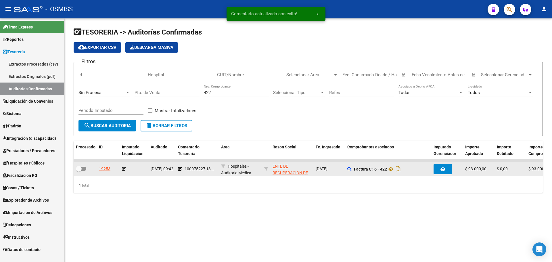
click at [122, 168] on icon at bounding box center [124, 169] width 4 height 4
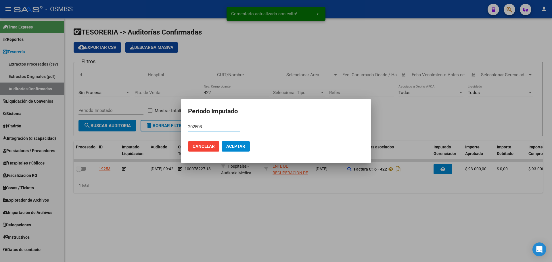
click at [238, 149] on button "Aceptar" at bounding box center [236, 146] width 28 height 10
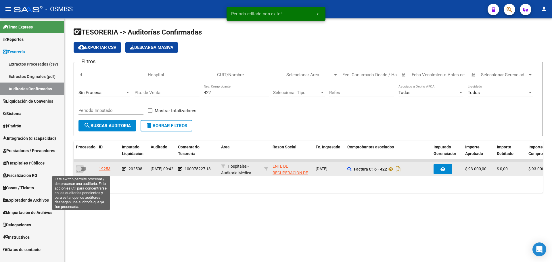
click at [79, 169] on span at bounding box center [79, 169] width 6 height 6
click at [79, 171] on input "checkbox" at bounding box center [78, 171] width 0 height 0
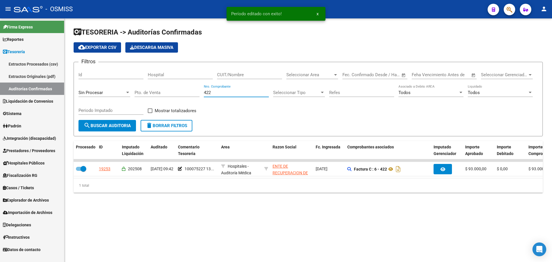
drag, startPoint x: 256, startPoint y: 91, endPoint x: 94, endPoint y: 96, distance: 162.4
click at [106, 93] on div "Filtros Id Hospital CUIT/Nombre Seleccionar Area Seleccionar Area Start date – …" at bounding box center [307, 93] width 459 height 53
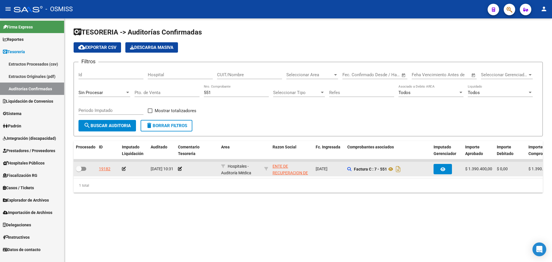
click at [178, 168] on datatable-body-cell at bounding box center [197, 169] width 43 height 14
click at [180, 168] on icon at bounding box center [180, 169] width 4 height 4
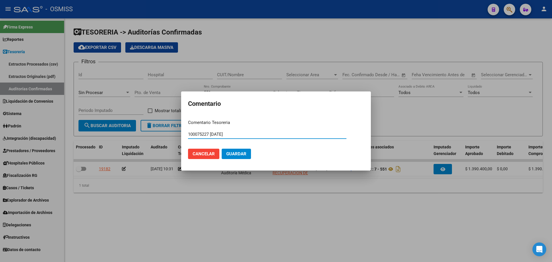
click at [233, 151] on button "Guardar" at bounding box center [236, 154] width 29 height 10
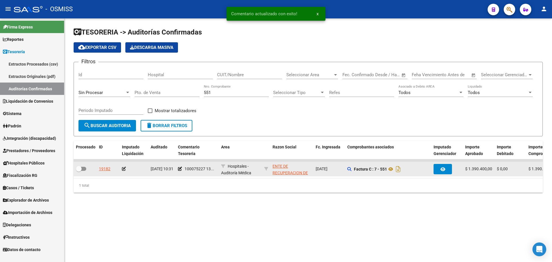
click at [124, 167] on icon at bounding box center [124, 169] width 4 height 4
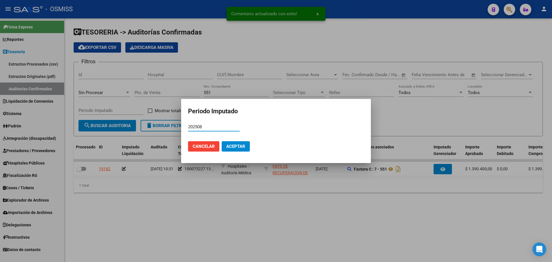
click at [239, 149] on button "Aceptar" at bounding box center [236, 146] width 28 height 10
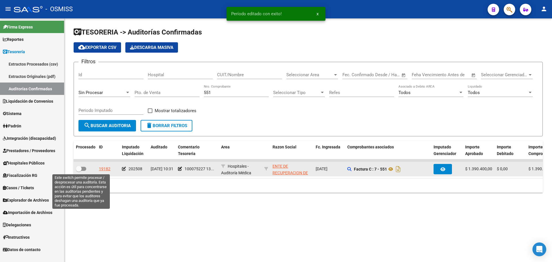
click at [80, 168] on span at bounding box center [79, 169] width 6 height 6
click at [79, 171] on input "checkbox" at bounding box center [78, 171] width 0 height 0
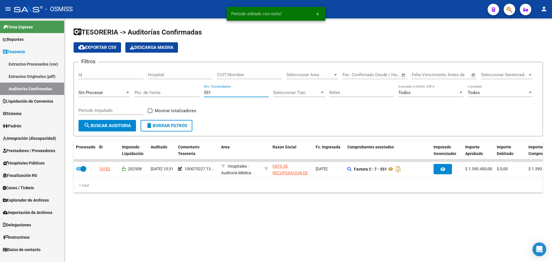
drag, startPoint x: 232, startPoint y: 92, endPoint x: 114, endPoint y: 92, distance: 117.2
click at [116, 92] on div "Filtros Id Hospital CUIT/Nombre Seleccionar Area Seleccionar Area Start date – …" at bounding box center [307, 93] width 459 height 53
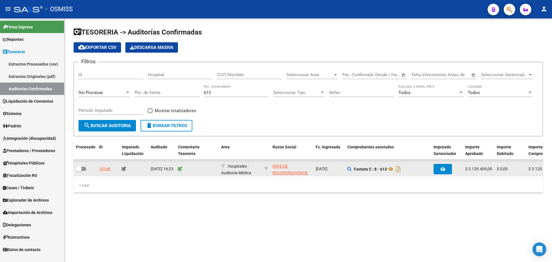
click at [180, 169] on icon at bounding box center [180, 169] width 4 height 4
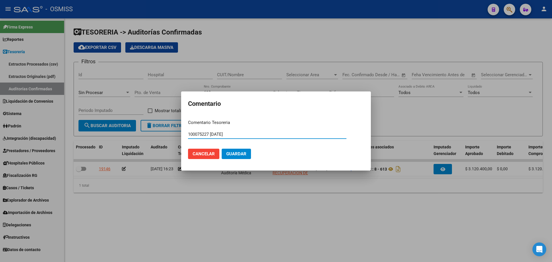
click at [241, 152] on span "Guardar" at bounding box center [236, 153] width 20 height 5
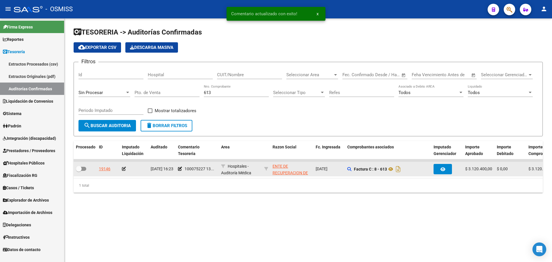
click at [126, 168] on icon at bounding box center [124, 169] width 4 height 4
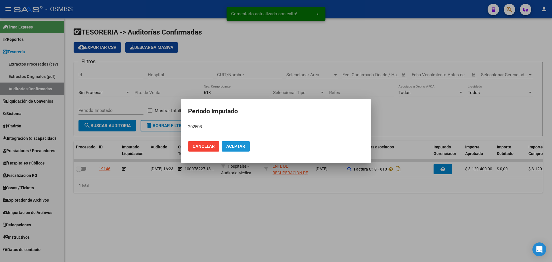
click at [227, 149] on button "Aceptar" at bounding box center [236, 146] width 28 height 10
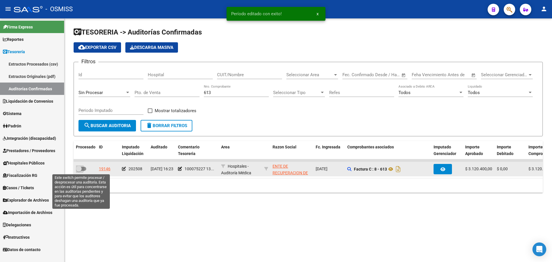
click at [82, 168] on span at bounding box center [81, 169] width 10 height 4
click at [79, 171] on input "checkbox" at bounding box center [78, 171] width 0 height 0
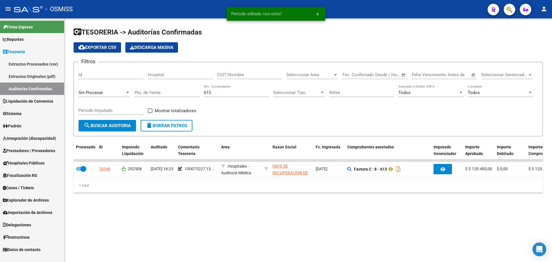
click at [217, 96] on div "613 Nro. Comprobante" at bounding box center [236, 90] width 65 height 12
drag, startPoint x: 228, startPoint y: 93, endPoint x: 152, endPoint y: 94, distance: 75.6
click at [152, 94] on div "Filtros Id Hospital CUIT/Nombre Seleccionar Area Seleccionar Area Start date – …" at bounding box center [307, 93] width 459 height 53
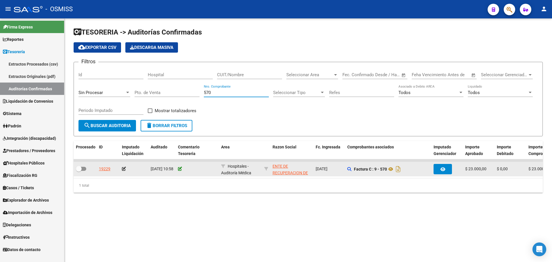
click at [179, 169] on icon at bounding box center [180, 169] width 4 height 4
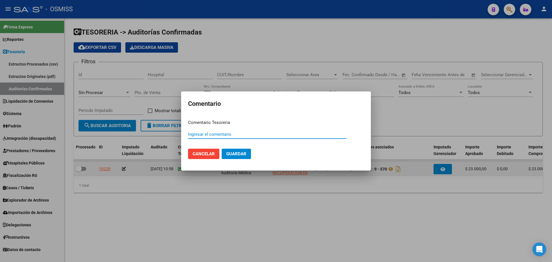
paste input "100075227 13/08/2025"
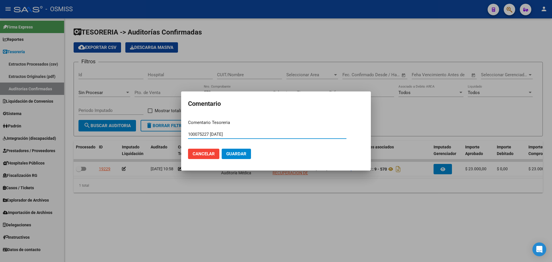
click at [240, 154] on span "Guardar" at bounding box center [236, 153] width 20 height 5
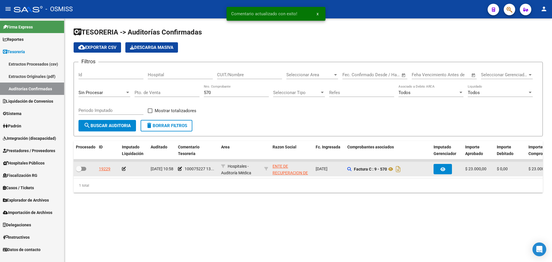
click at [124, 167] on icon at bounding box center [124, 169] width 4 height 4
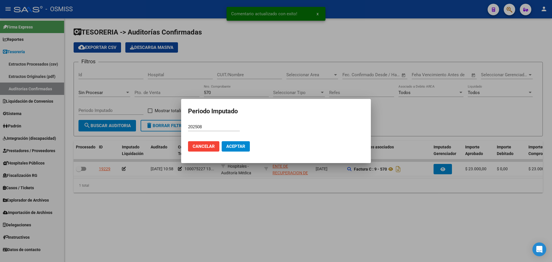
click at [220, 149] on mat-dialog-actions "Cancelar Aceptar" at bounding box center [276, 146] width 176 height 20
click at [231, 146] on span "Aceptar" at bounding box center [235, 146] width 19 height 5
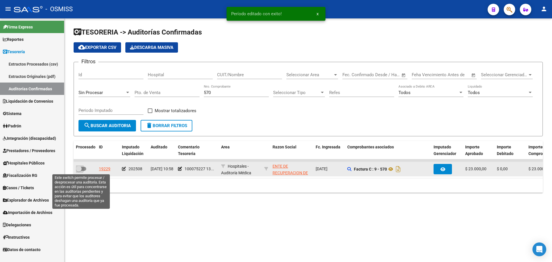
click at [84, 170] on span at bounding box center [81, 169] width 10 height 4
click at [79, 171] on input "checkbox" at bounding box center [78, 171] width 0 height 0
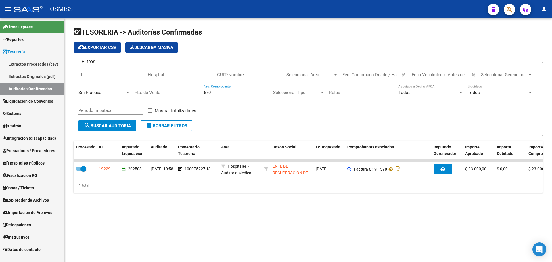
drag, startPoint x: 229, startPoint y: 93, endPoint x: 167, endPoint y: 87, distance: 62.0
click at [167, 87] on div "Filtros Id Hospital CUIT/Nombre Seleccionar Area Seleccionar Area Start date – …" at bounding box center [307, 93] width 459 height 53
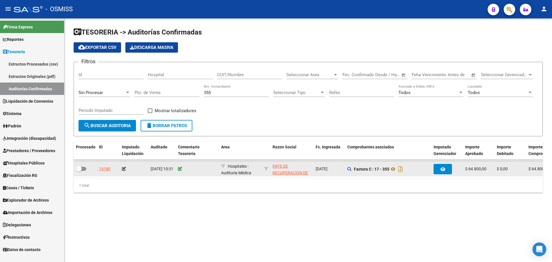
click at [181, 169] on icon at bounding box center [180, 169] width 4 height 4
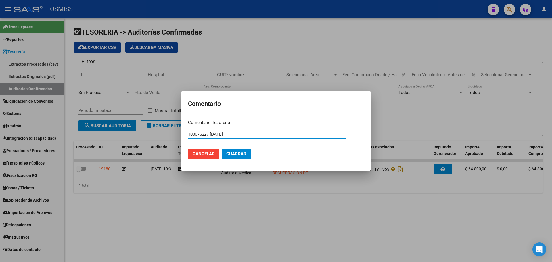
click at [234, 157] on button "Guardar" at bounding box center [236, 154] width 29 height 10
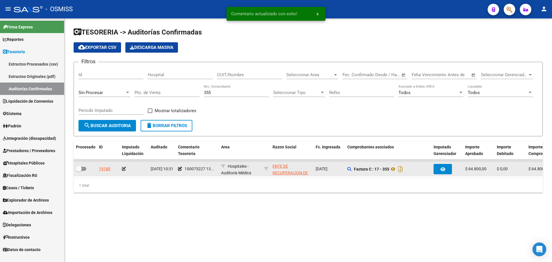
click at [122, 169] on icon at bounding box center [124, 169] width 4 height 4
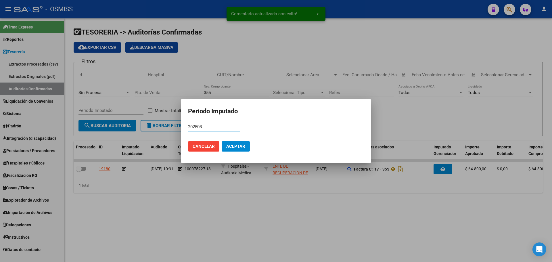
click at [242, 148] on span "Aceptar" at bounding box center [235, 146] width 19 height 5
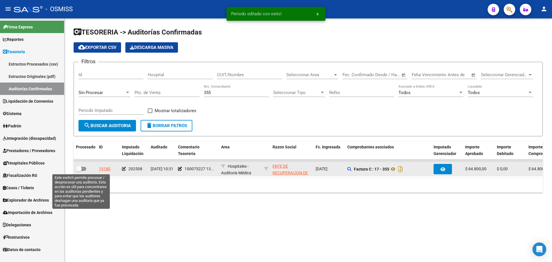
click at [85, 170] on label at bounding box center [81, 168] width 10 height 7
click at [79, 171] on input "checkbox" at bounding box center [78, 171] width 0 height 0
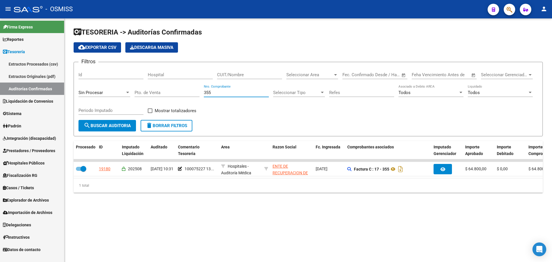
drag, startPoint x: 227, startPoint y: 92, endPoint x: 136, endPoint y: 91, distance: 90.8
click at [136, 91] on div "Filtros Id Hospital CUIT/Nombre Seleccionar Area Seleccionar Area Start date – …" at bounding box center [307, 93] width 459 height 53
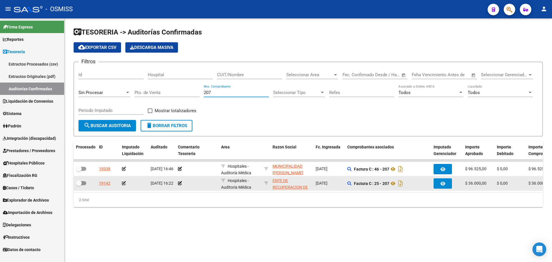
click at [182, 181] on div at bounding box center [197, 183] width 38 height 7
click at [181, 183] on icon at bounding box center [180, 183] width 4 height 4
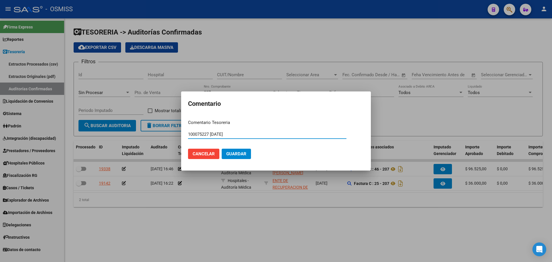
click at [247, 153] on button "Guardar" at bounding box center [236, 154] width 29 height 10
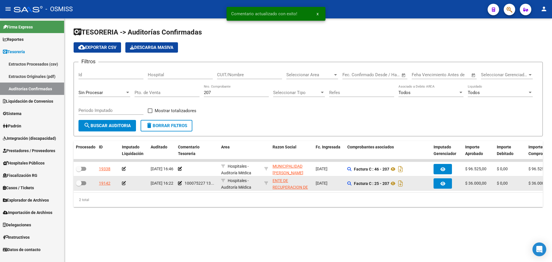
click at [124, 183] on icon at bounding box center [124, 183] width 4 height 4
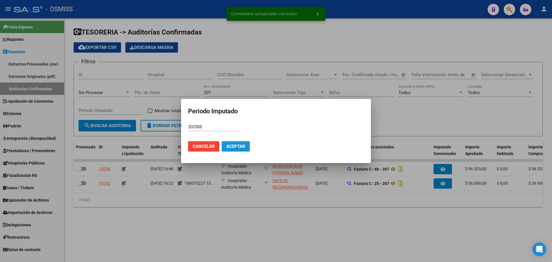
click at [235, 150] on button "Aceptar" at bounding box center [236, 146] width 28 height 10
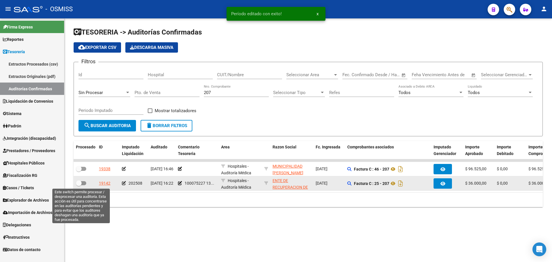
click at [80, 182] on span at bounding box center [79, 183] width 6 height 6
click at [79, 185] on input "checkbox" at bounding box center [78, 185] width 0 height 0
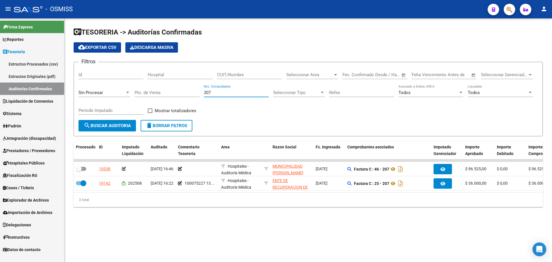
drag, startPoint x: 233, startPoint y: 91, endPoint x: 175, endPoint y: 88, distance: 58.7
click at [175, 88] on div "Filtros Id Hospital CUIT/Nombre Seleccionar Area Seleccionar Area Start date – …" at bounding box center [307, 93] width 459 height 53
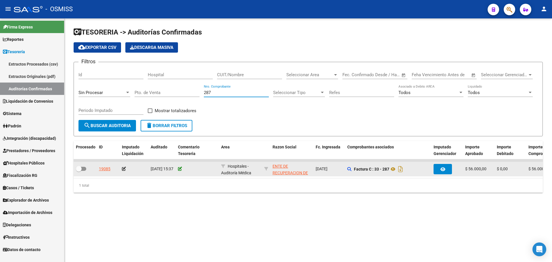
click at [180, 168] on icon at bounding box center [180, 169] width 4 height 4
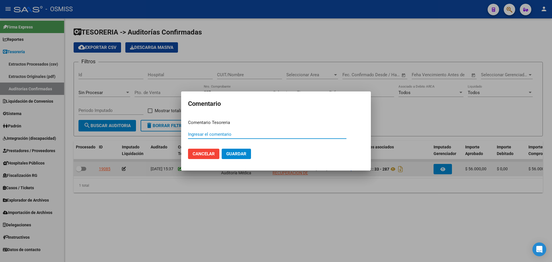
paste input "100075227 13/08/2025"
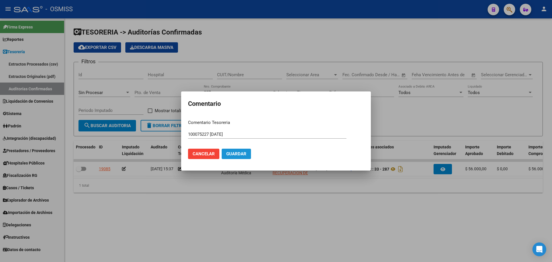
click at [230, 151] on button "Guardar" at bounding box center [236, 154] width 29 height 10
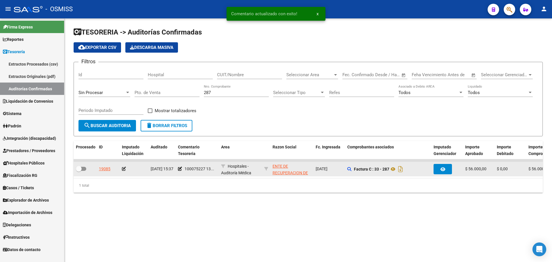
click at [124, 169] on icon at bounding box center [124, 169] width 4 height 4
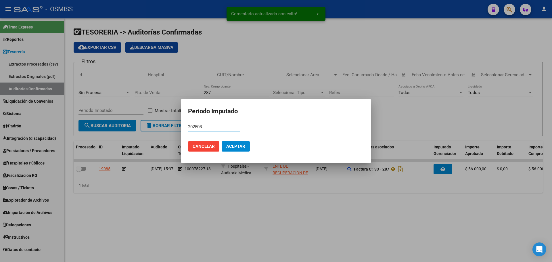
click at [242, 148] on span "Aceptar" at bounding box center [235, 146] width 19 height 5
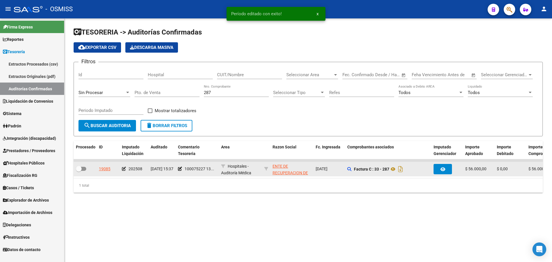
click at [87, 171] on div at bounding box center [85, 168] width 18 height 7
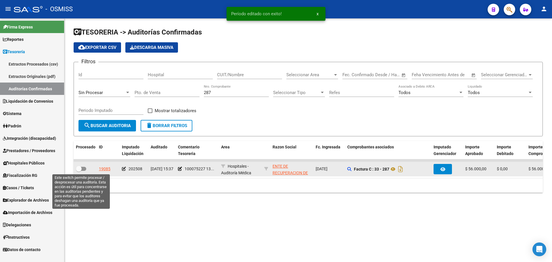
click at [84, 168] on span at bounding box center [81, 169] width 10 height 4
click at [79, 171] on input "checkbox" at bounding box center [78, 171] width 0 height 0
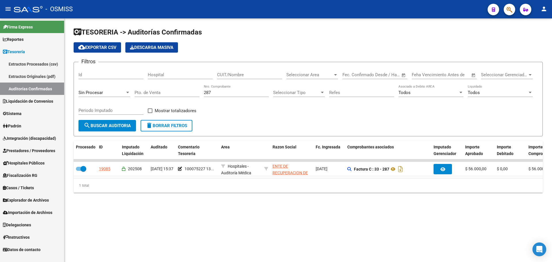
click at [223, 91] on input "287" at bounding box center [236, 92] width 65 height 5
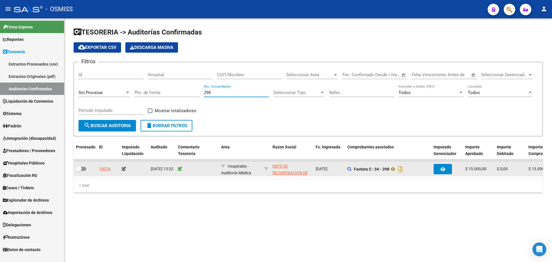
click at [180, 168] on icon at bounding box center [180, 169] width 4 height 4
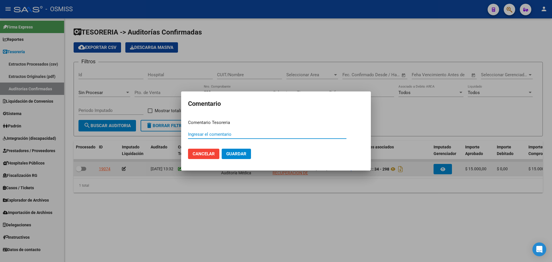
paste input "100075227 13/08/2025"
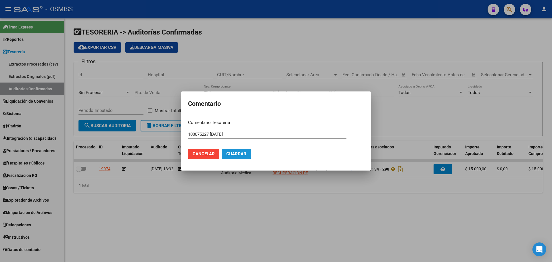
click at [243, 153] on span "Guardar" at bounding box center [236, 153] width 20 height 5
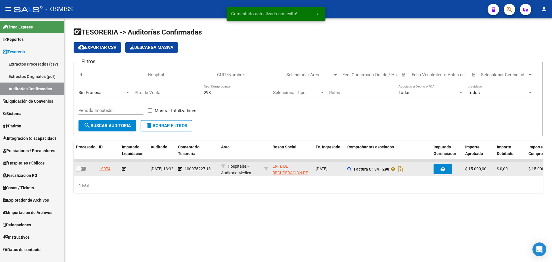
click at [124, 167] on icon at bounding box center [124, 169] width 4 height 4
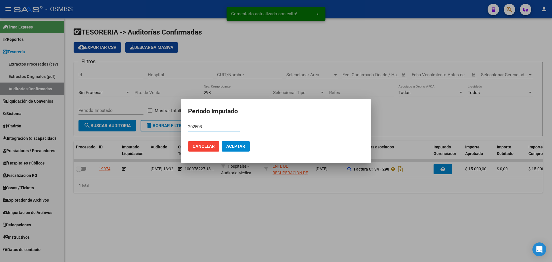
click at [232, 147] on span "Aceptar" at bounding box center [235, 146] width 19 height 5
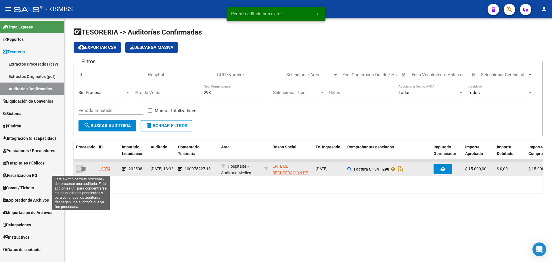
click at [83, 170] on span at bounding box center [81, 169] width 10 height 4
click at [79, 171] on input "checkbox" at bounding box center [78, 171] width 0 height 0
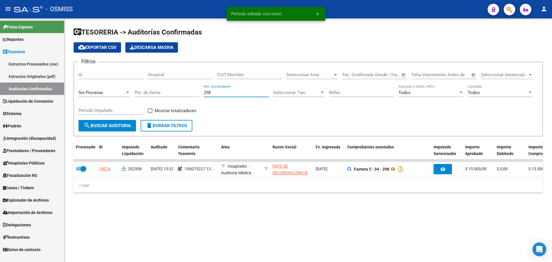
drag, startPoint x: 225, startPoint y: 94, endPoint x: 83, endPoint y: 89, distance: 142.3
click at [83, 89] on div "Filtros Id Hospital CUIT/Nombre Seleccionar Area Seleccionar Area Start date – …" at bounding box center [307, 93] width 459 height 53
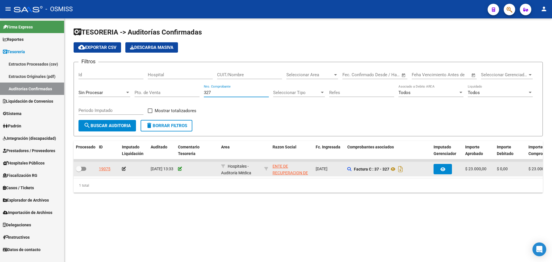
click at [179, 170] on icon at bounding box center [180, 169] width 4 height 4
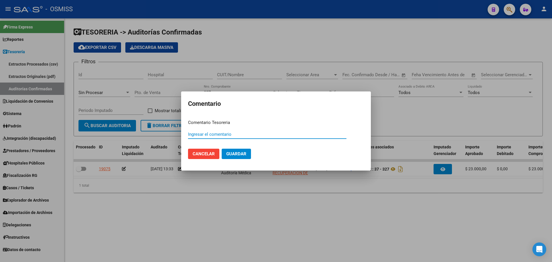
paste input "100075227 13/08/2025"
click at [230, 152] on span "Guardar" at bounding box center [236, 153] width 20 height 5
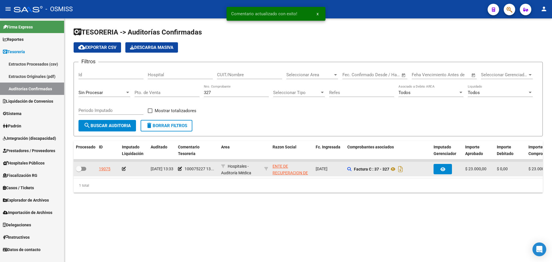
click at [123, 168] on icon at bounding box center [124, 169] width 4 height 4
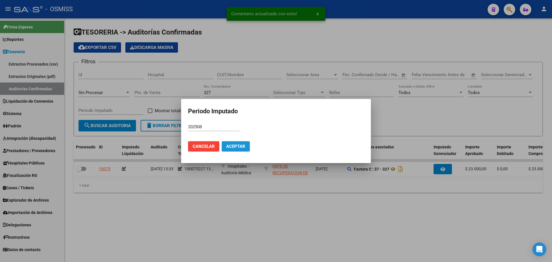
click at [236, 147] on span "Aceptar" at bounding box center [235, 146] width 19 height 5
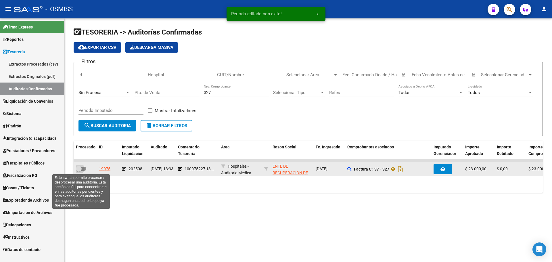
click at [82, 171] on label at bounding box center [81, 168] width 10 height 7
click at [79, 171] on input "checkbox" at bounding box center [78, 171] width 0 height 0
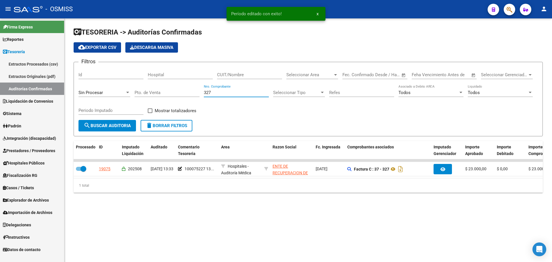
drag, startPoint x: 244, startPoint y: 92, endPoint x: 147, endPoint y: 93, distance: 96.8
click at [148, 93] on div "Filtros Id Hospital CUIT/Nombre Seleccionar Area Seleccionar Area Start date – …" at bounding box center [307, 93] width 459 height 53
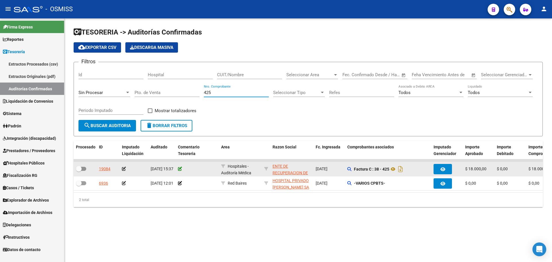
click at [180, 170] on icon at bounding box center [180, 169] width 4 height 4
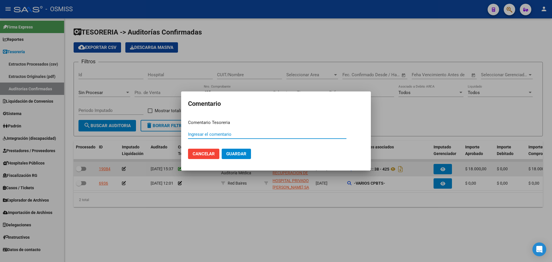
paste input "100075227 13/08/2025"
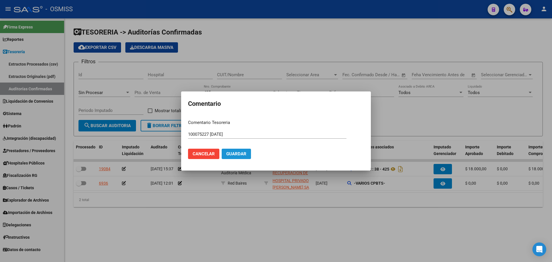
click at [233, 156] on span "Guardar" at bounding box center [236, 153] width 20 height 5
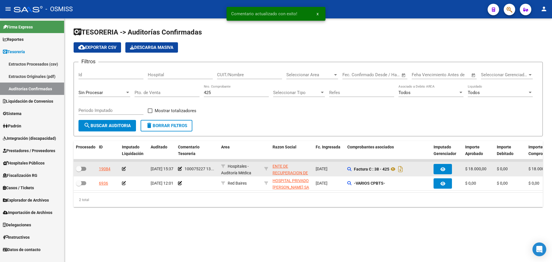
click at [125, 167] on icon at bounding box center [124, 169] width 4 height 4
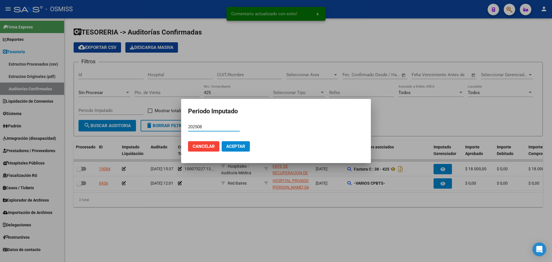
click at [230, 145] on span "Aceptar" at bounding box center [235, 146] width 19 height 5
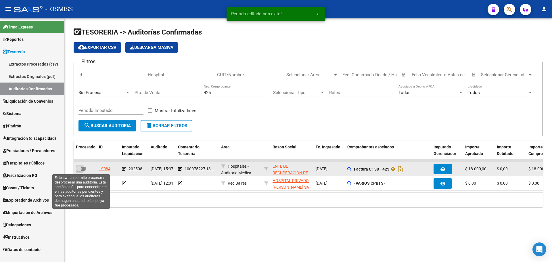
click at [80, 167] on span at bounding box center [79, 169] width 6 height 6
click at [79, 171] on input "checkbox" at bounding box center [78, 171] width 0 height 0
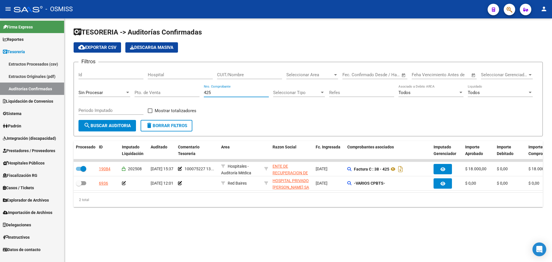
drag, startPoint x: 223, startPoint y: 93, endPoint x: 167, endPoint y: 91, distance: 56.4
click at [173, 89] on div "Filtros Id Hospital CUIT/Nombre Seleccionar Area Seleccionar Area Start date – …" at bounding box center [307, 93] width 459 height 53
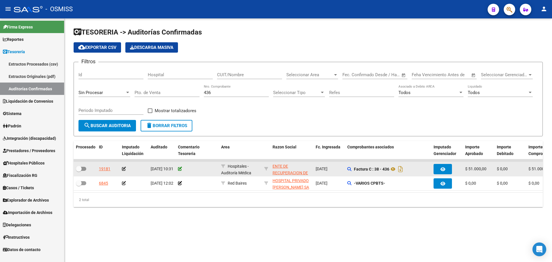
click at [180, 167] on icon at bounding box center [180, 169] width 4 height 4
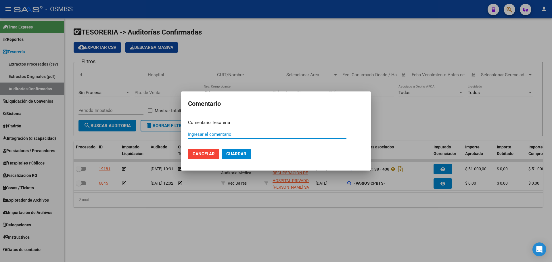
paste input "100075227 13/08/2025"
click at [239, 155] on span "Guardar" at bounding box center [236, 153] width 20 height 5
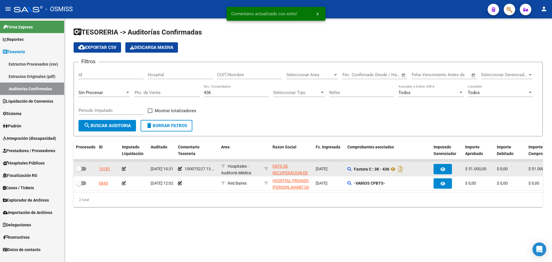
click at [124, 168] on icon at bounding box center [124, 169] width 4 height 4
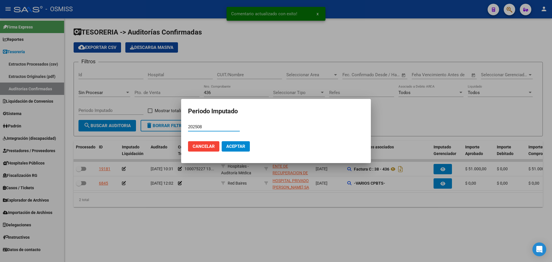
drag, startPoint x: 224, startPoint y: 140, endPoint x: 226, endPoint y: 143, distance: 3.4
click at [225, 140] on mat-dialog-actions "Cancelar Aceptar" at bounding box center [276, 146] width 176 height 20
click at [229, 147] on span "Aceptar" at bounding box center [235, 146] width 19 height 5
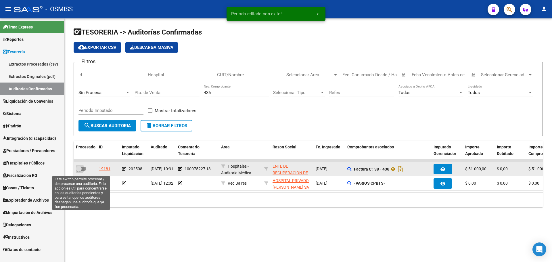
click at [81, 169] on span at bounding box center [79, 169] width 6 height 6
click at [79, 171] on input "checkbox" at bounding box center [78, 171] width 0 height 0
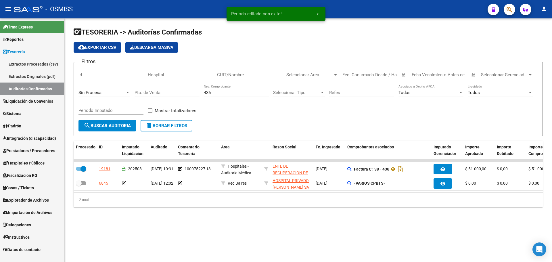
click at [234, 92] on input "436" at bounding box center [236, 92] width 65 height 5
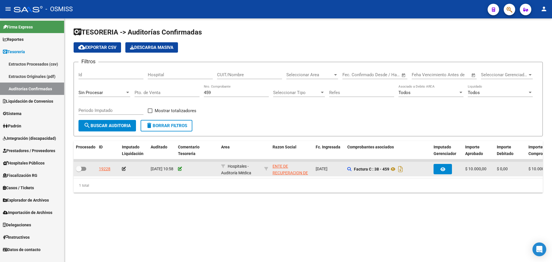
click at [180, 169] on icon at bounding box center [180, 169] width 4 height 4
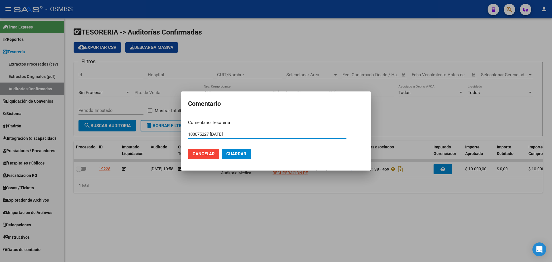
click at [247, 154] on button "Guardar" at bounding box center [236, 154] width 29 height 10
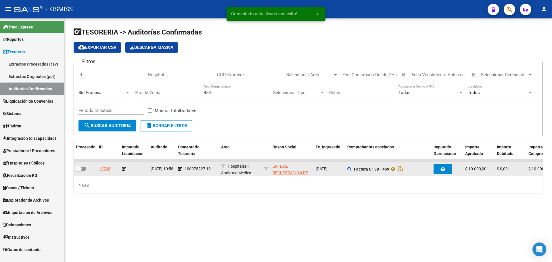
click at [124, 169] on icon at bounding box center [124, 169] width 4 height 4
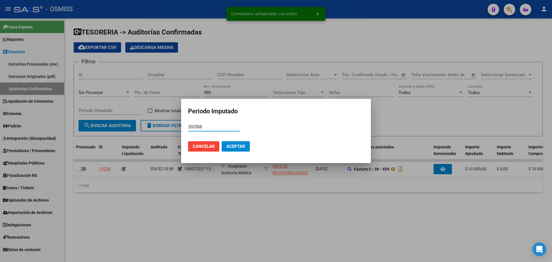
click at [236, 147] on span "Aceptar" at bounding box center [235, 146] width 19 height 5
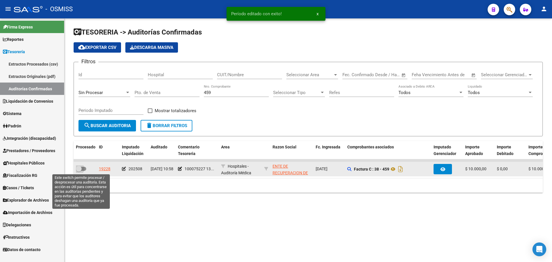
click at [81, 168] on span at bounding box center [79, 169] width 6 height 6
click at [79, 171] on input "checkbox" at bounding box center [78, 171] width 0 height 0
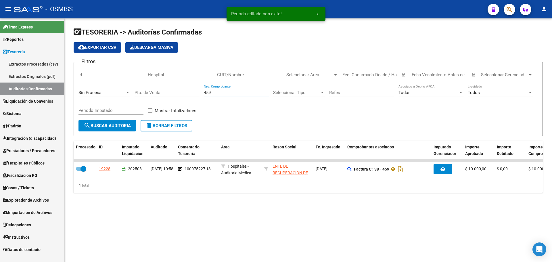
drag, startPoint x: 239, startPoint y: 90, endPoint x: 178, endPoint y: 91, distance: 61.5
click at [178, 91] on div "Filtros Id Hospital CUIT/Nombre Seleccionar Area Seleccionar Area Start date – …" at bounding box center [307, 93] width 459 height 53
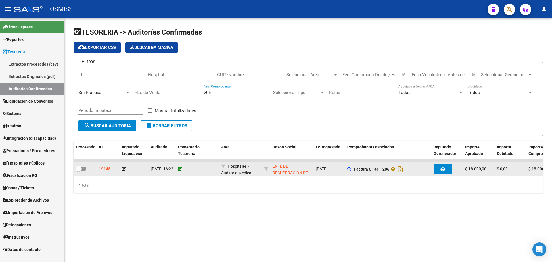
click at [180, 169] on icon at bounding box center [180, 169] width 4 height 4
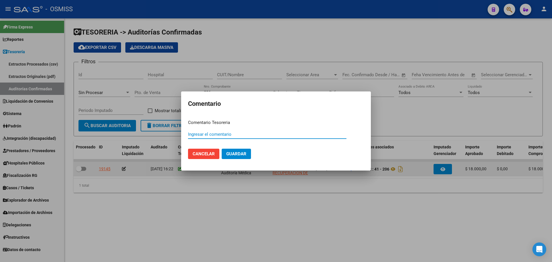
paste input "100075227 13/08/2025"
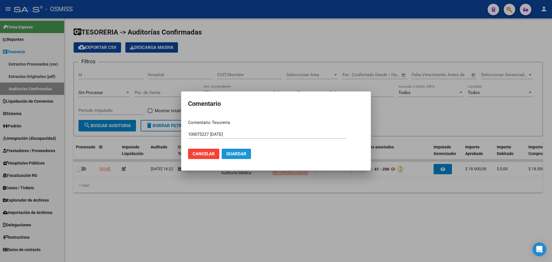
click at [240, 154] on span "Guardar" at bounding box center [236, 153] width 20 height 5
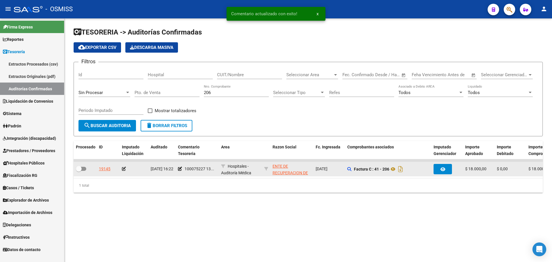
click at [124, 170] on icon at bounding box center [124, 169] width 4 height 4
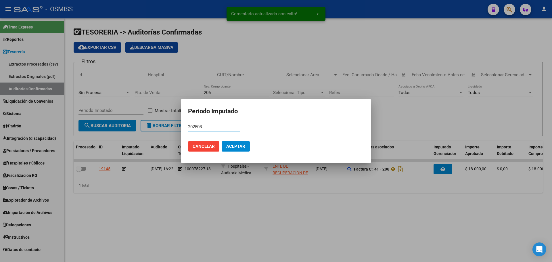
click at [245, 146] on button "Aceptar" at bounding box center [236, 146] width 28 height 10
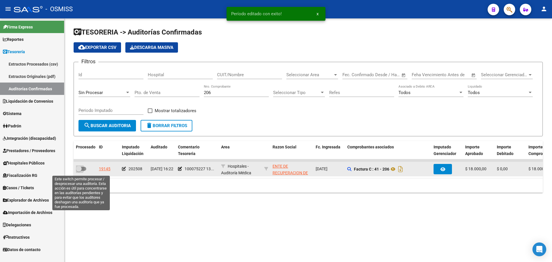
click at [81, 169] on span at bounding box center [79, 169] width 6 height 6
click at [79, 171] on input "checkbox" at bounding box center [78, 171] width 0 height 0
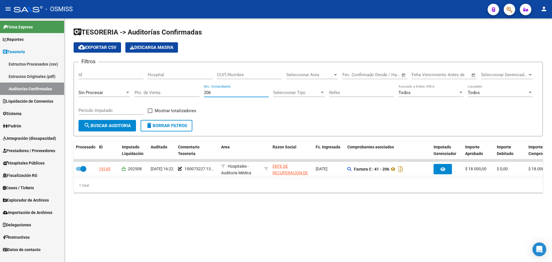
drag, startPoint x: 217, startPoint y: 93, endPoint x: 194, endPoint y: 87, distance: 23.4
click at [191, 87] on div "Filtros Id Hospital CUIT/Nombre Seleccionar Area Seleccionar Area Start date – …" at bounding box center [307, 93] width 459 height 53
click at [257, 72] on input "CUIT/Nombre" at bounding box center [249, 74] width 65 height 5
paste input "30-71861570-0"
click at [226, 76] on input "30-718615700" at bounding box center [249, 74] width 65 height 5
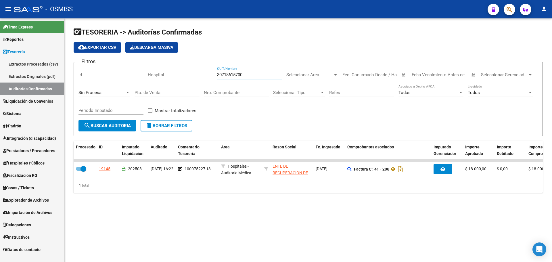
click at [115, 89] on div "Sin Procesar" at bounding box center [104, 90] width 52 height 12
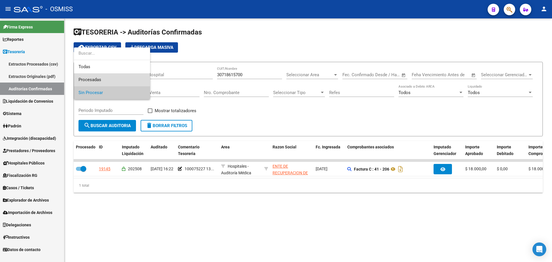
click at [110, 76] on span "Procesadas" at bounding box center [111, 79] width 67 height 13
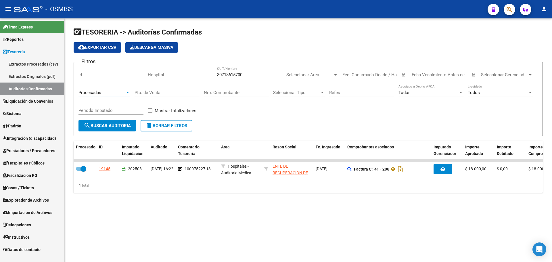
click at [534, 86] on div "Filtros Id Hospital 30718615700 CUIT/Nombre Seleccionar Area Seleccionar Area S…" at bounding box center [307, 93] width 459 height 53
click at [524, 92] on div "Todos" at bounding box center [497, 92] width 60 height 5
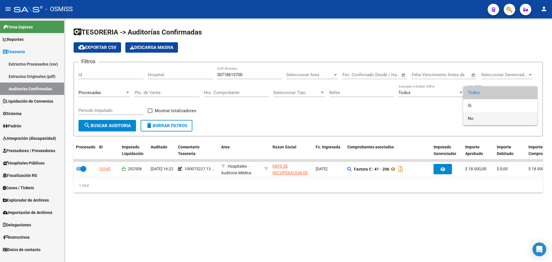
click at [485, 119] on span "No" at bounding box center [499, 118] width 65 height 13
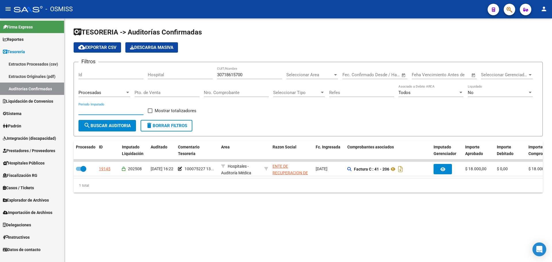
click at [120, 109] on input "Periodo Imputado" at bounding box center [110, 110] width 65 height 5
click at [149, 111] on span at bounding box center [150, 110] width 5 height 5
click at [150, 113] on input "Mostrar totalizadores" at bounding box center [150, 113] width 0 height 0
click at [120, 127] on span "search Buscar Auditoria" at bounding box center [107, 125] width 47 height 5
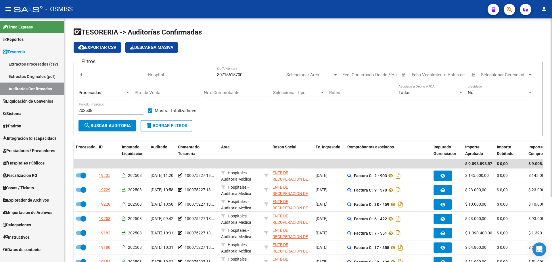
click at [283, 120] on form "Filtros Id Hospital 30718615700 CUIT/Nombre Seleccionar Area Seleccionar Area S…" at bounding box center [308, 99] width 469 height 74
click at [266, 120] on div "Filtros Id Hospital 30718615700 CUIT/Nombre Seleccionar Area Seleccionar Area S…" at bounding box center [307, 93] width 459 height 53
drag, startPoint x: 255, startPoint y: 71, endPoint x: 220, endPoint y: 73, distance: 34.8
click at [220, 70] on div "30718615700 CUIT/Nombre" at bounding box center [249, 73] width 65 height 12
click at [176, 124] on span "delete Borrar Filtros" at bounding box center [166, 125] width 41 height 5
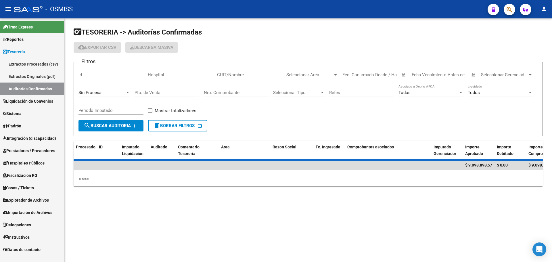
click at [243, 91] on input "Nro. Comprobante" at bounding box center [236, 92] width 65 height 5
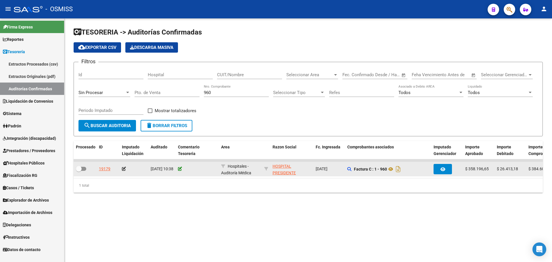
click at [180, 168] on icon at bounding box center [180, 169] width 4 height 4
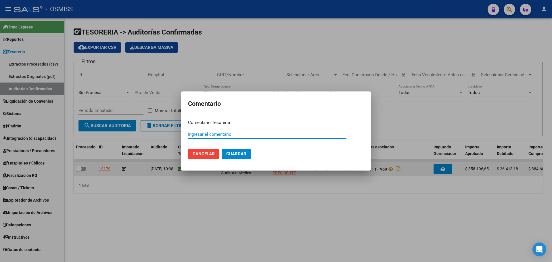
paste input "100075228"
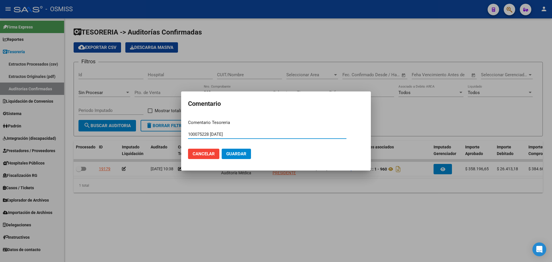
click at [226, 155] on span "Guardar" at bounding box center [236, 153] width 20 height 5
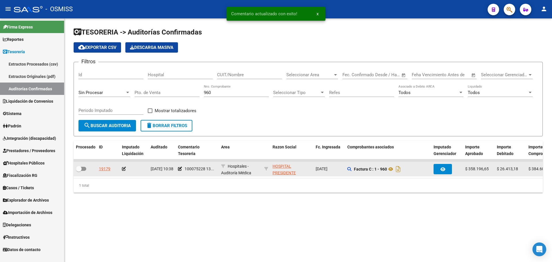
click at [124, 170] on icon at bounding box center [124, 169] width 4 height 4
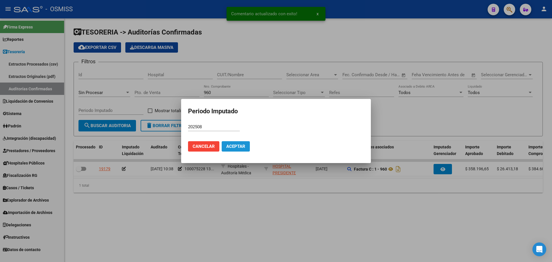
click at [232, 143] on button "Aceptar" at bounding box center [236, 146] width 28 height 10
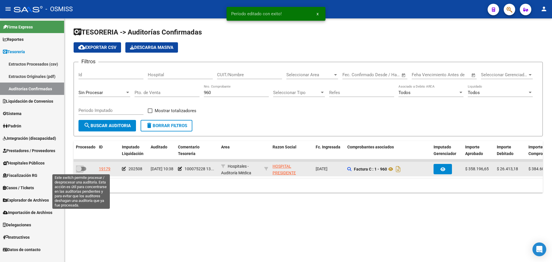
click at [83, 167] on span at bounding box center [81, 169] width 10 height 4
click at [79, 171] on input "checkbox" at bounding box center [78, 171] width 0 height 0
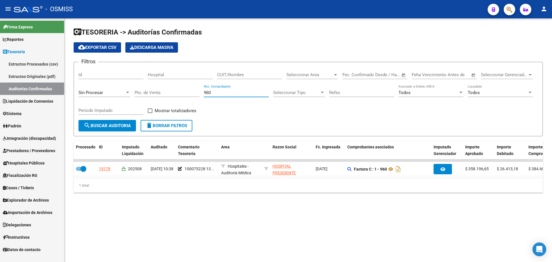
drag, startPoint x: 218, startPoint y: 91, endPoint x: 107, endPoint y: 74, distance: 112.1
click at [113, 76] on div "Filtros Id Hospital CUIT/Nombre Seleccionar Area Seleccionar Area Start date – …" at bounding box center [307, 93] width 459 height 53
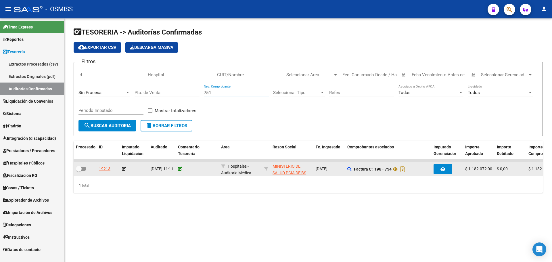
click at [180, 169] on icon at bounding box center [180, 169] width 4 height 4
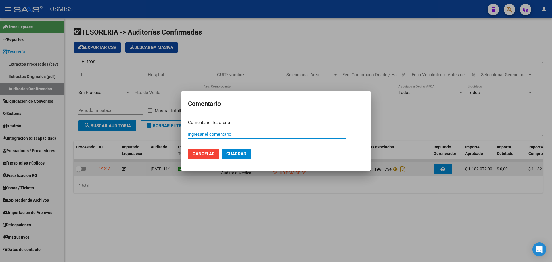
paste input "100075229"
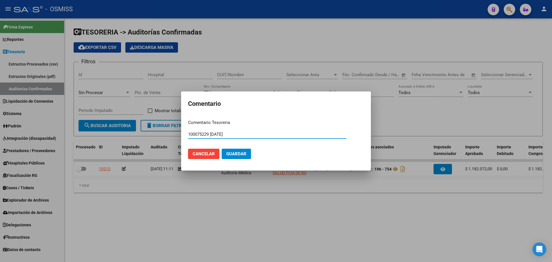
drag, startPoint x: 241, startPoint y: 136, endPoint x: 188, endPoint y: 118, distance: 56.1
click at [189, 118] on mat-dialog-content "Comentario Tesoreria 100075229 13/08/2025 Ingresar el comentario Cancelar Guard…" at bounding box center [276, 139] width 190 height 49
click at [251, 154] on mat-dialog-actions "Cancelar Guardar" at bounding box center [276, 154] width 176 height 20
click at [233, 155] on span "Guardar" at bounding box center [236, 153] width 20 height 5
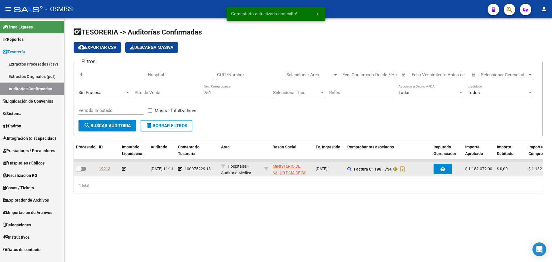
click at [123, 168] on icon at bounding box center [124, 169] width 4 height 4
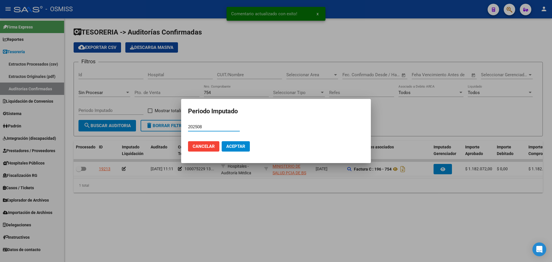
click at [251, 145] on mat-dialog-actions "Cancelar Aceptar" at bounding box center [276, 146] width 176 height 20
click at [239, 145] on span "Aceptar" at bounding box center [235, 146] width 19 height 5
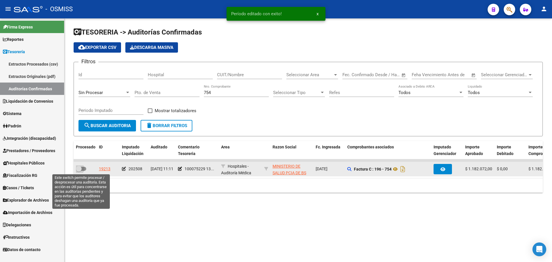
click at [83, 169] on span at bounding box center [81, 169] width 10 height 4
click at [79, 171] on input "checkbox" at bounding box center [78, 171] width 0 height 0
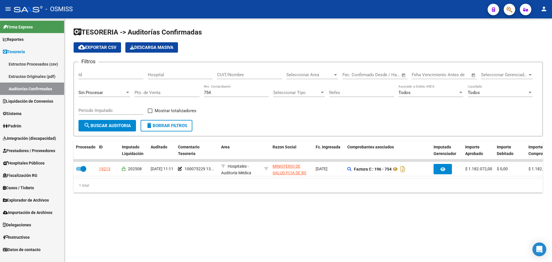
drag, startPoint x: 217, startPoint y: 91, endPoint x: 137, endPoint y: 80, distance: 80.9
click at [137, 80] on div "Filtros Id Hospital CUIT/Nombre Seleccionar Area Seleccionar Area Start date – …" at bounding box center [307, 93] width 459 height 53
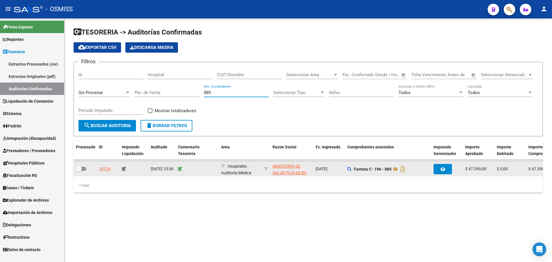
click at [180, 167] on icon at bounding box center [180, 169] width 4 height 4
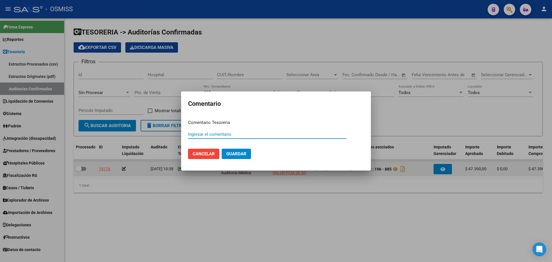
paste input "100075229 13/08/2025"
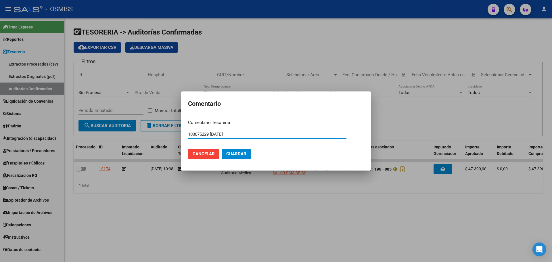
click at [242, 155] on span "Guardar" at bounding box center [236, 153] width 20 height 5
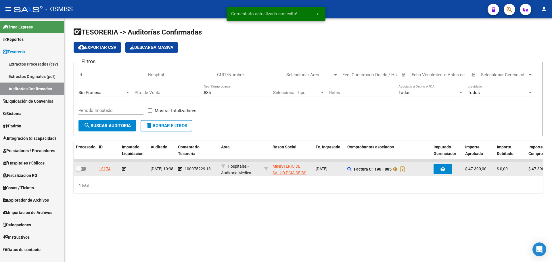
click at [126, 168] on icon at bounding box center [124, 169] width 4 height 4
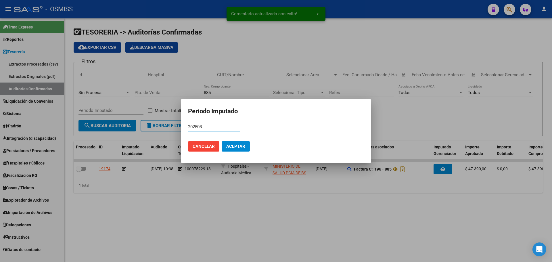
click at [238, 148] on span "Aceptar" at bounding box center [235, 146] width 19 height 5
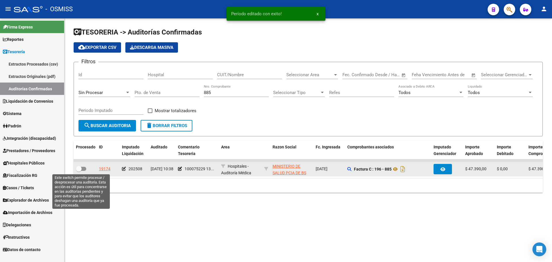
click at [79, 170] on span at bounding box center [79, 169] width 6 height 6
click at [79, 171] on input "checkbox" at bounding box center [78, 171] width 0 height 0
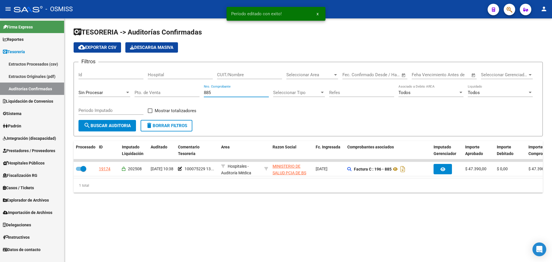
click at [238, 91] on input "885" at bounding box center [236, 92] width 65 height 5
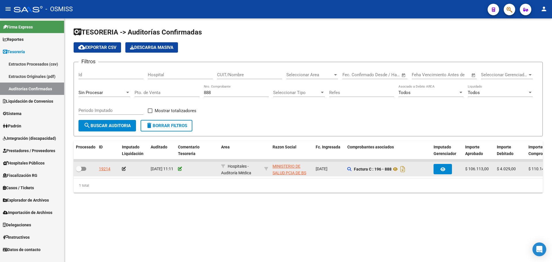
click at [179, 167] on icon at bounding box center [180, 169] width 4 height 4
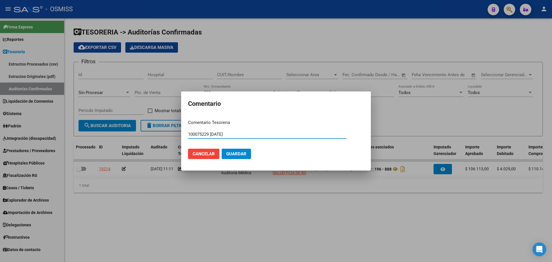
click at [238, 155] on span "Guardar" at bounding box center [236, 153] width 20 height 5
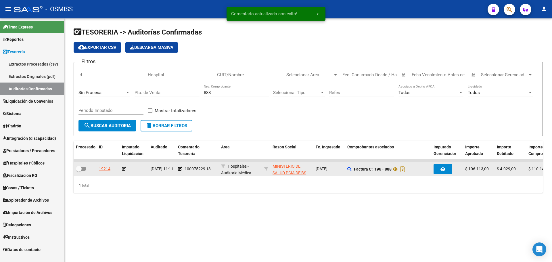
click at [122, 169] on icon at bounding box center [124, 169] width 4 height 4
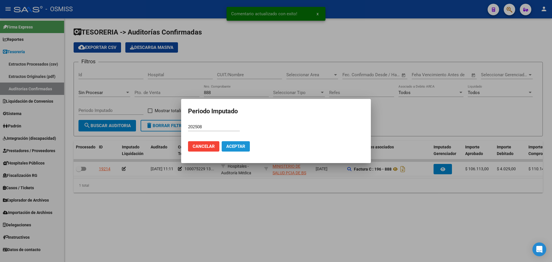
click at [244, 145] on span "Aceptar" at bounding box center [235, 146] width 19 height 5
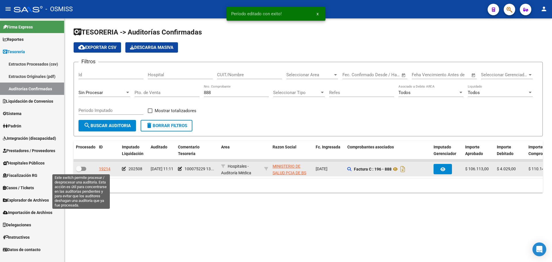
click at [82, 170] on span at bounding box center [81, 169] width 10 height 4
click at [79, 171] on input "checkbox" at bounding box center [78, 171] width 0 height 0
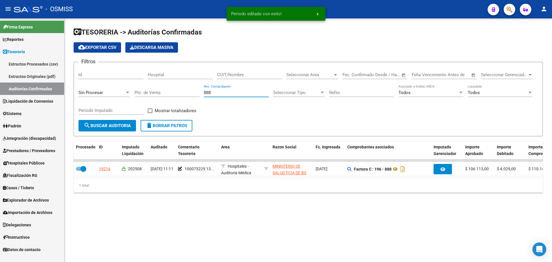
drag, startPoint x: 228, startPoint y: 94, endPoint x: 98, endPoint y: 99, distance: 130.8
click at [107, 96] on div "Filtros Id Hospital CUIT/Nombre Seleccionar Area Seleccionar Area Start date – …" at bounding box center [307, 93] width 459 height 53
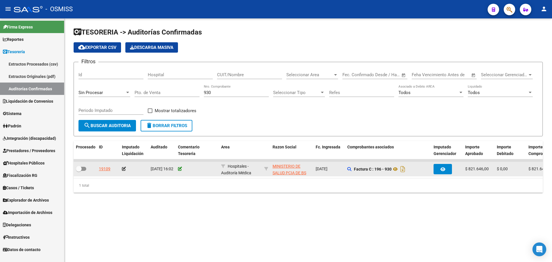
click at [180, 167] on icon at bounding box center [180, 169] width 4 height 4
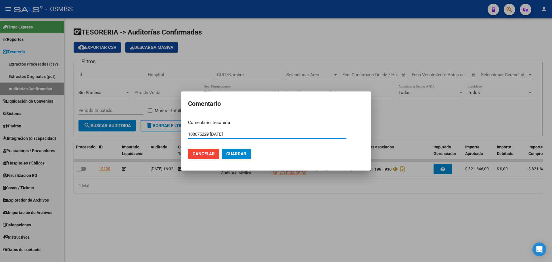
click at [243, 153] on span "Guardar" at bounding box center [236, 153] width 20 height 5
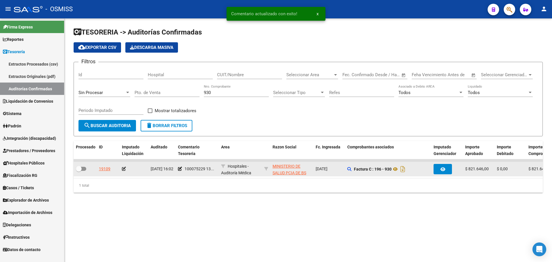
click at [126, 168] on div at bounding box center [134, 168] width 24 height 7
click at [125, 168] on icon at bounding box center [124, 169] width 4 height 4
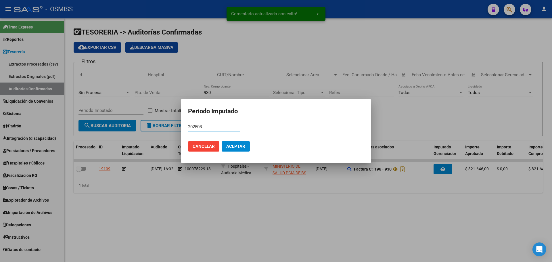
click at [232, 148] on span "Aceptar" at bounding box center [235, 146] width 19 height 5
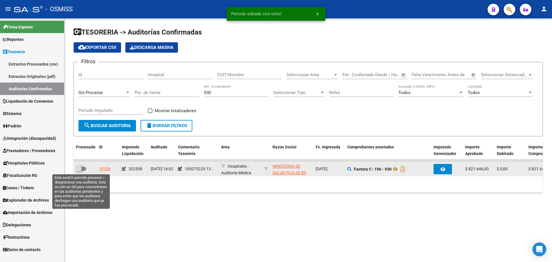
click at [86, 165] on label at bounding box center [81, 168] width 10 height 7
click at [79, 171] on input "checkbox" at bounding box center [78, 171] width 0 height 0
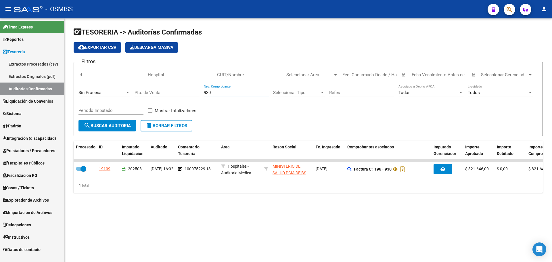
drag, startPoint x: 227, startPoint y: 95, endPoint x: 143, endPoint y: 92, distance: 83.6
click at [143, 92] on div "Filtros Id Hospital CUIT/Nombre Seleccionar Area Seleccionar Area Start date – …" at bounding box center [307, 93] width 459 height 53
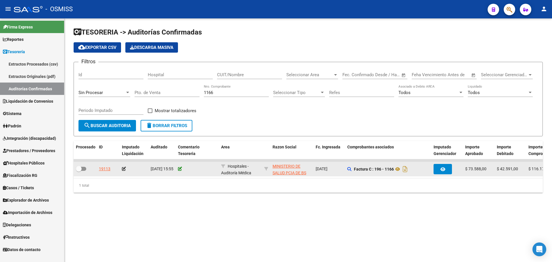
click at [180, 168] on icon at bounding box center [180, 169] width 4 height 4
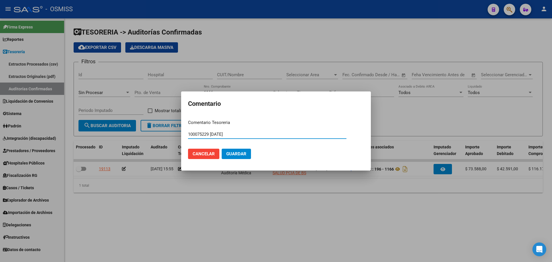
click at [245, 155] on span "Guardar" at bounding box center [236, 153] width 20 height 5
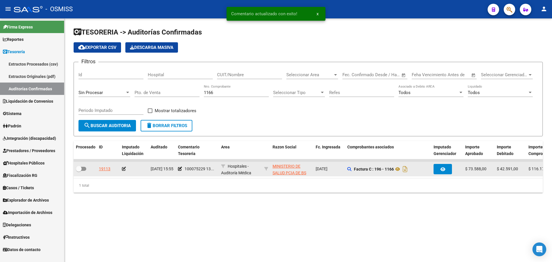
click at [124, 168] on icon at bounding box center [124, 169] width 4 height 4
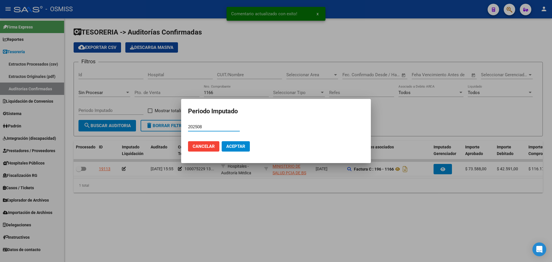
click at [245, 148] on button "Aceptar" at bounding box center [236, 146] width 28 height 10
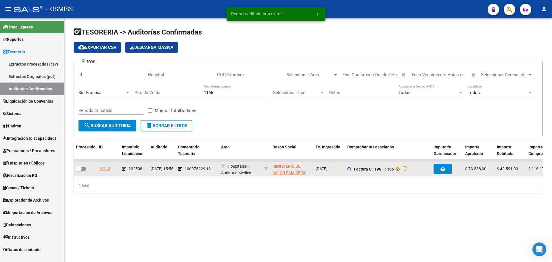
click at [85, 168] on span at bounding box center [81, 169] width 10 height 4
click at [79, 171] on input "checkbox" at bounding box center [78, 171] width 0 height 0
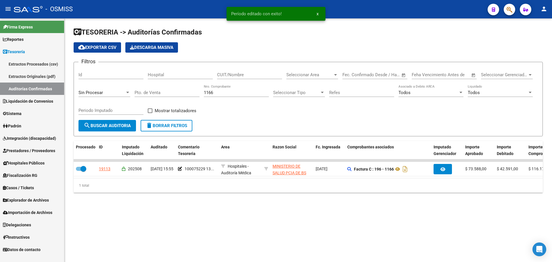
click at [228, 89] on div "1166 Nro. Comprobante" at bounding box center [236, 90] width 65 height 12
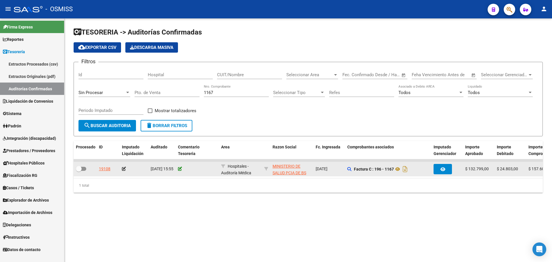
click at [180, 168] on icon at bounding box center [180, 169] width 4 height 4
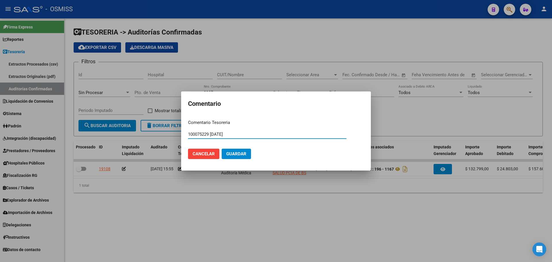
click at [244, 153] on span "Guardar" at bounding box center [236, 153] width 20 height 5
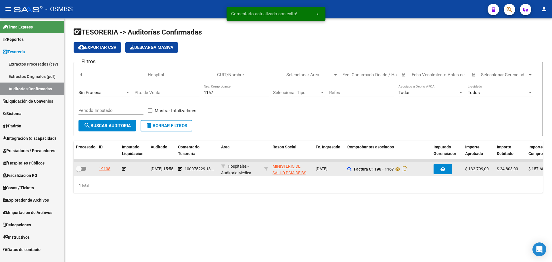
click at [123, 169] on icon at bounding box center [124, 169] width 4 height 4
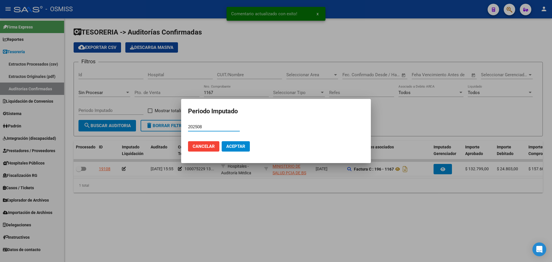
click at [239, 145] on span "Aceptar" at bounding box center [235, 146] width 19 height 5
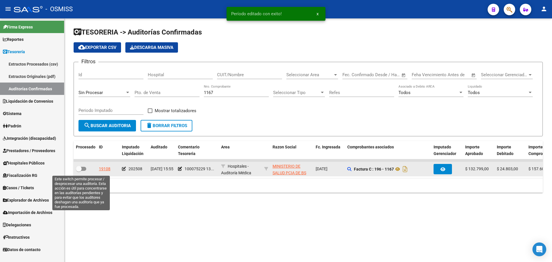
click at [82, 170] on span at bounding box center [81, 169] width 10 height 4
click at [79, 171] on input "checkbox" at bounding box center [78, 171] width 0 height 0
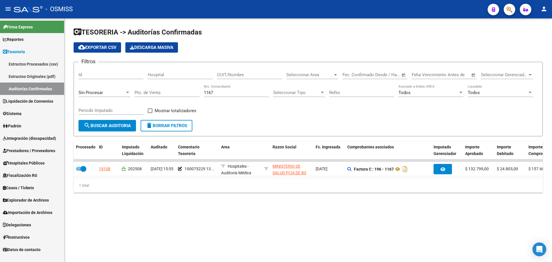
click at [230, 96] on div "1167 Nro. Comprobante" at bounding box center [236, 90] width 65 height 12
click at [230, 94] on input "1167" at bounding box center [236, 92] width 65 height 5
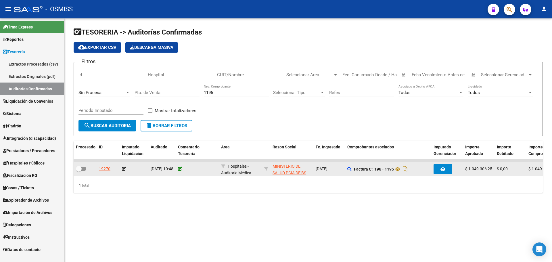
click at [179, 168] on icon at bounding box center [180, 169] width 4 height 4
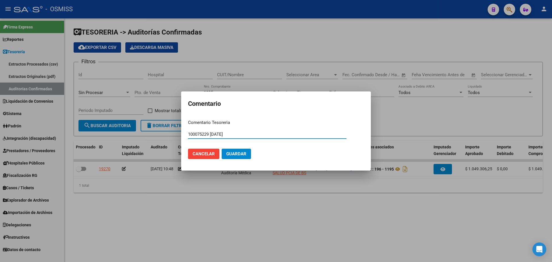
click at [228, 153] on span "Guardar" at bounding box center [236, 153] width 20 height 5
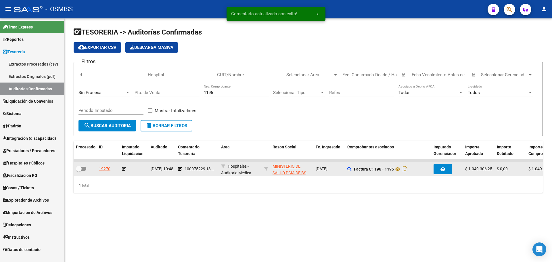
click at [123, 167] on icon at bounding box center [124, 169] width 4 height 4
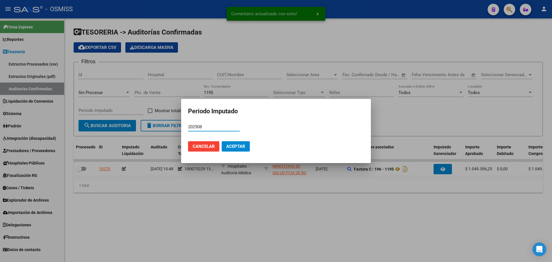
click at [234, 152] on mat-dialog-actions "Cancelar Aceptar" at bounding box center [276, 146] width 176 height 20
click at [231, 146] on span "Aceptar" at bounding box center [235, 146] width 19 height 5
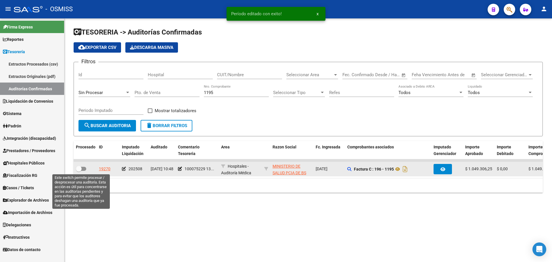
click at [81, 170] on span at bounding box center [79, 169] width 6 height 6
click at [79, 171] on input "checkbox" at bounding box center [78, 171] width 0 height 0
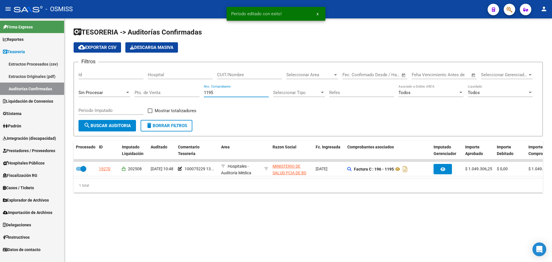
drag, startPoint x: 225, startPoint y: 91, endPoint x: 113, endPoint y: 77, distance: 113.2
click at [113, 77] on div "Filtros Id Hospital CUIT/Nombre Seleccionar Area Seleccionar Area Start date – …" at bounding box center [307, 93] width 459 height 53
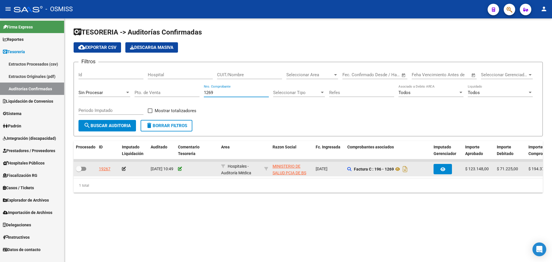
click at [181, 167] on icon at bounding box center [180, 169] width 4 height 4
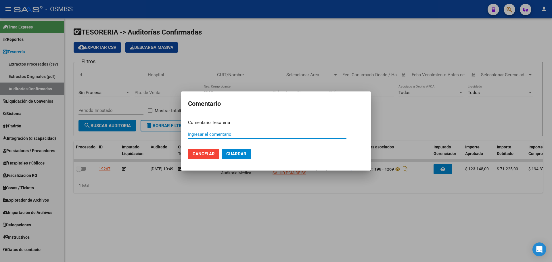
paste input "100075229 13/08/2025"
click at [235, 153] on span "Guardar" at bounding box center [236, 153] width 20 height 5
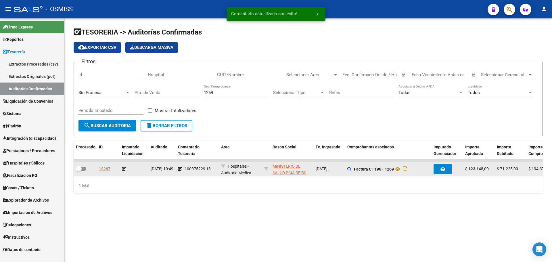
click at [122, 167] on icon at bounding box center [124, 169] width 4 height 4
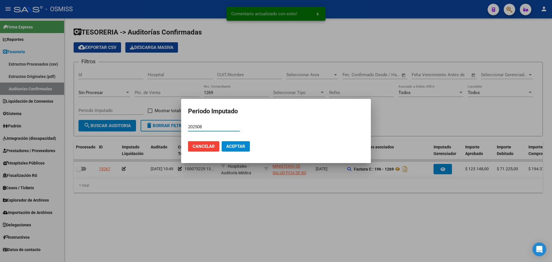
click at [243, 148] on span "Aceptar" at bounding box center [235, 146] width 19 height 5
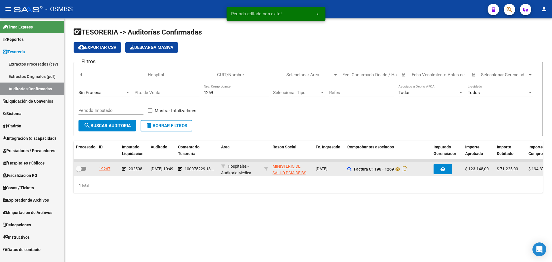
click at [89, 169] on div at bounding box center [85, 168] width 18 height 7
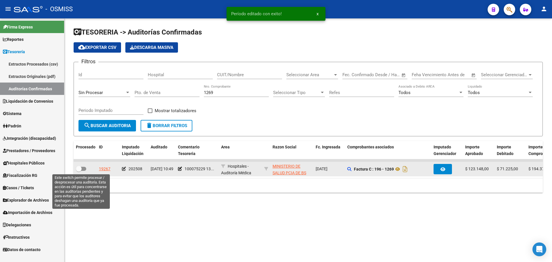
click at [83, 169] on span at bounding box center [81, 169] width 10 height 4
click at [79, 171] on input "checkbox" at bounding box center [78, 171] width 0 height 0
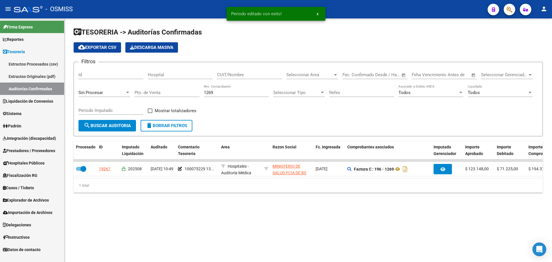
click at [223, 94] on input "1269" at bounding box center [236, 92] width 65 height 5
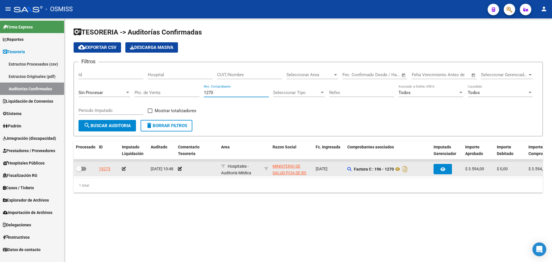
click at [179, 171] on app-comentario-tesoreria at bounding box center [180, 168] width 4 height 5
click at [181, 167] on icon at bounding box center [180, 169] width 4 height 4
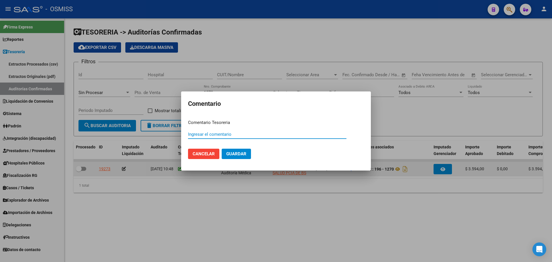
paste input "100075229 13/08/2025"
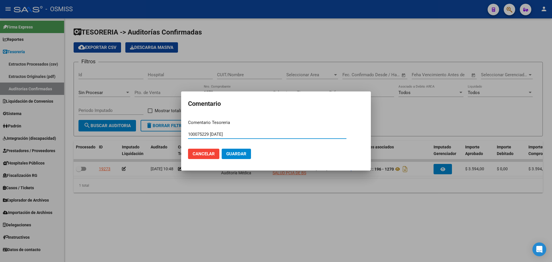
click at [238, 157] on button "Guardar" at bounding box center [236, 154] width 29 height 10
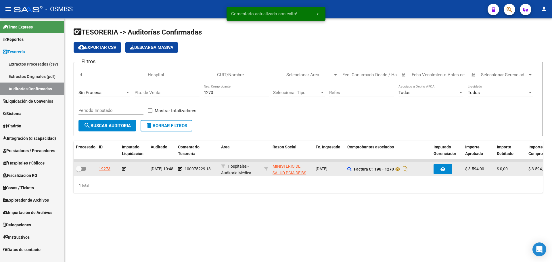
click at [124, 170] on icon at bounding box center [124, 169] width 4 height 4
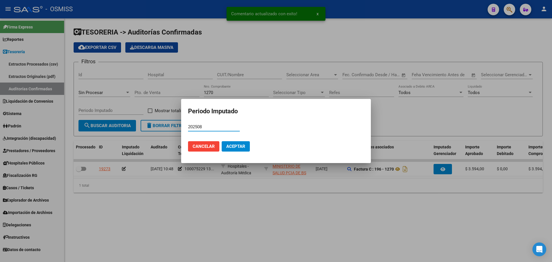
click at [231, 152] on mat-dialog-actions "Cancelar Aceptar" at bounding box center [276, 146] width 176 height 20
click at [232, 144] on span "Aceptar" at bounding box center [235, 146] width 19 height 5
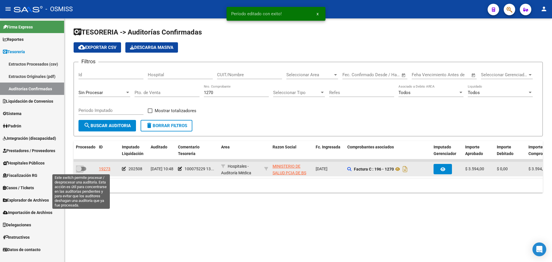
click at [84, 169] on span at bounding box center [81, 169] width 10 height 4
click at [79, 171] on input "checkbox" at bounding box center [78, 171] width 0 height 0
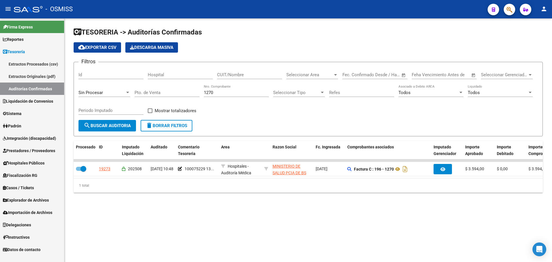
click at [340, 231] on mat-sidenav-content "TESORERIA -> Auditorías Confirmadas cloud_download Exportar CSV Descarga Masiva…" at bounding box center [307, 139] width 487 height 243
drag, startPoint x: 223, startPoint y: 91, endPoint x: 137, endPoint y: 81, distance: 86.5
click at [137, 81] on div "Filtros Id Hospital CUIT/Nombre Seleccionar Area Seleccionar Area Start date – …" at bounding box center [307, 93] width 459 height 53
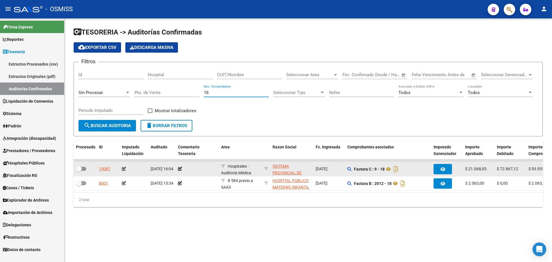
click at [177, 165] on datatable-body-cell at bounding box center [197, 169] width 43 height 14
click at [178, 167] on icon at bounding box center [180, 169] width 4 height 4
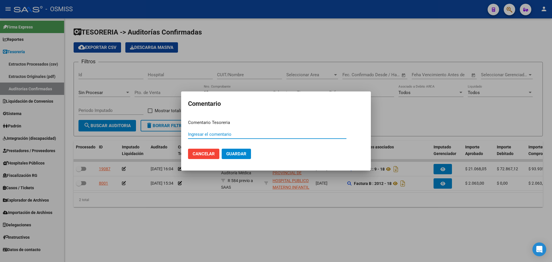
paste input "100075230"
drag, startPoint x: 242, startPoint y: 133, endPoint x: 148, endPoint y: 126, distance: 95.1
click at [148, 126] on div "Comentario Comentario Tesoreria 100075230 13/08/2025 Ingresar el comentario Can…" at bounding box center [276, 131] width 552 height 262
click at [247, 157] on button "Guardar" at bounding box center [236, 154] width 29 height 10
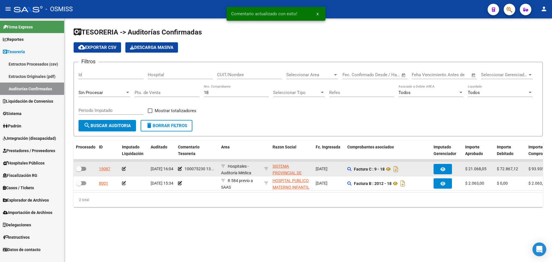
click at [123, 168] on icon at bounding box center [124, 169] width 4 height 4
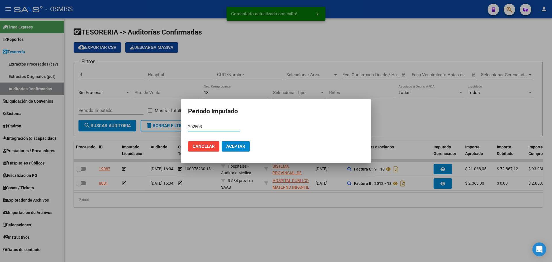
click at [246, 138] on mat-dialog-actions "Cancelar Aceptar" at bounding box center [276, 146] width 176 height 20
click at [243, 147] on span "Aceptar" at bounding box center [235, 146] width 19 height 5
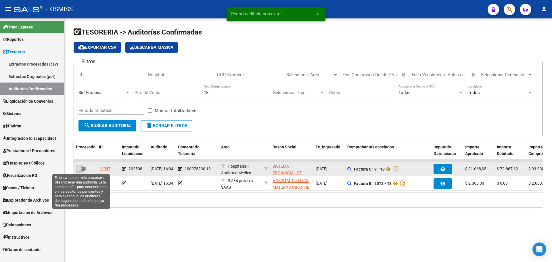
click at [86, 167] on span at bounding box center [81, 169] width 10 height 4
click at [79, 171] on input "checkbox" at bounding box center [78, 171] width 0 height 0
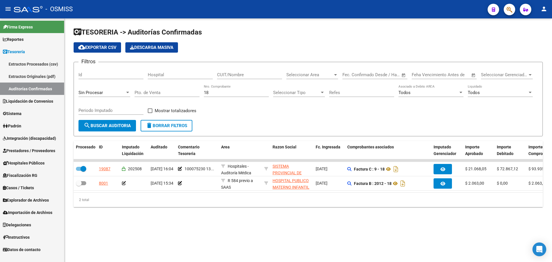
drag, startPoint x: 148, startPoint y: 86, endPoint x: 103, endPoint y: 87, distance: 45.4
click at [107, 86] on div "Filtros Id Hospital CUIT/Nombre Seleccionar Area Seleccionar Area Start date – …" at bounding box center [307, 93] width 459 height 53
click at [344, 232] on mat-sidenav-content "TESORERIA -> Auditorías Confirmadas cloud_download Exportar CSV Descarga Masiva…" at bounding box center [307, 139] width 487 height 243
click at [124, 127] on span "search Buscar Auditoria" at bounding box center [107, 125] width 47 height 5
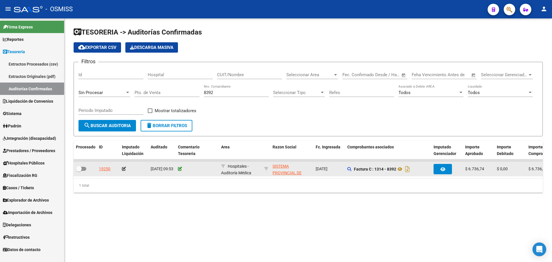
click at [180, 168] on icon at bounding box center [180, 169] width 4 height 4
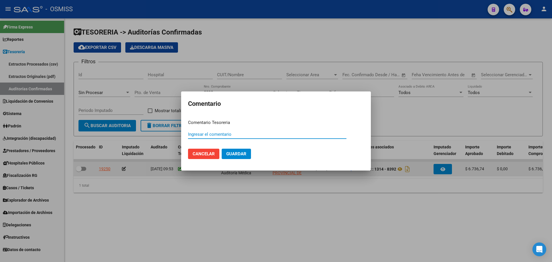
paste input "100075230 [DATE]"
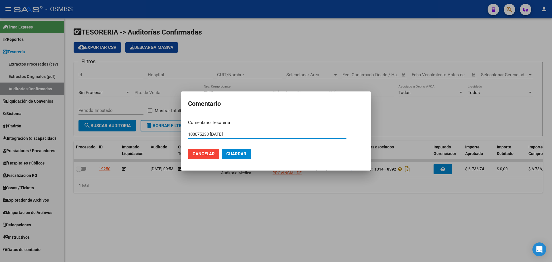
click at [240, 149] on button "Guardar" at bounding box center [236, 154] width 29 height 10
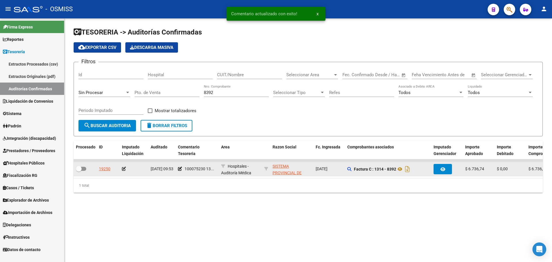
click at [124, 168] on icon at bounding box center [124, 169] width 4 height 4
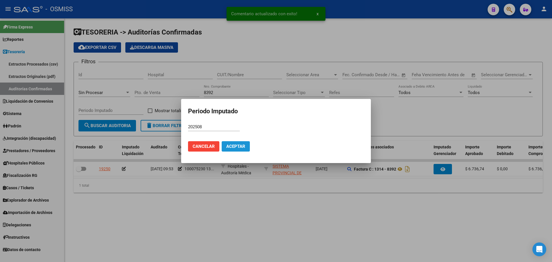
click at [238, 146] on span "Aceptar" at bounding box center [235, 146] width 19 height 5
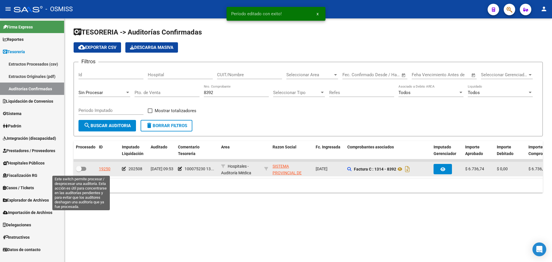
click at [80, 169] on span at bounding box center [79, 169] width 6 height 6
click at [79, 171] on input "checkbox" at bounding box center [78, 171] width 0 height 0
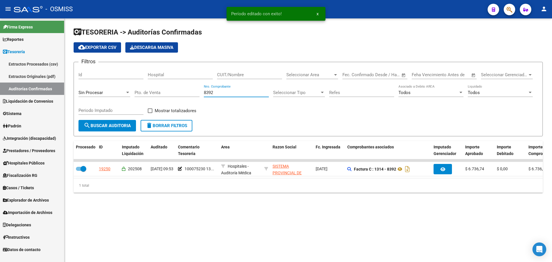
drag, startPoint x: 220, startPoint y: 93, endPoint x: 164, endPoint y: 95, distance: 56.3
click at [164, 95] on div "Filtros Id Hospital CUIT/Nombre Seleccionar Area Seleccionar Area Start date – …" at bounding box center [307, 93] width 459 height 53
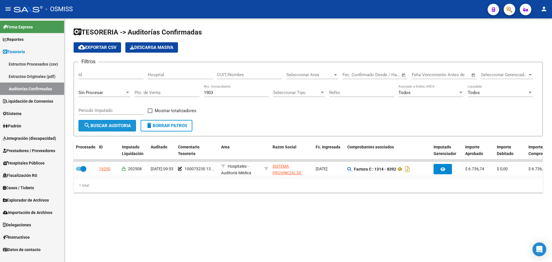
click at [116, 129] on button "search Buscar Auditoria" at bounding box center [106, 125] width 57 height 11
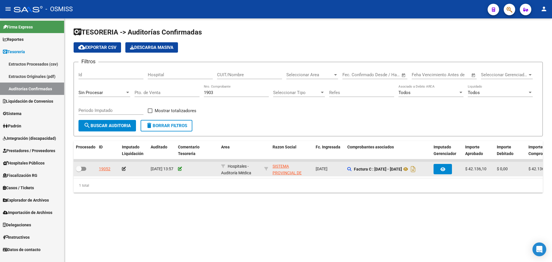
click at [179, 169] on icon at bounding box center [180, 169] width 4 height 4
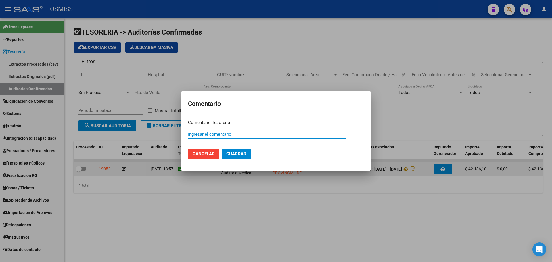
paste input "100075230 [DATE]"
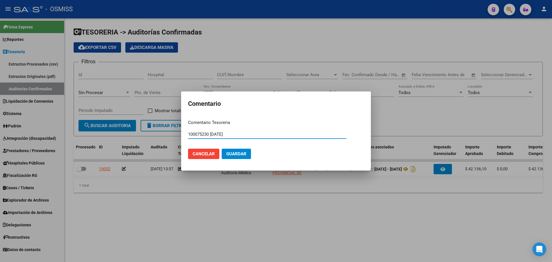
click at [241, 151] on span "Guardar" at bounding box center [236, 153] width 20 height 5
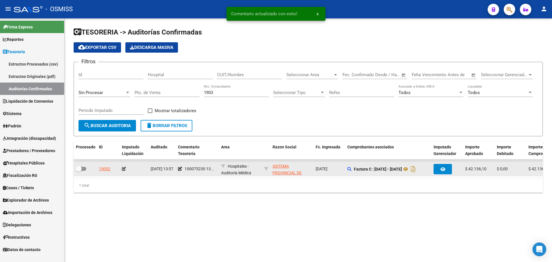
click at [123, 169] on icon at bounding box center [124, 169] width 4 height 4
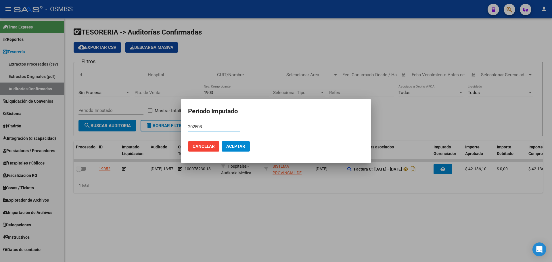
click at [240, 146] on span "Aceptar" at bounding box center [235, 146] width 19 height 5
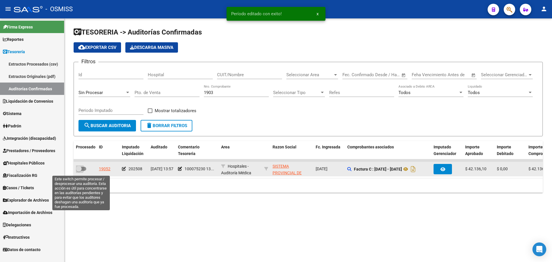
click at [80, 169] on span at bounding box center [79, 169] width 6 height 6
click at [79, 171] on input "checkbox" at bounding box center [78, 171] width 0 height 0
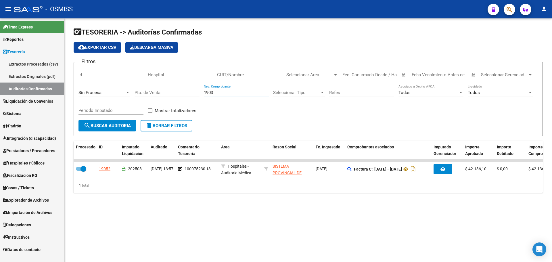
drag, startPoint x: 236, startPoint y: 93, endPoint x: 109, endPoint y: 93, distance: 127.3
click at [109, 93] on div "Filtros Id Hospital CUIT/Nombre Seleccionar Area Seleccionar Area Start date – …" at bounding box center [307, 93] width 459 height 53
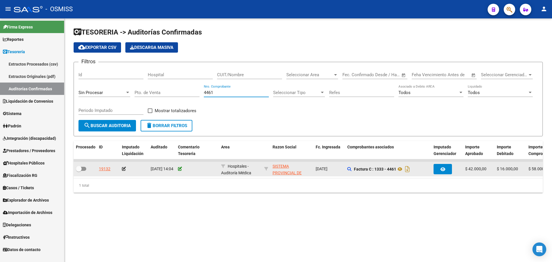
click at [180, 170] on icon at bounding box center [180, 169] width 4 height 4
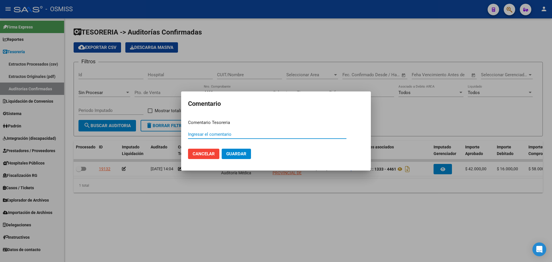
paste input "100075230 [DATE]"
click at [234, 152] on span "Guardar" at bounding box center [236, 153] width 20 height 5
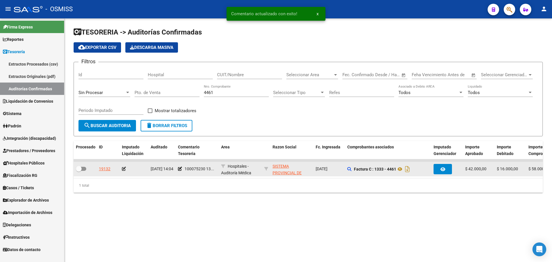
click at [122, 170] on datatable-body-cell at bounding box center [134, 169] width 29 height 14
click at [123, 170] on icon at bounding box center [124, 169] width 4 height 4
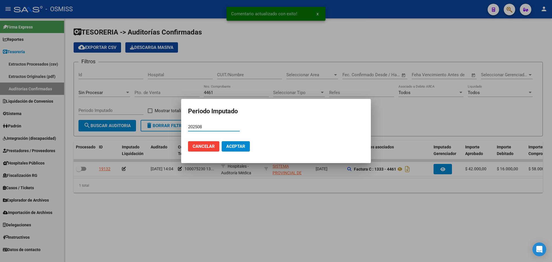
click at [240, 147] on span "Aceptar" at bounding box center [235, 146] width 19 height 5
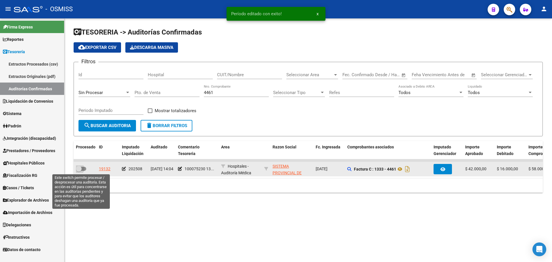
click at [84, 167] on span at bounding box center [81, 169] width 10 height 4
click at [79, 171] on input "checkbox" at bounding box center [78, 171] width 0 height 0
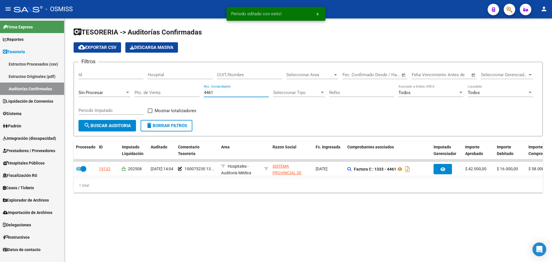
drag, startPoint x: 216, startPoint y: 95, endPoint x: 87, endPoint y: 94, distance: 128.7
click at [90, 93] on div "Filtros Id Hospital CUIT/Nombre Seleccionar Area Seleccionar Area Start date – …" at bounding box center [307, 93] width 459 height 53
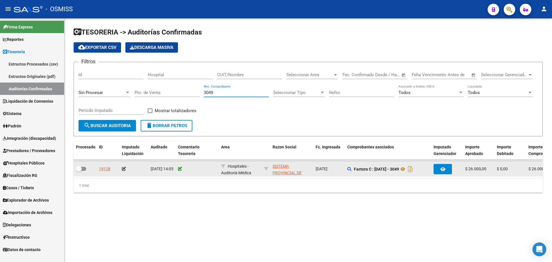
click at [181, 169] on icon at bounding box center [180, 169] width 4 height 4
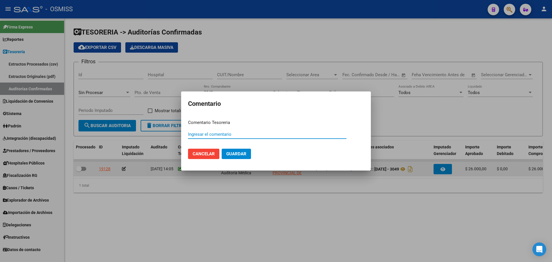
paste input "100075230 [DATE]"
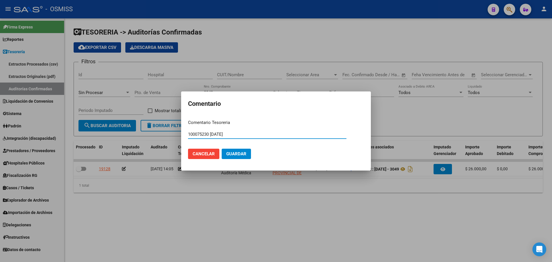
click at [248, 155] on button "Guardar" at bounding box center [236, 154] width 29 height 10
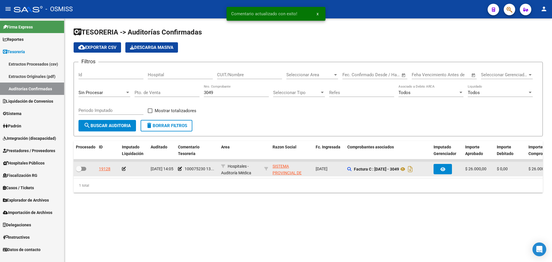
click at [125, 171] on div at bounding box center [134, 168] width 24 height 7
click at [123, 170] on icon at bounding box center [124, 169] width 4 height 4
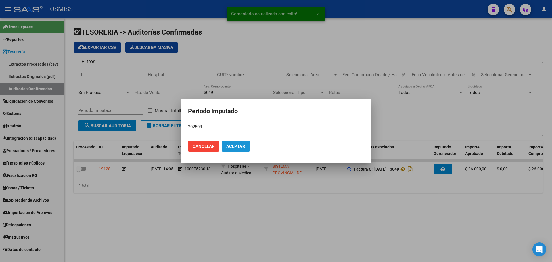
click at [232, 142] on button "Aceptar" at bounding box center [236, 146] width 28 height 10
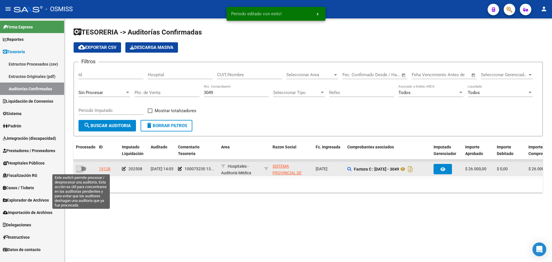
click at [86, 169] on span at bounding box center [81, 169] width 10 height 4
click at [79, 171] on input "checkbox" at bounding box center [78, 171] width 0 height 0
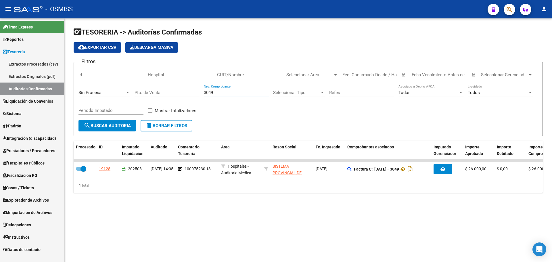
drag, startPoint x: 217, startPoint y: 92, endPoint x: 140, endPoint y: 87, distance: 76.9
click at [140, 87] on div "Filtros Id Hospital CUIT/Nombre Seleccionar Area Seleccionar Area Start date – …" at bounding box center [307, 93] width 459 height 53
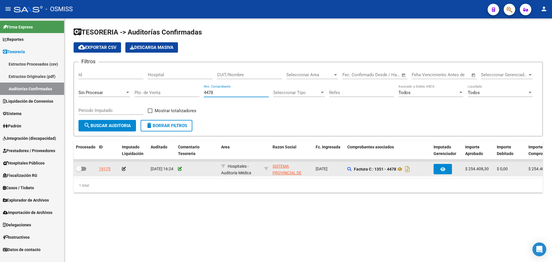
click at [181, 170] on icon at bounding box center [180, 169] width 4 height 4
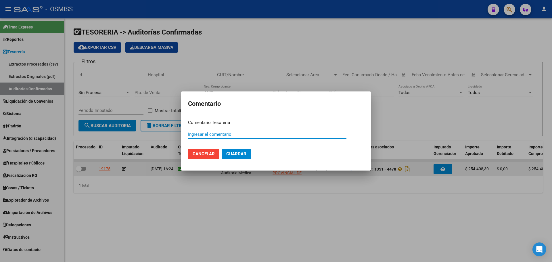
paste input "100075230 [DATE]"
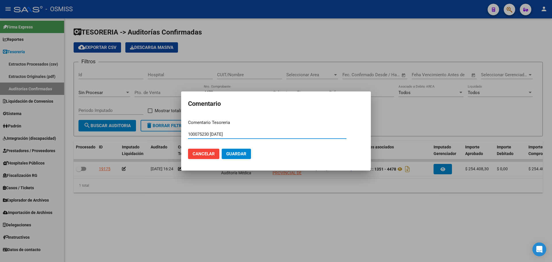
click at [237, 154] on span "Guardar" at bounding box center [236, 153] width 20 height 5
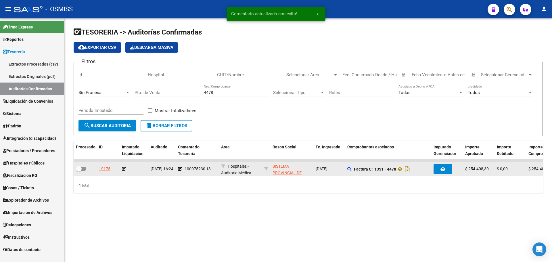
drag, startPoint x: 120, startPoint y: 167, endPoint x: 124, endPoint y: 168, distance: 4.3
click at [121, 168] on datatable-body-cell at bounding box center [134, 169] width 29 height 14
click at [124, 168] on icon at bounding box center [124, 169] width 4 height 4
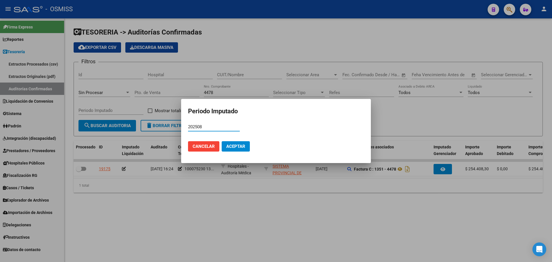
click at [236, 148] on span "Aceptar" at bounding box center [235, 146] width 19 height 5
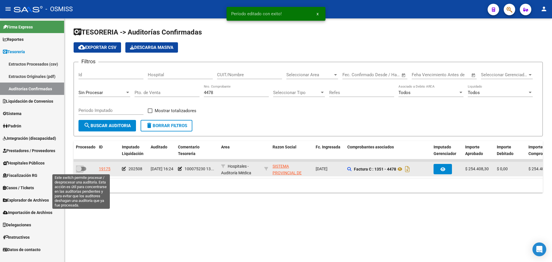
click at [83, 167] on span at bounding box center [81, 169] width 10 height 4
click at [79, 171] on input "checkbox" at bounding box center [78, 171] width 0 height 0
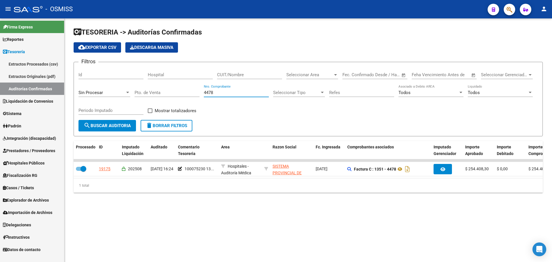
drag, startPoint x: 241, startPoint y: 94, endPoint x: 107, endPoint y: 98, distance: 133.9
click at [107, 97] on div "Filtros Id Hospital CUIT/Nombre Seleccionar Area Seleccionar Area Start date – …" at bounding box center [307, 93] width 459 height 53
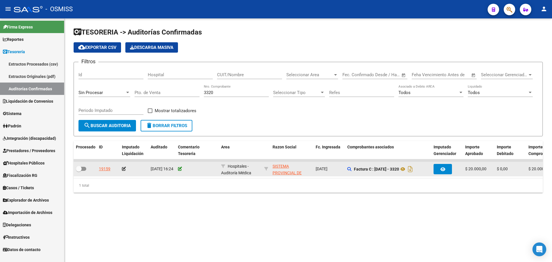
click at [178, 168] on icon at bounding box center [180, 169] width 4 height 4
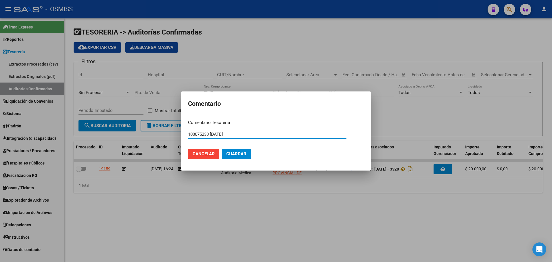
click at [232, 154] on span "Guardar" at bounding box center [236, 153] width 20 height 5
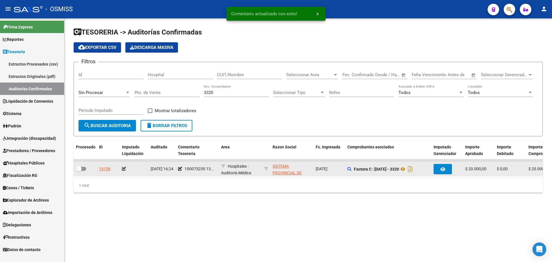
click at [123, 168] on icon at bounding box center [124, 169] width 4 height 4
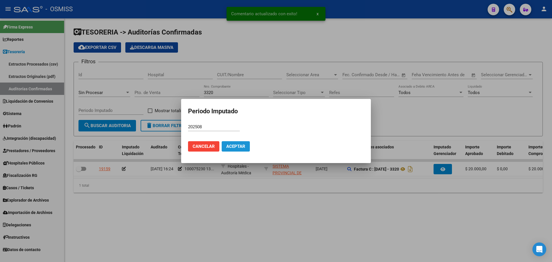
click at [234, 144] on span "Aceptar" at bounding box center [235, 146] width 19 height 5
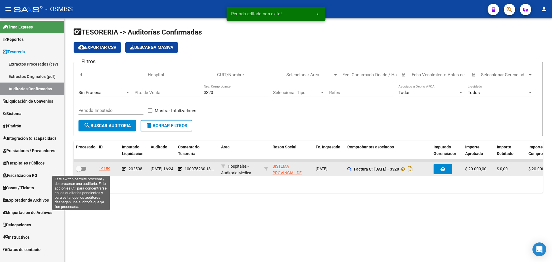
click at [80, 169] on span at bounding box center [79, 169] width 6 height 6
click at [79, 171] on input "checkbox" at bounding box center [78, 171] width 0 height 0
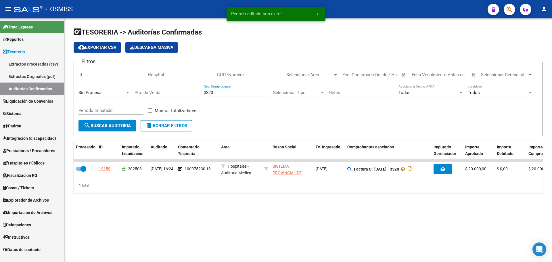
drag, startPoint x: 246, startPoint y: 94, endPoint x: 153, endPoint y: 94, distance: 93.1
click at [153, 94] on div "Filtros Id Hospital CUIT/Nombre Seleccionar Area Seleccionar Area Start date – …" at bounding box center [307, 93] width 459 height 53
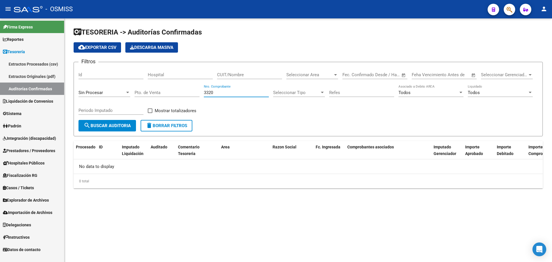
drag, startPoint x: 236, startPoint y: 93, endPoint x: 126, endPoint y: 76, distance: 110.8
click at [130, 74] on div "Filtros Id Hospital CUIT/Nombre Seleccionar Area Seleccionar Area Start date – …" at bounding box center [307, 93] width 459 height 53
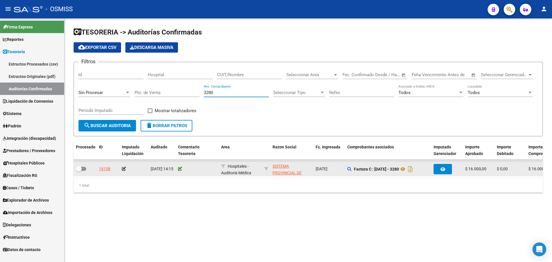
click at [179, 167] on icon at bounding box center [180, 169] width 4 height 4
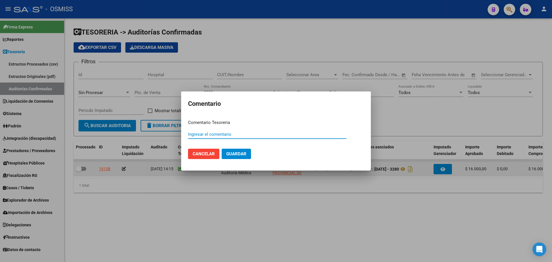
paste input "100075230 [DATE]"
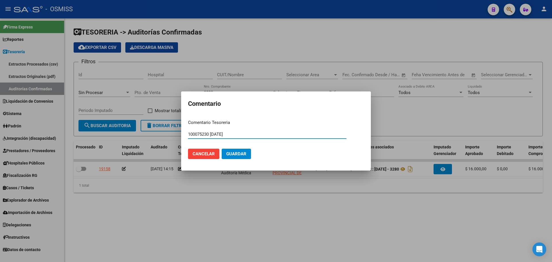
click at [239, 152] on span "Guardar" at bounding box center [236, 153] width 20 height 5
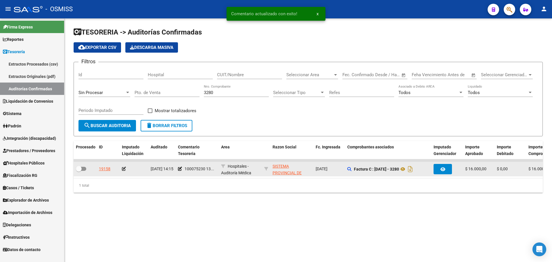
click at [122, 168] on icon at bounding box center [124, 169] width 4 height 4
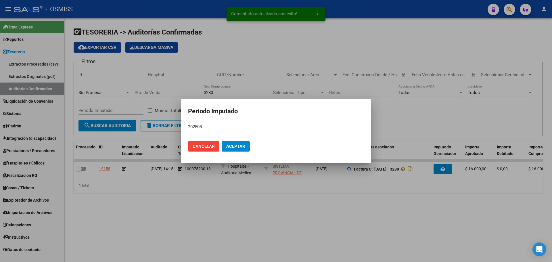
click at [250, 146] on mat-dialog-actions "Cancelar Aceptar" at bounding box center [276, 146] width 176 height 20
click at [236, 145] on span "Aceptar" at bounding box center [235, 146] width 19 height 5
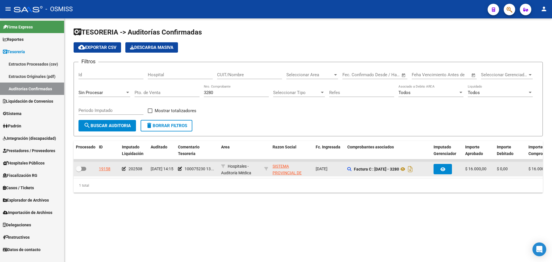
click at [87, 170] on div at bounding box center [85, 168] width 18 height 7
click at [83, 167] on span at bounding box center [81, 169] width 10 height 4
click at [79, 171] on input "checkbox" at bounding box center [78, 171] width 0 height 0
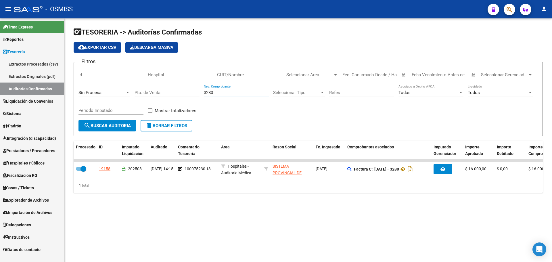
drag, startPoint x: 217, startPoint y: 92, endPoint x: 175, endPoint y: 84, distance: 43.2
click at [175, 84] on div "Filtros Id Hospital CUIT/Nombre Seleccionar Area Seleccionar Area Start date – …" at bounding box center [307, 93] width 459 height 53
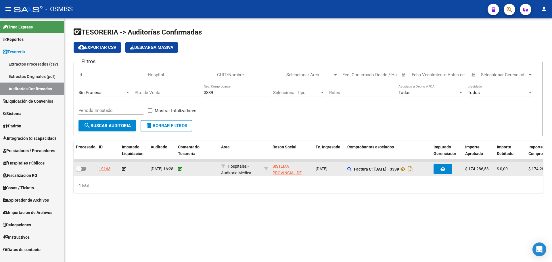
click at [180, 170] on icon at bounding box center [180, 169] width 4 height 4
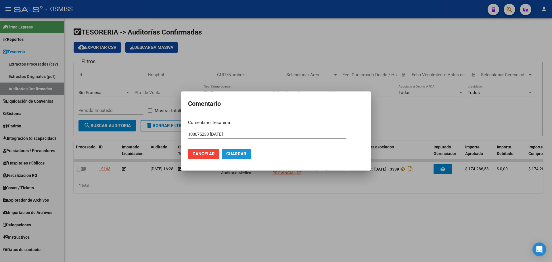
click at [241, 152] on span "Guardar" at bounding box center [236, 153] width 20 height 5
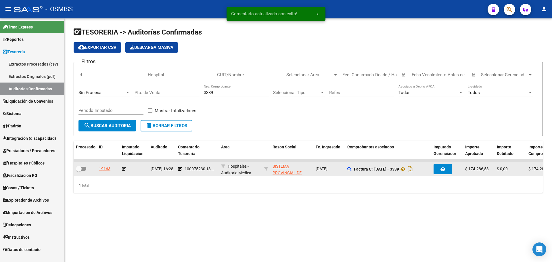
click at [125, 168] on icon at bounding box center [124, 169] width 4 height 4
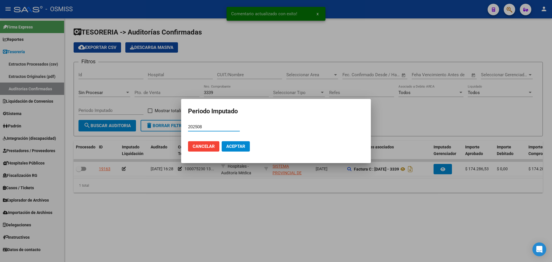
click at [244, 149] on button "Aceptar" at bounding box center [236, 146] width 28 height 10
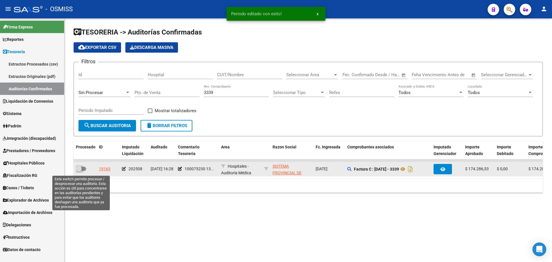
click at [81, 169] on span at bounding box center [79, 169] width 6 height 6
click at [79, 171] on input "checkbox" at bounding box center [78, 171] width 0 height 0
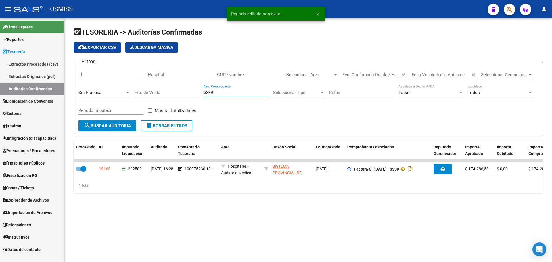
drag, startPoint x: 232, startPoint y: 93, endPoint x: 83, endPoint y: 90, distance: 148.6
click at [90, 89] on div "Filtros Id Hospital CUIT/Nombre Seleccionar Area Seleccionar Area Start date – …" at bounding box center [307, 93] width 459 height 53
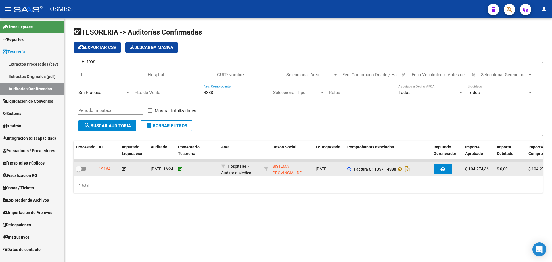
click at [181, 167] on icon at bounding box center [180, 169] width 4 height 4
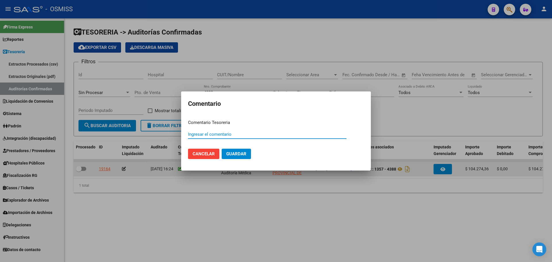
paste input "100075230 [DATE]"
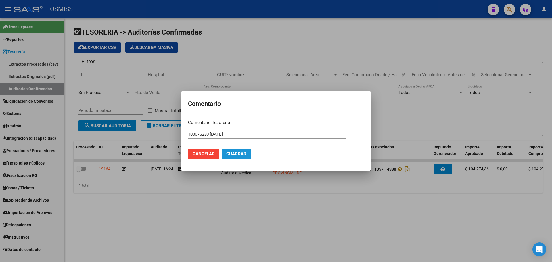
click at [244, 153] on span "Guardar" at bounding box center [236, 153] width 20 height 5
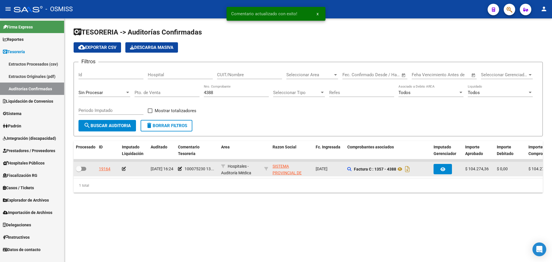
click at [122, 167] on icon at bounding box center [124, 169] width 4 height 4
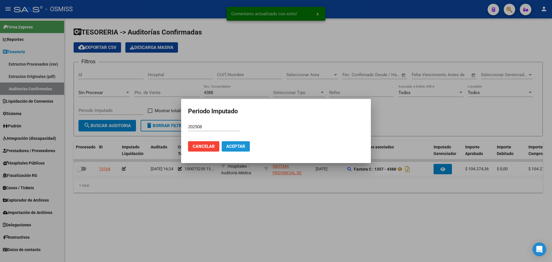
click at [230, 147] on span "Aceptar" at bounding box center [235, 146] width 19 height 5
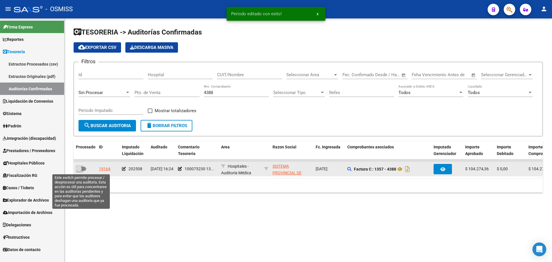
click at [84, 167] on span at bounding box center [81, 169] width 10 height 4
click at [79, 171] on input "checkbox" at bounding box center [78, 171] width 0 height 0
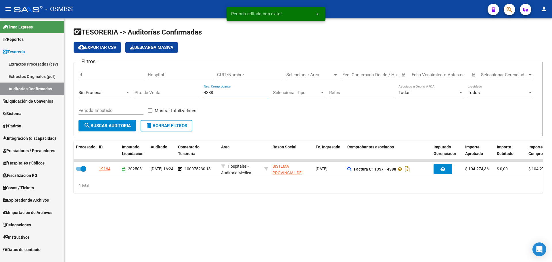
drag, startPoint x: 228, startPoint y: 92, endPoint x: 170, endPoint y: 90, distance: 58.1
click at [170, 90] on div "Filtros Id Hospital CUIT/Nombre Seleccionar Area Seleccionar Area Start date – …" at bounding box center [307, 93] width 459 height 53
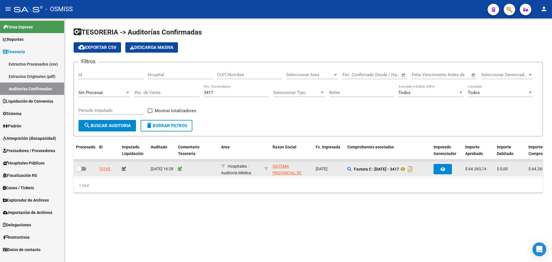
click at [179, 169] on icon at bounding box center [180, 169] width 4 height 4
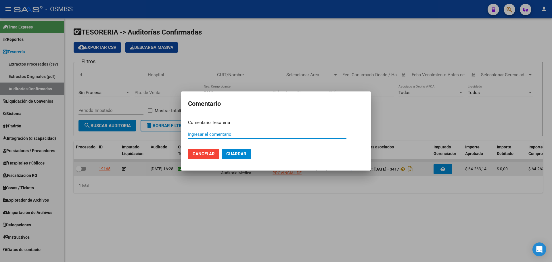
paste input "100075230 [DATE]"
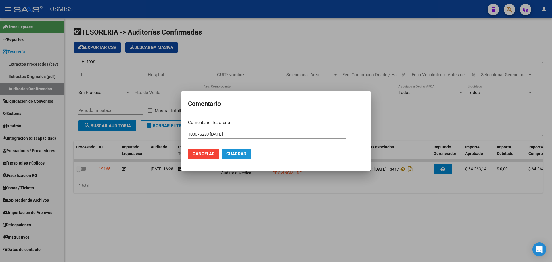
click at [239, 152] on span "Guardar" at bounding box center [236, 153] width 20 height 5
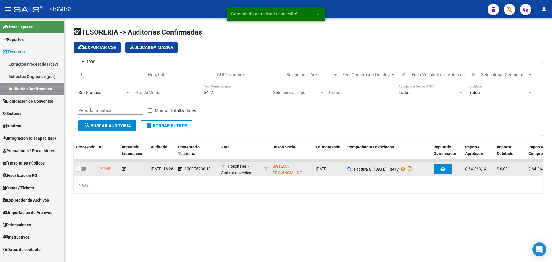
click at [124, 168] on icon at bounding box center [124, 169] width 4 height 4
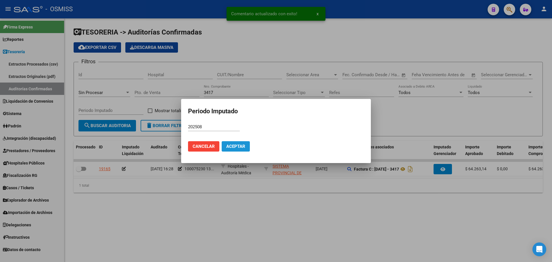
click at [235, 144] on span "Aceptar" at bounding box center [235, 146] width 19 height 5
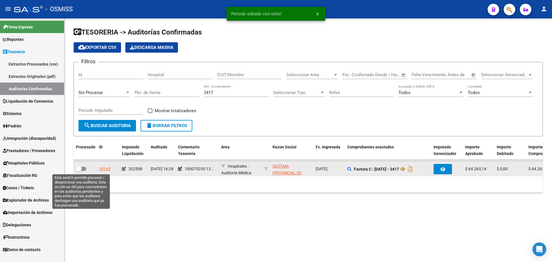
click at [85, 169] on span at bounding box center [81, 169] width 10 height 4
click at [79, 171] on input "checkbox" at bounding box center [78, 171] width 0 height 0
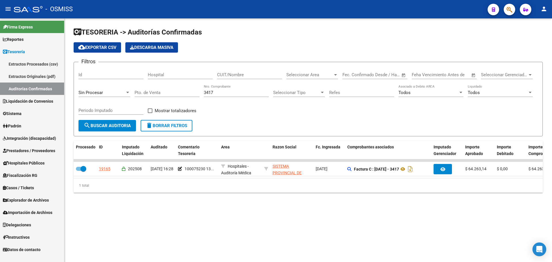
click at [220, 95] on div "3417 Nro. Comprobante" at bounding box center [236, 90] width 65 height 12
drag, startPoint x: 219, startPoint y: 92, endPoint x: 99, endPoint y: 91, distance: 120.4
click at [103, 92] on div "Filtros Id Hospital CUIT/Nombre Seleccionar Area Seleccionar Area Start date – …" at bounding box center [307, 93] width 459 height 53
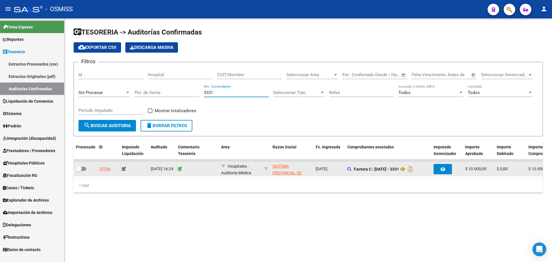
click at [179, 167] on icon at bounding box center [180, 169] width 4 height 4
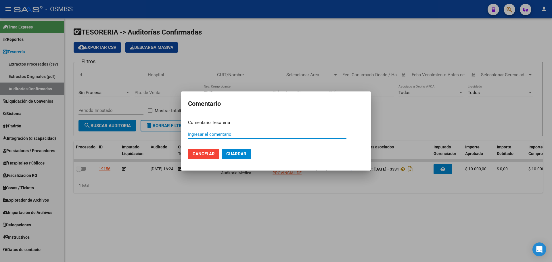
paste input "100075230 [DATE]"
click at [252, 149] on mat-dialog-actions "Cancelar Guardar" at bounding box center [276, 154] width 176 height 20
click at [248, 151] on button "Guardar" at bounding box center [236, 154] width 29 height 10
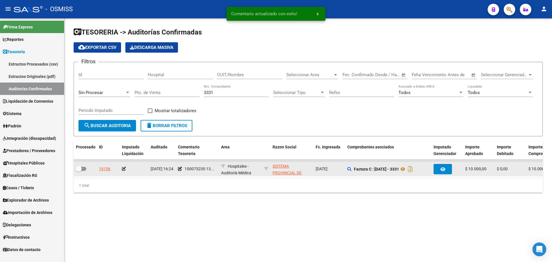
click at [124, 168] on icon at bounding box center [124, 169] width 4 height 4
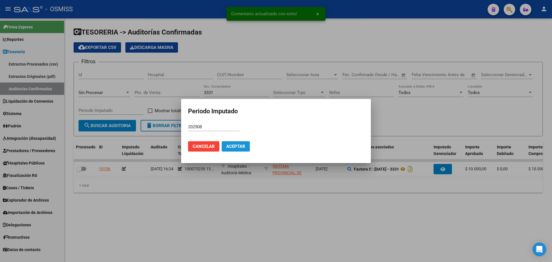
click at [238, 145] on span "Aceptar" at bounding box center [235, 146] width 19 height 5
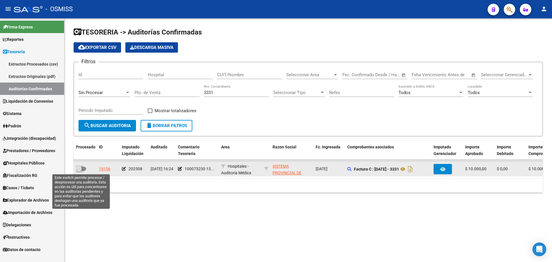
click at [82, 169] on span at bounding box center [81, 169] width 10 height 4
click at [79, 171] on input "checkbox" at bounding box center [78, 171] width 0 height 0
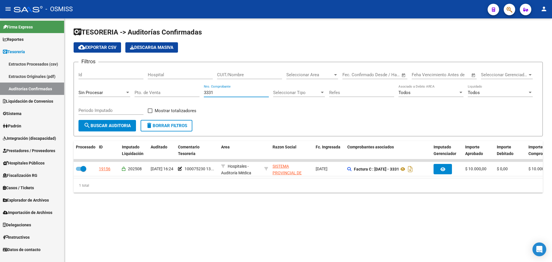
drag, startPoint x: 219, startPoint y: 93, endPoint x: 186, endPoint y: 91, distance: 33.1
click at [186, 91] on div "Filtros Id Hospital CUIT/Nombre Seleccionar Area Seleccionar Area Start date – …" at bounding box center [307, 93] width 459 height 53
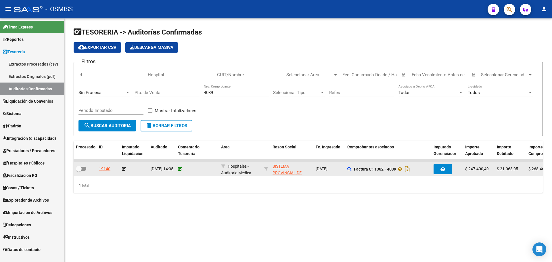
click at [179, 168] on icon at bounding box center [180, 169] width 4 height 4
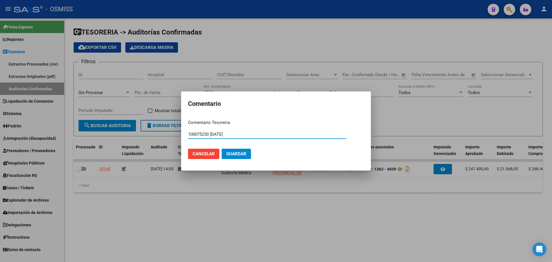
click at [232, 158] on button "Guardar" at bounding box center [236, 154] width 29 height 10
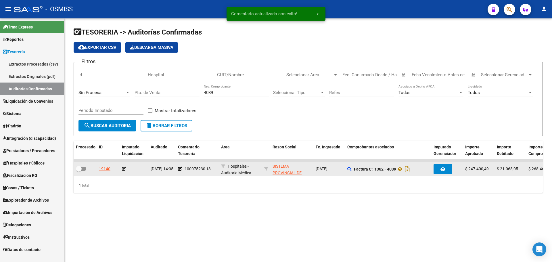
click at [124, 167] on icon at bounding box center [124, 169] width 4 height 4
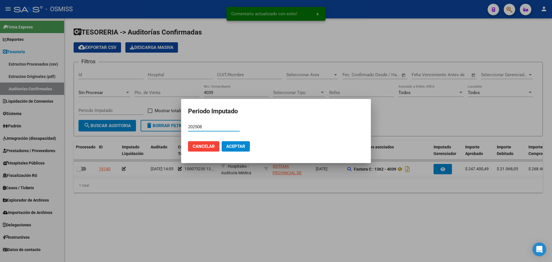
click at [228, 141] on button "Aceptar" at bounding box center [236, 146] width 28 height 10
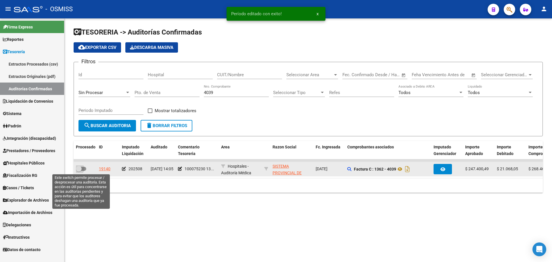
click at [80, 169] on span at bounding box center [79, 169] width 6 height 6
click at [79, 171] on input "checkbox" at bounding box center [78, 171] width 0 height 0
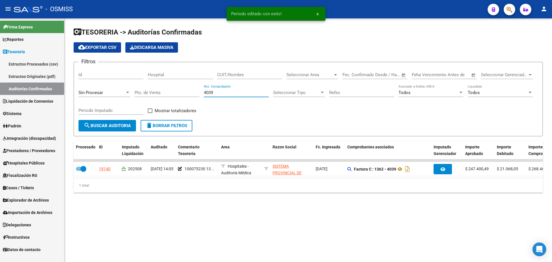
drag, startPoint x: 224, startPoint y: 93, endPoint x: 102, endPoint y: 94, distance: 121.5
click at [102, 94] on div "Filtros Id Hospital CUIT/Nombre Seleccionar Area Seleccionar Area Start date – …" at bounding box center [307, 93] width 459 height 53
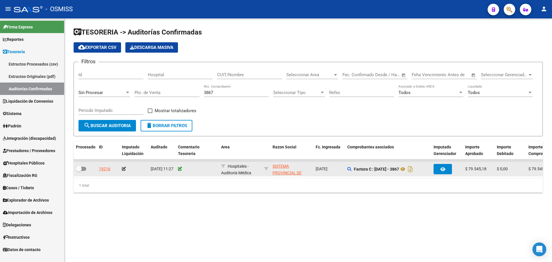
click at [178, 167] on icon at bounding box center [180, 169] width 4 height 4
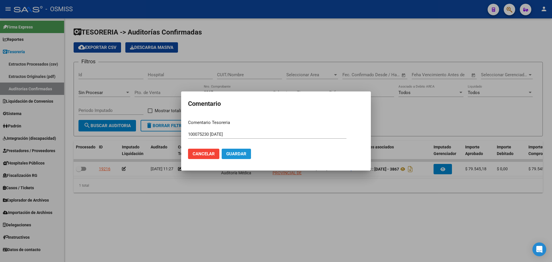
click at [229, 153] on span "Guardar" at bounding box center [236, 153] width 20 height 5
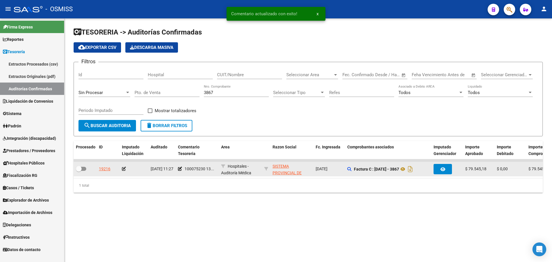
click at [123, 167] on icon at bounding box center [124, 169] width 4 height 4
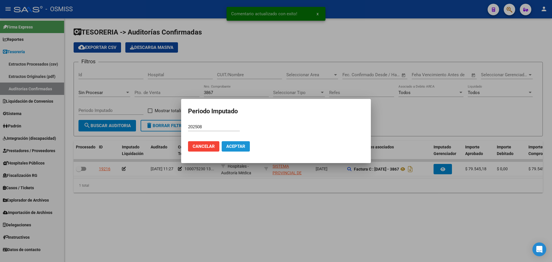
click at [237, 145] on span "Aceptar" at bounding box center [235, 146] width 19 height 5
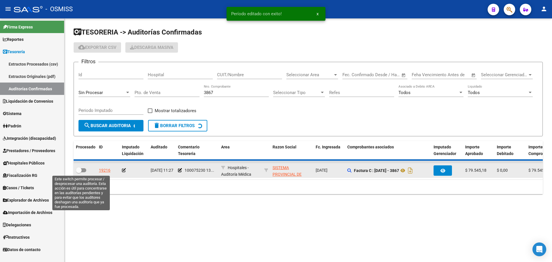
click at [84, 169] on span at bounding box center [81, 170] width 10 height 4
click at [79, 172] on input "checkbox" at bounding box center [78, 172] width 0 height 0
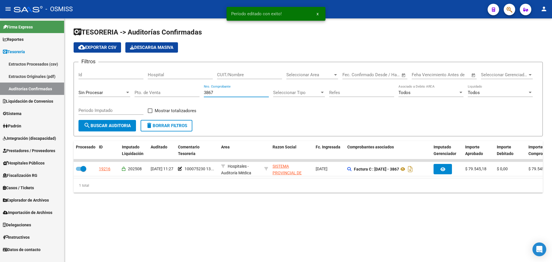
drag, startPoint x: 222, startPoint y: 94, endPoint x: 173, endPoint y: 96, distance: 49.7
click at [173, 95] on div "Filtros Id Hospital CUIT/Nombre Seleccionar Area Seleccionar Area Start date – …" at bounding box center [307, 93] width 459 height 53
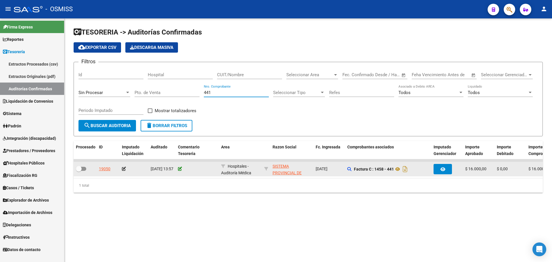
click at [182, 170] on icon at bounding box center [180, 169] width 4 height 4
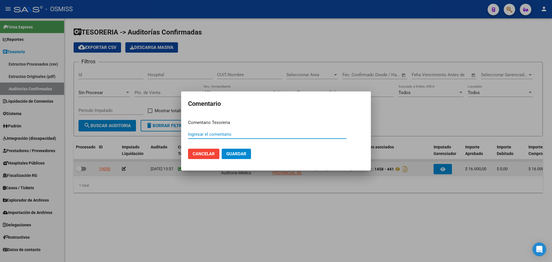
paste input "100075230 [DATE]"
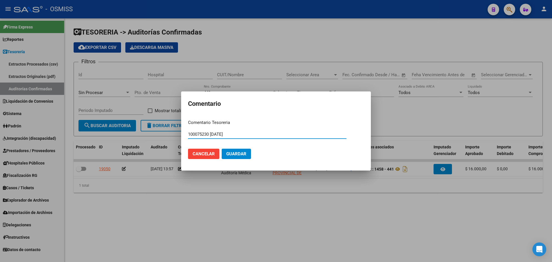
click at [234, 155] on span "Guardar" at bounding box center [236, 153] width 20 height 5
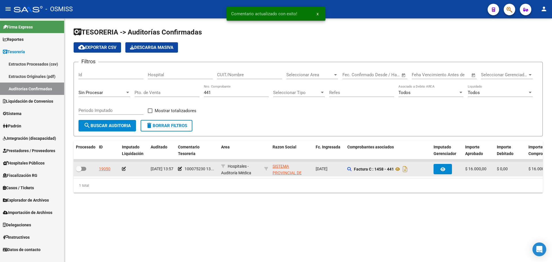
click at [123, 169] on icon at bounding box center [124, 169] width 4 height 4
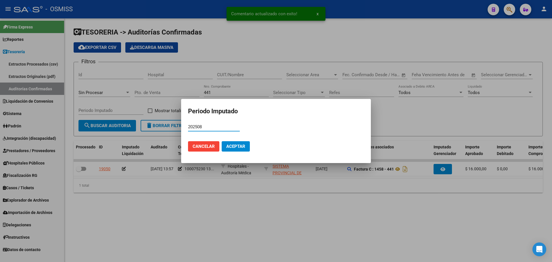
click at [231, 148] on span "Aceptar" at bounding box center [235, 146] width 19 height 5
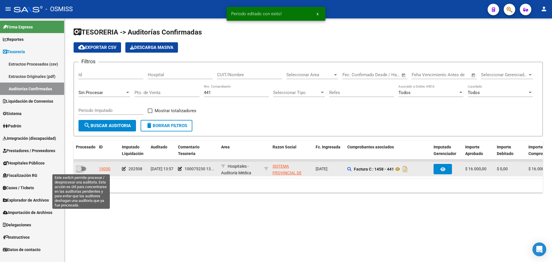
click at [82, 167] on span at bounding box center [81, 169] width 10 height 4
click at [79, 171] on input "checkbox" at bounding box center [78, 171] width 0 height 0
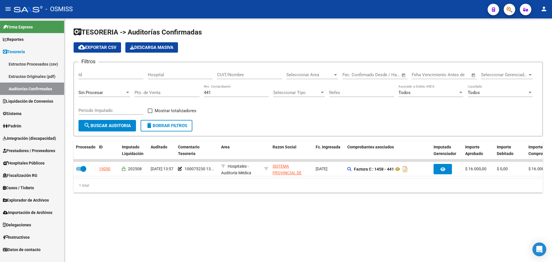
click at [226, 227] on mat-sidenav-content "TESORERIA -> Auditorías Confirmadas cloud_download Exportar CSV Descarga Masiva…" at bounding box center [307, 139] width 487 height 243
drag, startPoint x: 216, startPoint y: 93, endPoint x: 149, endPoint y: 93, distance: 66.7
click at [149, 93] on div "Filtros Id Hospital CUIT/Nombre Seleccionar Area Seleccionar Area Start date – …" at bounding box center [307, 93] width 459 height 53
click at [245, 211] on div "TESORERIA -> Auditorías Confirmadas cloud_download Exportar CSV Descarga Masiva…" at bounding box center [307, 114] width 487 height 192
click at [259, 206] on div "TESORERIA -> Auditorías Confirmadas cloud_download Exportar CSV Descarga Masiva…" at bounding box center [307, 114] width 487 height 192
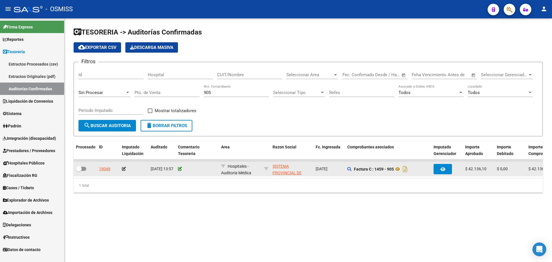
click at [179, 167] on icon at bounding box center [180, 169] width 4 height 4
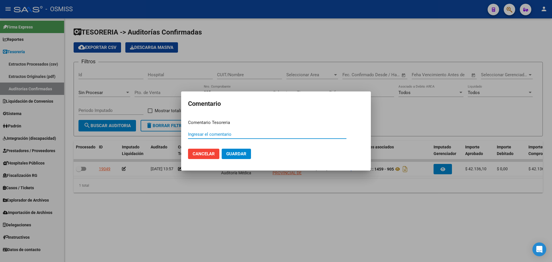
paste input "100075230 [DATE]"
click at [239, 150] on button "Guardar" at bounding box center [236, 154] width 29 height 10
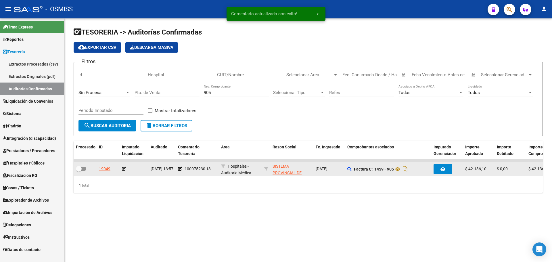
click at [124, 166] on div at bounding box center [134, 168] width 24 height 7
click at [123, 166] on div at bounding box center [134, 168] width 24 height 7
click at [125, 168] on icon at bounding box center [124, 169] width 4 height 4
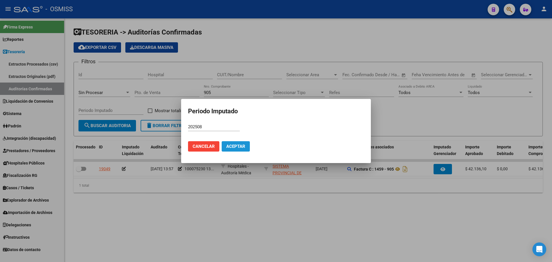
click at [242, 145] on span "Aceptar" at bounding box center [235, 146] width 19 height 5
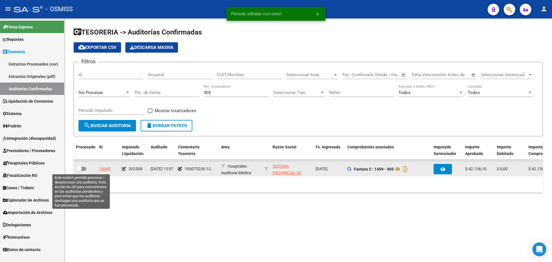
click at [85, 167] on div at bounding box center [85, 168] width 18 height 7
click at [84, 170] on span at bounding box center [81, 169] width 10 height 4
click at [79, 171] on input "checkbox" at bounding box center [78, 171] width 0 height 0
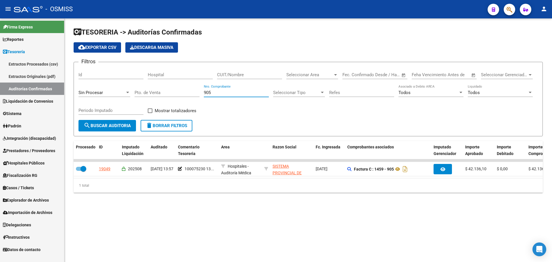
drag, startPoint x: 228, startPoint y: 92, endPoint x: 48, endPoint y: 77, distance: 180.5
click at [153, 80] on div "Filtros Id Hospital CUIT/Nombre Seleccionar Area Seleccionar Area Start date – …" at bounding box center [307, 93] width 459 height 53
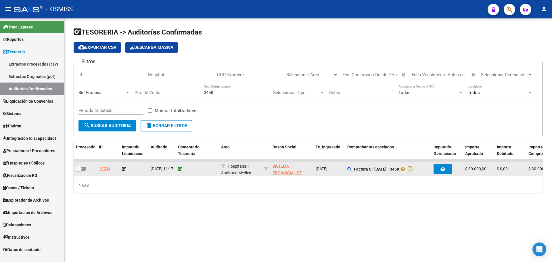
click at [180, 169] on icon at bounding box center [180, 169] width 4 height 4
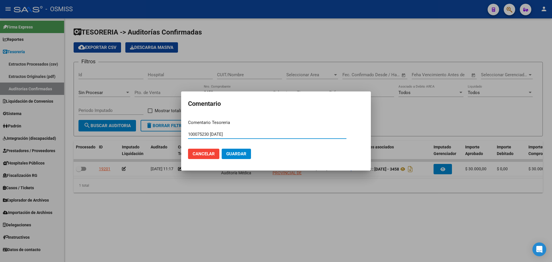
click at [229, 154] on span "Guardar" at bounding box center [236, 153] width 20 height 5
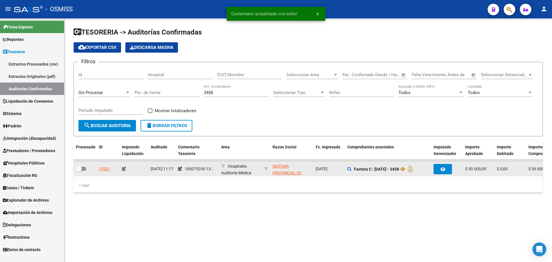
click at [122, 169] on icon at bounding box center [124, 169] width 4 height 4
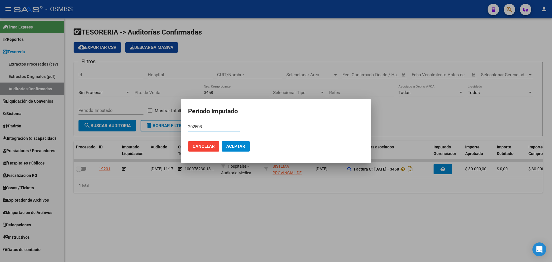
click at [233, 151] on button "Aceptar" at bounding box center [236, 146] width 28 height 10
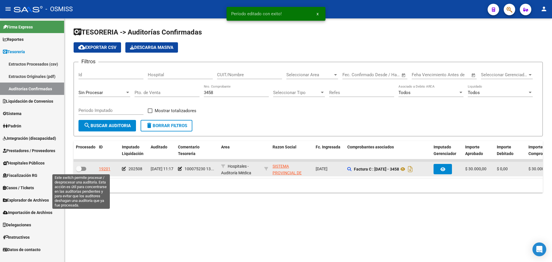
click at [81, 168] on span at bounding box center [79, 169] width 6 height 6
click at [79, 171] on input "checkbox" at bounding box center [78, 171] width 0 height 0
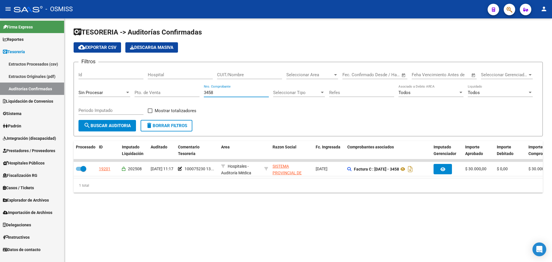
drag, startPoint x: 226, startPoint y: 94, endPoint x: 140, endPoint y: 91, distance: 86.2
click at [140, 91] on div "Filtros Id Hospital CUIT/Nombre Seleccionar Area Seleccionar Area Start date – …" at bounding box center [307, 93] width 459 height 53
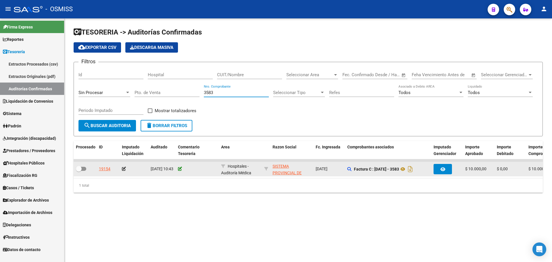
click at [180, 169] on icon at bounding box center [180, 169] width 4 height 4
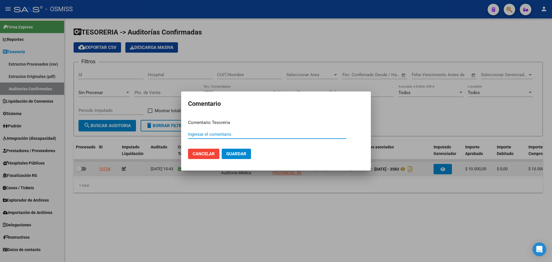
paste input "100075230 [DATE]"
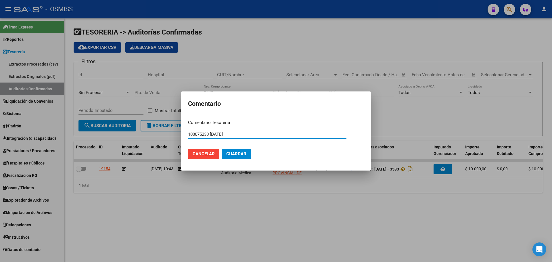
click at [243, 154] on span "Guardar" at bounding box center [236, 153] width 20 height 5
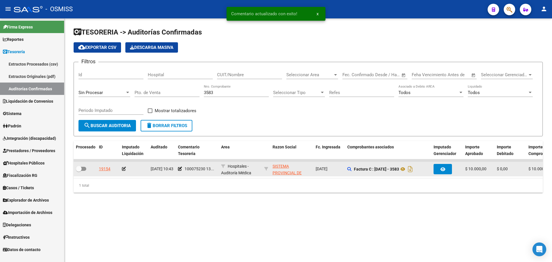
click at [124, 170] on icon at bounding box center [124, 169] width 4 height 4
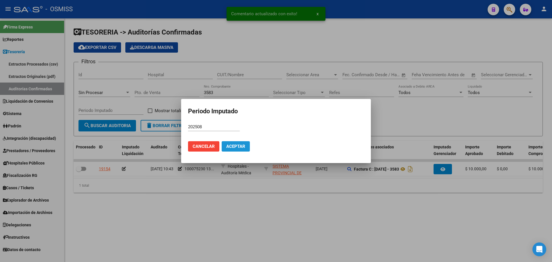
click at [235, 144] on span "Aceptar" at bounding box center [235, 146] width 19 height 5
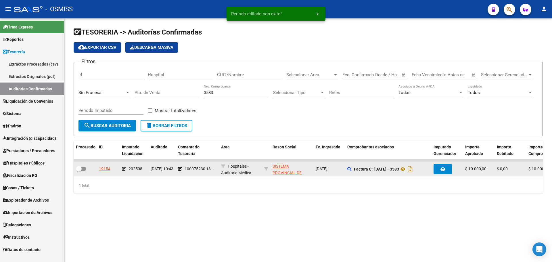
click at [84, 168] on span at bounding box center [81, 169] width 10 height 4
click at [79, 171] on input "checkbox" at bounding box center [78, 171] width 0 height 0
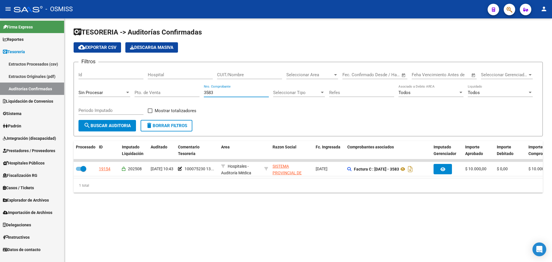
drag, startPoint x: 222, startPoint y: 93, endPoint x: 97, endPoint y: 77, distance: 125.7
click at [97, 77] on div "Filtros Id Hospital CUIT/Nombre Seleccionar Area Seleccionar Area Start date – …" at bounding box center [307, 93] width 459 height 53
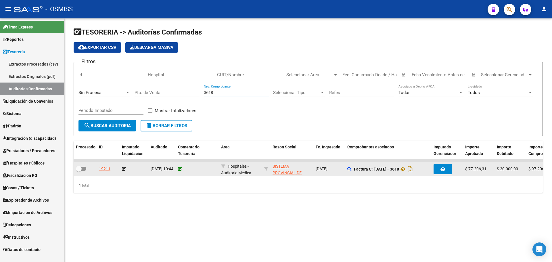
click at [180, 169] on icon at bounding box center [180, 169] width 4 height 4
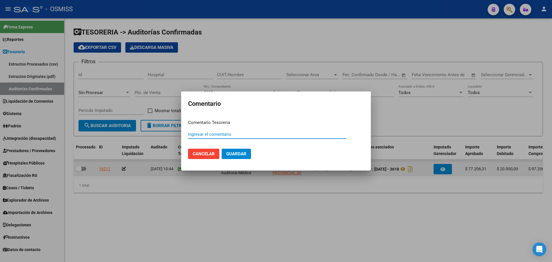
paste input "100075230 [DATE]"
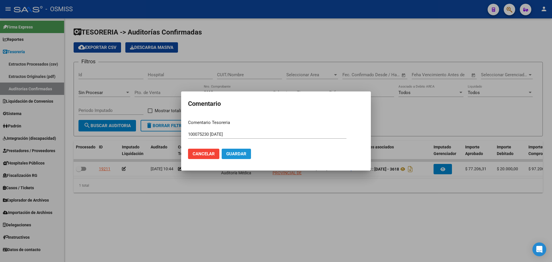
click at [247, 153] on button "Guardar" at bounding box center [236, 154] width 29 height 10
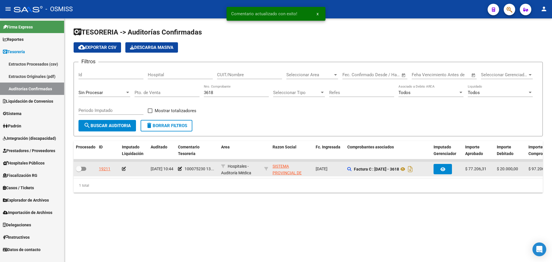
click at [124, 170] on icon at bounding box center [124, 169] width 4 height 4
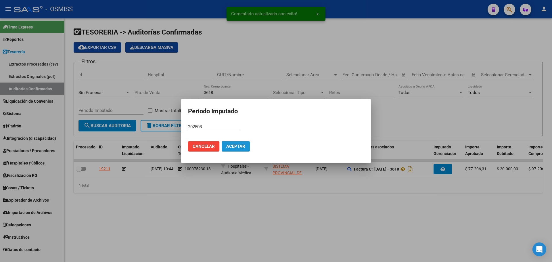
click at [234, 141] on button "Aceptar" at bounding box center [236, 146] width 28 height 10
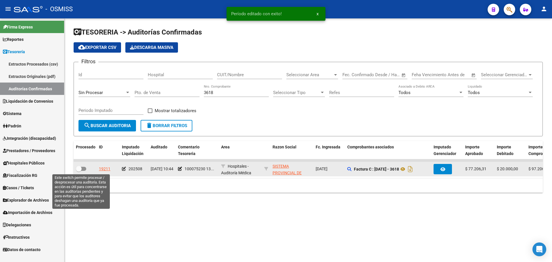
click at [81, 168] on span at bounding box center [79, 169] width 6 height 6
click at [79, 171] on input "checkbox" at bounding box center [78, 171] width 0 height 0
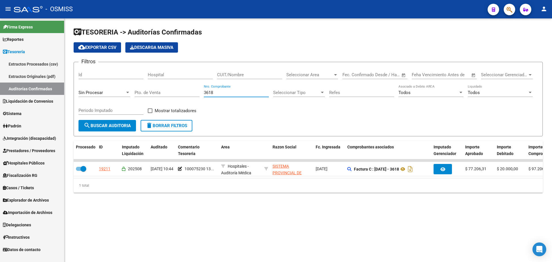
drag, startPoint x: 230, startPoint y: 92, endPoint x: 176, endPoint y: 83, distance: 55.3
click at [176, 83] on div "Filtros Id Hospital CUIT/Nombre Seleccionar Area Seleccionar Area Start date – …" at bounding box center [307, 93] width 459 height 53
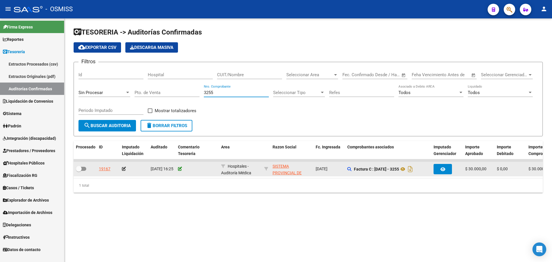
click at [180, 167] on icon at bounding box center [180, 169] width 4 height 4
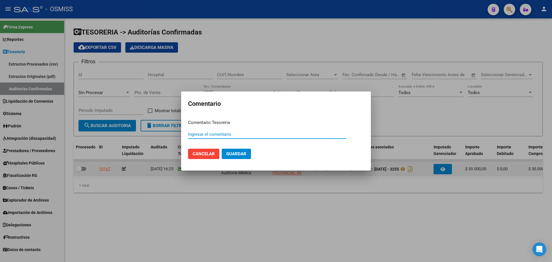
paste input "100075230 [DATE]"
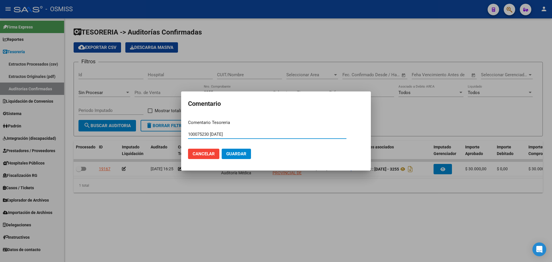
click at [239, 150] on button "Guardar" at bounding box center [236, 154] width 29 height 10
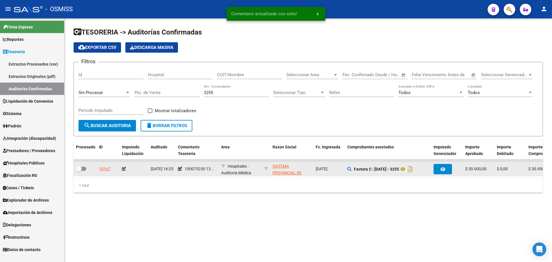
click at [125, 170] on icon at bounding box center [124, 169] width 4 height 4
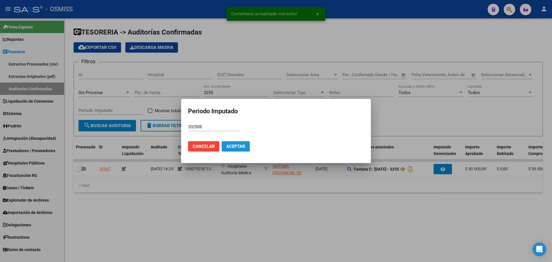
click at [224, 150] on button "Aceptar" at bounding box center [236, 146] width 28 height 10
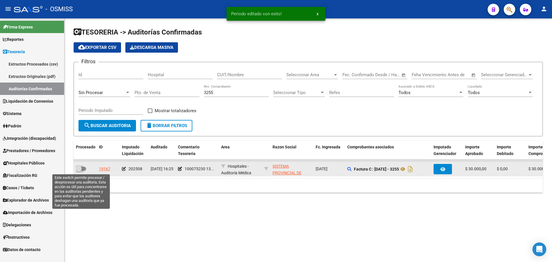
click at [80, 169] on span at bounding box center [79, 169] width 6 height 6
click at [79, 171] on input "checkbox" at bounding box center [78, 171] width 0 height 0
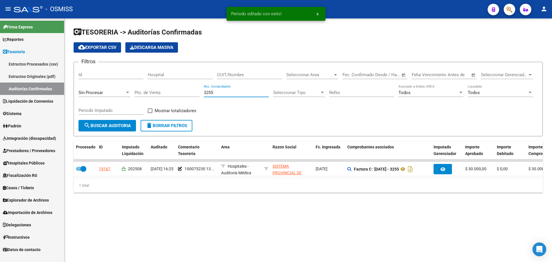
drag, startPoint x: 229, startPoint y: 93, endPoint x: 139, endPoint y: 93, distance: 89.4
click at [139, 93] on div "Filtros Id Hospital CUIT/Nombre Seleccionar Area Seleccionar Area Start date – …" at bounding box center [307, 93] width 459 height 53
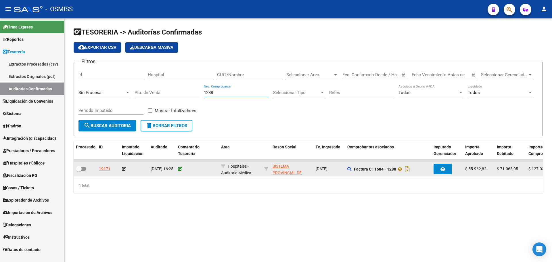
click at [178, 167] on icon at bounding box center [180, 169] width 4 height 4
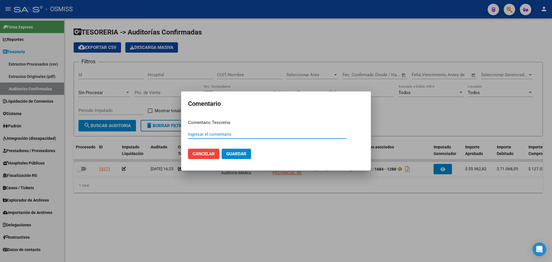
paste input "100075230 [DATE]"
click at [238, 153] on span "Guardar" at bounding box center [236, 153] width 20 height 5
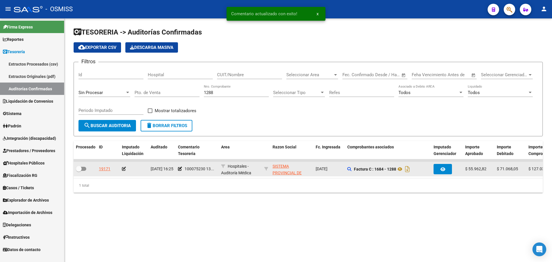
click at [124, 168] on icon at bounding box center [124, 169] width 4 height 4
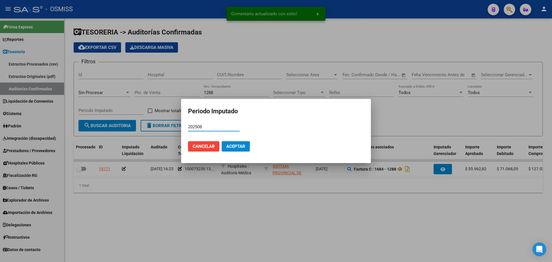
click at [225, 145] on button "Aceptar" at bounding box center [236, 146] width 28 height 10
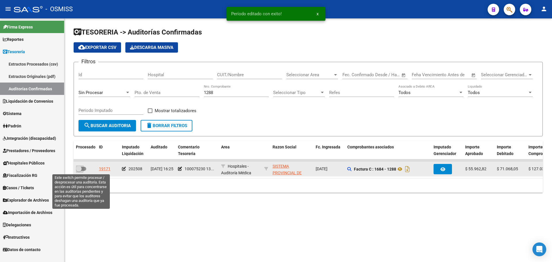
click at [85, 165] on label at bounding box center [81, 168] width 10 height 7
click at [79, 171] on input "checkbox" at bounding box center [78, 171] width 0 height 0
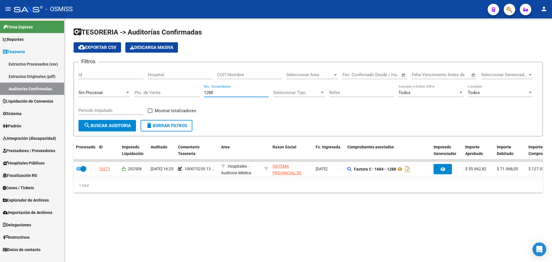
drag, startPoint x: 178, startPoint y: 91, endPoint x: 163, endPoint y: 89, distance: 15.0
click at [163, 89] on div "Filtros Id Hospital CUIT/Nombre Seleccionar Area Seleccionar Area Start date – …" at bounding box center [307, 93] width 459 height 53
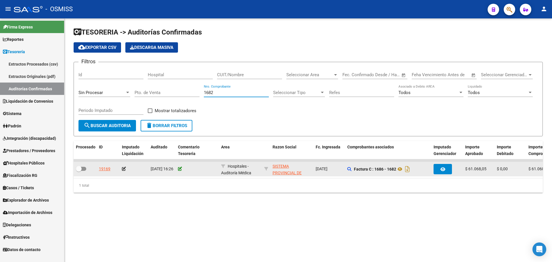
click at [179, 169] on icon at bounding box center [180, 169] width 4 height 4
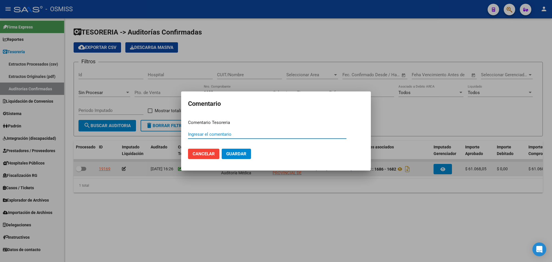
paste input "100075230 [DATE]"
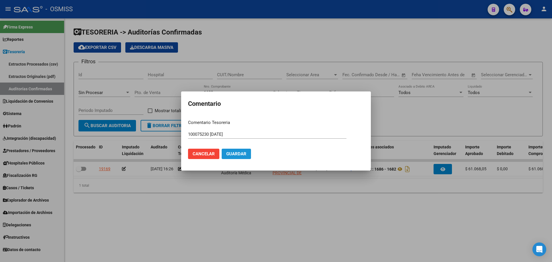
click at [248, 151] on button "Guardar" at bounding box center [236, 154] width 29 height 10
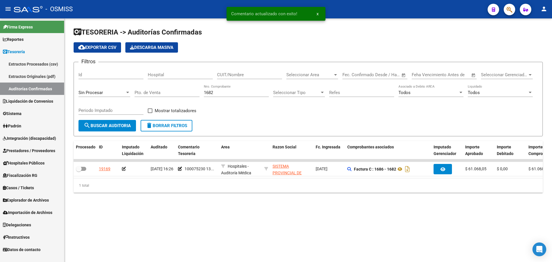
click at [123, 169] on icon at bounding box center [124, 169] width 4 height 4
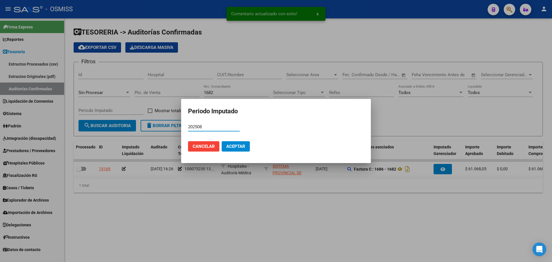
type input "202508"
click at [231, 149] on button "Aceptar" at bounding box center [236, 146] width 28 height 10
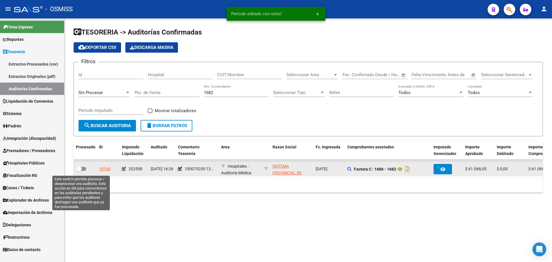
click at [82, 170] on span at bounding box center [81, 169] width 10 height 4
click at [79, 171] on input "checkbox" at bounding box center [78, 171] width 0 height 0
checkbox input "true"
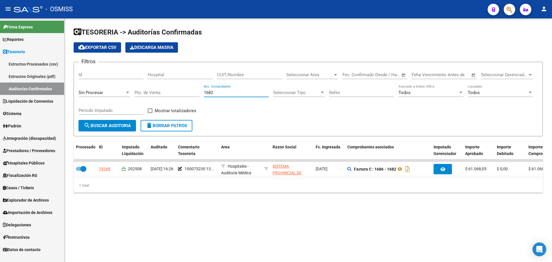
drag, startPoint x: 232, startPoint y: 93, endPoint x: 141, endPoint y: 93, distance: 91.1
click at [143, 92] on div "Filtros Id Hospital CUIT/Nombre Seleccionar Area Seleccionar Area Start date – …" at bounding box center [307, 93] width 459 height 53
type input "701"
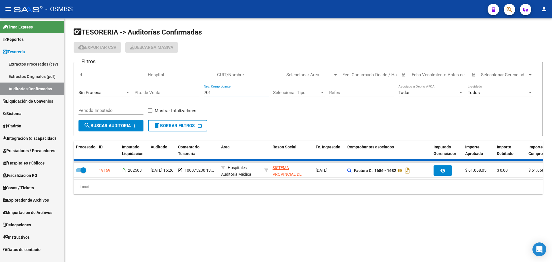
checkbox input "false"
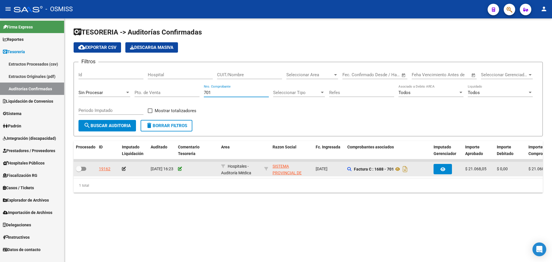
type input "701"
click at [179, 170] on icon at bounding box center [180, 169] width 4 height 4
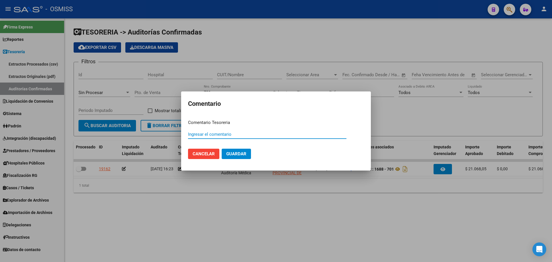
paste input "100075230 [DATE]"
type input "100075230 [DATE]"
click at [245, 151] on button "Guardar" at bounding box center [236, 154] width 29 height 10
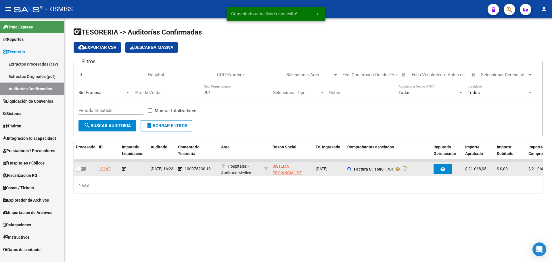
click at [125, 171] on app-auditoria-edit-perido at bounding box center [124, 168] width 4 height 5
click at [125, 170] on icon at bounding box center [124, 169] width 4 height 4
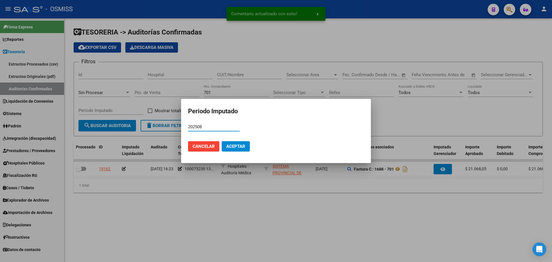
type input "202508"
click at [240, 144] on span "Aceptar" at bounding box center [235, 146] width 19 height 5
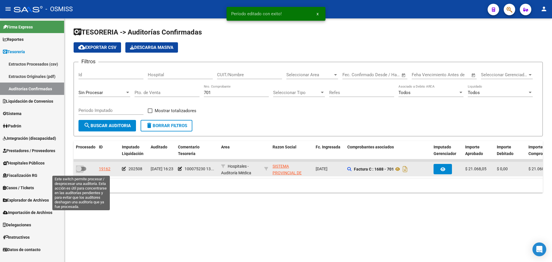
click at [82, 167] on span at bounding box center [81, 169] width 10 height 4
click at [79, 171] on input "checkbox" at bounding box center [78, 171] width 0 height 0
checkbox input "true"
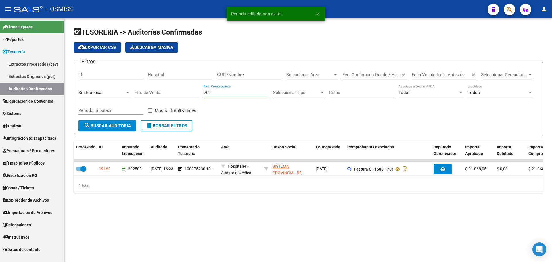
drag, startPoint x: 226, startPoint y: 94, endPoint x: 140, endPoint y: 94, distance: 85.9
click at [149, 94] on div "Filtros Id Hospital CUIT/Nombre Seleccionar Area Seleccionar Area Start date – …" at bounding box center [307, 93] width 459 height 53
type input "157"
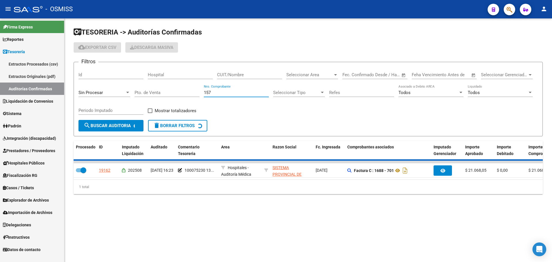
checkbox input "false"
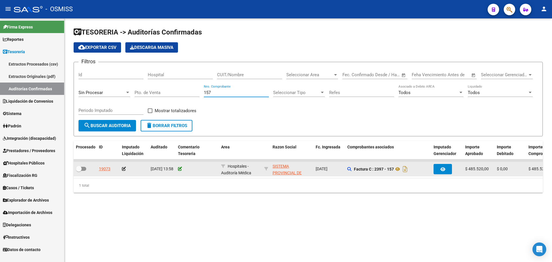
type input "157"
click at [179, 168] on icon at bounding box center [180, 169] width 4 height 4
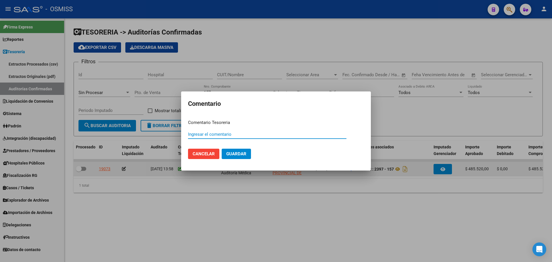
paste input "100075230 [DATE]"
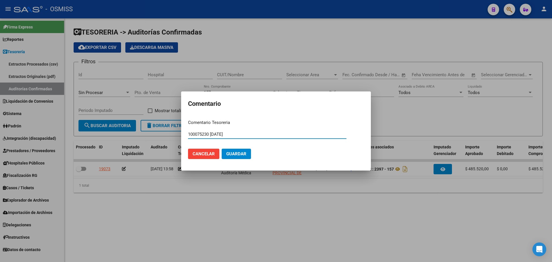
type input "100075230 [DATE]"
click at [234, 153] on span "Guardar" at bounding box center [236, 153] width 20 height 5
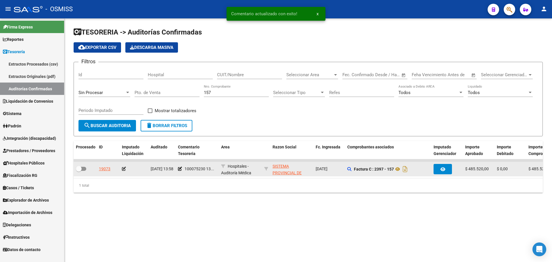
click at [123, 168] on icon at bounding box center [124, 169] width 4 height 4
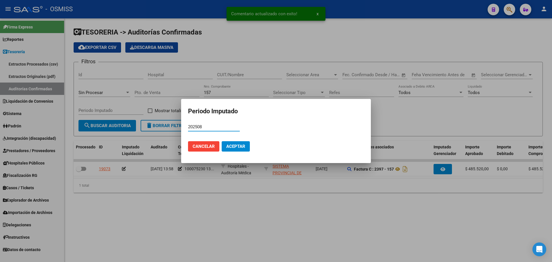
type input "202508"
click at [226, 150] on button "Aceptar" at bounding box center [236, 146] width 28 height 10
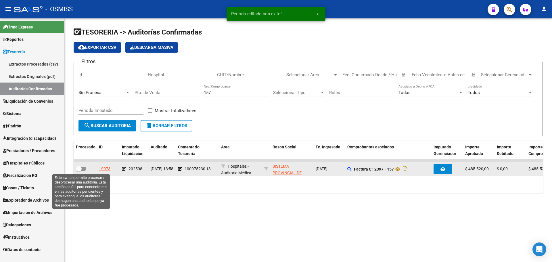
click at [83, 166] on label at bounding box center [81, 168] width 10 height 7
click at [79, 171] on input "checkbox" at bounding box center [78, 171] width 0 height 0
checkbox input "true"
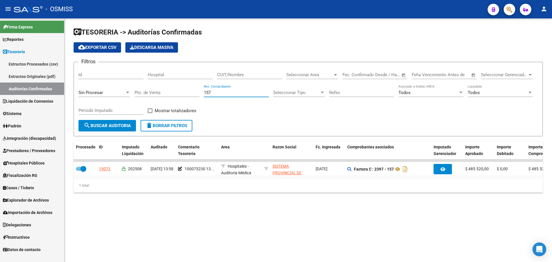
drag, startPoint x: 231, startPoint y: 93, endPoint x: 163, endPoint y: 82, distance: 68.0
click at [163, 82] on div "Filtros Id Hospital CUIT/Nombre Seleccionar Area Seleccionar Area Start date – …" at bounding box center [307, 93] width 459 height 53
click at [253, 74] on input "CUIT/Nombre" at bounding box center [249, 74] width 65 height 5
paste input "30-69182284-9"
click at [232, 74] on input "30-691822849" at bounding box center [249, 74] width 65 height 5
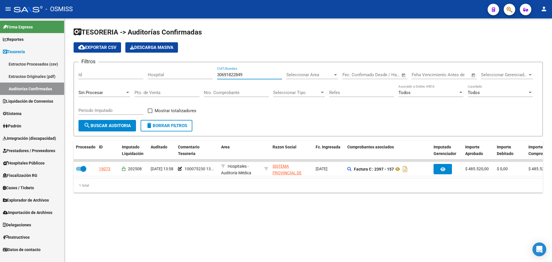
type input "30691822849"
click at [116, 86] on div "Sin Procesar" at bounding box center [104, 90] width 52 height 12
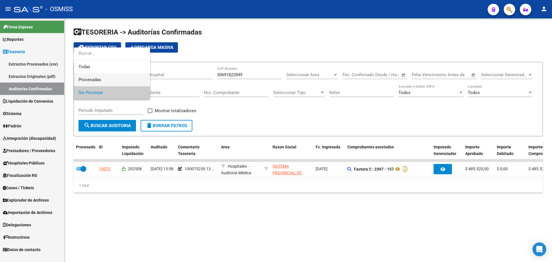
click at [106, 79] on span "Procesadas" at bounding box center [111, 79] width 67 height 13
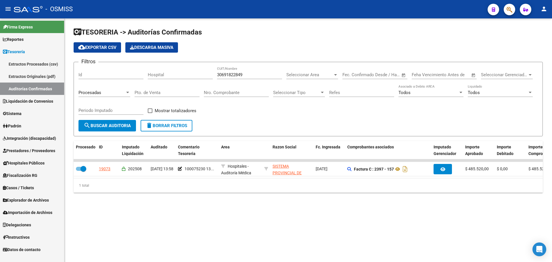
click at [118, 107] on div "Periodo Imputado" at bounding box center [110, 108] width 65 height 12
type input "202508"
click at [494, 84] on div "Todos Liquidado" at bounding box center [499, 90] width 65 height 12
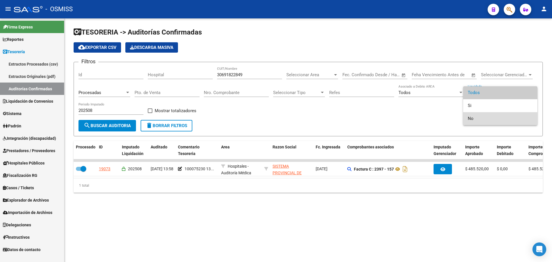
click at [483, 115] on span "No" at bounding box center [499, 118] width 65 height 13
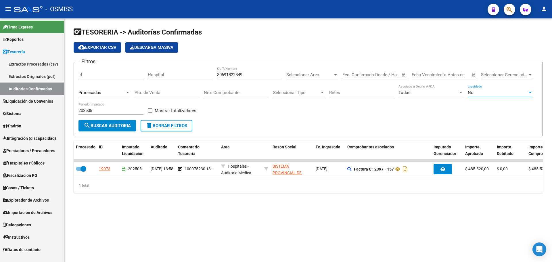
click at [182, 110] on span "Mostrar totalizadores" at bounding box center [176, 110] width 42 height 7
click at [150, 113] on input "Mostrar totalizadores" at bounding box center [150, 113] width 0 height 0
checkbox input "true"
click at [122, 126] on span "search Buscar Auditoria" at bounding box center [107, 125] width 47 height 5
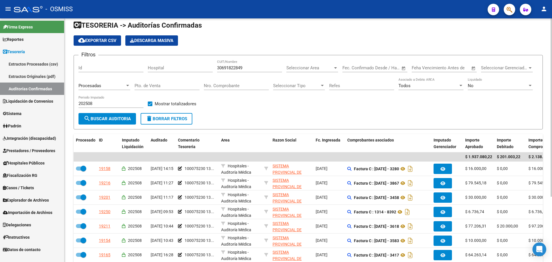
scroll to position [3, 0]
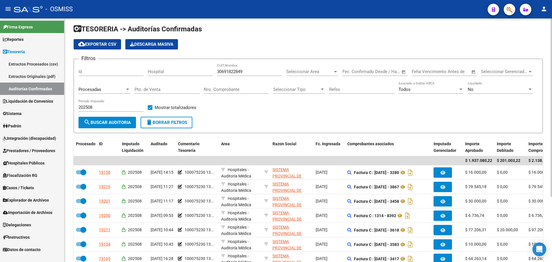
click at [182, 125] on button "delete Borrar Filtros" at bounding box center [166, 122] width 52 height 11
checkbox input "false"
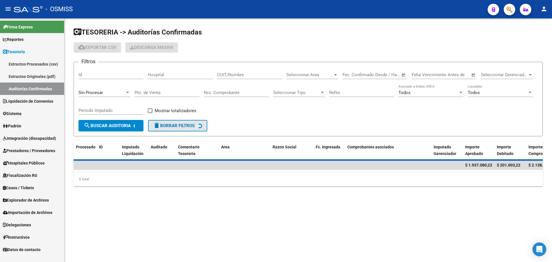
scroll to position [0, 0]
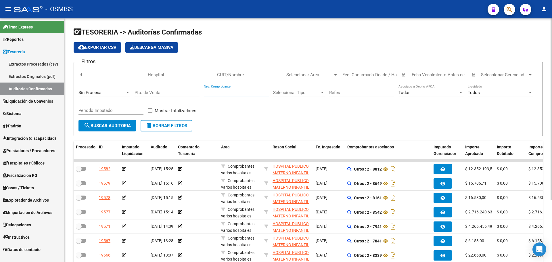
click at [231, 93] on input "Nro. Comprobante" at bounding box center [236, 92] width 65 height 5
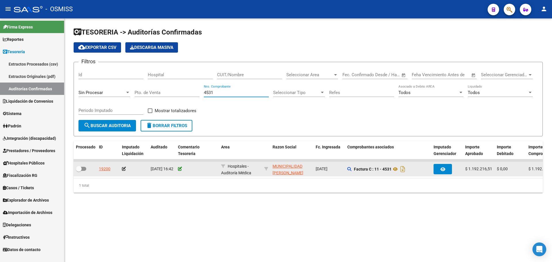
type input "4531"
click at [180, 168] on icon at bounding box center [180, 169] width 4 height 4
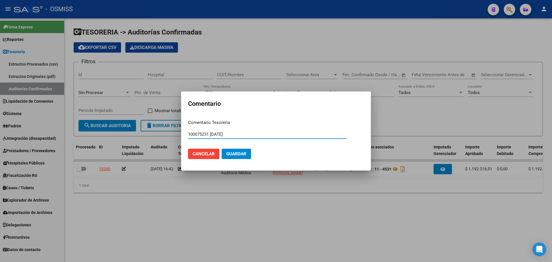
drag, startPoint x: 244, startPoint y: 135, endPoint x: 174, endPoint y: 134, distance: 70.1
click at [174, 134] on div "Comentario Comentario Tesoreria 100075231 [DATE] Ingresar el comentario Cancela…" at bounding box center [276, 131] width 552 height 262
type input "100075231 [DATE]"
click at [245, 149] on button "Guardar" at bounding box center [236, 154] width 29 height 10
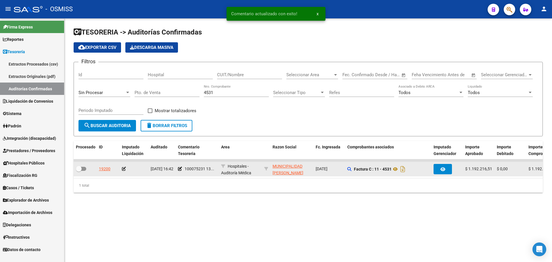
click at [124, 168] on icon at bounding box center [124, 169] width 4 height 4
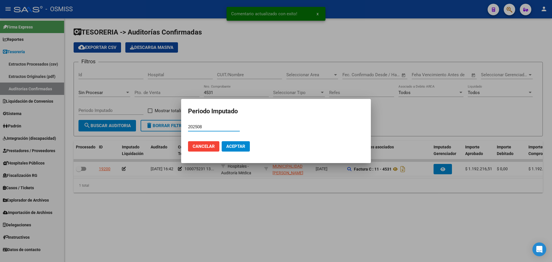
type input "202508"
click at [247, 145] on button "Aceptar" at bounding box center [236, 146] width 28 height 10
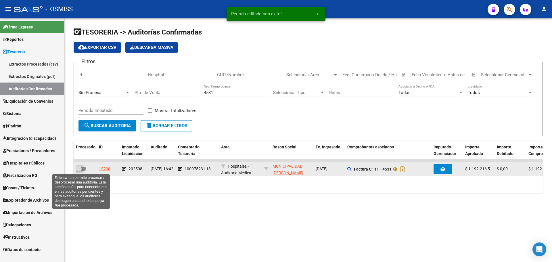
click at [79, 167] on span at bounding box center [79, 169] width 6 height 6
click at [79, 171] on input "checkbox" at bounding box center [78, 171] width 0 height 0
checkbox input "true"
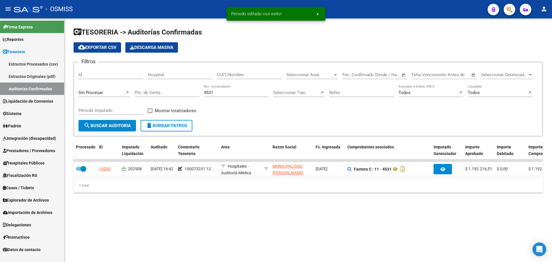
drag, startPoint x: 217, startPoint y: 95, endPoint x: 76, endPoint y: 106, distance: 141.8
click at [128, 99] on div "Filtros Id Hospital CUIT/Nombre Seleccionar Area Seleccionar Area Start date – …" at bounding box center [307, 93] width 459 height 53
type input "3217"
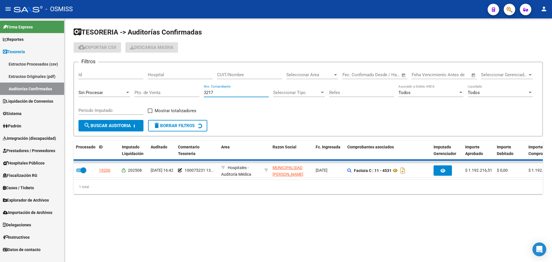
checkbox input "false"
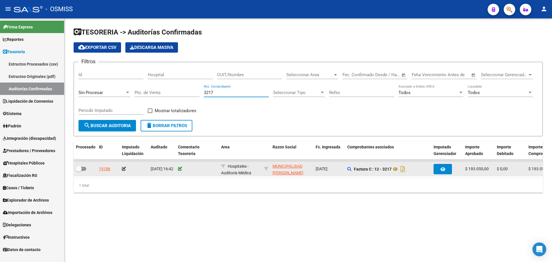
type input "3217"
click at [179, 169] on icon at bounding box center [180, 169] width 4 height 4
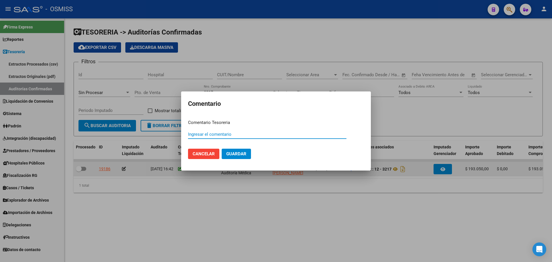
paste input "100075231 [DATE]"
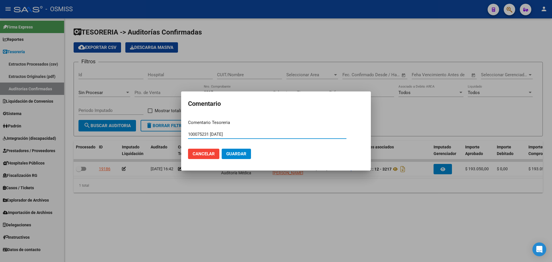
type input "100075231 [DATE]"
click at [224, 155] on button "Guardar" at bounding box center [236, 154] width 29 height 10
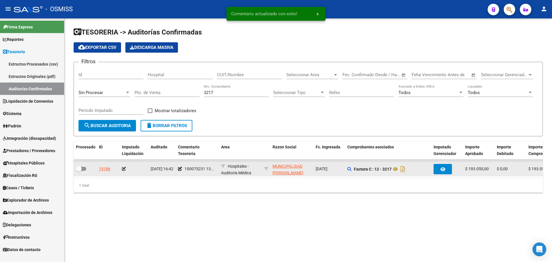
click at [122, 168] on icon at bounding box center [124, 169] width 4 height 4
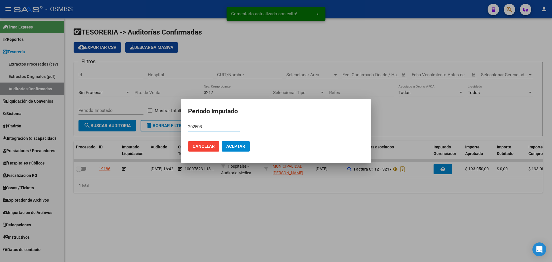
type input "202508"
click at [230, 145] on span "Aceptar" at bounding box center [235, 146] width 19 height 5
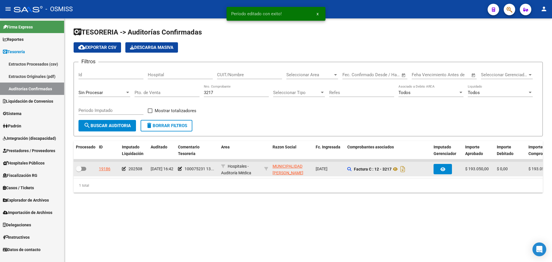
click at [81, 173] on div at bounding box center [85, 168] width 18 height 7
click at [82, 170] on span at bounding box center [81, 169] width 10 height 4
click at [79, 171] on input "checkbox" at bounding box center [78, 171] width 0 height 0
checkbox input "true"
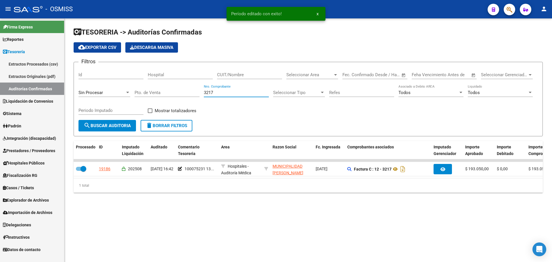
drag, startPoint x: 258, startPoint y: 93, endPoint x: 178, endPoint y: 93, distance: 80.7
click at [178, 93] on div "Filtros Id Hospital CUIT/Nombre Seleccionar Area Seleccionar Area Start date – …" at bounding box center [307, 93] width 459 height 53
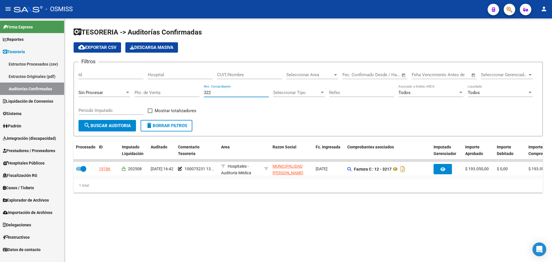
type input "3226"
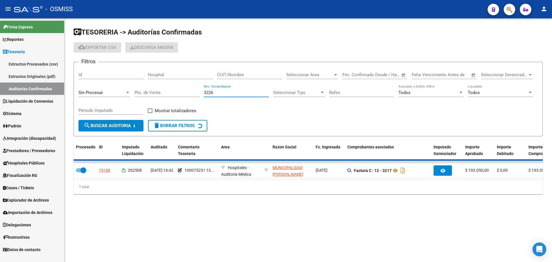
checkbox input "false"
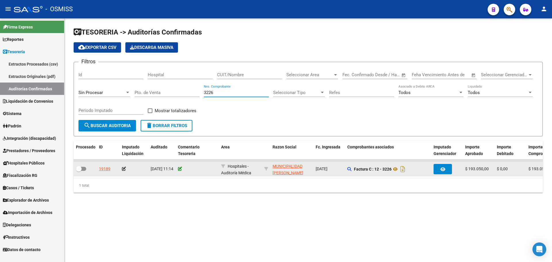
type input "3226"
click at [180, 167] on icon at bounding box center [180, 169] width 4 height 4
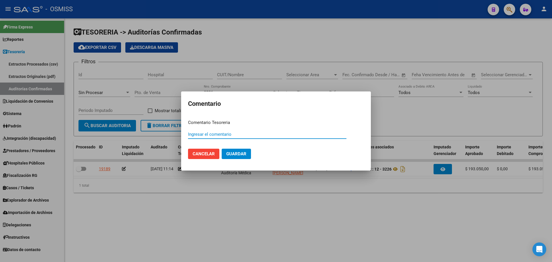
paste input "100075231 [DATE]"
type input "100075231 [DATE]"
click at [237, 158] on button "Guardar" at bounding box center [236, 154] width 29 height 10
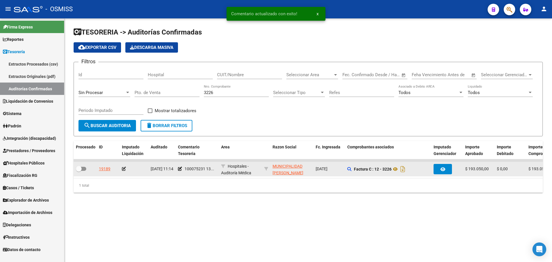
click at [123, 168] on icon at bounding box center [124, 169] width 4 height 4
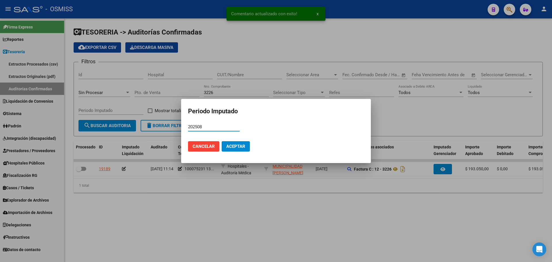
type input "202508"
click at [226, 146] on span "Aceptar" at bounding box center [235, 146] width 19 height 5
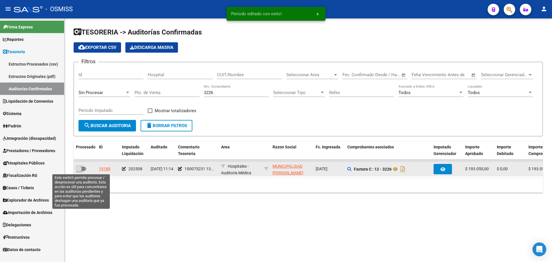
click at [84, 169] on span at bounding box center [81, 169] width 10 height 4
click at [79, 171] on input "checkbox" at bounding box center [78, 171] width 0 height 0
checkbox input "true"
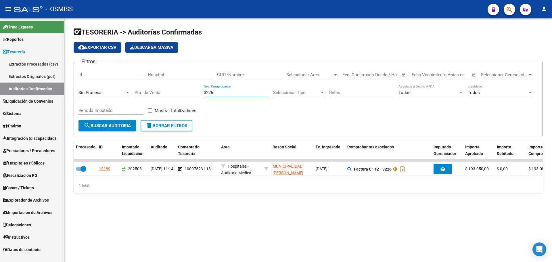
click at [228, 94] on input "3226" at bounding box center [236, 92] width 65 height 5
type input "3253"
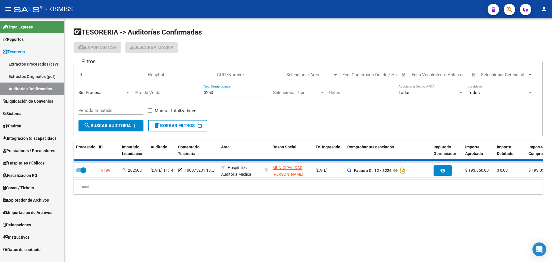
checkbox input "false"
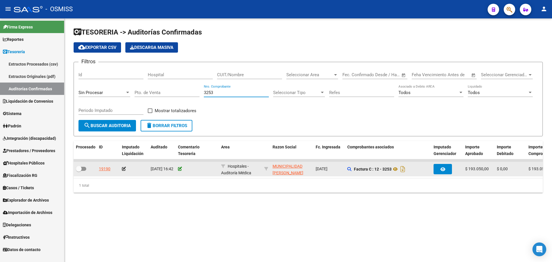
type input "3253"
click at [180, 169] on icon at bounding box center [180, 169] width 4 height 4
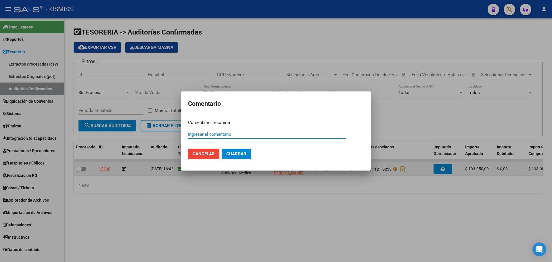
paste input "100075231 [DATE]"
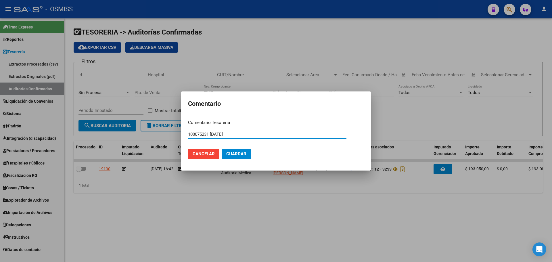
type input "100075231 [DATE]"
click at [227, 149] on button "Guardar" at bounding box center [236, 154] width 29 height 10
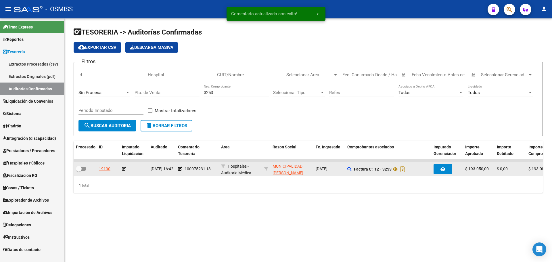
click at [123, 167] on icon at bounding box center [124, 169] width 4 height 4
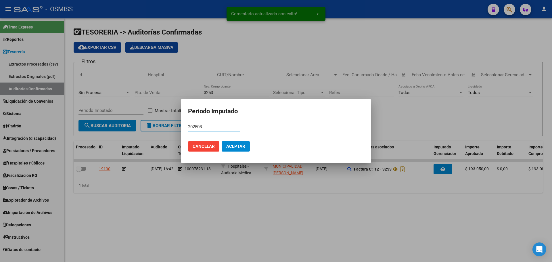
type input "202508"
click at [243, 149] on button "Aceptar" at bounding box center [236, 146] width 28 height 10
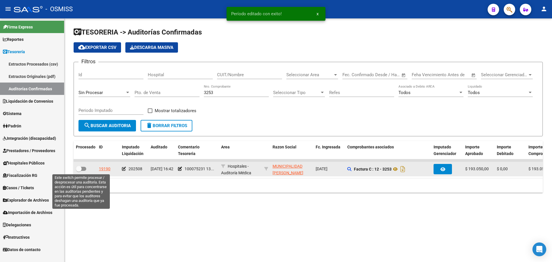
click at [84, 169] on span at bounding box center [81, 169] width 10 height 4
click at [79, 171] on input "checkbox" at bounding box center [78, 171] width 0 height 0
checkbox input "true"
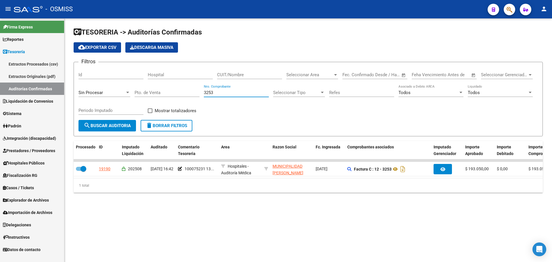
click at [225, 93] on input "3253" at bounding box center [236, 92] width 65 height 5
type input "3254"
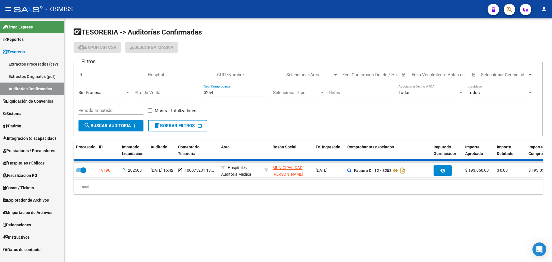
checkbox input "false"
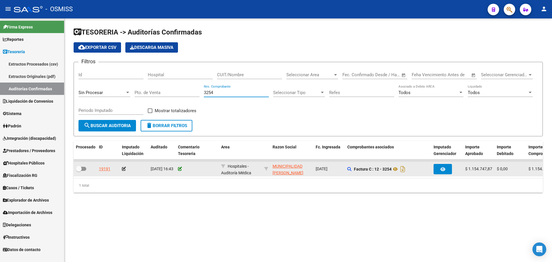
type input "3254"
click at [180, 170] on icon at bounding box center [180, 169] width 4 height 4
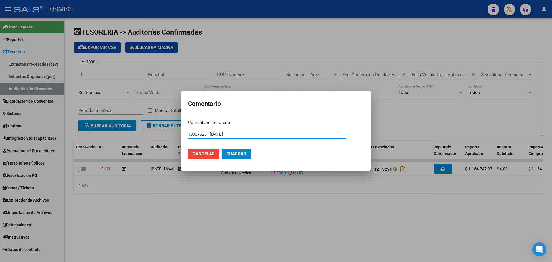
type input "100075231 [DATE]"
click at [239, 153] on span "Guardar" at bounding box center [236, 153] width 20 height 5
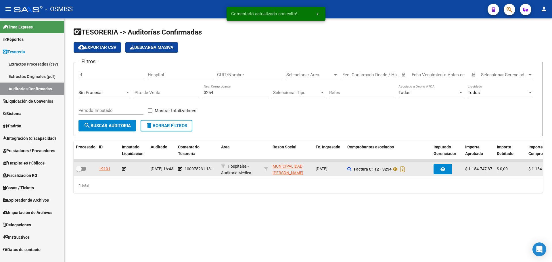
click at [124, 169] on icon at bounding box center [124, 169] width 4 height 4
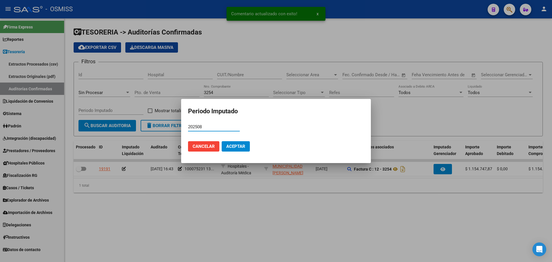
type input "202508"
click at [240, 148] on span "Aceptar" at bounding box center [235, 146] width 19 height 5
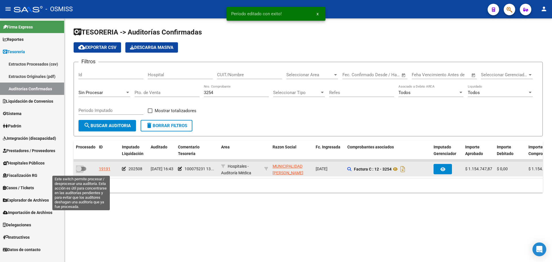
click at [84, 169] on span at bounding box center [81, 169] width 10 height 4
click at [79, 171] on input "checkbox" at bounding box center [78, 171] width 0 height 0
checkbox input "true"
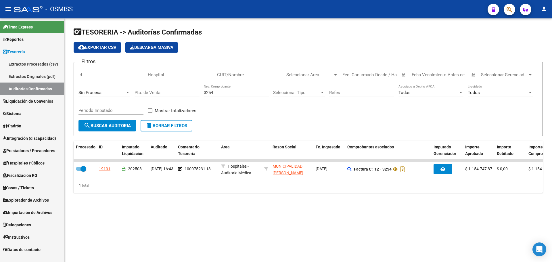
click at [234, 92] on input "3254" at bounding box center [236, 92] width 65 height 5
type input "3278"
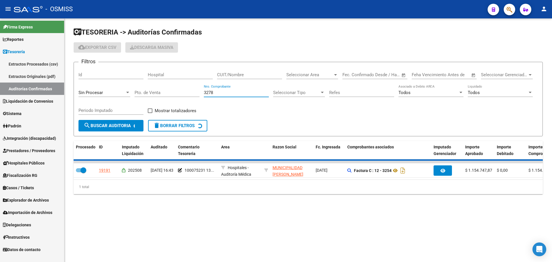
checkbox input "false"
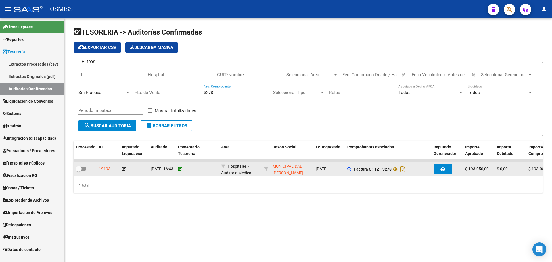
type input "3278"
click at [181, 170] on icon at bounding box center [180, 169] width 4 height 4
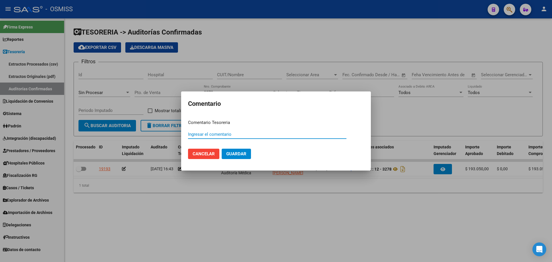
paste input "100075231 [DATE]"
type input "100075231 [DATE]"
click at [240, 153] on span "Guardar" at bounding box center [236, 153] width 20 height 5
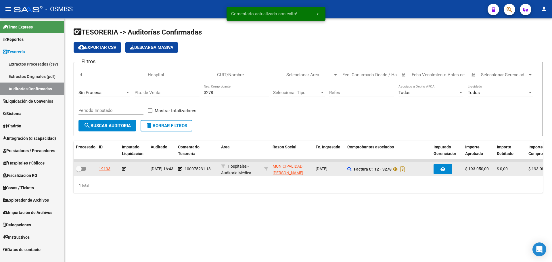
click at [125, 169] on icon at bounding box center [124, 169] width 4 height 4
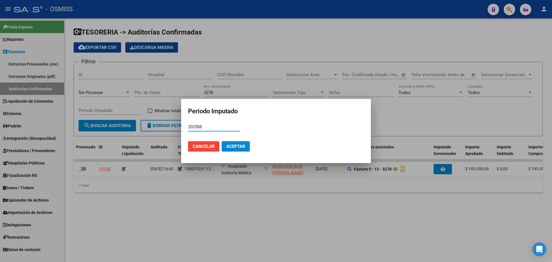
type input "202508"
click at [230, 148] on span "Aceptar" at bounding box center [235, 146] width 19 height 5
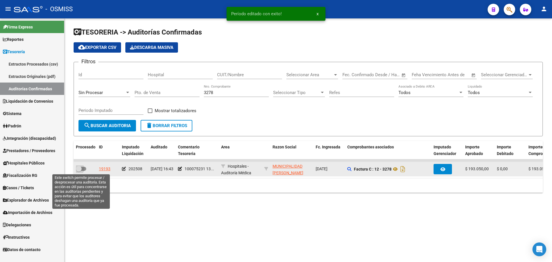
click at [85, 165] on label at bounding box center [81, 168] width 10 height 7
click at [79, 171] on input "checkbox" at bounding box center [78, 171] width 0 height 0
checkbox input "true"
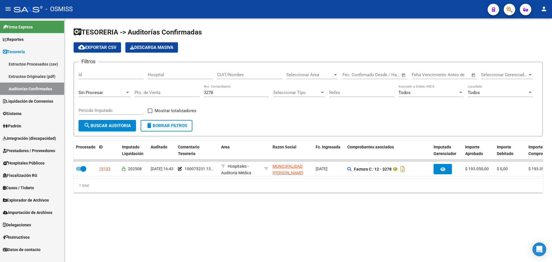
click at [230, 91] on input "3278" at bounding box center [236, 92] width 65 height 5
type input "3289"
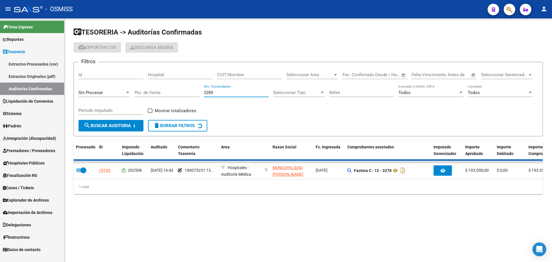
checkbox input "false"
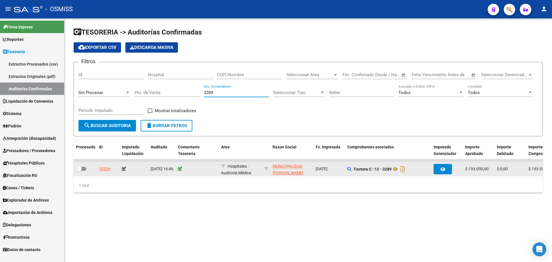
type input "3289"
click at [182, 167] on icon at bounding box center [180, 169] width 4 height 4
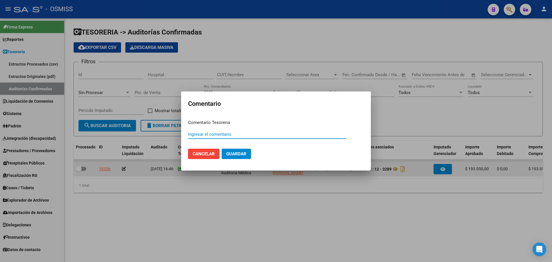
paste input "100075231 [DATE]"
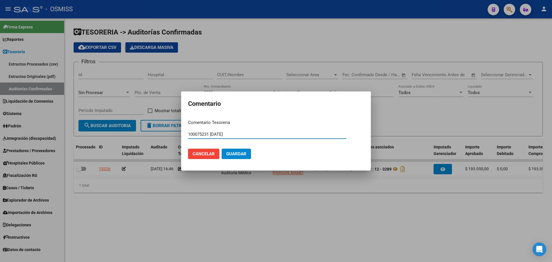
type input "100075231 [DATE]"
click at [228, 153] on span "Guardar" at bounding box center [236, 153] width 20 height 5
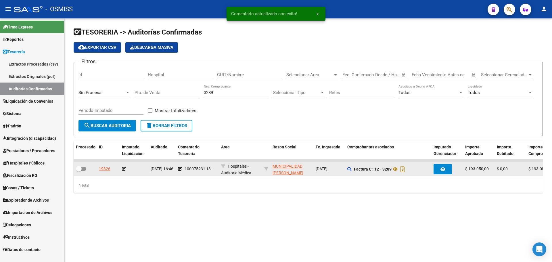
click at [124, 168] on icon at bounding box center [124, 169] width 4 height 4
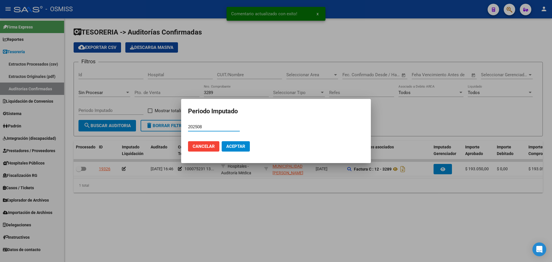
type input "202508"
click at [244, 146] on span "Aceptar" at bounding box center [235, 146] width 19 height 5
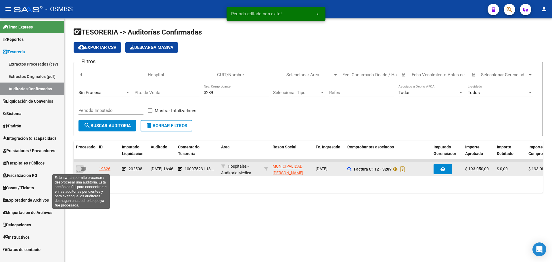
click at [84, 168] on span at bounding box center [81, 169] width 10 height 4
click at [79, 171] on input "checkbox" at bounding box center [78, 171] width 0 height 0
checkbox input "true"
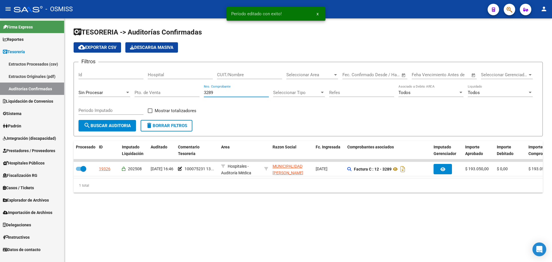
drag, startPoint x: 238, startPoint y: 93, endPoint x: 106, endPoint y: 91, distance: 131.6
click at [107, 91] on div "Filtros Id Hospital CUIT/Nombre Seleccionar Area Seleccionar Area Start date – …" at bounding box center [307, 93] width 459 height 53
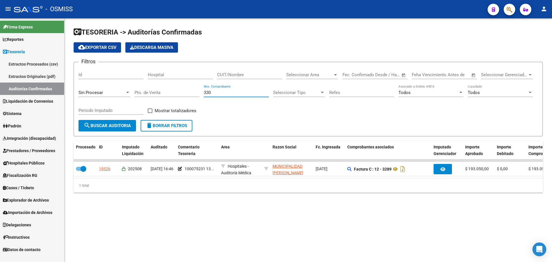
type input "3303"
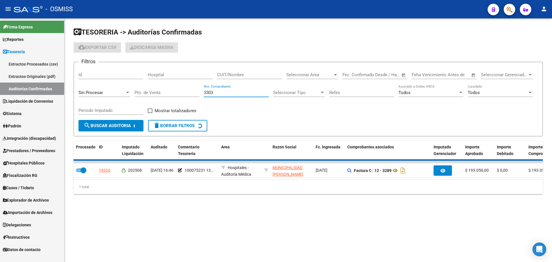
checkbox input "false"
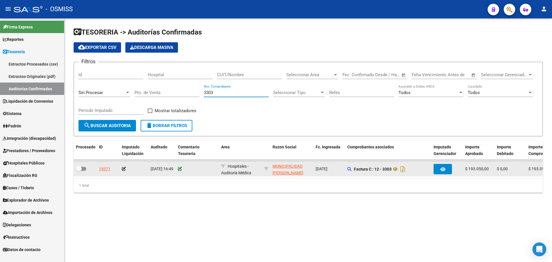
type input "3303"
click at [179, 168] on icon at bounding box center [180, 169] width 4 height 4
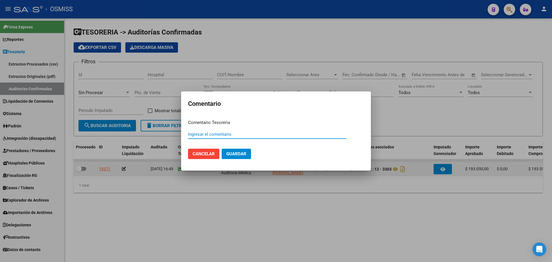
paste input "100075231 [DATE]"
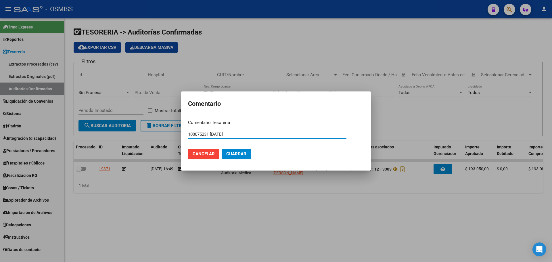
type input "100075231 [DATE]"
click at [236, 154] on span "Guardar" at bounding box center [236, 153] width 20 height 5
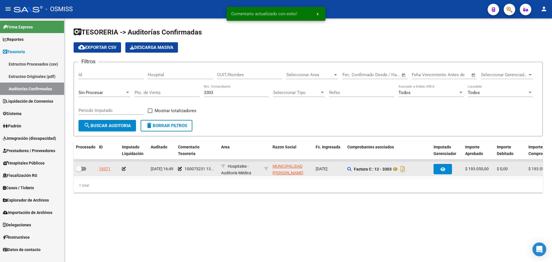
click at [123, 168] on icon at bounding box center [124, 169] width 4 height 4
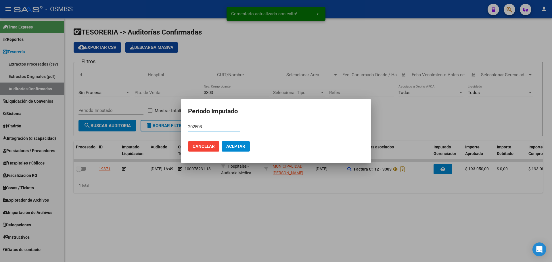
type input "202508"
click at [235, 146] on span "Aceptar" at bounding box center [235, 146] width 19 height 5
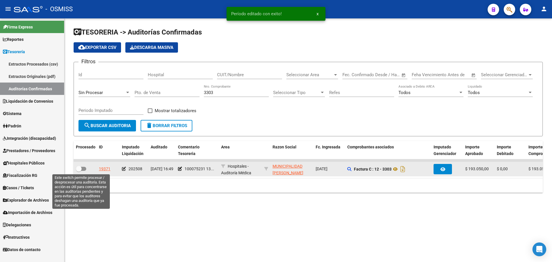
click at [81, 170] on span at bounding box center [79, 169] width 6 height 6
click at [79, 171] on input "checkbox" at bounding box center [78, 171] width 0 height 0
checkbox input "true"
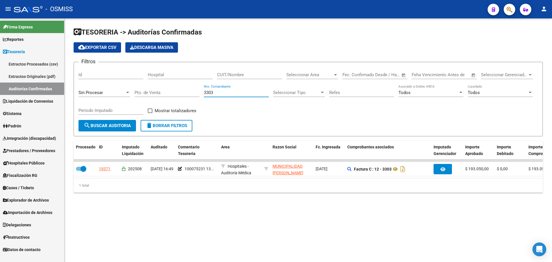
drag, startPoint x: 222, startPoint y: 93, endPoint x: 143, endPoint y: 89, distance: 79.6
click at [143, 89] on div "Filtros Id Hospital CUIT/Nombre Seleccionar Area Seleccionar Area Start date – …" at bounding box center [307, 93] width 459 height 53
type input "4368"
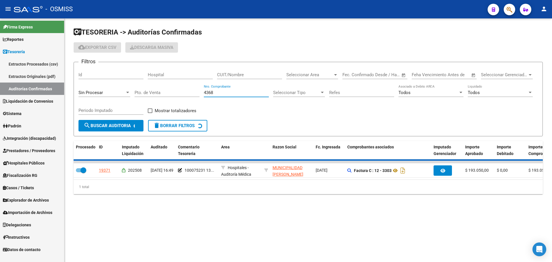
checkbox input "false"
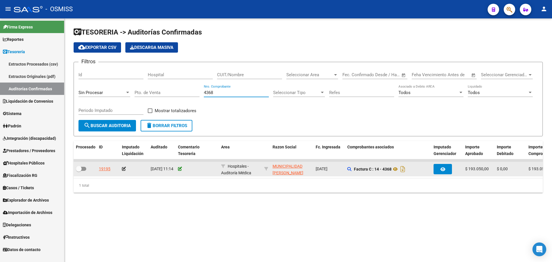
type input "4368"
click at [181, 167] on icon at bounding box center [180, 169] width 4 height 4
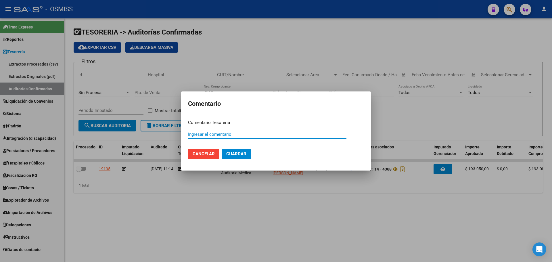
paste input "100075231 [DATE]"
type input "100075231 [DATE]"
click at [230, 158] on button "Guardar" at bounding box center [236, 154] width 29 height 10
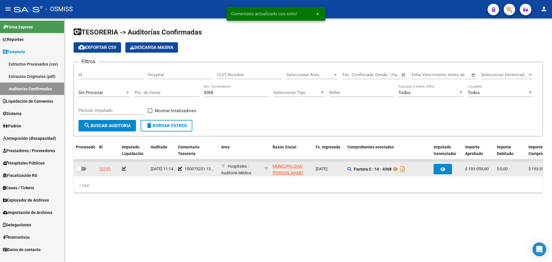
click at [123, 167] on icon at bounding box center [124, 169] width 4 height 4
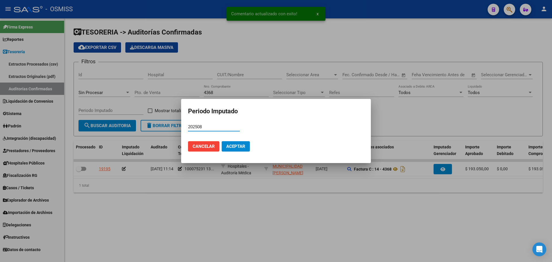
type input "202508"
click at [242, 147] on span "Aceptar" at bounding box center [235, 146] width 19 height 5
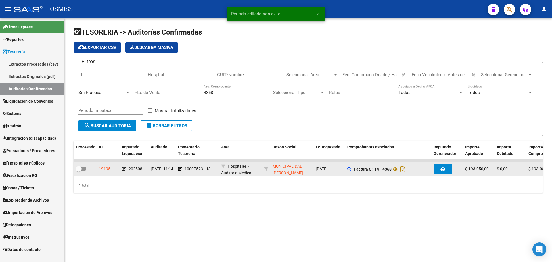
click at [86, 169] on div at bounding box center [85, 168] width 18 height 7
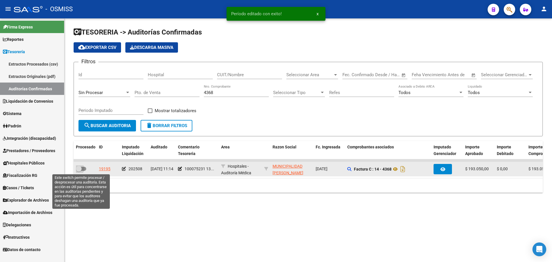
click at [84, 170] on span at bounding box center [81, 169] width 10 height 4
click at [79, 171] on input "checkbox" at bounding box center [78, 171] width 0 height 0
checkbox input "true"
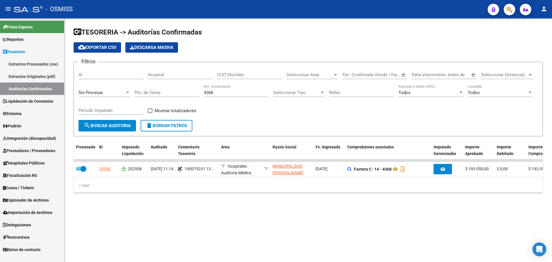
click at [230, 95] on input "4368" at bounding box center [236, 92] width 65 height 5
type input "4373"
checkbox input "false"
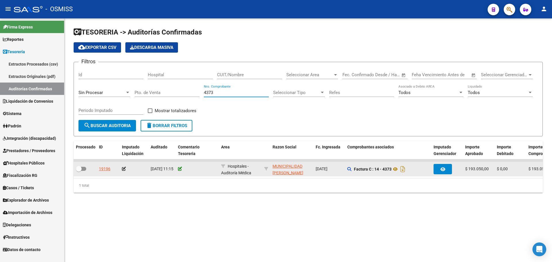
type input "4373"
click at [180, 167] on icon at bounding box center [180, 169] width 4 height 4
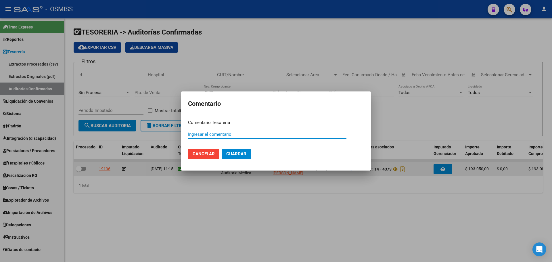
paste input "100075231 [DATE]"
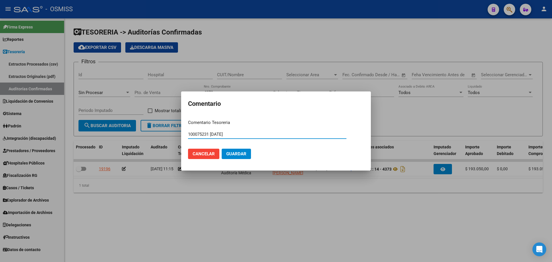
type input "100075231 [DATE]"
click at [226, 155] on span "Guardar" at bounding box center [236, 153] width 20 height 5
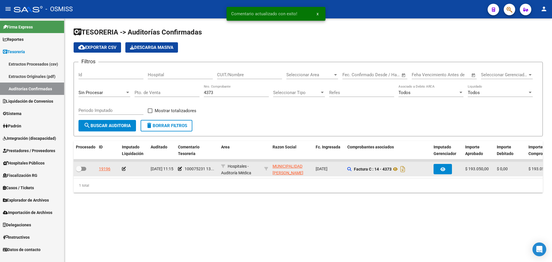
click at [125, 167] on icon at bounding box center [124, 169] width 4 height 4
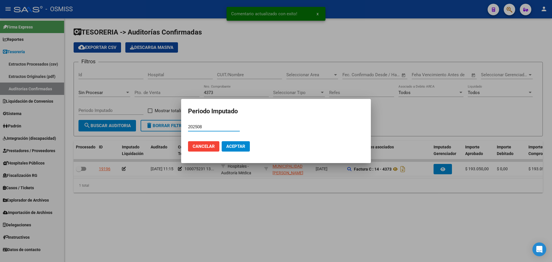
type input "202508"
click at [239, 146] on span "Aceptar" at bounding box center [235, 146] width 19 height 5
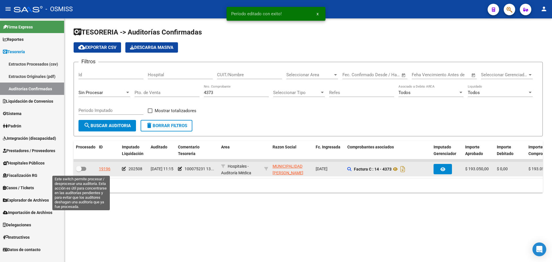
click at [80, 169] on span at bounding box center [79, 169] width 6 height 6
click at [79, 171] on input "checkbox" at bounding box center [78, 171] width 0 height 0
checkbox input "true"
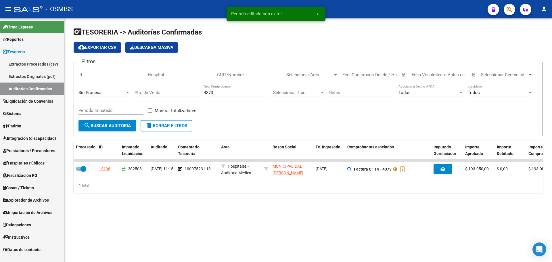
click at [229, 88] on div "4373 Nro. Comprobante" at bounding box center [236, 90] width 65 height 12
drag, startPoint x: 226, startPoint y: 95, endPoint x: 166, endPoint y: 94, distance: 60.0
click at [170, 93] on div "Filtros Id Hospital CUIT/Nombre Seleccionar Area Seleccionar Area Start date – …" at bounding box center [307, 93] width 459 height 53
type input "4432"
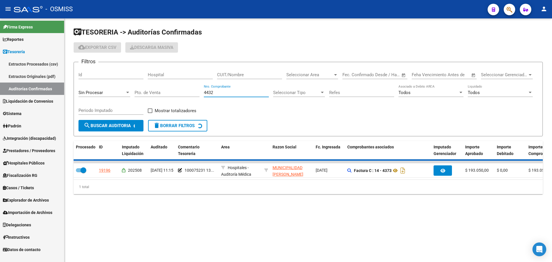
checkbox input "false"
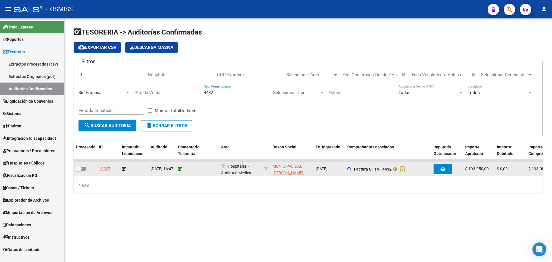
type input "4432"
click at [180, 170] on icon at bounding box center [180, 169] width 4 height 4
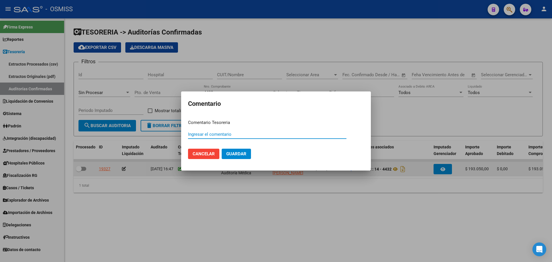
paste input "100075231 [DATE]"
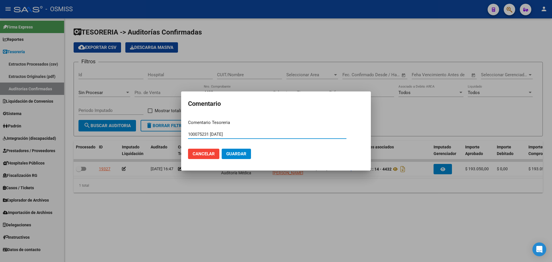
type input "100075231 [DATE]"
click at [235, 156] on span "Guardar" at bounding box center [236, 153] width 20 height 5
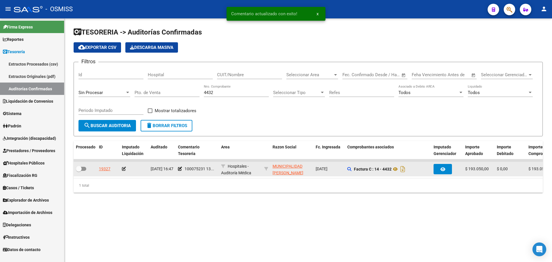
click at [124, 167] on icon at bounding box center [124, 169] width 4 height 4
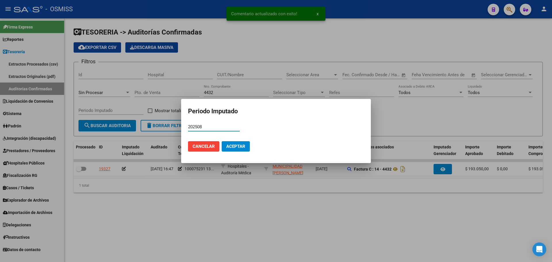
type input "202508"
click at [242, 142] on button "Aceptar" at bounding box center [236, 146] width 28 height 10
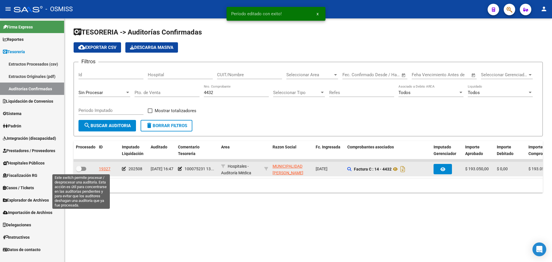
click at [80, 168] on span at bounding box center [79, 169] width 6 height 6
click at [79, 171] on input "checkbox" at bounding box center [78, 171] width 0 height 0
checkbox input "true"
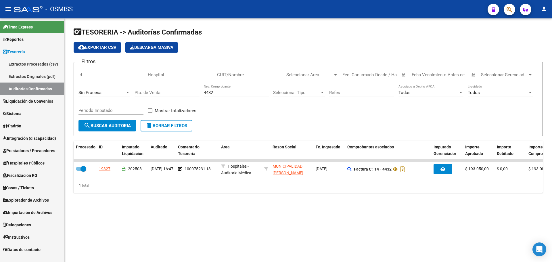
click at [219, 92] on input "4432" at bounding box center [236, 92] width 65 height 5
type input "4439"
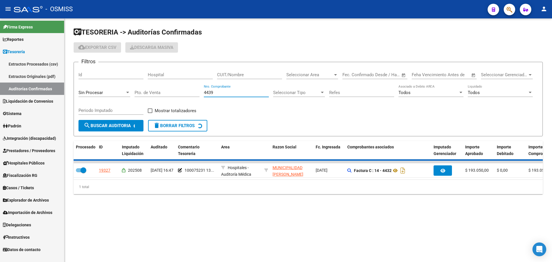
checkbox input "false"
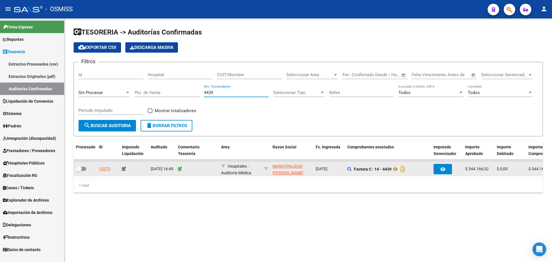
type input "4439"
click at [180, 170] on icon at bounding box center [180, 169] width 4 height 4
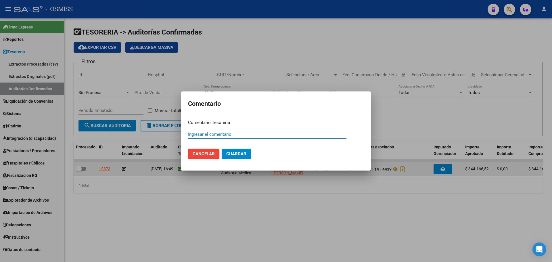
paste input "100075231 [DATE]"
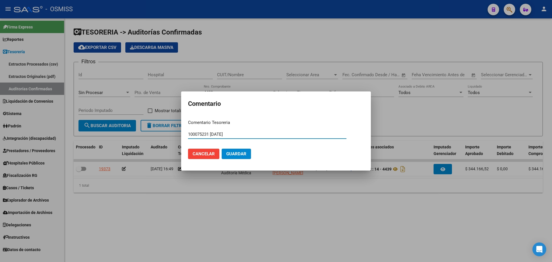
type input "100075231 [DATE]"
click at [242, 147] on mat-dialog-actions "Cancelar Guardar" at bounding box center [276, 154] width 176 height 20
click at [241, 151] on button "Guardar" at bounding box center [236, 154] width 29 height 10
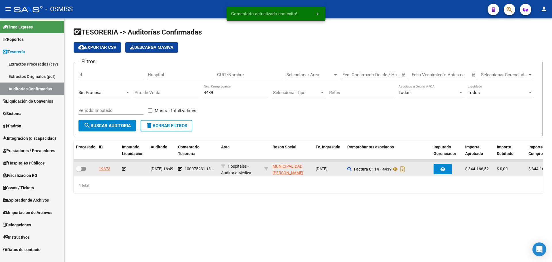
click at [124, 168] on icon at bounding box center [124, 169] width 4 height 4
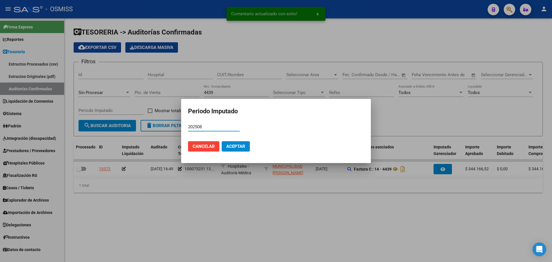
type input "202508"
click at [240, 148] on span "Aceptar" at bounding box center [235, 146] width 19 height 5
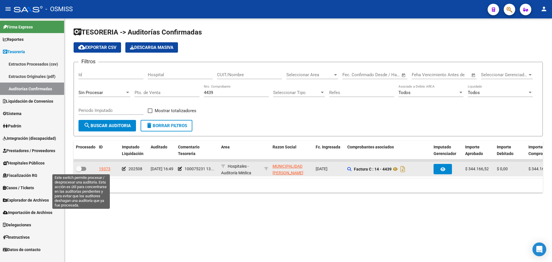
drag, startPoint x: 77, startPoint y: 165, endPoint x: 88, endPoint y: 169, distance: 11.3
click at [81, 168] on span at bounding box center [79, 169] width 6 height 6
click at [79, 171] on input "checkbox" at bounding box center [78, 171] width 0 height 0
checkbox input "true"
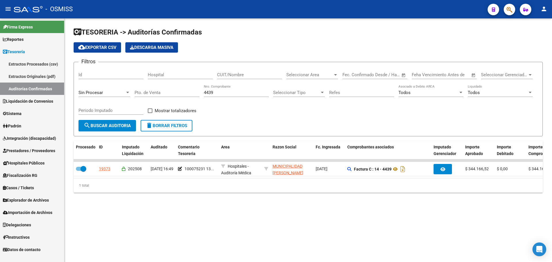
click at [165, 229] on mat-sidenav-content "TESORERIA -> Auditorías Confirmadas cloud_download Exportar CSV Descarga Masiva…" at bounding box center [307, 139] width 487 height 243
click at [232, 93] on input "4439" at bounding box center [236, 92] width 65 height 5
type input "4440"
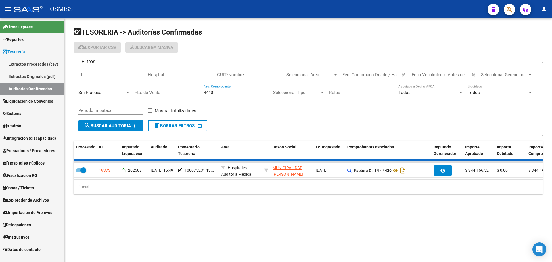
checkbox input "false"
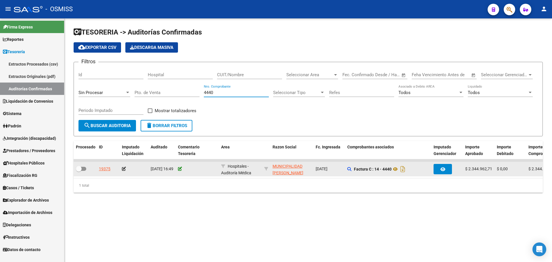
type input "4440"
click at [180, 167] on icon at bounding box center [180, 169] width 4 height 4
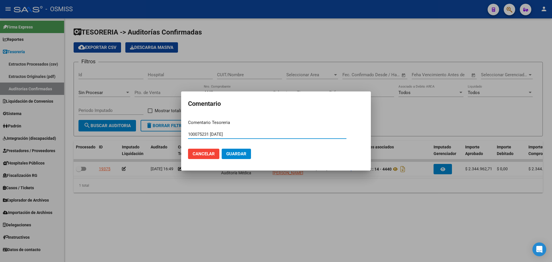
type input "100075231 [DATE]"
click at [236, 154] on span "Guardar" at bounding box center [236, 153] width 20 height 5
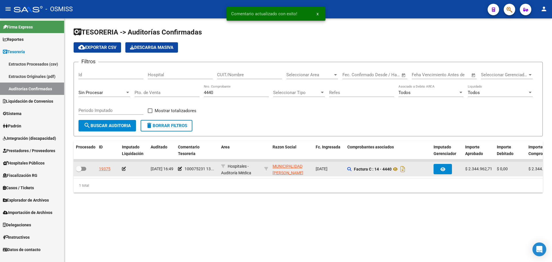
click at [124, 167] on icon at bounding box center [124, 169] width 4 height 4
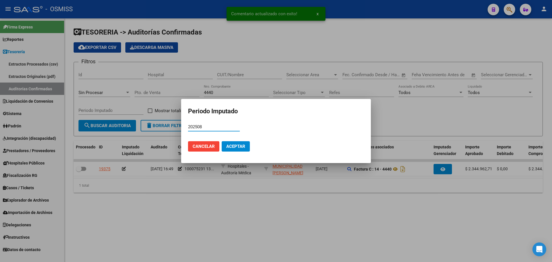
type input "202508"
click at [237, 144] on span "Aceptar" at bounding box center [235, 146] width 19 height 5
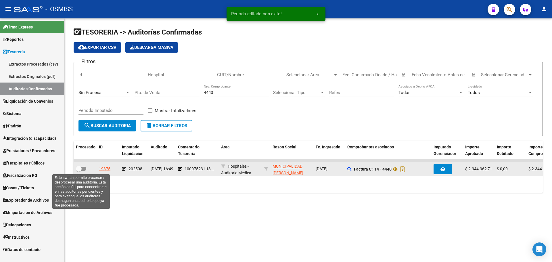
click at [83, 171] on label at bounding box center [81, 168] width 10 height 7
click at [79, 171] on input "checkbox" at bounding box center [78, 171] width 0 height 0
checkbox input "true"
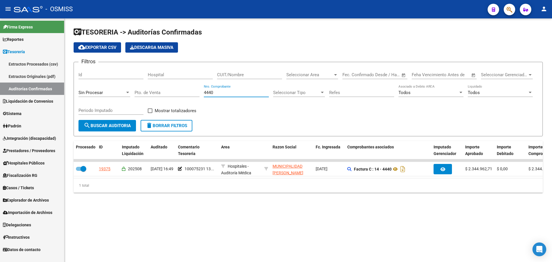
drag, startPoint x: 232, startPoint y: 95, endPoint x: 201, endPoint y: 94, distance: 30.8
click at [201, 94] on div "Filtros Id Hospital CUIT/Nombre Seleccionar Area Seleccionar Area Start date – …" at bounding box center [307, 93] width 459 height 53
type input "256"
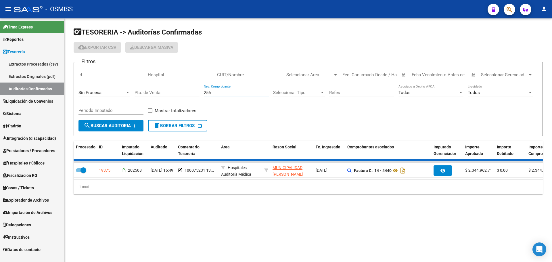
checkbox input "false"
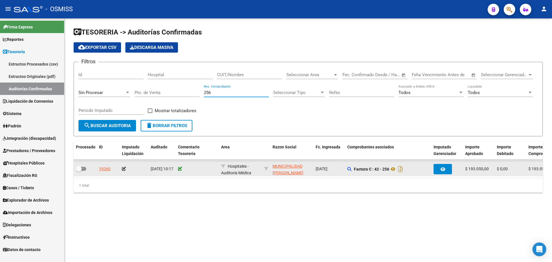
type input "256"
click at [180, 168] on icon at bounding box center [180, 169] width 4 height 4
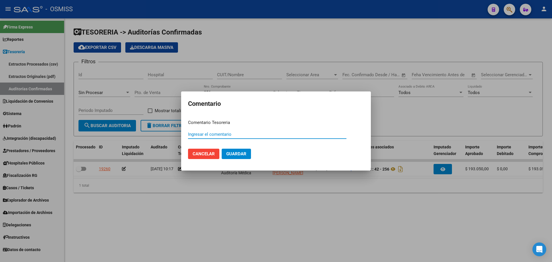
paste input "100075231 [DATE]"
type input "100075231 [DATE]"
click at [237, 155] on span "Guardar" at bounding box center [236, 153] width 20 height 5
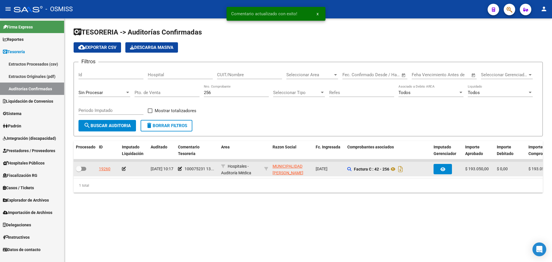
click at [124, 168] on icon at bounding box center [124, 169] width 4 height 4
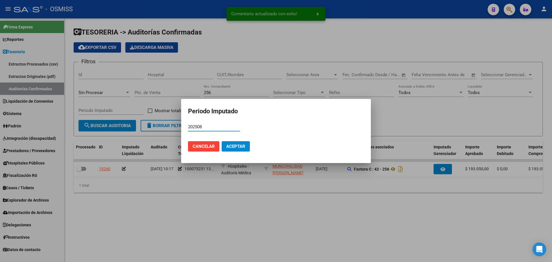
type input "202508"
click at [231, 145] on span "Aceptar" at bounding box center [235, 146] width 19 height 5
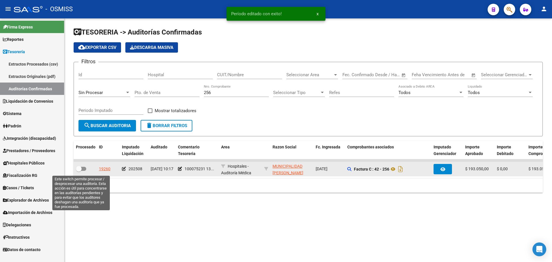
click at [81, 168] on span at bounding box center [79, 169] width 6 height 6
click at [79, 171] on input "checkbox" at bounding box center [78, 171] width 0 height 0
checkbox input "true"
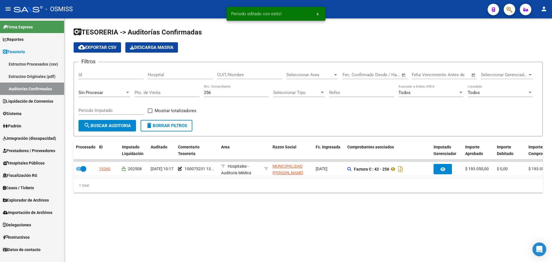
click at [233, 91] on input "256" at bounding box center [236, 92] width 65 height 5
type input "258"
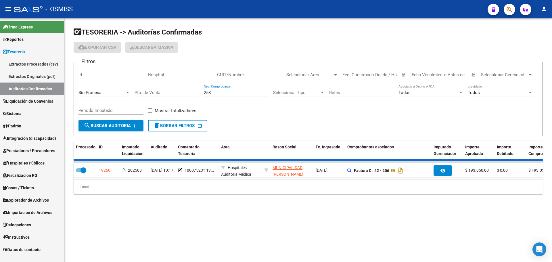
checkbox input "false"
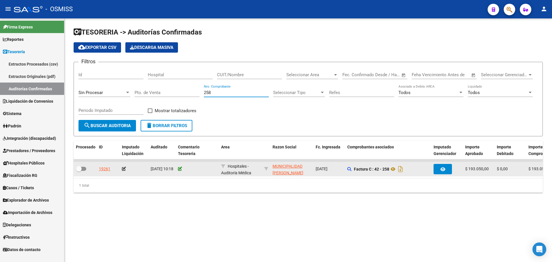
type input "258"
click at [178, 169] on icon at bounding box center [180, 169] width 4 height 4
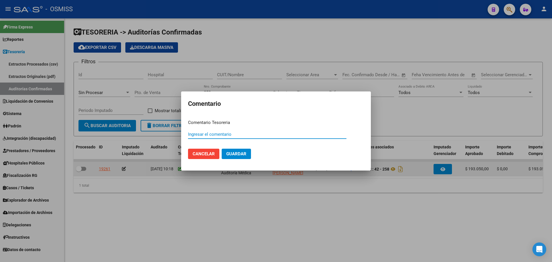
paste input "100075231 [DATE]"
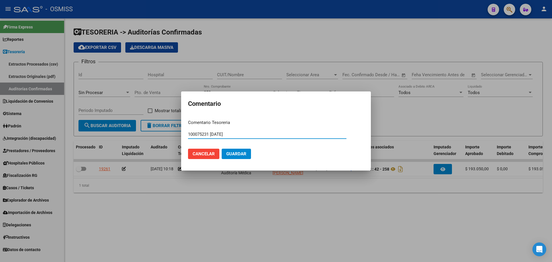
type input "100075231 [DATE]"
click at [248, 156] on button "Guardar" at bounding box center [236, 154] width 29 height 10
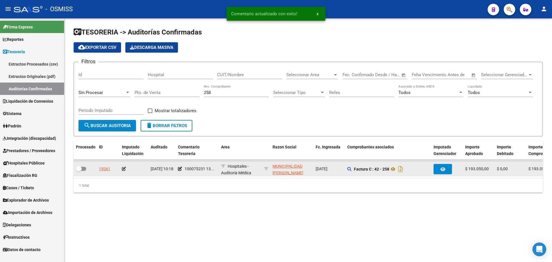
drag, startPoint x: 116, startPoint y: 168, endPoint x: 123, endPoint y: 168, distance: 6.9
click at [118, 168] on datatable-body-cell "19261" at bounding box center [108, 169] width 23 height 14
click at [123, 168] on icon at bounding box center [124, 169] width 4 height 4
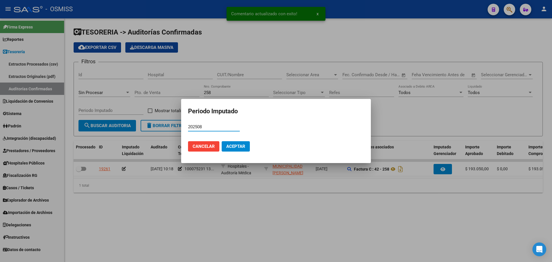
type input "202508"
click at [238, 143] on button "Aceptar" at bounding box center [236, 146] width 28 height 10
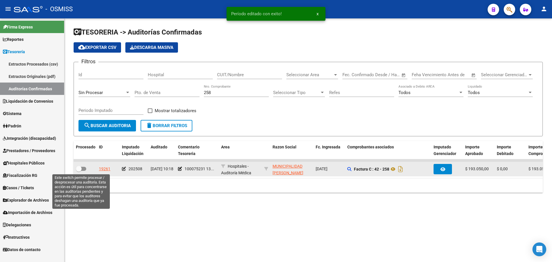
click at [82, 167] on span at bounding box center [81, 169] width 10 height 4
click at [79, 171] on input "checkbox" at bounding box center [78, 171] width 0 height 0
checkbox input "true"
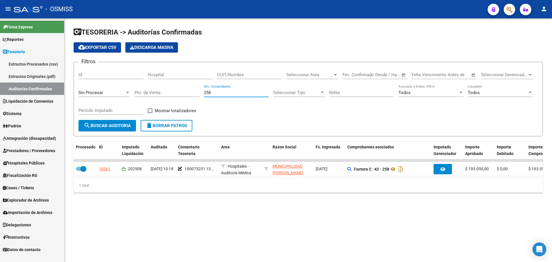
drag, startPoint x: 223, startPoint y: 94, endPoint x: 38, endPoint y: 100, distance: 184.8
click at [108, 96] on div "Filtros Id Hospital CUIT/Nombre Seleccionar Area Seleccionar Area Start date – …" at bounding box center [307, 93] width 459 height 53
type input "367"
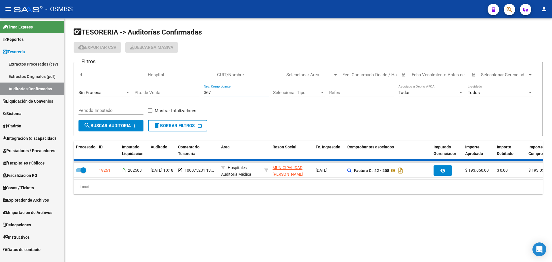
checkbox input "false"
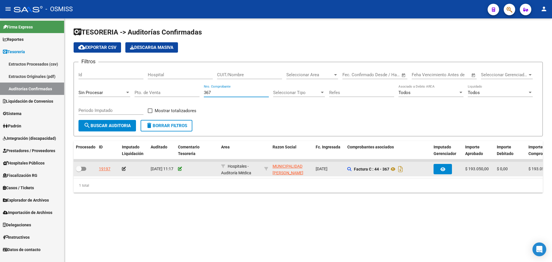
type input "367"
click at [180, 170] on icon at bounding box center [180, 169] width 4 height 4
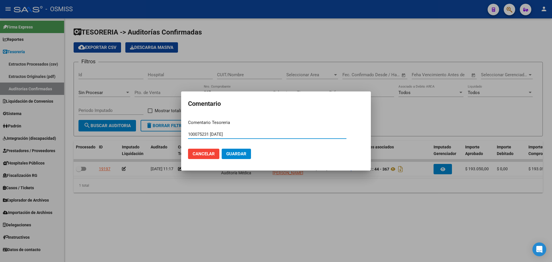
type input "100075231 [DATE]"
click at [228, 157] on button "Guardar" at bounding box center [236, 154] width 29 height 10
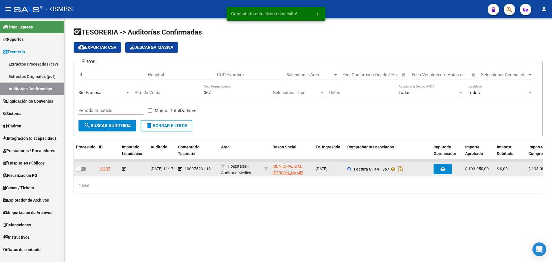
drag, startPoint x: 120, startPoint y: 166, endPoint x: 124, endPoint y: 170, distance: 4.9
click at [122, 168] on datatable-body-cell at bounding box center [134, 169] width 29 height 14
click at [124, 170] on icon at bounding box center [124, 169] width 4 height 4
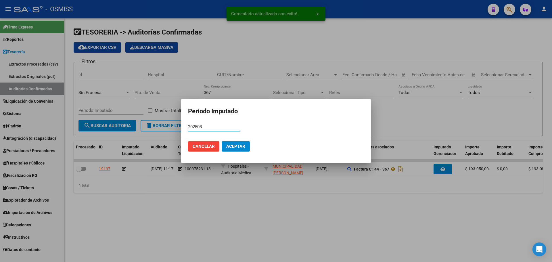
type input "202508"
click at [226, 152] on mat-dialog-actions "Cancelar Aceptar" at bounding box center [276, 146] width 176 height 20
click at [232, 149] on button "Aceptar" at bounding box center [236, 146] width 28 height 10
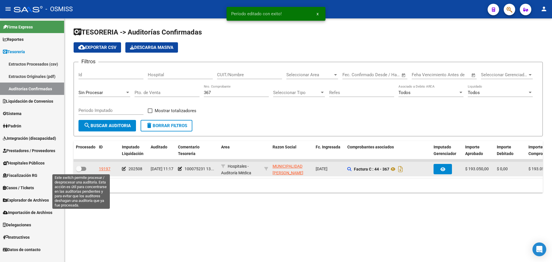
click at [82, 171] on label at bounding box center [81, 168] width 10 height 7
click at [79, 171] on input "checkbox" at bounding box center [78, 171] width 0 height 0
checkbox input "true"
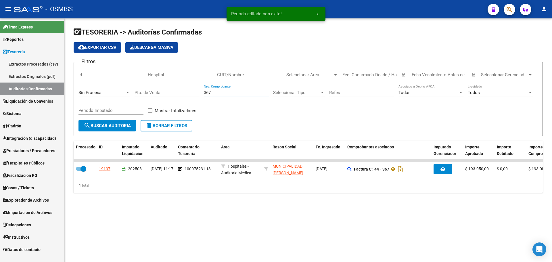
drag, startPoint x: 226, startPoint y: 93, endPoint x: 143, endPoint y: 97, distance: 84.0
click at [143, 97] on div "Filtros Id Hospital CUIT/Nombre Seleccionar Area Seleccionar Area Start date – …" at bounding box center [307, 93] width 459 height 53
type input "420"
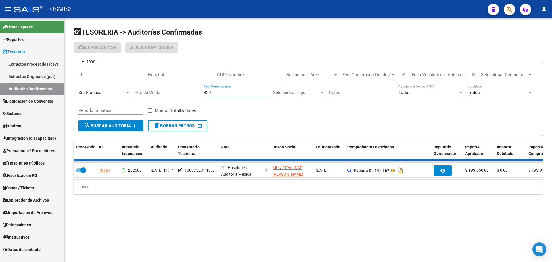
checkbox input "false"
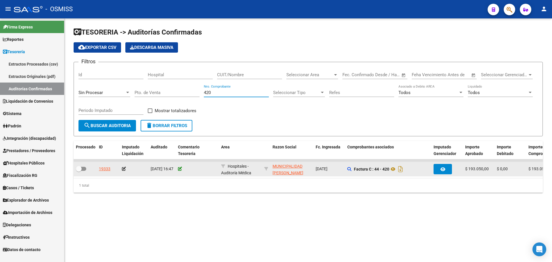
type input "420"
click at [180, 167] on icon at bounding box center [180, 169] width 4 height 4
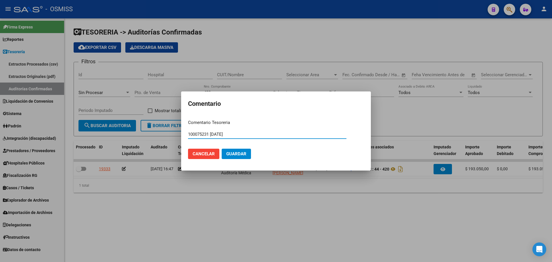
type input "100075231 [DATE]"
click at [241, 152] on span "Guardar" at bounding box center [236, 153] width 20 height 5
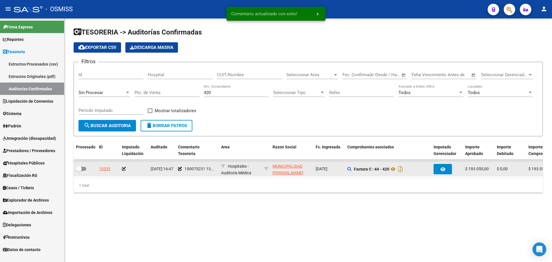
click at [123, 168] on icon at bounding box center [124, 169] width 4 height 4
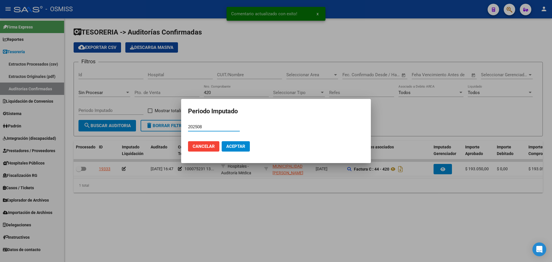
type input "202508"
click at [231, 148] on span "Aceptar" at bounding box center [235, 146] width 19 height 5
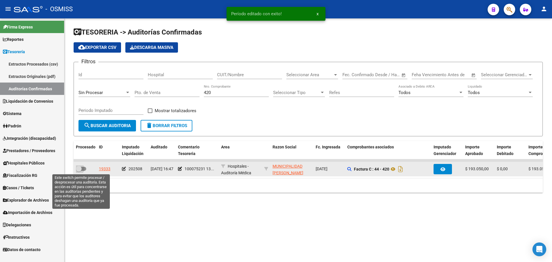
click at [78, 169] on span at bounding box center [79, 169] width 6 height 6
click at [78, 171] on input "checkbox" at bounding box center [78, 171] width 0 height 0
checkbox input "true"
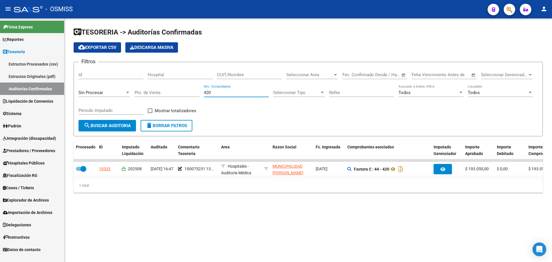
drag, startPoint x: 226, startPoint y: 92, endPoint x: 174, endPoint y: 83, distance: 52.9
click at [174, 83] on div "Filtros Id Hospital CUIT/Nombre Seleccionar Area Seleccionar Area Start date – …" at bounding box center [307, 93] width 459 height 53
type input "500"
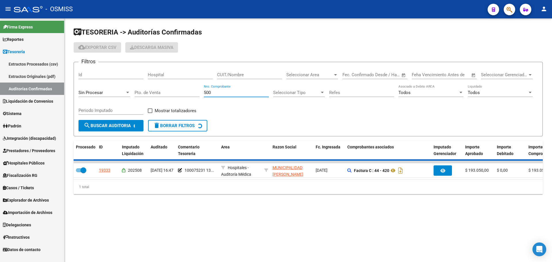
checkbox input "false"
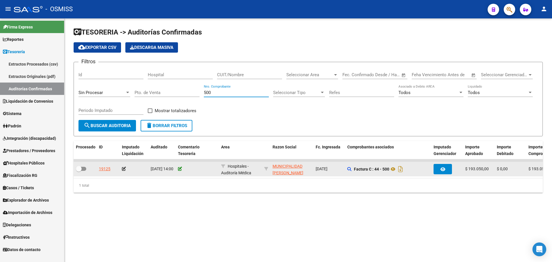
type input "500"
click at [180, 167] on icon at bounding box center [180, 169] width 4 height 4
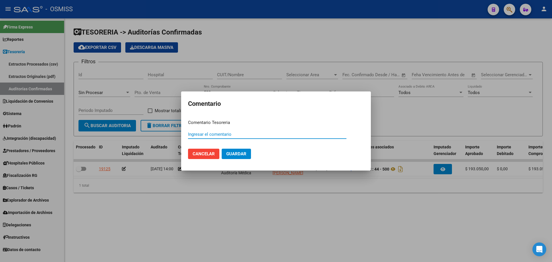
paste input "100075231 [DATE]"
type input "100075231 [DATE]"
click at [237, 158] on button "Guardar" at bounding box center [236, 154] width 29 height 10
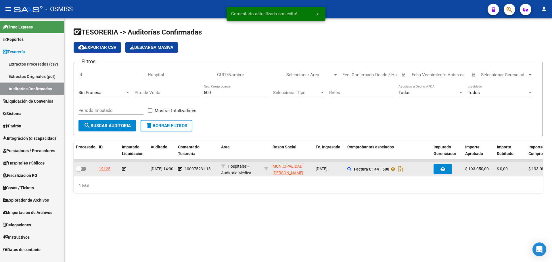
click at [124, 169] on icon at bounding box center [124, 169] width 4 height 4
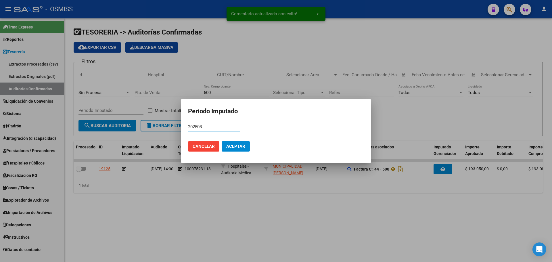
type input "202508"
click at [231, 144] on span "Aceptar" at bounding box center [235, 146] width 19 height 5
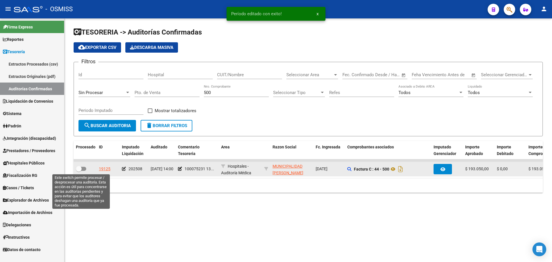
click at [82, 169] on span at bounding box center [81, 169] width 10 height 4
click at [79, 171] on input "checkbox" at bounding box center [78, 171] width 0 height 0
checkbox input "true"
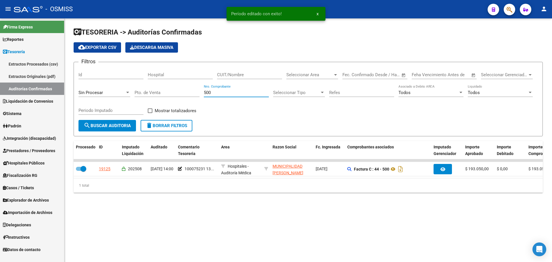
drag, startPoint x: 217, startPoint y: 92, endPoint x: 165, endPoint y: 88, distance: 52.5
click at [165, 88] on div "Filtros Id Hospital CUIT/Nombre Seleccionar Area Seleccionar Area Start date – …" at bounding box center [307, 93] width 459 height 53
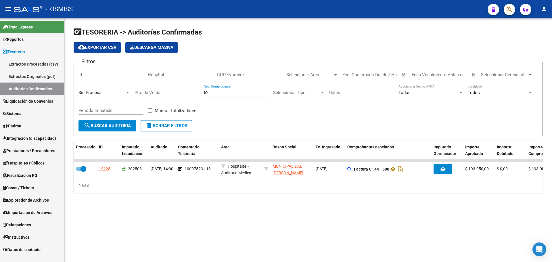
type input "526"
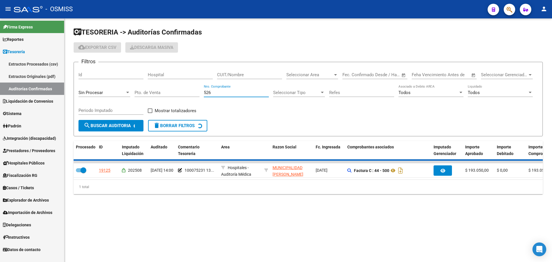
checkbox input "false"
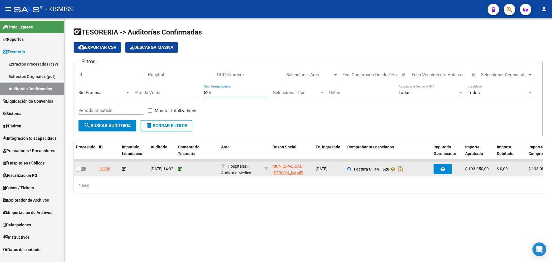
type input "526"
click at [179, 169] on icon at bounding box center [180, 169] width 4 height 4
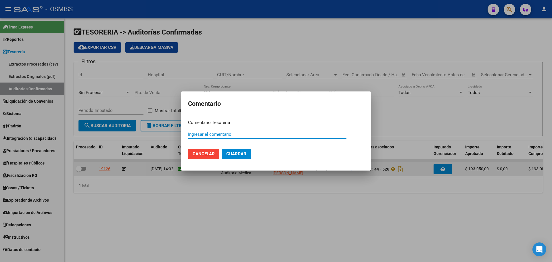
paste input "100075231 [DATE]"
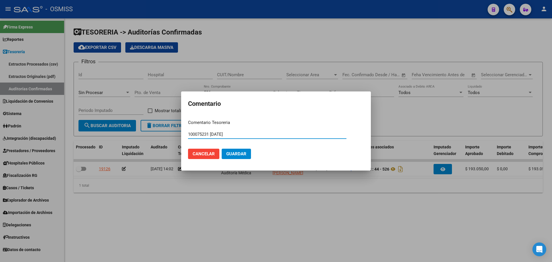
type input "100075231 [DATE]"
click at [243, 157] on button "Guardar" at bounding box center [236, 154] width 29 height 10
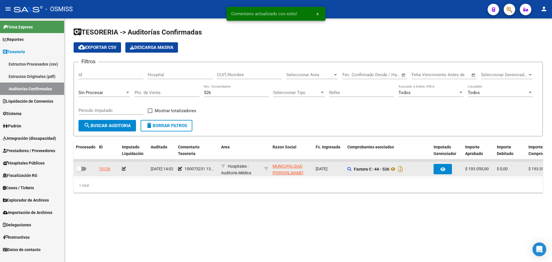
click at [124, 167] on icon at bounding box center [124, 169] width 4 height 4
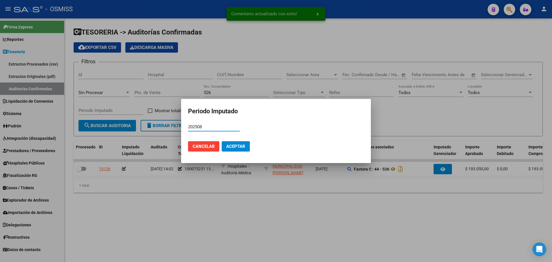
type input "202508"
click at [234, 146] on span "Aceptar" at bounding box center [235, 146] width 19 height 5
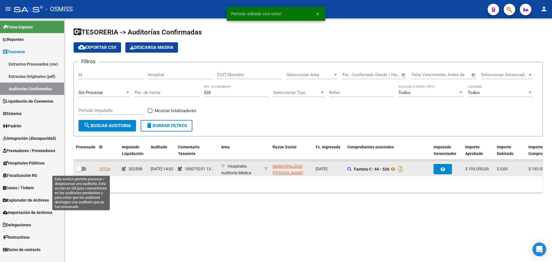
click at [83, 168] on span at bounding box center [81, 169] width 10 height 4
click at [79, 171] on input "checkbox" at bounding box center [78, 171] width 0 height 0
checkbox input "true"
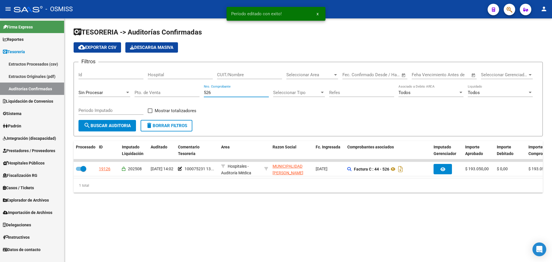
drag, startPoint x: 232, startPoint y: 95, endPoint x: 80, endPoint y: 91, distance: 151.7
click at [80, 91] on div "Filtros Id Hospital CUIT/Nombre Seleccionar Area Seleccionar Area Start date – …" at bounding box center [307, 93] width 459 height 53
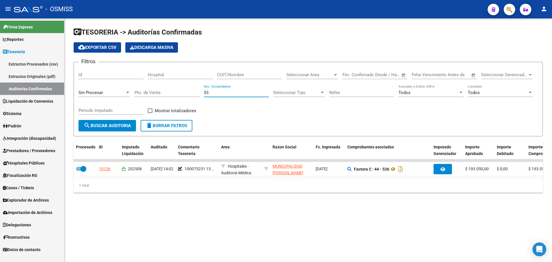
type input "538"
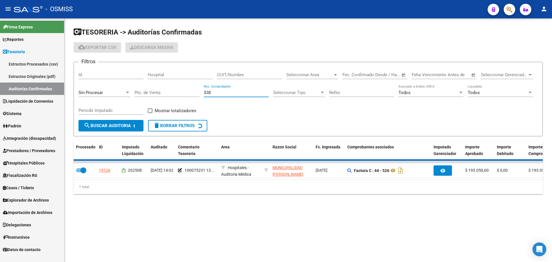
checkbox input "false"
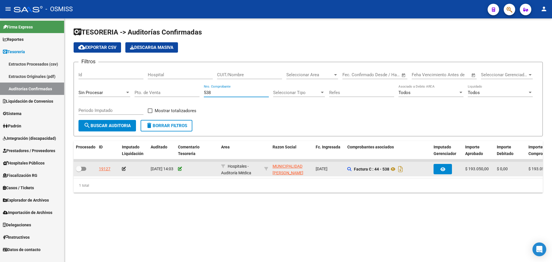
type input "538"
click at [180, 167] on icon at bounding box center [180, 169] width 4 height 4
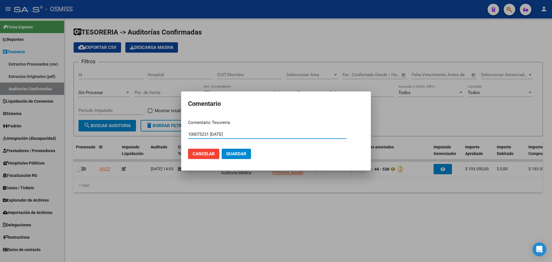
type input "100075231 [DATE]"
click at [241, 152] on span "Guardar" at bounding box center [236, 153] width 20 height 5
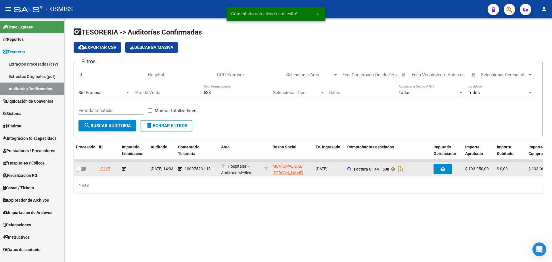
click at [124, 169] on icon at bounding box center [124, 169] width 4 height 4
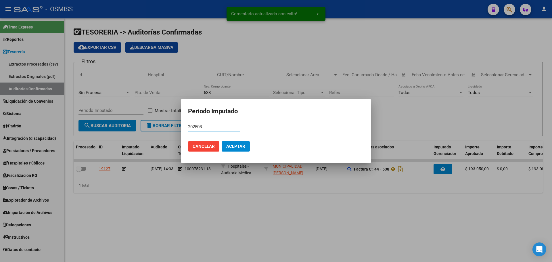
type input "202508"
click at [238, 143] on button "Aceptar" at bounding box center [236, 146] width 28 height 10
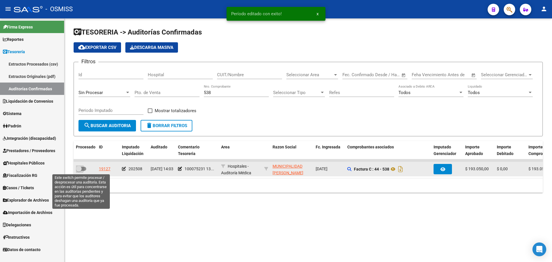
click at [83, 167] on span at bounding box center [81, 169] width 10 height 4
click at [79, 171] on input "checkbox" at bounding box center [78, 171] width 0 height 0
checkbox input "true"
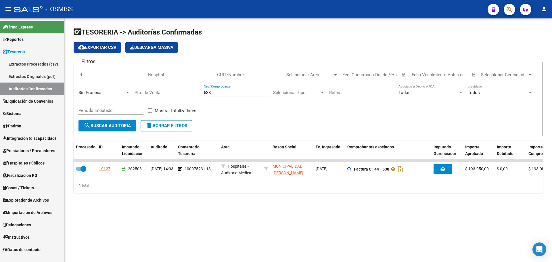
drag, startPoint x: 233, startPoint y: 93, endPoint x: 106, endPoint y: 92, distance: 126.7
click at [106, 92] on div "Filtros Id Hospital CUIT/Nombre Seleccionar Area Seleccionar Area Start date – …" at bounding box center [307, 93] width 459 height 53
type input "554"
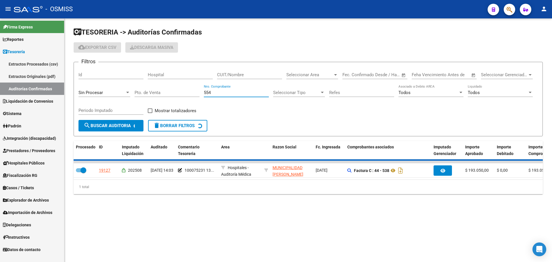
checkbox input "false"
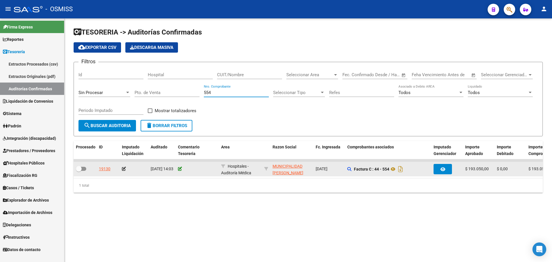
type input "554"
click at [181, 167] on icon at bounding box center [180, 169] width 4 height 4
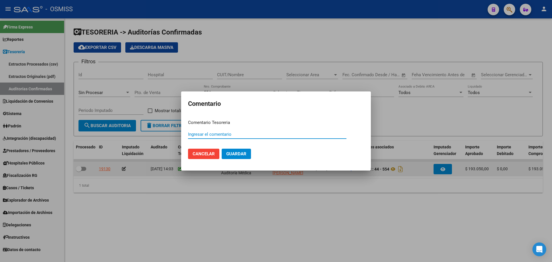
paste input "100075231 [DATE]"
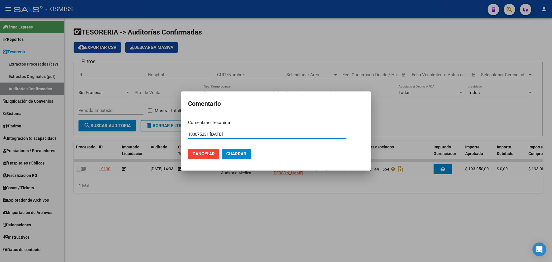
type input "100075231 [DATE]"
click at [248, 151] on button "Guardar" at bounding box center [236, 154] width 29 height 10
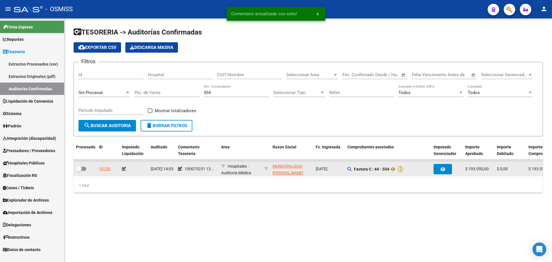
click at [125, 170] on icon at bounding box center [124, 169] width 4 height 4
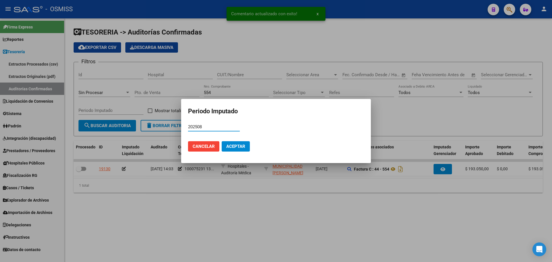
type input "202508"
click at [244, 144] on span "Aceptar" at bounding box center [235, 146] width 19 height 5
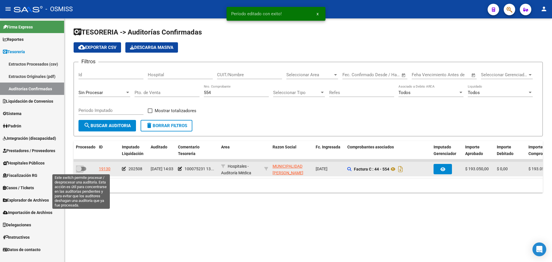
click at [84, 168] on span at bounding box center [81, 169] width 10 height 4
click at [79, 171] on input "checkbox" at bounding box center [78, 171] width 0 height 0
checkbox input "true"
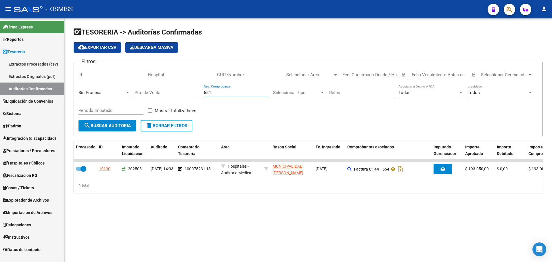
click at [243, 91] on input "554" at bounding box center [236, 92] width 65 height 5
type input "556"
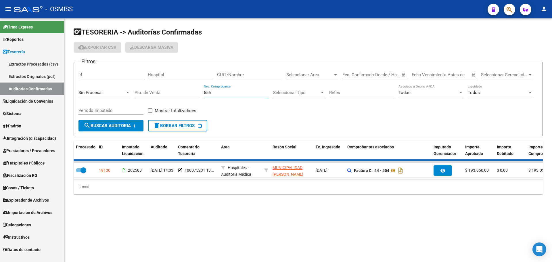
checkbox input "false"
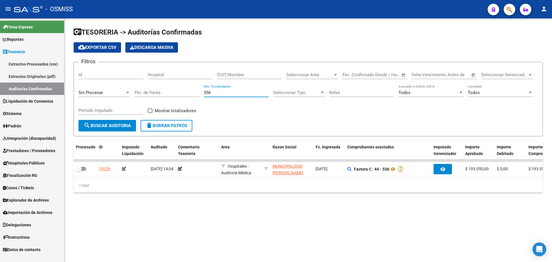
type input "556"
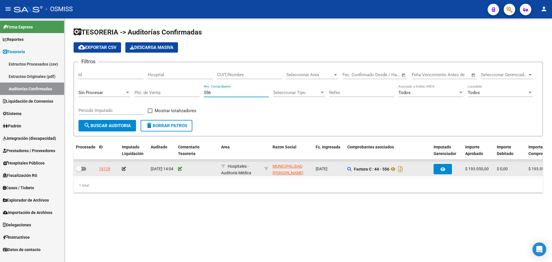
click at [181, 170] on icon at bounding box center [180, 169] width 4 height 4
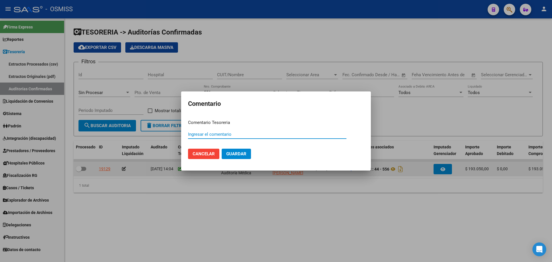
paste input "100075231 [DATE]"
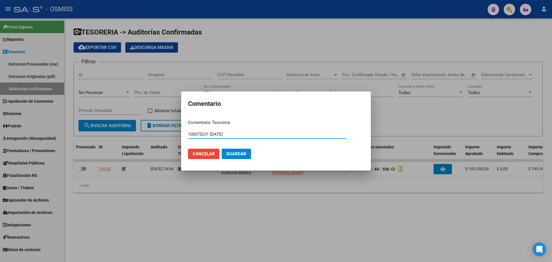
type input "100075231 [DATE]"
click at [238, 156] on span "Guardar" at bounding box center [236, 153] width 20 height 5
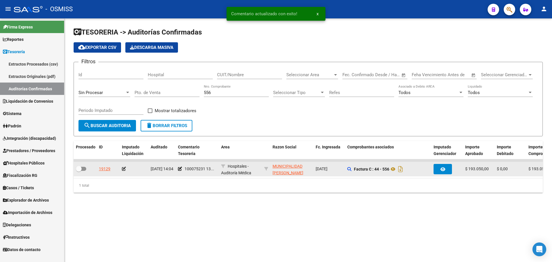
click at [122, 167] on icon at bounding box center [124, 169] width 4 height 4
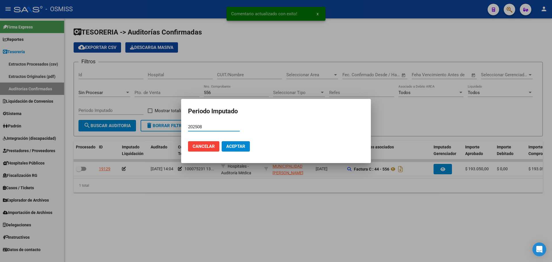
type input "202508"
click at [224, 142] on button "Aceptar" at bounding box center [236, 146] width 28 height 10
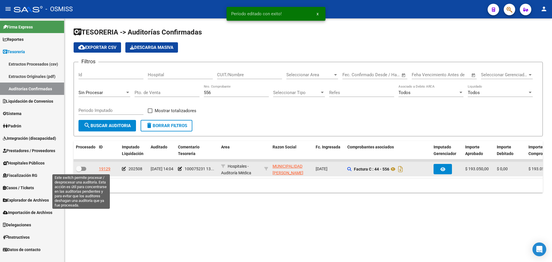
click at [81, 170] on span at bounding box center [79, 169] width 6 height 6
click at [79, 171] on input "checkbox" at bounding box center [78, 171] width 0 height 0
checkbox input "true"
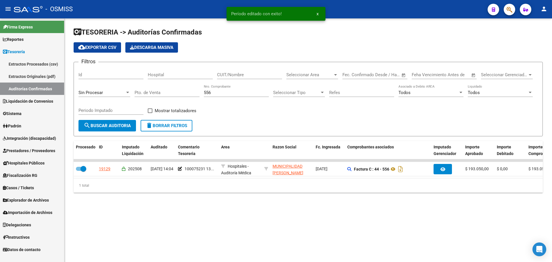
click at [220, 91] on input "556" at bounding box center [236, 92] width 65 height 5
type input "586"
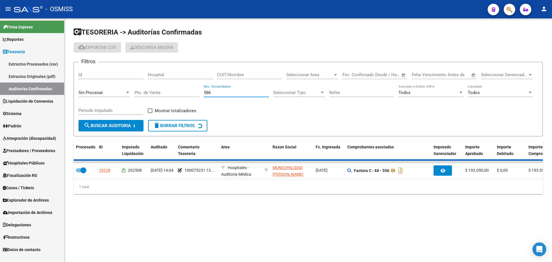
checkbox input "false"
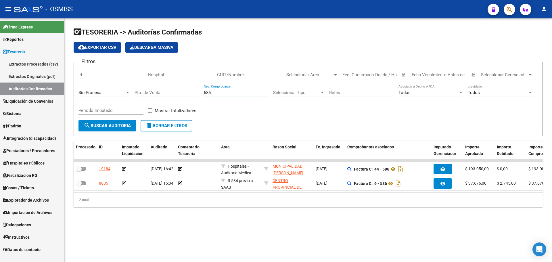
type input "586"
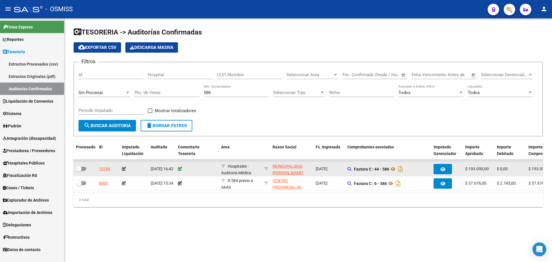
click at [181, 169] on icon at bounding box center [180, 169] width 4 height 4
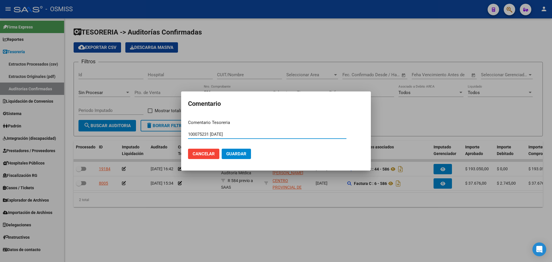
type input "100075231 [DATE]"
click at [225, 153] on button "Guardar" at bounding box center [236, 154] width 29 height 10
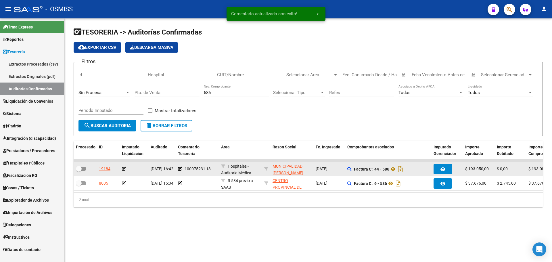
click at [123, 169] on icon at bounding box center [124, 169] width 4 height 4
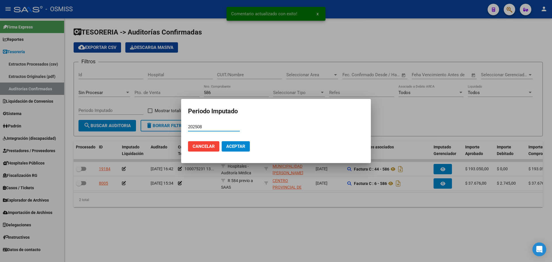
type input "202508"
click at [236, 148] on span "Aceptar" at bounding box center [235, 146] width 19 height 5
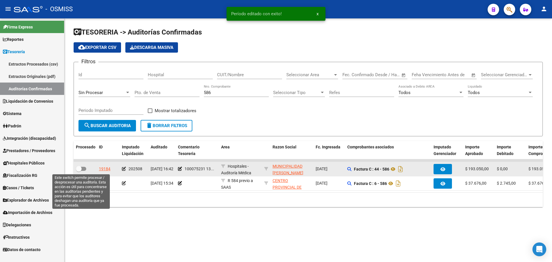
click at [84, 170] on span at bounding box center [81, 169] width 10 height 4
click at [79, 171] on input "checkbox" at bounding box center [78, 171] width 0 height 0
checkbox input "true"
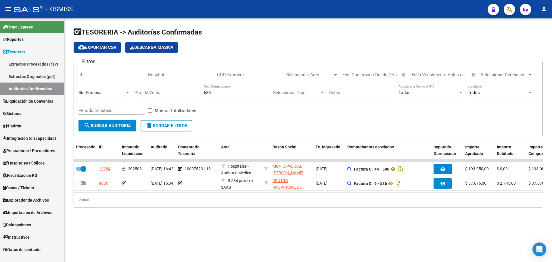
click at [237, 236] on mat-sidenav-content "TESORERIA -> Auditorías Confirmadas cloud_download Exportar CSV Descarga Masiva…" at bounding box center [307, 139] width 487 height 243
drag, startPoint x: 215, startPoint y: 94, endPoint x: 155, endPoint y: 93, distance: 59.8
click at [156, 93] on div "Filtros Id Hospital CUIT/Nombre Seleccionar Area Seleccionar Area Start date – …" at bounding box center [307, 93] width 459 height 53
type input "605"
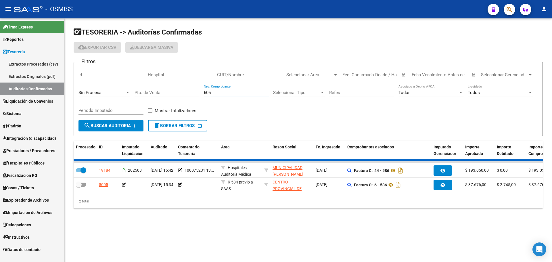
checkbox input "false"
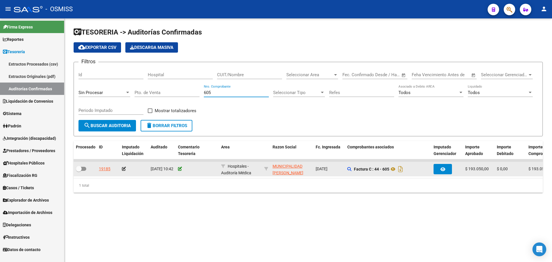
type input "605"
click at [180, 167] on icon at bounding box center [180, 169] width 4 height 4
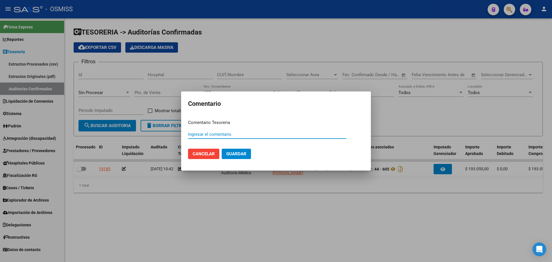
paste input "100075231 [DATE]"
type input "100075231 [DATE]"
click at [247, 156] on button "Guardar" at bounding box center [236, 154] width 29 height 10
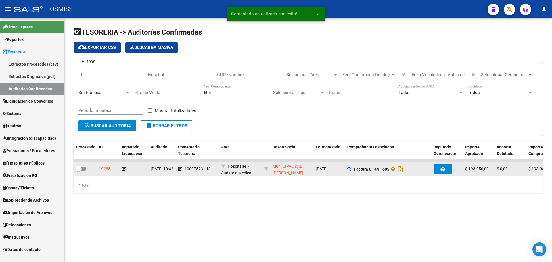
click at [122, 167] on icon at bounding box center [124, 169] width 4 height 4
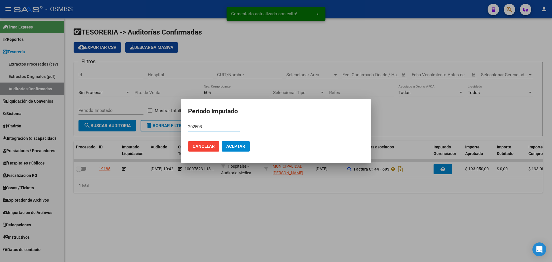
type input "202508"
click at [230, 149] on span "Aceptar" at bounding box center [235, 146] width 19 height 5
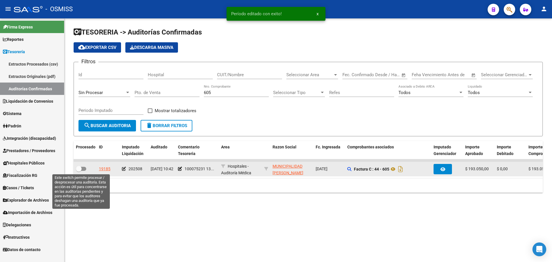
click at [84, 169] on span at bounding box center [81, 169] width 10 height 4
click at [79, 171] on input "checkbox" at bounding box center [78, 171] width 0 height 0
checkbox input "true"
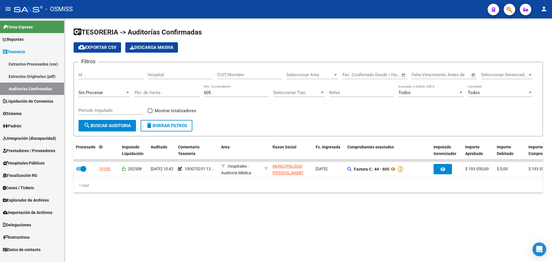
click at [220, 96] on div "605 Nro. Comprobante" at bounding box center [236, 90] width 65 height 12
type input "608"
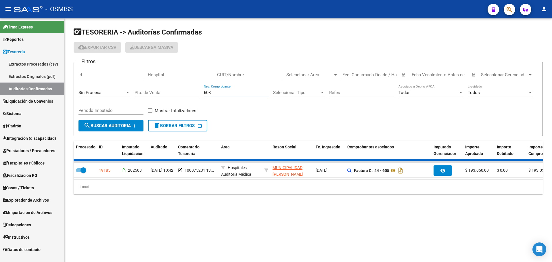
checkbox input "false"
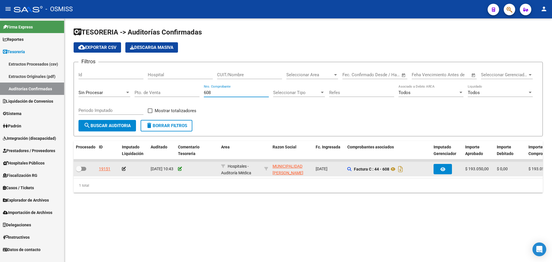
type input "608"
click at [180, 170] on icon at bounding box center [180, 169] width 4 height 4
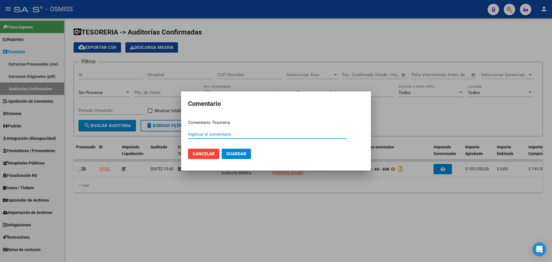
paste input "100075231 [DATE]"
type input "100075231 [DATE]"
click at [238, 155] on span "Guardar" at bounding box center [236, 153] width 20 height 5
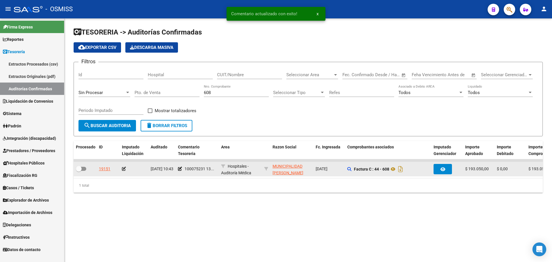
click at [123, 168] on icon at bounding box center [124, 169] width 4 height 4
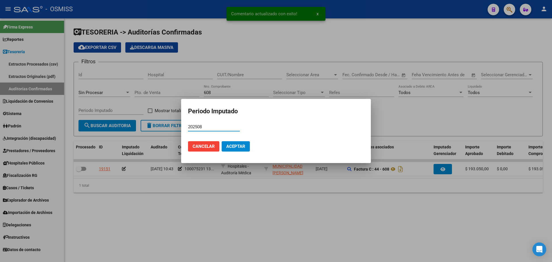
type input "202508"
click at [238, 144] on span "Aceptar" at bounding box center [235, 146] width 19 height 5
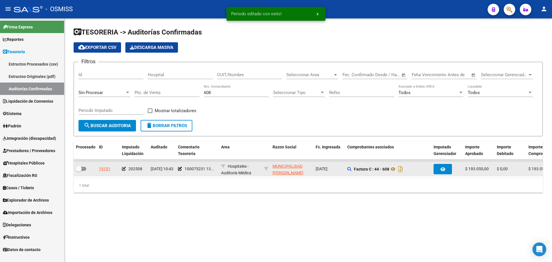
click at [87, 168] on div at bounding box center [85, 168] width 18 height 7
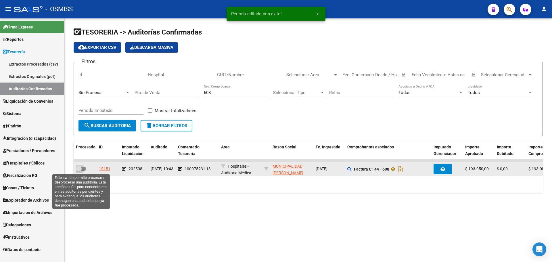
click at [83, 169] on span at bounding box center [81, 169] width 10 height 4
click at [79, 171] on input "checkbox" at bounding box center [78, 171] width 0 height 0
checkbox input "true"
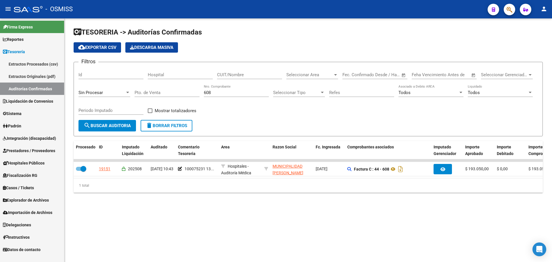
drag, startPoint x: 231, startPoint y: 93, endPoint x: 134, endPoint y: 92, distance: 97.1
click at [134, 92] on div "Filtros Id Hospital CUIT/Nombre Seleccionar Area Seleccionar Area Start date – …" at bounding box center [307, 93] width 459 height 53
type input "188"
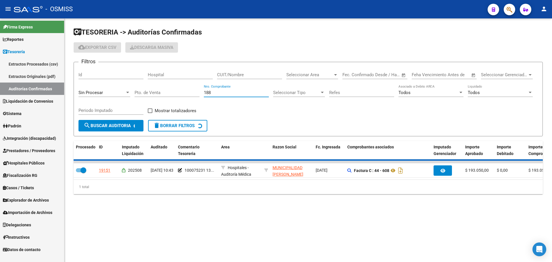
checkbox input "false"
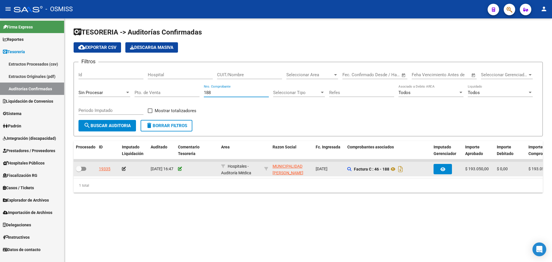
type input "188"
click at [182, 170] on icon at bounding box center [180, 169] width 4 height 4
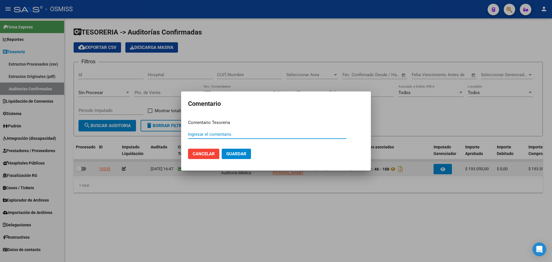
paste input "100075231 [DATE]"
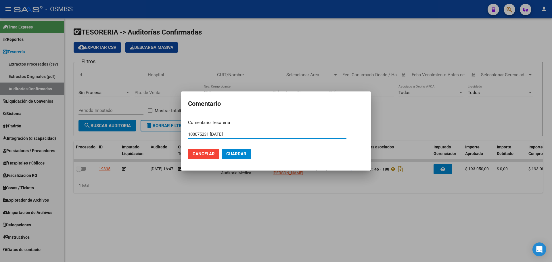
type input "100075231 [DATE]"
click at [223, 158] on button "Guardar" at bounding box center [236, 154] width 29 height 10
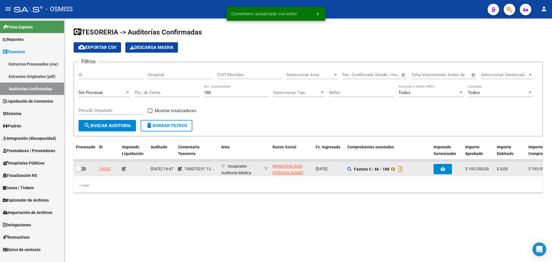
click at [123, 168] on icon at bounding box center [124, 169] width 4 height 4
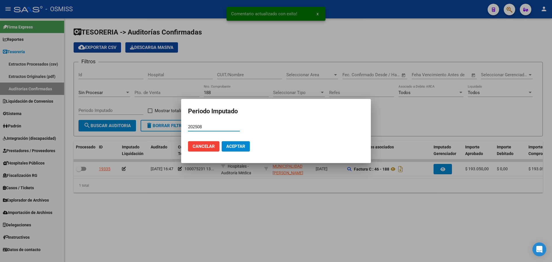
type input "202508"
click at [242, 144] on span "Aceptar" at bounding box center [235, 146] width 19 height 5
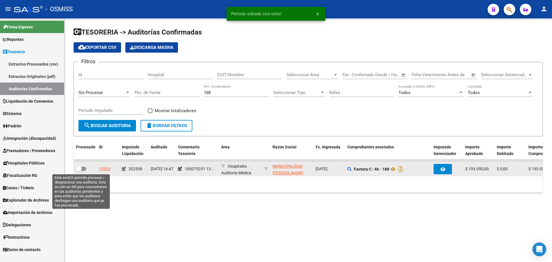
click at [81, 170] on span at bounding box center [79, 169] width 6 height 6
click at [79, 171] on input "checkbox" at bounding box center [78, 171] width 0 height 0
checkbox input "true"
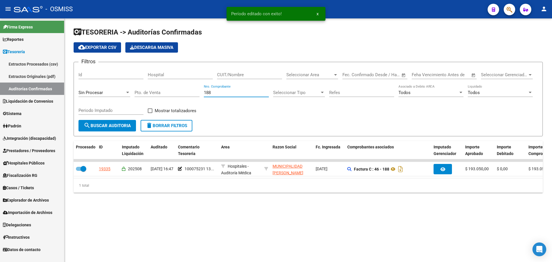
drag, startPoint x: 221, startPoint y: 93, endPoint x: 137, endPoint y: 83, distance: 83.9
click at [139, 84] on div "Filtros Id Hospital CUIT/Nombre Seleccionar Area Seleccionar Area Start date – …" at bounding box center [307, 93] width 459 height 53
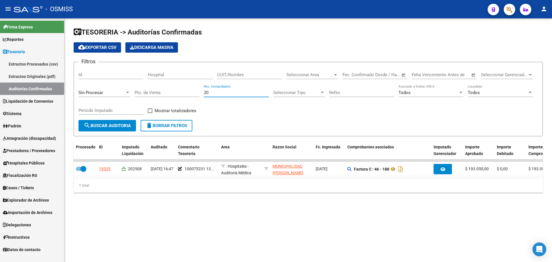
type input "207"
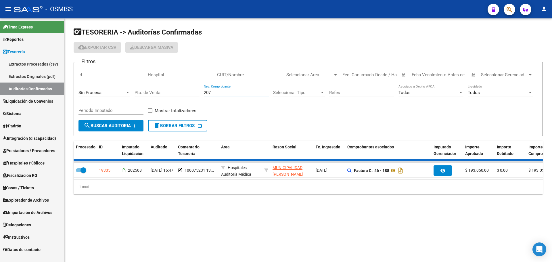
checkbox input "false"
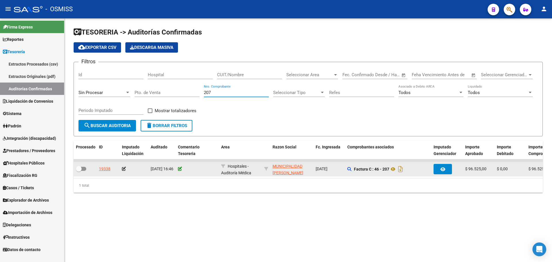
type input "207"
click at [180, 167] on icon at bounding box center [180, 169] width 4 height 4
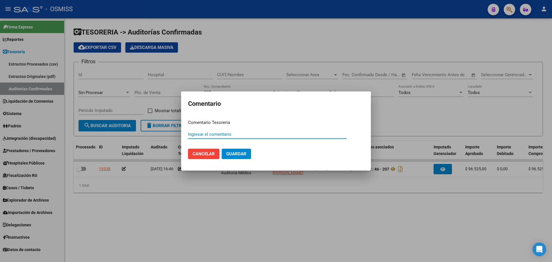
paste input "100075231 [DATE]"
type input "100075231 [DATE]"
click at [240, 159] on mat-dialog-actions "Cancelar Guardar" at bounding box center [276, 154] width 176 height 20
click at [232, 153] on span "Guardar" at bounding box center [236, 153] width 20 height 5
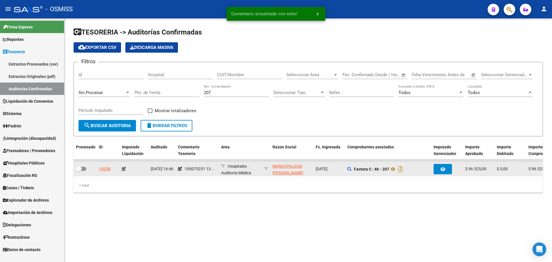
click at [124, 168] on icon at bounding box center [124, 169] width 4 height 4
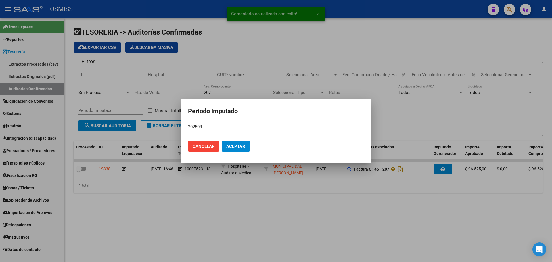
type input "202508"
click at [229, 144] on span "Aceptar" at bounding box center [235, 146] width 19 height 5
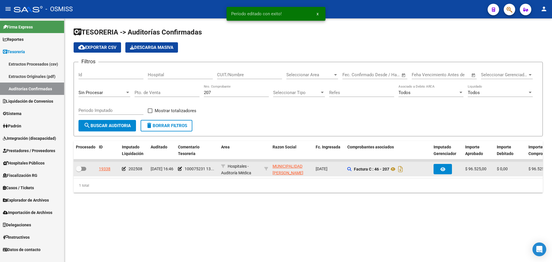
click at [86, 170] on label at bounding box center [81, 168] width 10 height 7
click at [79, 171] on input "checkbox" at bounding box center [78, 171] width 0 height 0
checkbox input "true"
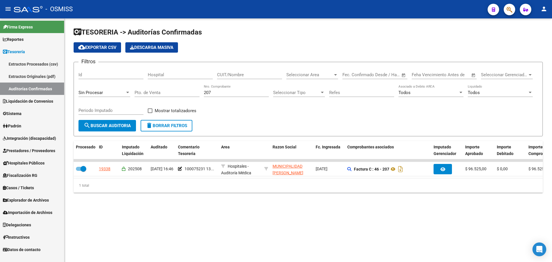
click at [238, 92] on input "207" at bounding box center [236, 92] width 65 height 5
type input "229"
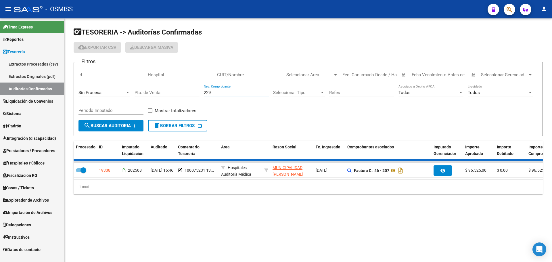
checkbox input "false"
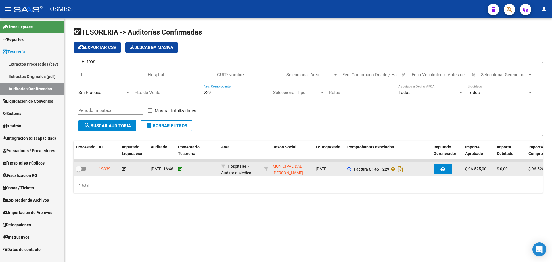
type input "229"
click at [178, 167] on icon at bounding box center [180, 169] width 4 height 4
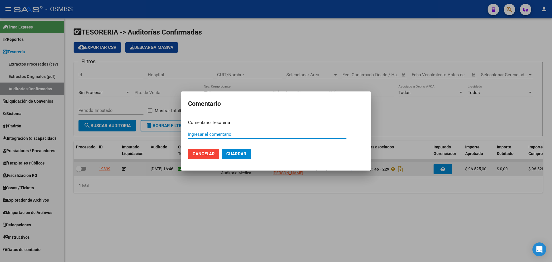
paste input "100075231 [DATE]"
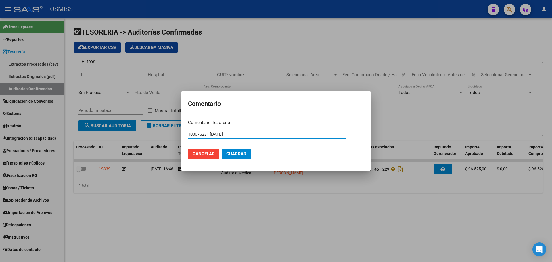
type input "100075231 [DATE]"
click at [244, 158] on button "Guardar" at bounding box center [236, 154] width 29 height 10
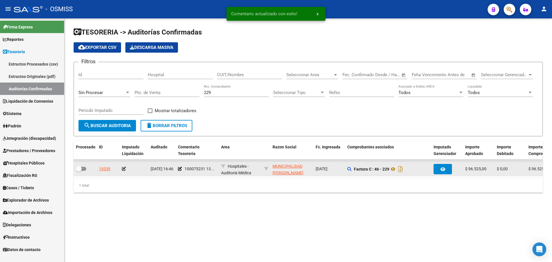
click at [125, 167] on icon at bounding box center [124, 169] width 4 height 4
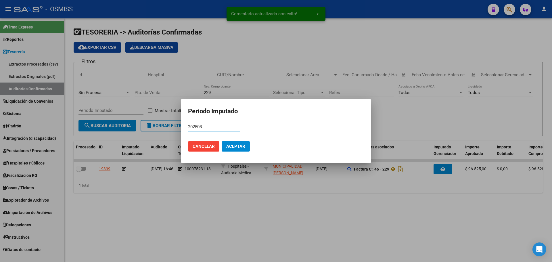
type input "202508"
click at [242, 153] on mat-dialog-actions "Cancelar Aceptar" at bounding box center [276, 146] width 176 height 20
click at [236, 147] on span "Aceptar" at bounding box center [235, 146] width 19 height 5
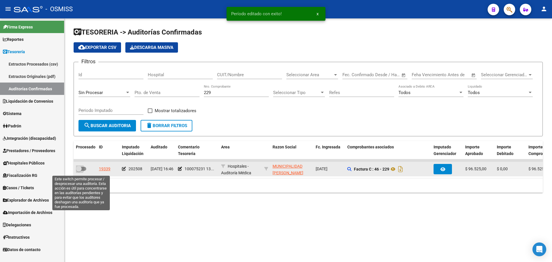
click at [80, 168] on span at bounding box center [79, 169] width 6 height 6
click at [79, 171] on input "checkbox" at bounding box center [78, 171] width 0 height 0
checkbox input "true"
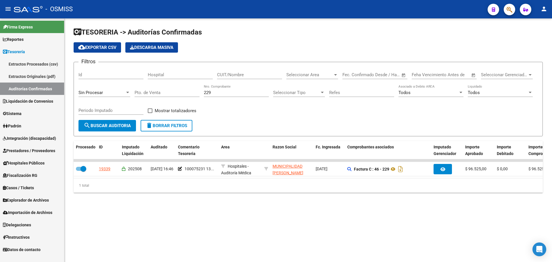
click at [182, 119] on div "Filtros Id Hospital CUIT/Nombre Seleccionar Area Seleccionar Area Start date – …" at bounding box center [307, 93] width 459 height 53
click at [186, 126] on span "delete Borrar Filtros" at bounding box center [166, 125] width 41 height 5
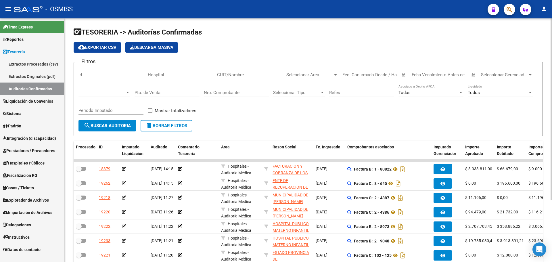
click at [238, 72] on div "CUIT/Nombre" at bounding box center [249, 73] width 65 height 12
paste input "30-99900315-6"
click at [222, 74] on input "30-999003156" at bounding box center [249, 74] width 65 height 5
type input "30999003156"
click at [114, 93] on span at bounding box center [101, 92] width 47 height 5
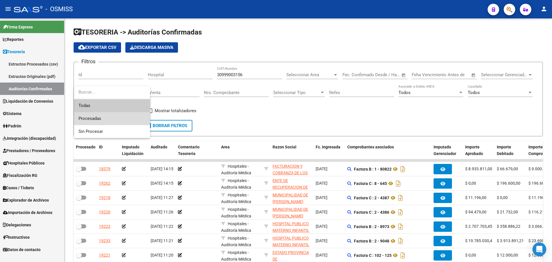
click at [115, 119] on span "Procesadas" at bounding box center [111, 118] width 67 height 13
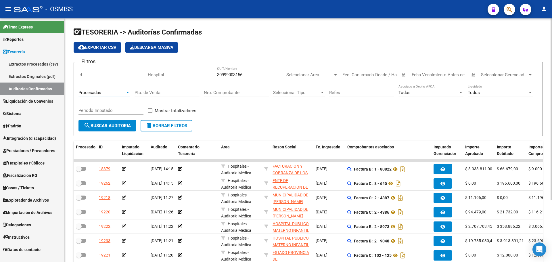
click at [109, 109] on input "Periodo Imputado" at bounding box center [110, 110] width 65 height 5
type input "202508"
click at [481, 84] on div "Todos Liquidado" at bounding box center [499, 90] width 65 height 12
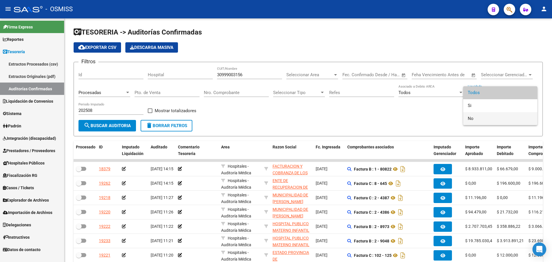
click at [474, 124] on span "No" at bounding box center [499, 118] width 65 height 13
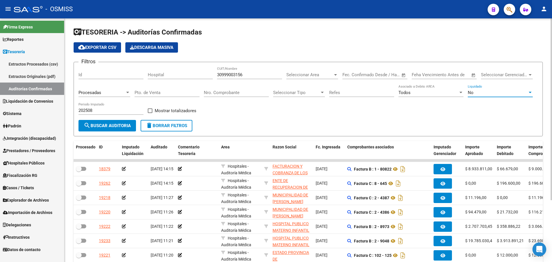
click at [163, 111] on span "Mostrar totalizadores" at bounding box center [176, 110] width 42 height 7
click at [150, 113] on input "Mostrar totalizadores" at bounding box center [150, 113] width 0 height 0
checkbox input "true"
click at [122, 128] on span "search Buscar Auditoria" at bounding box center [107, 125] width 47 height 5
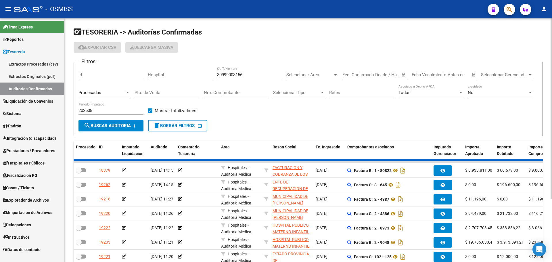
checkbox input "true"
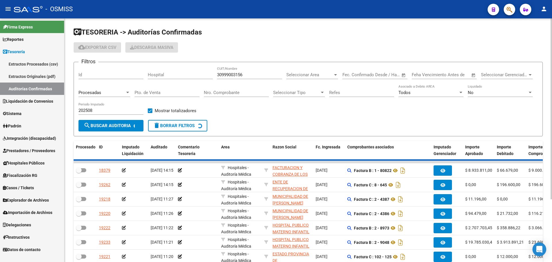
checkbox input "true"
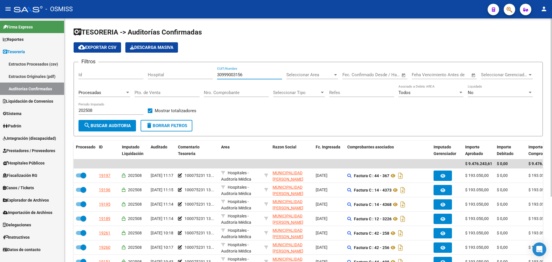
drag, startPoint x: 253, startPoint y: 74, endPoint x: 91, endPoint y: 73, distance: 161.8
click at [91, 73] on div "Filtros Id Hospital 30999003156 CUIT/Nombre Seleccionar Area Seleccionar Area S…" at bounding box center [307, 93] width 459 height 53
click at [165, 123] on button "delete Borrar Filtros" at bounding box center [166, 125] width 52 height 11
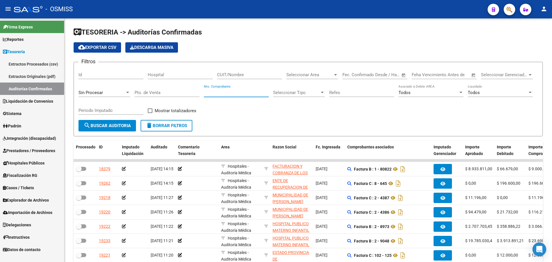
click at [229, 95] on input "Nro. Comprobante" at bounding box center [236, 92] width 65 height 5
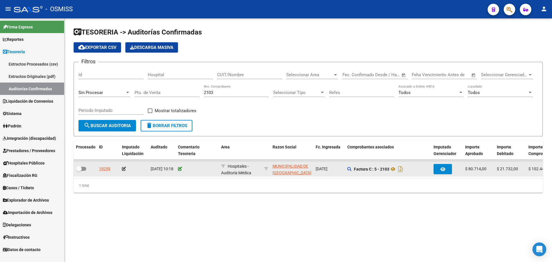
click at [180, 169] on icon at bounding box center [180, 169] width 4 height 4
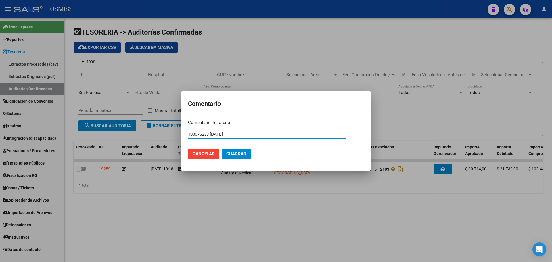
click at [239, 153] on span "Guardar" at bounding box center [236, 153] width 20 height 5
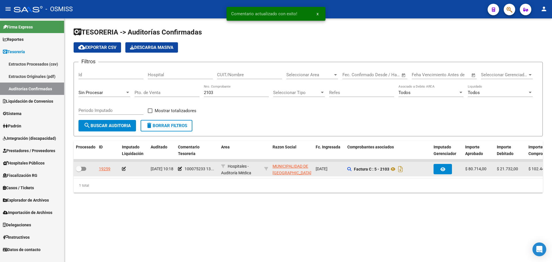
click at [124, 170] on icon at bounding box center [124, 169] width 4 height 4
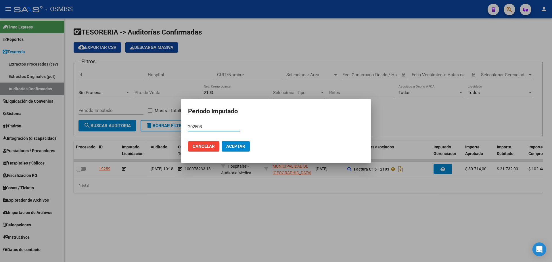
click at [239, 143] on button "Aceptar" at bounding box center [236, 146] width 28 height 10
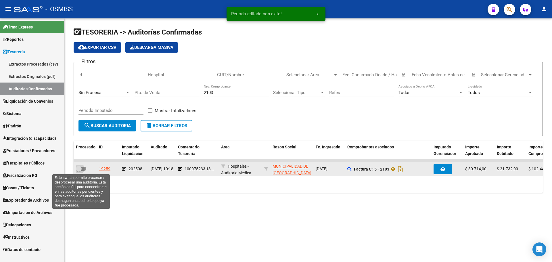
click at [83, 170] on span at bounding box center [81, 169] width 10 height 4
click at [79, 171] on input "checkbox" at bounding box center [78, 171] width 0 height 0
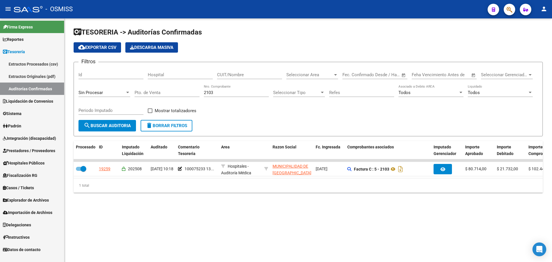
drag, startPoint x: 221, startPoint y: 94, endPoint x: 131, endPoint y: 88, distance: 90.1
click at [131, 88] on div "Filtros Id Hospital CUIT/Nombre Seleccionar Area Seleccionar Area Start date – …" at bounding box center [307, 93] width 459 height 53
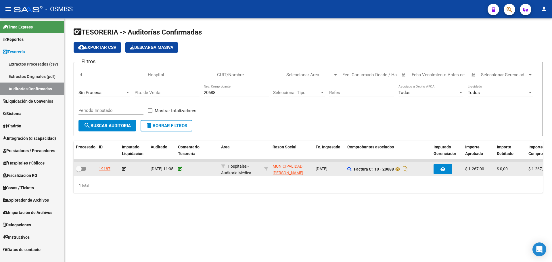
click at [180, 169] on icon at bounding box center [180, 169] width 4 height 4
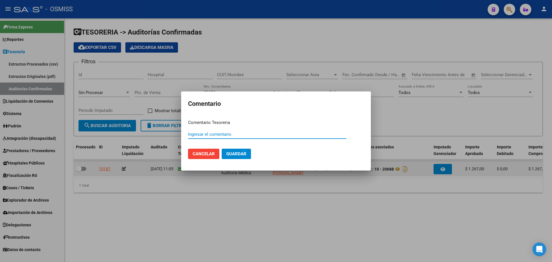
paste input "100075234"
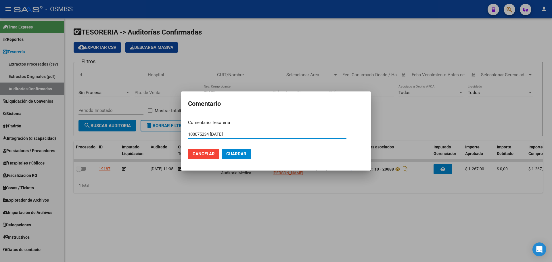
drag, startPoint x: 238, startPoint y: 135, endPoint x: 121, endPoint y: 135, distance: 117.2
click at [121, 135] on div "Comentario Comentario Tesoreria 100075234 [DATE] Ingresar el comentario Cancela…" at bounding box center [276, 131] width 552 height 262
click at [247, 156] on button "Guardar" at bounding box center [236, 154] width 29 height 10
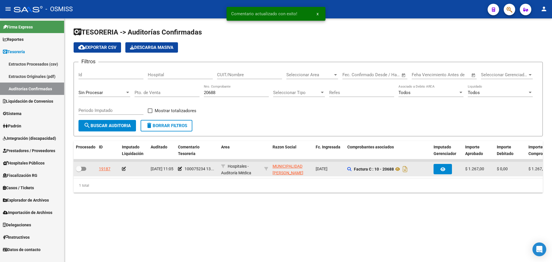
click at [124, 169] on icon at bounding box center [124, 169] width 4 height 4
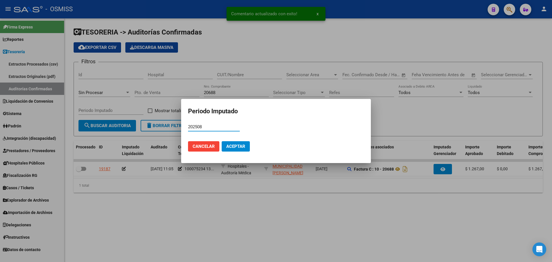
click at [235, 147] on span "Aceptar" at bounding box center [235, 146] width 19 height 5
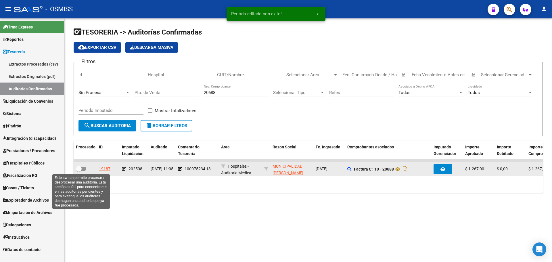
click at [85, 169] on span at bounding box center [81, 169] width 10 height 4
click at [79, 171] on input "checkbox" at bounding box center [78, 171] width 0 height 0
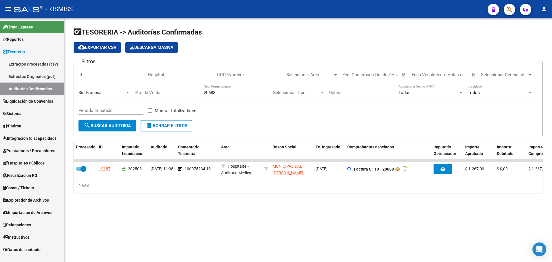
click at [220, 95] on input "20688" at bounding box center [236, 92] width 65 height 5
click at [108, 131] on button "search Buscar Auditoria" at bounding box center [106, 125] width 57 height 11
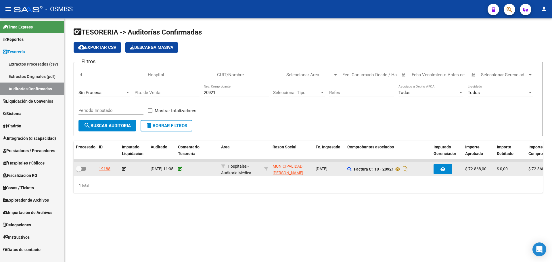
click at [181, 167] on icon at bounding box center [180, 169] width 4 height 4
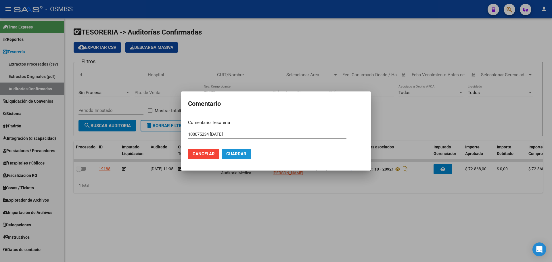
click at [239, 156] on span "Guardar" at bounding box center [236, 153] width 20 height 5
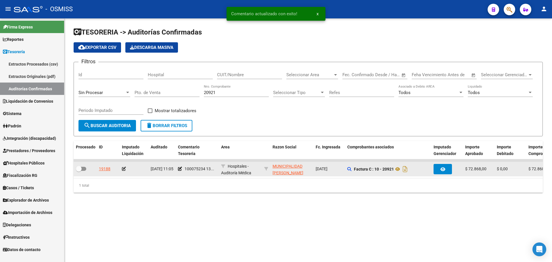
click at [121, 167] on datatable-body-cell at bounding box center [134, 169] width 29 height 14
click at [122, 167] on icon at bounding box center [124, 169] width 4 height 4
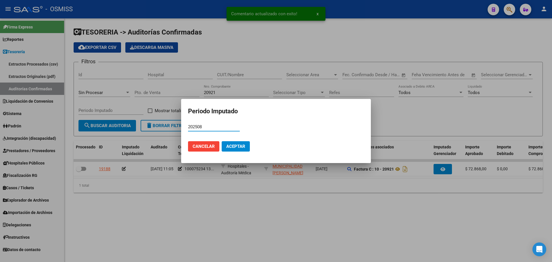
click at [228, 143] on button "Aceptar" at bounding box center [236, 146] width 28 height 10
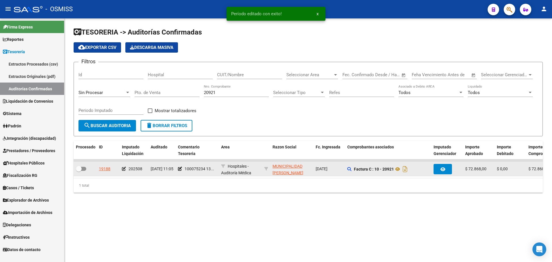
click at [88, 168] on div at bounding box center [85, 168] width 18 height 7
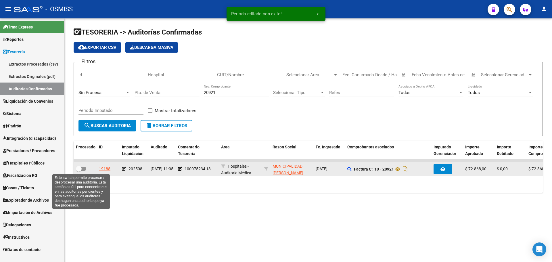
click at [85, 167] on span at bounding box center [81, 169] width 10 height 4
click at [79, 171] on input "checkbox" at bounding box center [78, 171] width 0 height 0
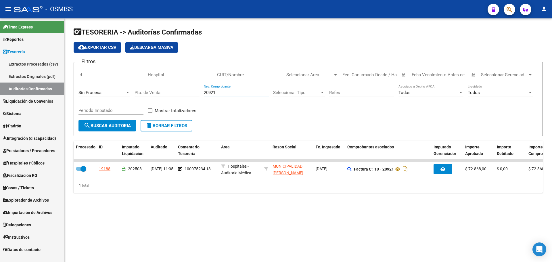
drag, startPoint x: 226, startPoint y: 94, endPoint x: 173, endPoint y: 86, distance: 53.5
click at [173, 86] on div "Filtros Id Hospital CUIT/Nombre Seleccionar Area Seleccionar Area Start date – …" at bounding box center [307, 93] width 459 height 53
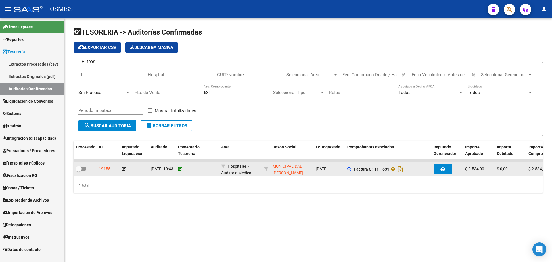
click at [180, 167] on icon at bounding box center [180, 169] width 4 height 4
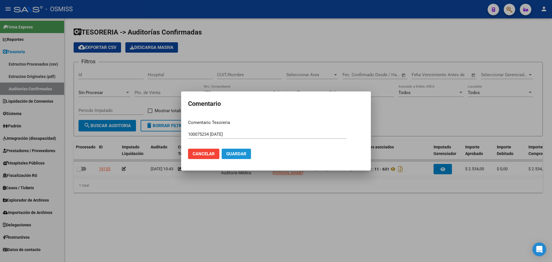
click at [243, 156] on span "Guardar" at bounding box center [236, 153] width 20 height 5
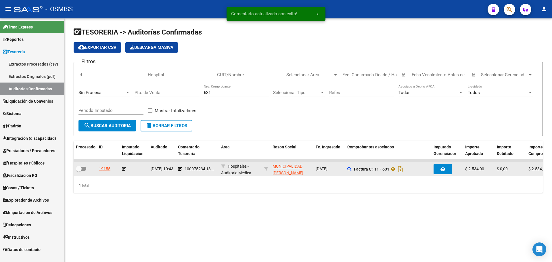
click at [124, 168] on icon at bounding box center [124, 169] width 4 height 4
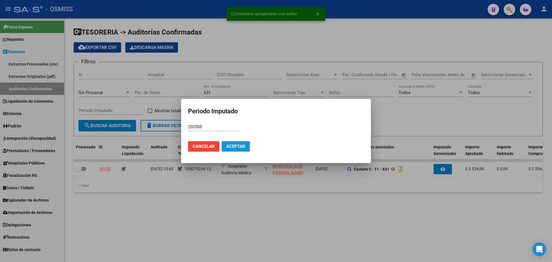
click at [249, 143] on button "Aceptar" at bounding box center [236, 146] width 28 height 10
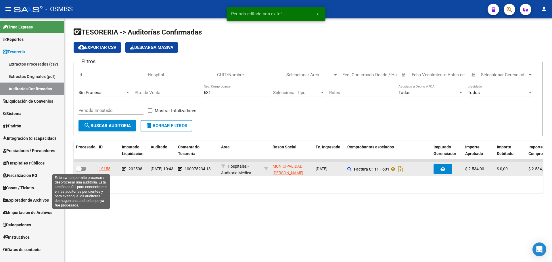
click at [84, 170] on span at bounding box center [81, 169] width 10 height 4
click at [79, 171] on input "checkbox" at bounding box center [78, 171] width 0 height 0
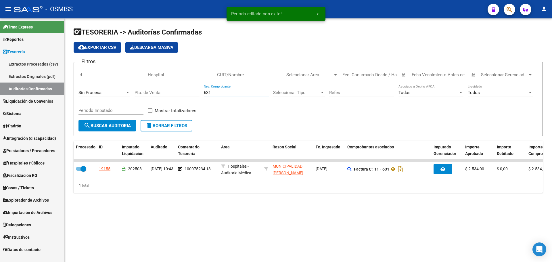
drag, startPoint x: 233, startPoint y: 92, endPoint x: 122, endPoint y: 74, distance: 112.6
click at [125, 74] on div "Filtros Id Hospital CUIT/Nombre Seleccionar Area Seleccionar Area Start date – …" at bounding box center [307, 93] width 459 height 53
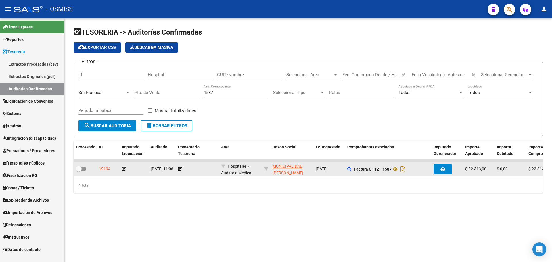
click at [182, 168] on div at bounding box center [197, 168] width 38 height 7
click at [176, 167] on datatable-body-cell at bounding box center [197, 169] width 43 height 14
click at [178, 169] on icon at bounding box center [180, 169] width 4 height 4
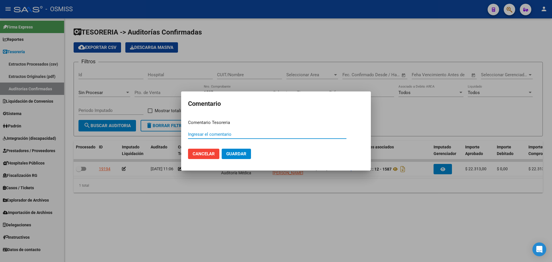
paste input "100075234 [DATE]"
click at [233, 150] on button "Guardar" at bounding box center [236, 154] width 29 height 10
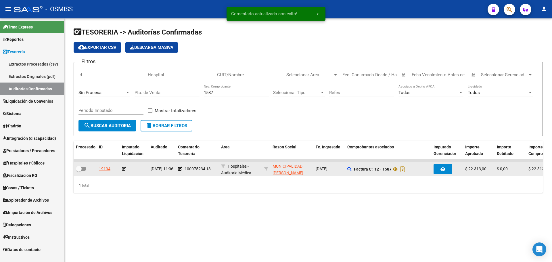
click at [127, 170] on div at bounding box center [134, 168] width 24 height 7
click at [124, 167] on icon at bounding box center [124, 169] width 4 height 4
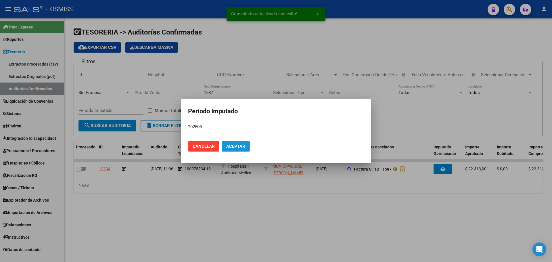
click at [233, 146] on span "Aceptar" at bounding box center [235, 146] width 19 height 5
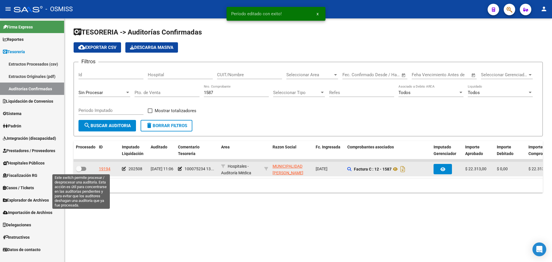
click at [83, 168] on span at bounding box center [81, 169] width 10 height 4
click at [79, 171] on input "checkbox" at bounding box center [78, 171] width 0 height 0
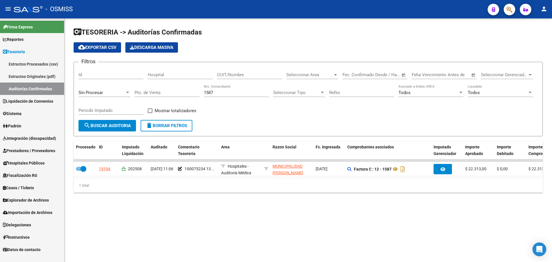
click at [229, 95] on div "1587 Nro. Comprobante" at bounding box center [236, 90] width 65 height 12
drag, startPoint x: 229, startPoint y: 93, endPoint x: 103, endPoint y: 81, distance: 127.0
click at [103, 81] on div "Filtros Id Hospital CUIT/Nombre Seleccionar Area Seleccionar Area Start date – …" at bounding box center [307, 93] width 459 height 53
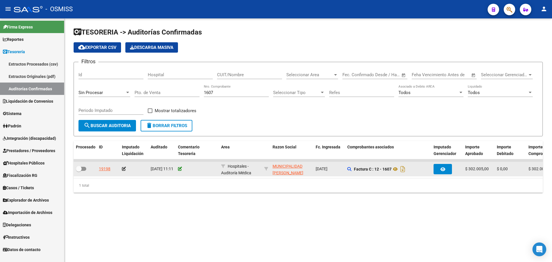
drag, startPoint x: 183, startPoint y: 170, endPoint x: 180, endPoint y: 168, distance: 3.7
click at [181, 168] on div at bounding box center [197, 168] width 38 height 7
click at [180, 168] on icon at bounding box center [180, 169] width 4 height 4
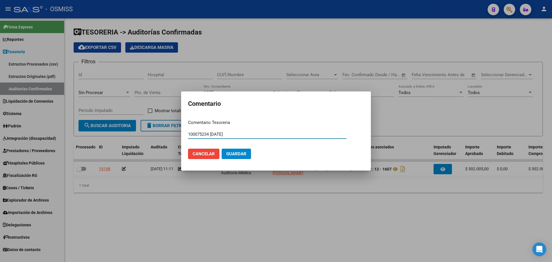
click at [234, 155] on span "Guardar" at bounding box center [236, 153] width 20 height 5
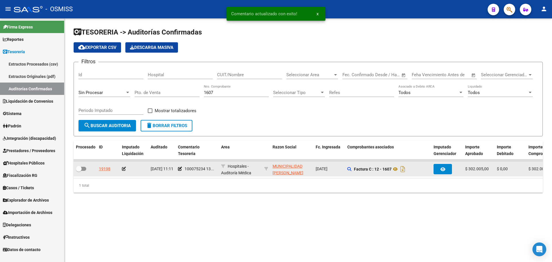
click at [126, 168] on div at bounding box center [134, 168] width 24 height 7
click at [122, 169] on icon at bounding box center [124, 169] width 4 height 4
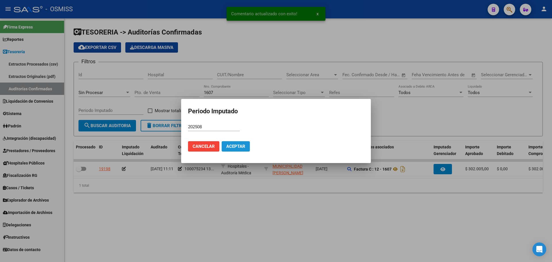
click at [236, 143] on button "Aceptar" at bounding box center [236, 146] width 28 height 10
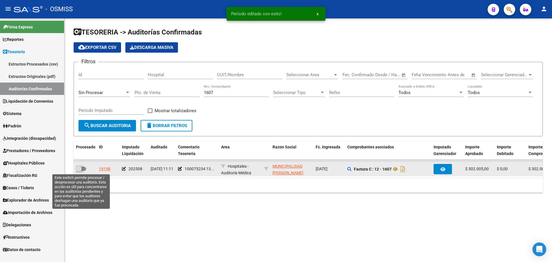
click at [85, 169] on span at bounding box center [81, 169] width 10 height 4
click at [79, 171] on input "checkbox" at bounding box center [78, 171] width 0 height 0
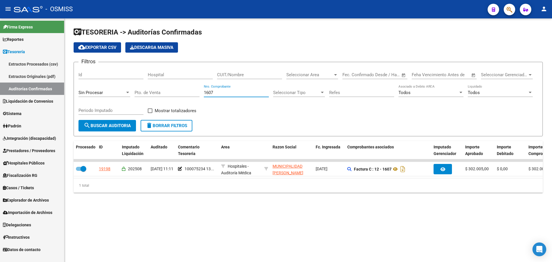
drag, startPoint x: 224, startPoint y: 92, endPoint x: 134, endPoint y: 65, distance: 93.9
click at [178, 74] on div "Filtros Id Hospital CUIT/Nombre Seleccionar Area Seleccionar Area Start date – …" at bounding box center [307, 93] width 459 height 53
click at [221, 74] on input "CUIT/Nombre" at bounding box center [249, 74] width 65 height 5
click at [336, 40] on app-list-header "TESORERIA -> Auditorías Confirmadas cloud_download Exportar CSV Descarga Masiva…" at bounding box center [308, 82] width 469 height 109
click at [246, 74] on input "CUIT/Nombre" at bounding box center [249, 74] width 65 height 5
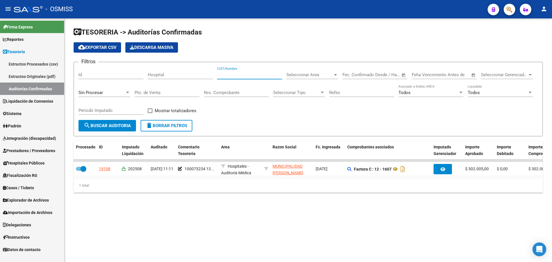
paste input "30-99900193-5"
click at [222, 74] on input "30-999001935" at bounding box center [249, 74] width 65 height 5
click at [223, 74] on input "30-999001935" at bounding box center [249, 74] width 65 height 5
click at [103, 91] on div "Sin Procesar" at bounding box center [101, 92] width 47 height 5
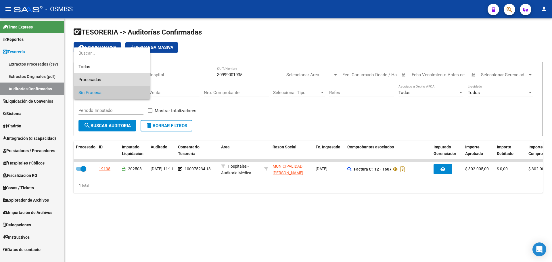
click at [104, 82] on span "Procesadas" at bounding box center [111, 79] width 67 height 13
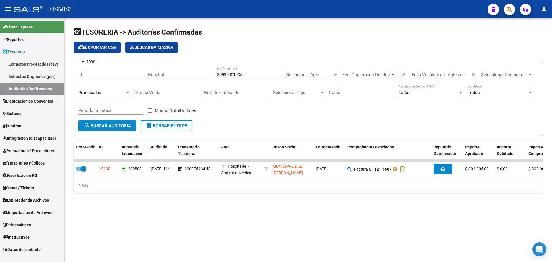
click at [84, 110] on input "Periodo Imputado" at bounding box center [110, 110] width 65 height 5
click at [482, 90] on div "Todos" at bounding box center [497, 92] width 60 height 5
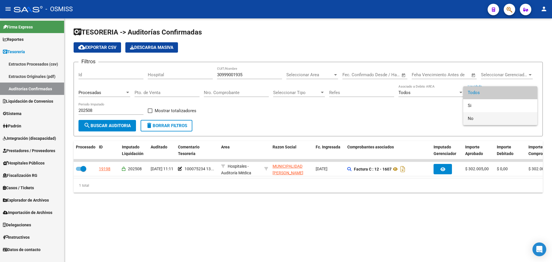
click at [467, 119] on mat-option "No" at bounding box center [500, 118] width 74 height 13
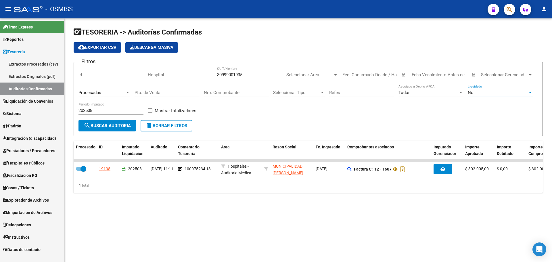
click at [161, 111] on span "Mostrar totalizadores" at bounding box center [176, 110] width 42 height 7
click at [150, 113] on input "Mostrar totalizadores" at bounding box center [150, 113] width 0 height 0
click at [113, 129] on button "search Buscar Auditoria" at bounding box center [106, 125] width 57 height 11
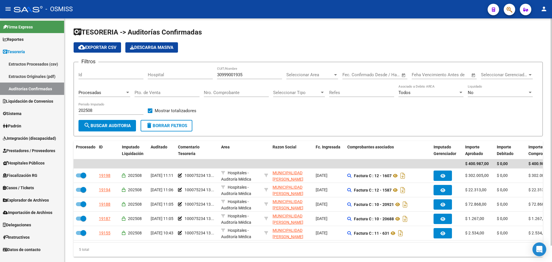
scroll to position [18, 0]
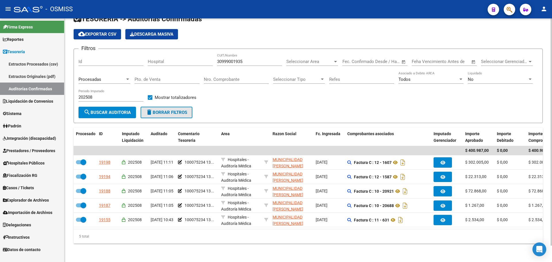
click at [163, 110] on span "delete Borrar Filtros" at bounding box center [166, 112] width 41 height 5
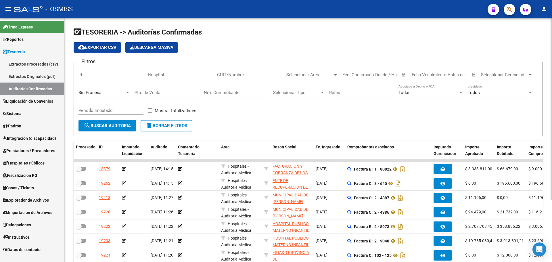
drag, startPoint x: 207, startPoint y: 87, endPoint x: 211, endPoint y: 91, distance: 5.7
click at [208, 88] on div "Nro. Comprobante" at bounding box center [236, 90] width 65 height 12
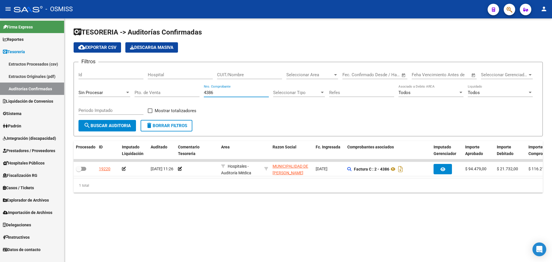
click at [129, 125] on span "search Buscar Auditoria" at bounding box center [107, 125] width 47 height 5
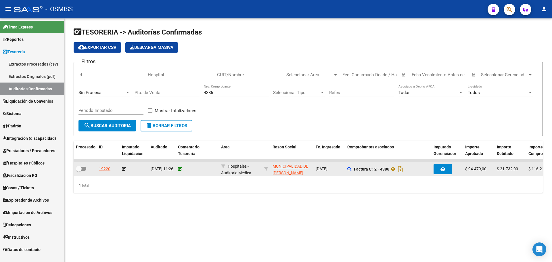
click at [180, 169] on icon at bounding box center [180, 169] width 4 height 4
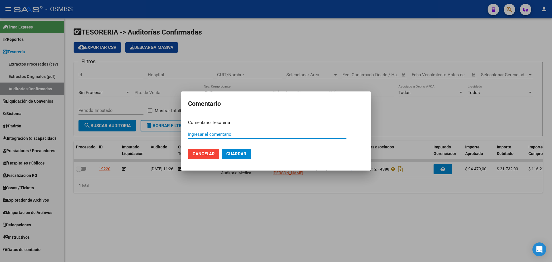
paste input "100075235"
drag, startPoint x: 244, startPoint y: 135, endPoint x: 113, endPoint y: 131, distance: 130.8
click at [113, 131] on div "Comentario Comentario Tesoreria 100075235 [DATE] Ingresar el comentario Cancela…" at bounding box center [276, 131] width 552 height 262
click at [232, 157] on button "Guardar" at bounding box center [236, 154] width 29 height 10
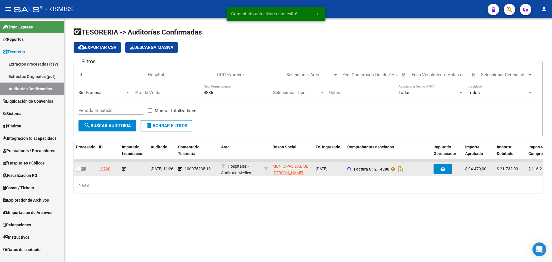
click at [124, 170] on icon at bounding box center [124, 169] width 4 height 4
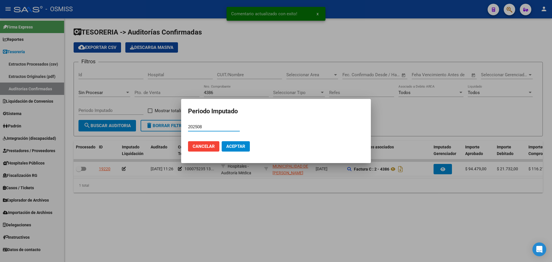
click at [234, 144] on span "Aceptar" at bounding box center [235, 146] width 19 height 5
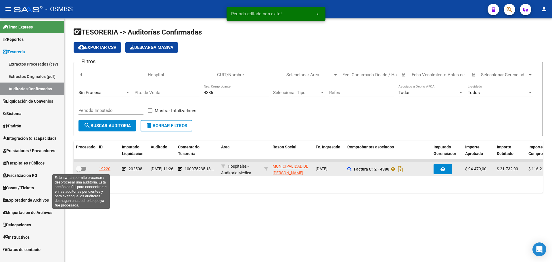
click at [82, 170] on span at bounding box center [81, 169] width 10 height 4
click at [79, 171] on input "checkbox" at bounding box center [78, 171] width 0 height 0
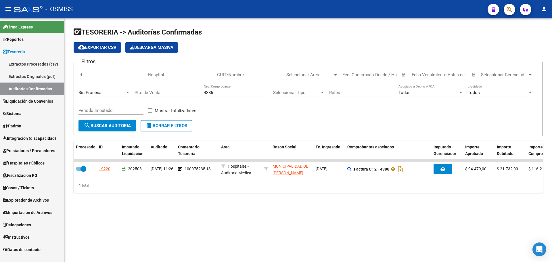
click at [225, 95] on div "4386 Nro. Comprobante" at bounding box center [236, 90] width 65 height 12
click at [226, 88] on div "4386 Nro. Comprobante" at bounding box center [236, 90] width 65 height 12
click at [122, 123] on button "search Buscar Auditoria" at bounding box center [106, 125] width 57 height 11
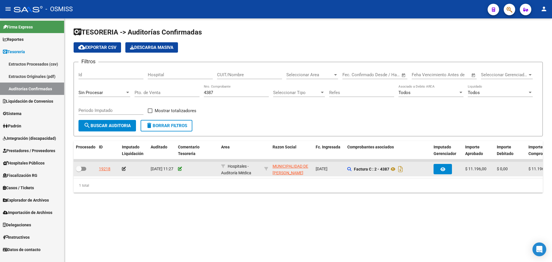
click at [180, 170] on icon at bounding box center [180, 169] width 4 height 4
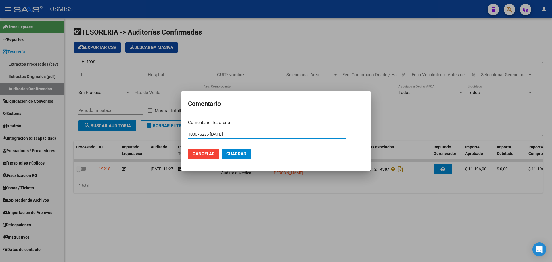
click at [243, 148] on mat-dialog-actions "Cancelar Guardar" at bounding box center [276, 154] width 176 height 20
click at [248, 153] on button "Guardar" at bounding box center [236, 154] width 29 height 10
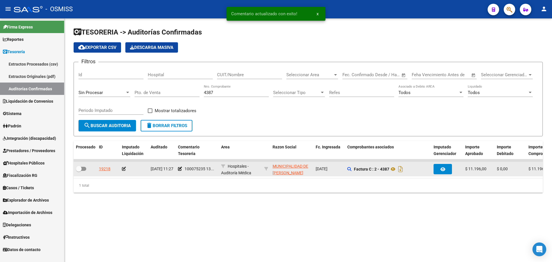
click at [123, 170] on icon at bounding box center [124, 169] width 4 height 4
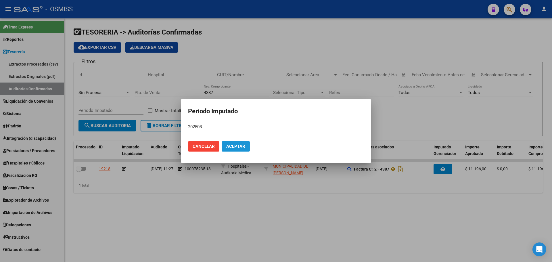
click at [234, 148] on span "Aceptar" at bounding box center [235, 146] width 19 height 5
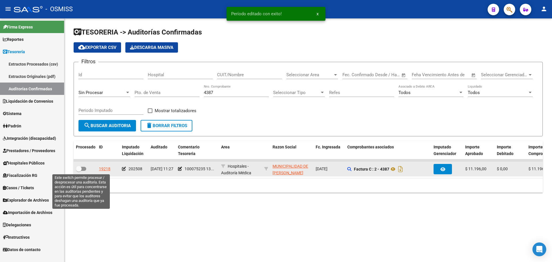
click at [82, 170] on span at bounding box center [81, 169] width 10 height 4
click at [79, 171] on input "checkbox" at bounding box center [78, 171] width 0 height 0
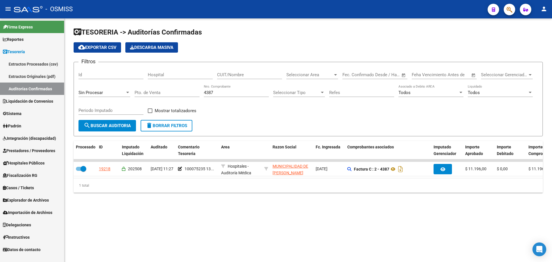
click at [235, 220] on mat-sidenav-content "TESORERIA -> Auditorías Confirmadas cloud_download Exportar CSV Descarga Masiva…" at bounding box center [307, 139] width 487 height 243
click at [186, 125] on span "delete Borrar Filtros" at bounding box center [166, 125] width 41 height 5
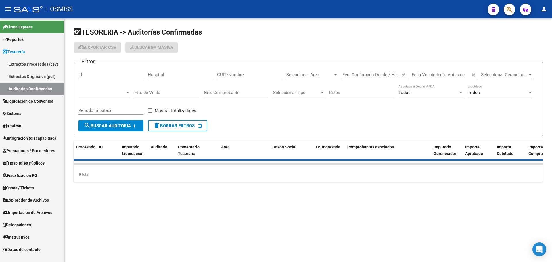
drag, startPoint x: 103, startPoint y: 106, endPoint x: 105, endPoint y: 108, distance: 3.1
click at [104, 106] on div "Periodo Imputado" at bounding box center [110, 108] width 65 height 12
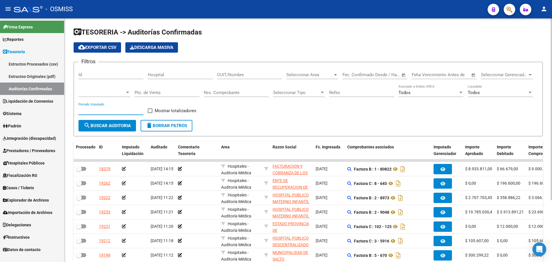
click at [105, 109] on input "Periodo Imputado" at bounding box center [110, 110] width 65 height 5
click at [121, 90] on span at bounding box center [101, 92] width 47 height 5
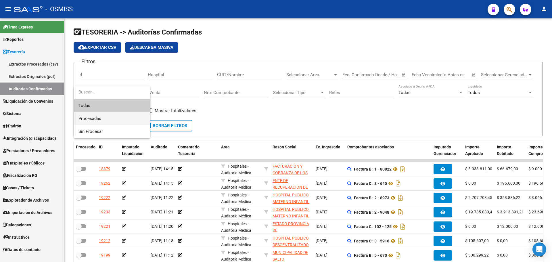
click at [118, 118] on span "Procesadas" at bounding box center [111, 118] width 67 height 13
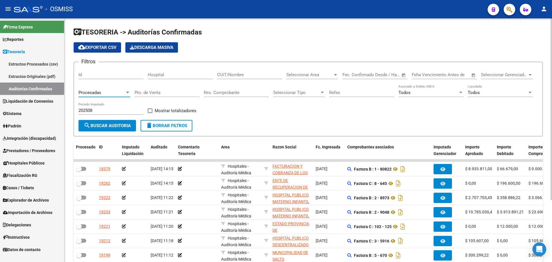
click at [509, 87] on div "Todos Liquidado" at bounding box center [499, 90] width 65 height 12
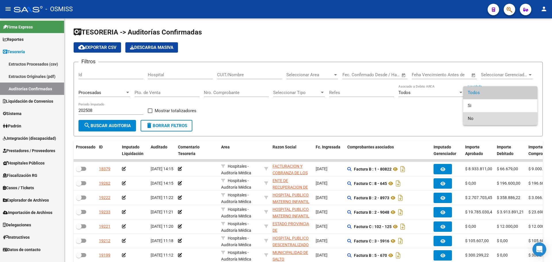
click at [498, 117] on span "No" at bounding box center [499, 118] width 65 height 13
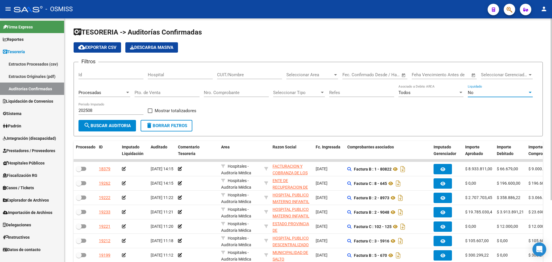
click at [100, 127] on span "search Buscar Auditoria" at bounding box center [107, 125] width 47 height 5
